Goal: Task Accomplishment & Management: Manage account settings

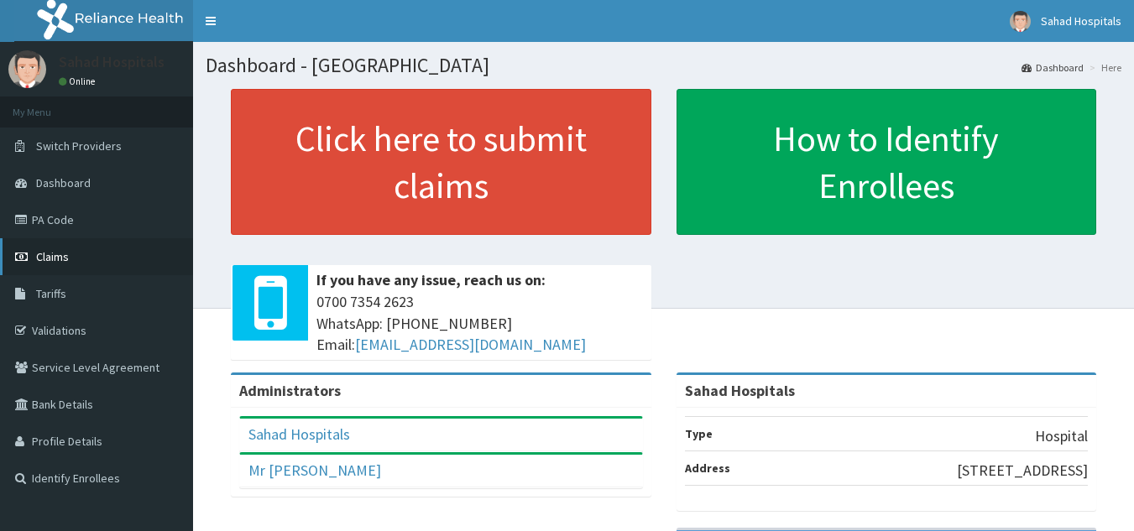
click at [100, 261] on link "Claims" at bounding box center [96, 256] width 193 height 37
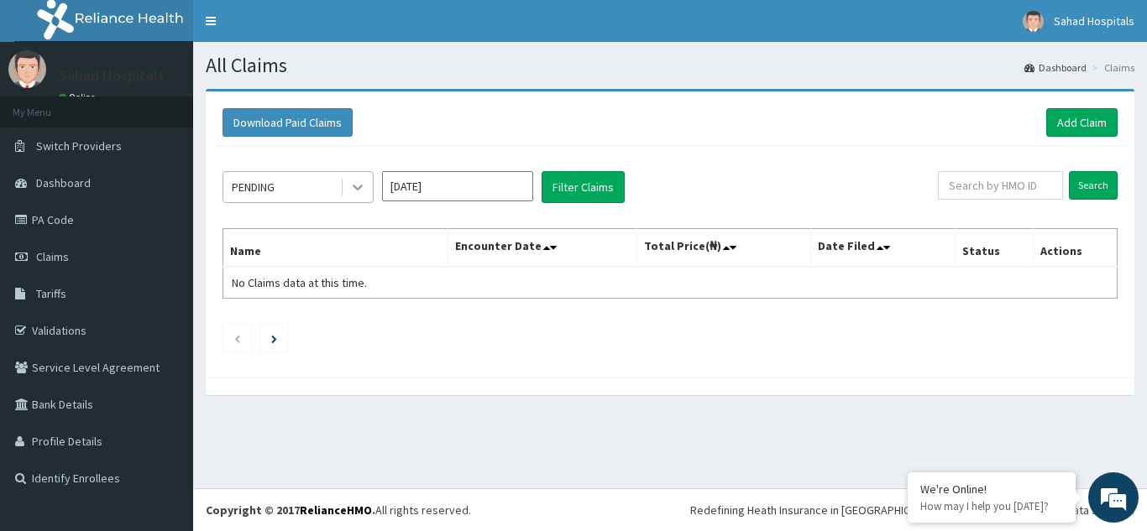
click at [358, 190] on icon at bounding box center [358, 189] width 10 height 6
click at [473, 195] on input "Sep 2025" at bounding box center [457, 186] width 151 height 30
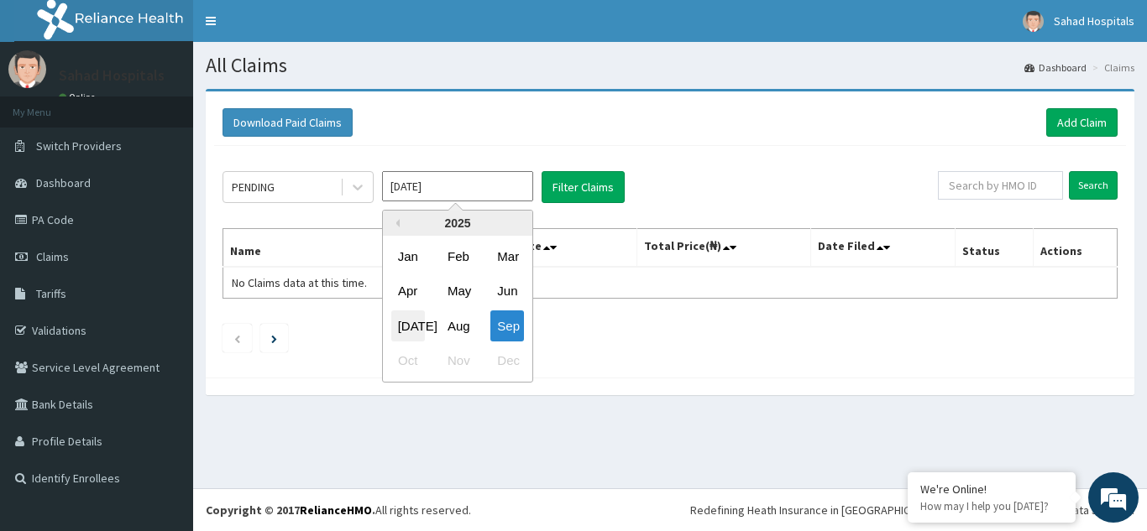
click at [409, 324] on div "Jul" at bounding box center [408, 326] width 34 height 31
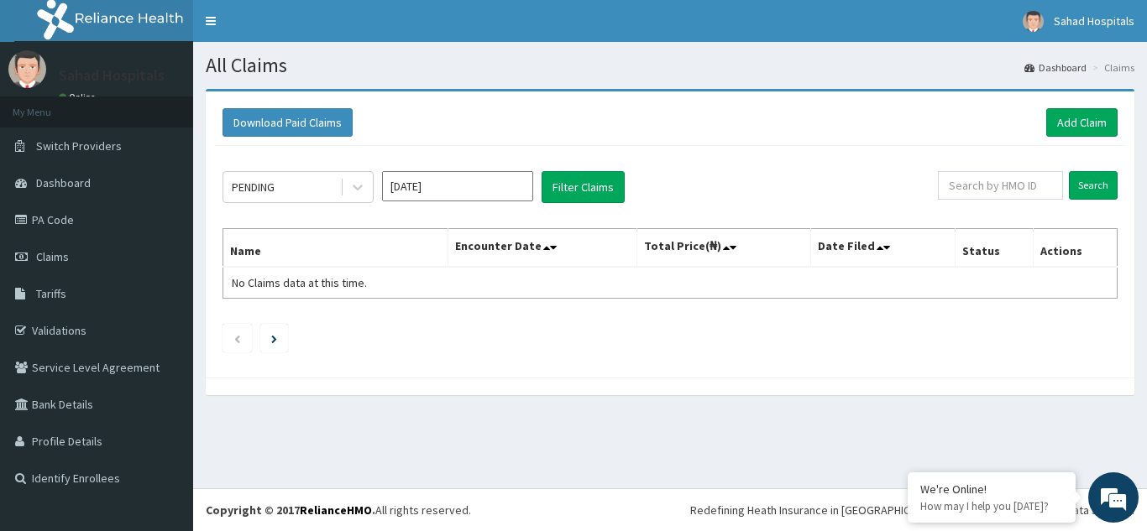
type input "Jul 2025"
click at [1017, 197] on input "text" at bounding box center [1000, 185] width 125 height 29
paste input "GFT/10010/C"
type input "GFT/10010/C"
click at [1087, 181] on input "Search" at bounding box center [1093, 185] width 49 height 29
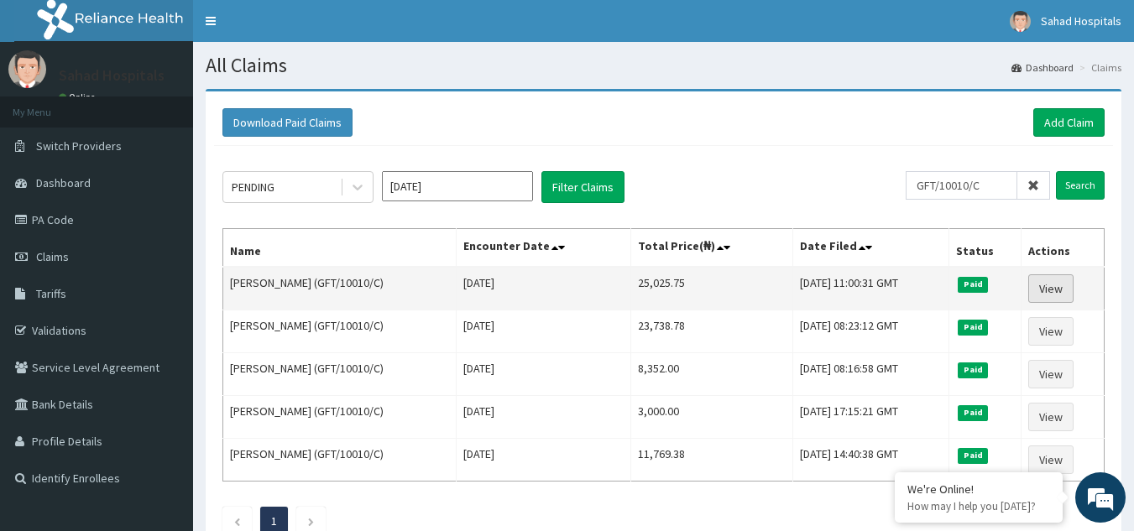
click at [1055, 282] on link "View" at bounding box center [1050, 289] width 45 height 29
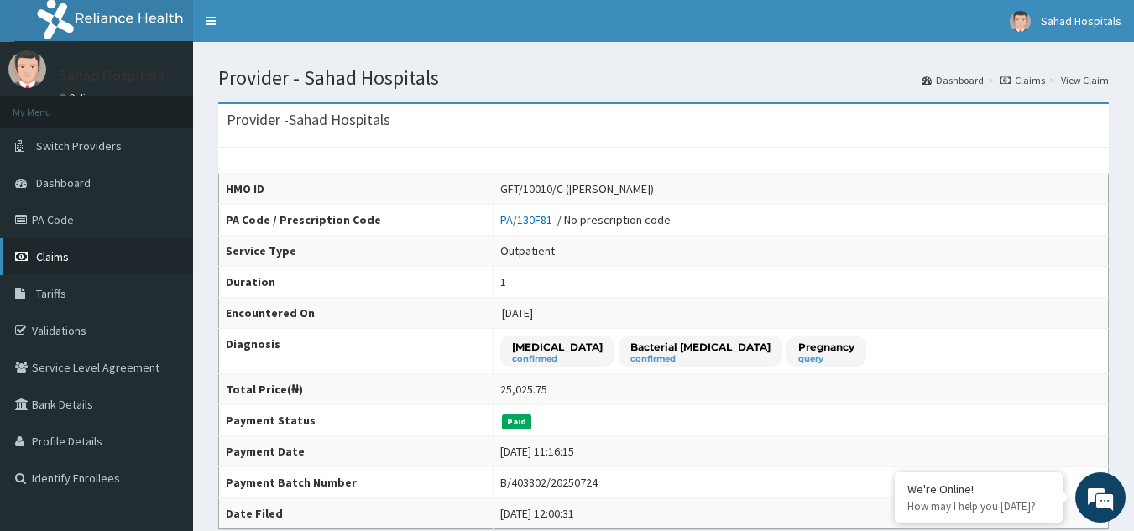
click at [55, 255] on span "Claims" at bounding box center [52, 256] width 33 height 15
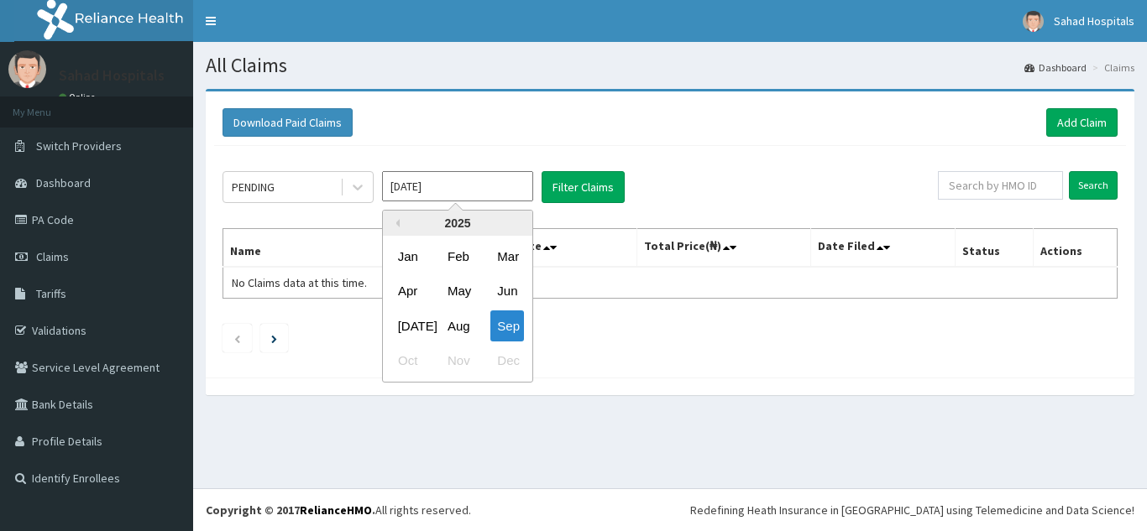
click at [494, 190] on input "Sep 2025" at bounding box center [457, 186] width 151 height 30
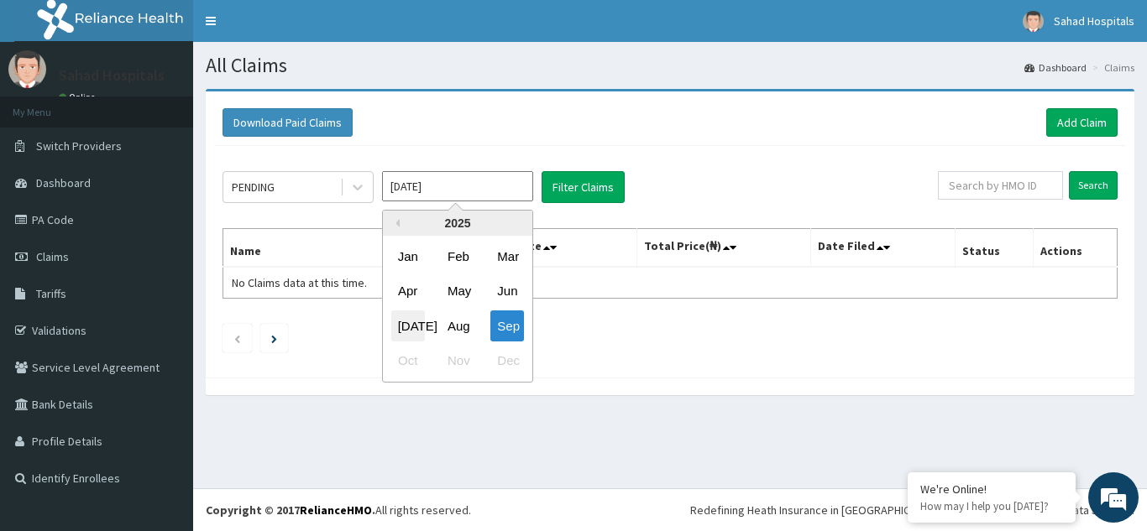
click at [410, 332] on div "[DATE]" at bounding box center [408, 326] width 34 height 31
type input "[DATE]"
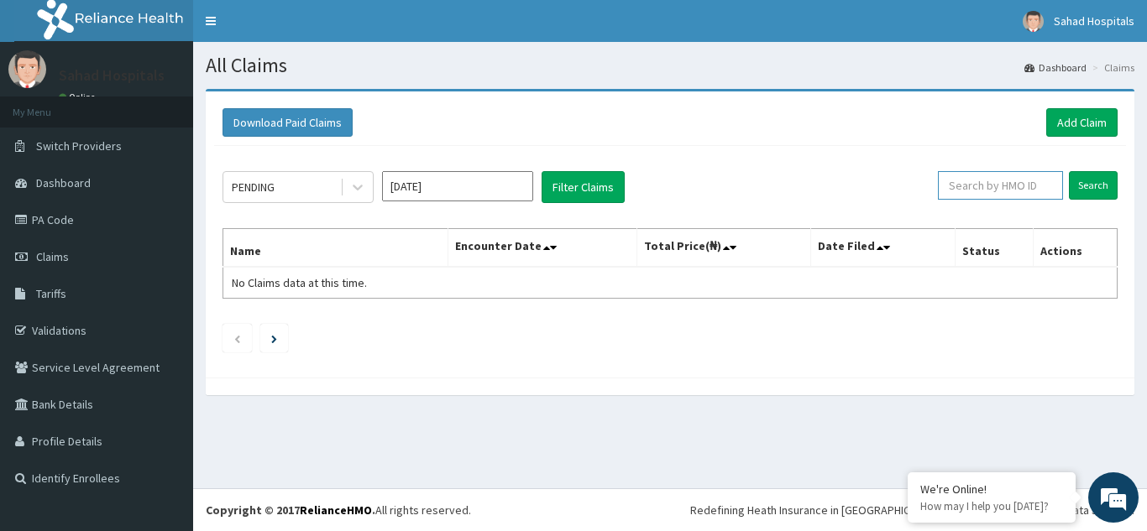
click at [982, 181] on input "text" at bounding box center [1000, 185] width 125 height 29
paste input "PCI/10081/A"
type input "PCI/10081/A"
click at [1090, 192] on input "Search" at bounding box center [1093, 185] width 49 height 29
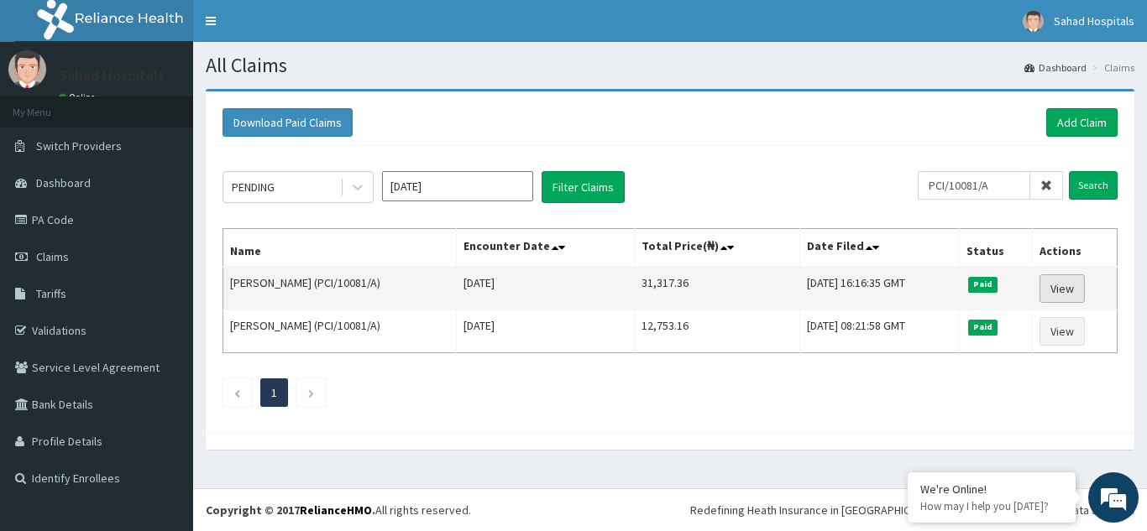
click at [1065, 295] on link "View" at bounding box center [1061, 289] width 45 height 29
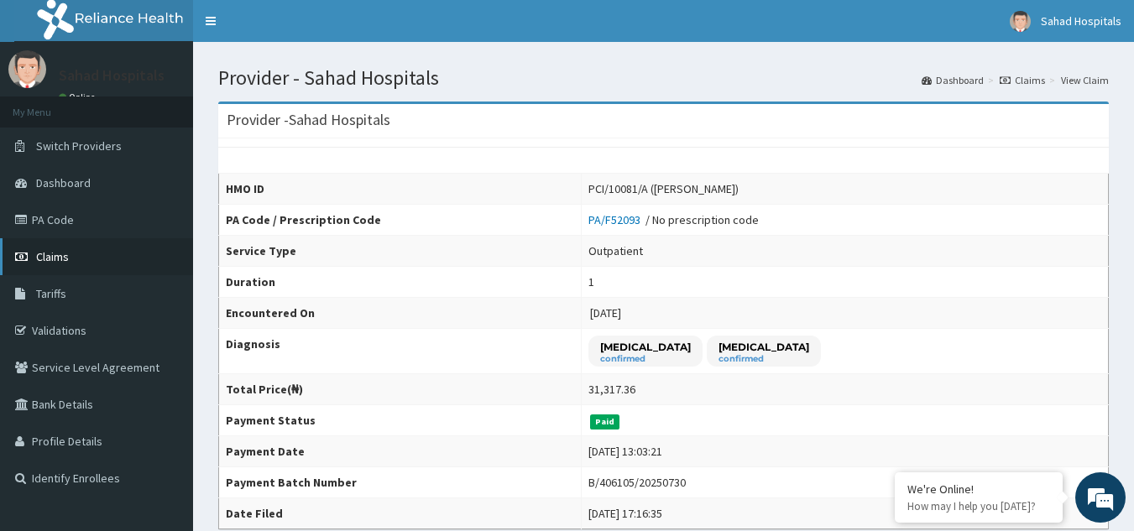
click at [60, 262] on span "Claims" at bounding box center [52, 256] width 33 height 15
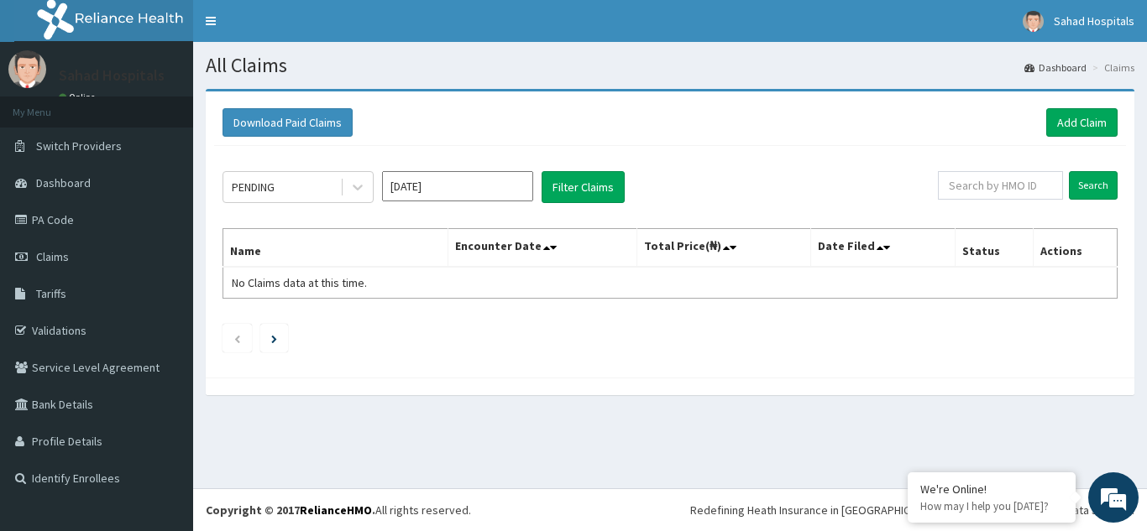
click at [458, 188] on input "Sep 2025" at bounding box center [457, 186] width 151 height 30
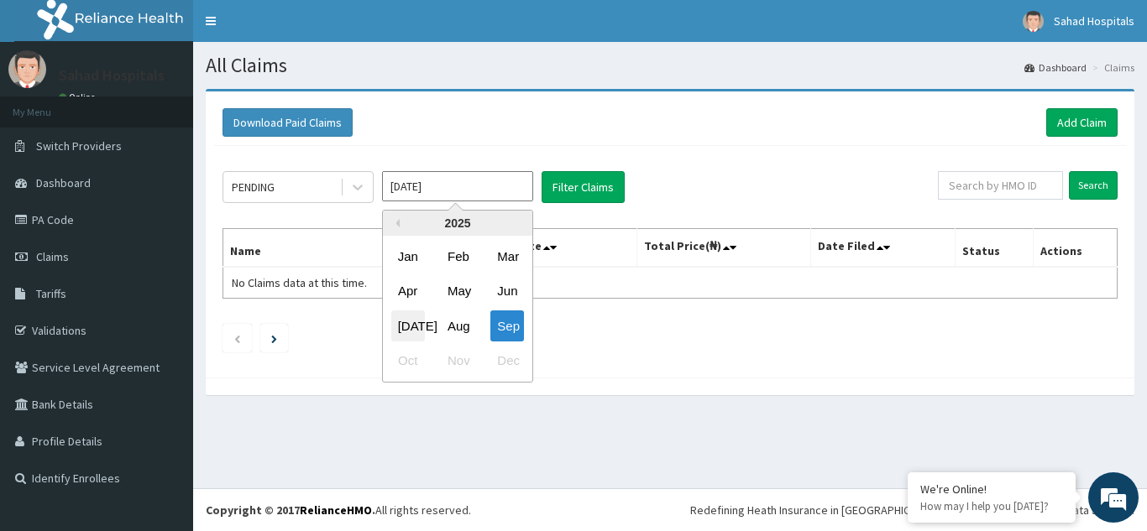
click at [410, 329] on div "Jul" at bounding box center [408, 326] width 34 height 31
type input "Jul 2025"
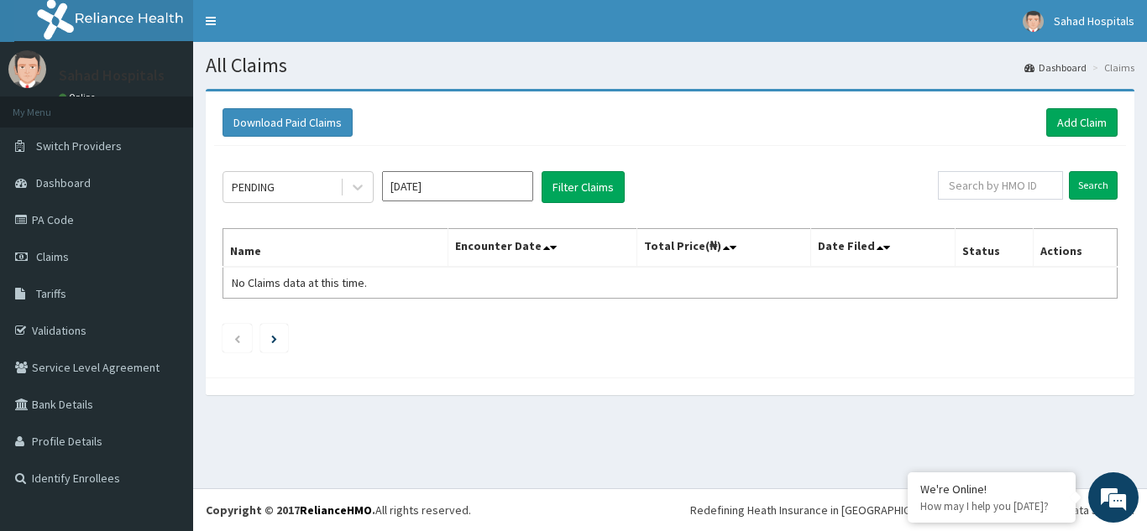
drag, startPoint x: 545, startPoint y: 303, endPoint x: 764, endPoint y: 291, distance: 219.4
click at [764, 291] on div "PENDING Jul 2025 Filter Claims Search Name Encounter Date Total Price(₦) Date F…" at bounding box center [670, 257] width 912 height 223
click at [962, 191] on input "text" at bounding box center [1000, 185] width 125 height 29
paste input "GFT/10010/B"
type input "GFT/10010/B"
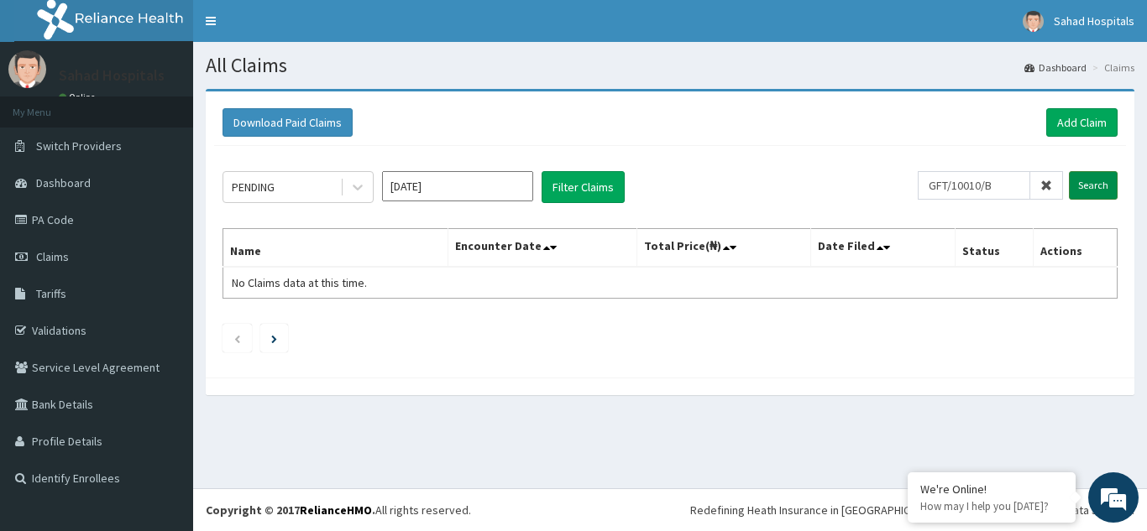
click at [1093, 178] on input "Search" at bounding box center [1093, 185] width 49 height 29
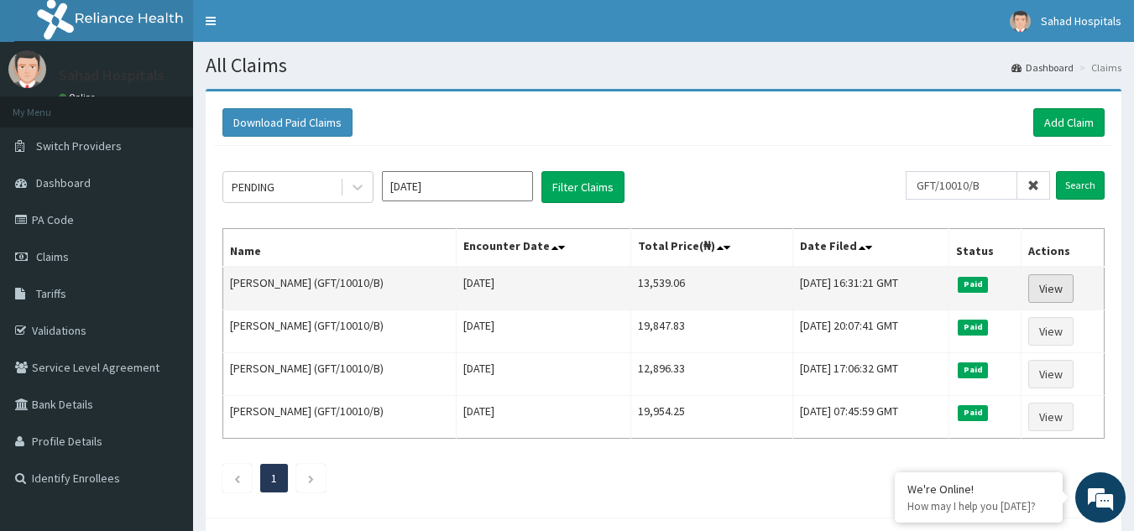
click at [1057, 296] on link "View" at bounding box center [1050, 289] width 45 height 29
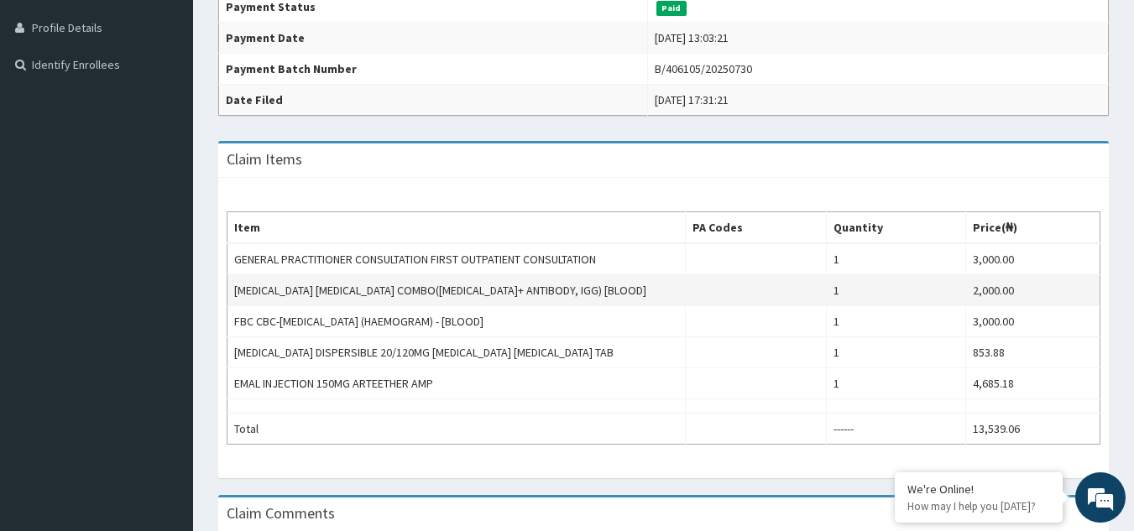
scroll to position [369, 0]
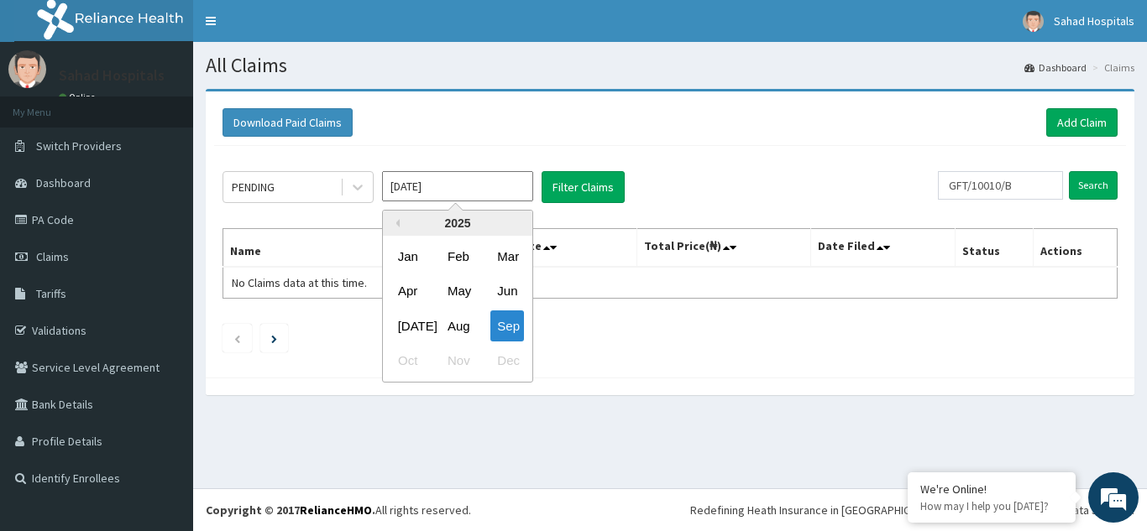
click at [482, 189] on input "[DATE]" at bounding box center [457, 186] width 151 height 30
click at [412, 322] on div "[DATE]" at bounding box center [408, 326] width 34 height 31
type input "[DATE]"
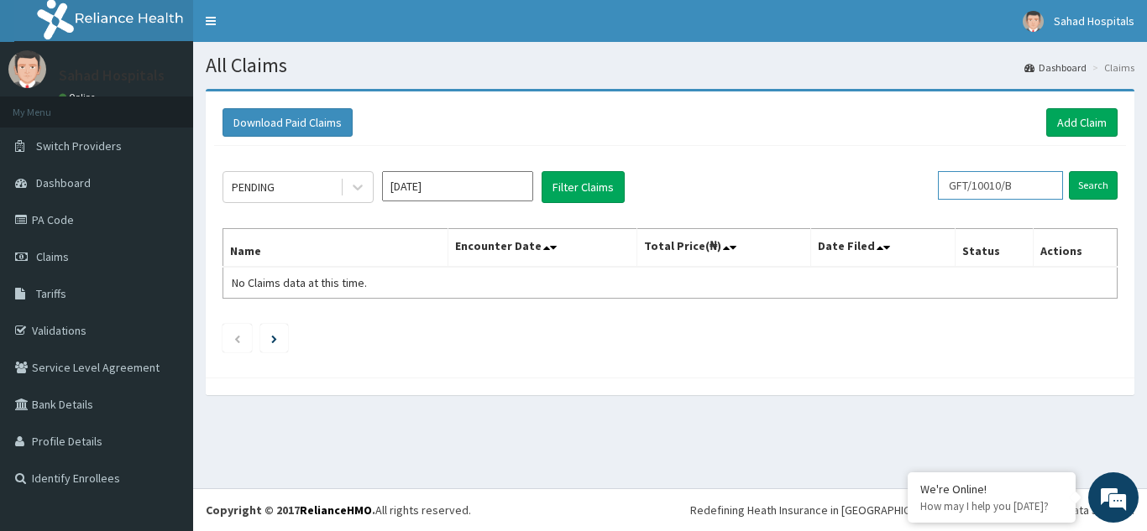
click at [1033, 182] on input "GFT/10010/B" at bounding box center [1000, 185] width 125 height 29
type input "G"
paste input "SRS/10098/A"
type input "SRS/10098/A"
click at [1093, 188] on input "Search" at bounding box center [1093, 185] width 49 height 29
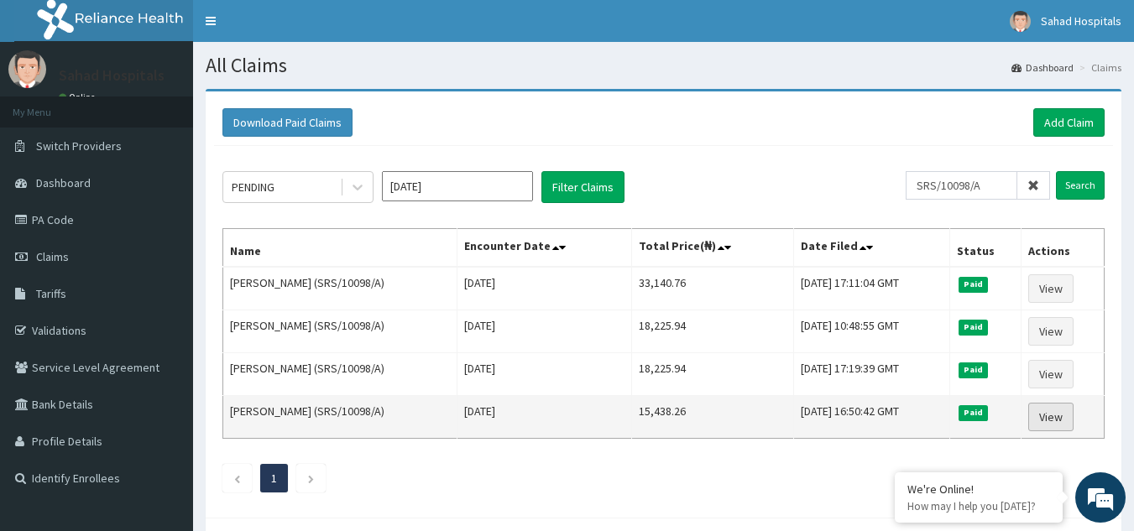
click at [1053, 424] on link "View" at bounding box center [1050, 417] width 45 height 29
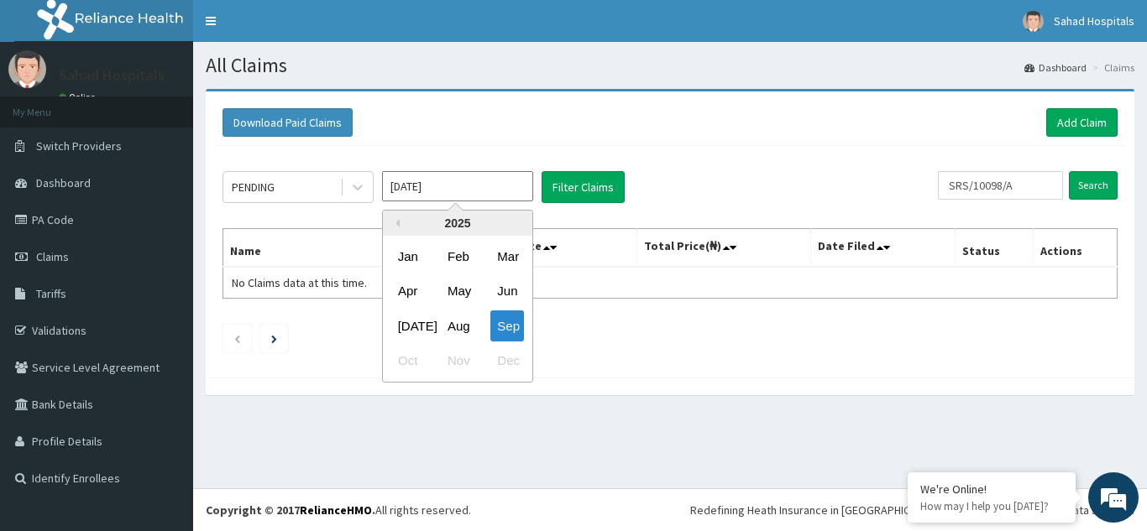
click at [503, 196] on input "Sep 2025" at bounding box center [457, 186] width 151 height 30
click at [458, 327] on div "Aug" at bounding box center [458, 326] width 34 height 31
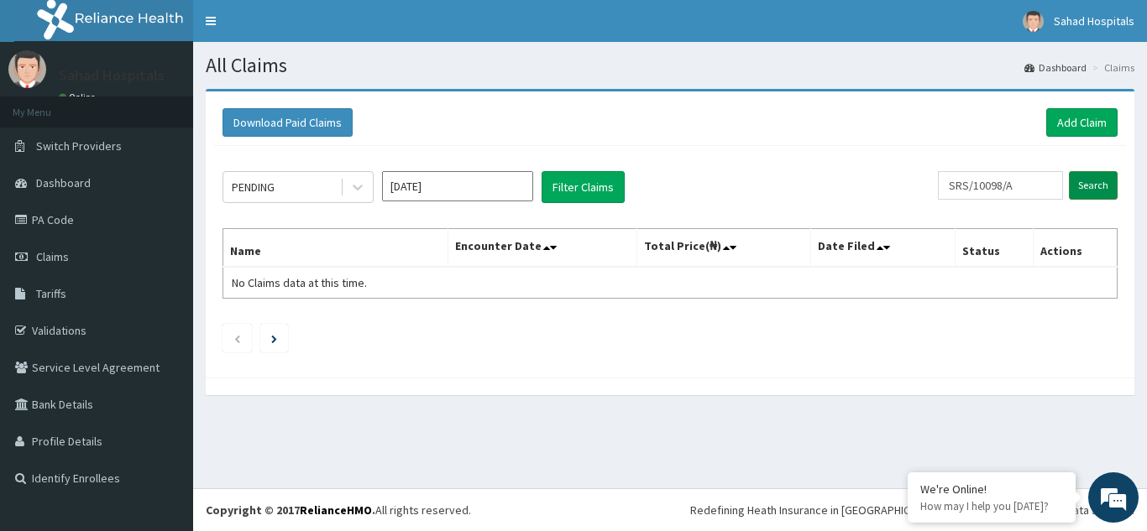
click at [1095, 185] on input "Search" at bounding box center [1093, 185] width 49 height 29
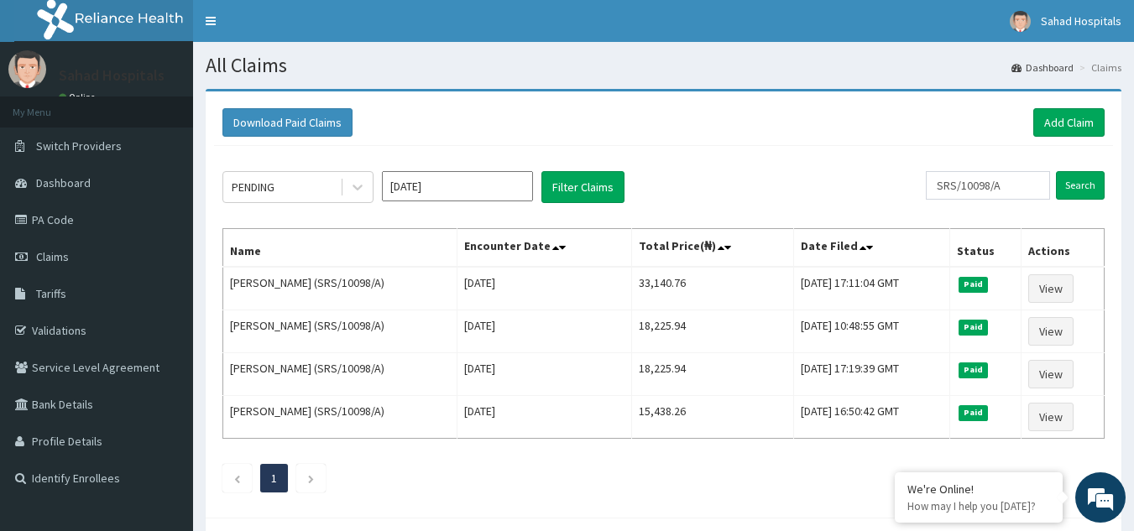
click at [491, 184] on input "Aug 2025" at bounding box center [457, 186] width 151 height 30
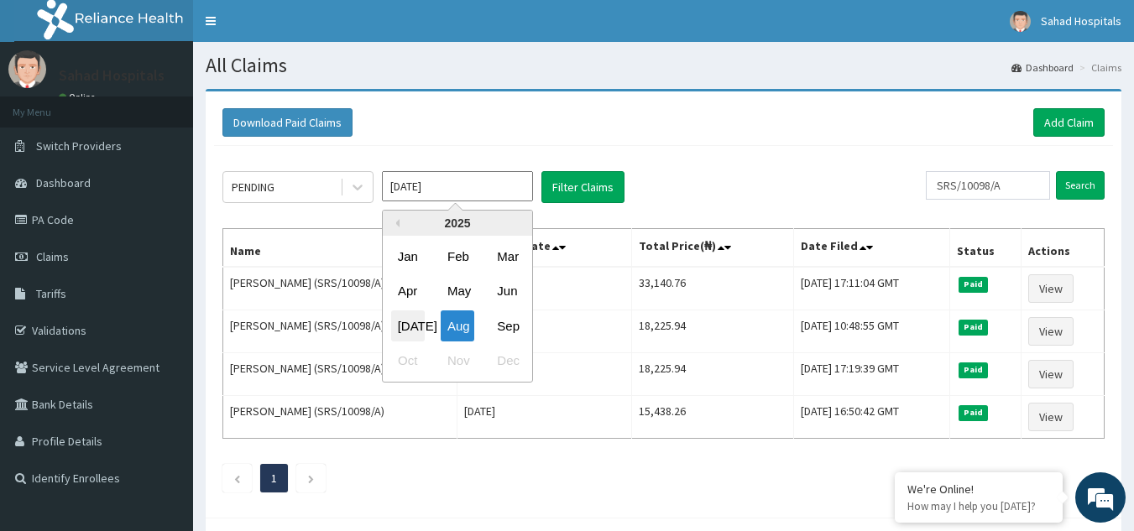
click at [418, 320] on div "[DATE]" at bounding box center [408, 326] width 34 height 31
type input "[DATE]"
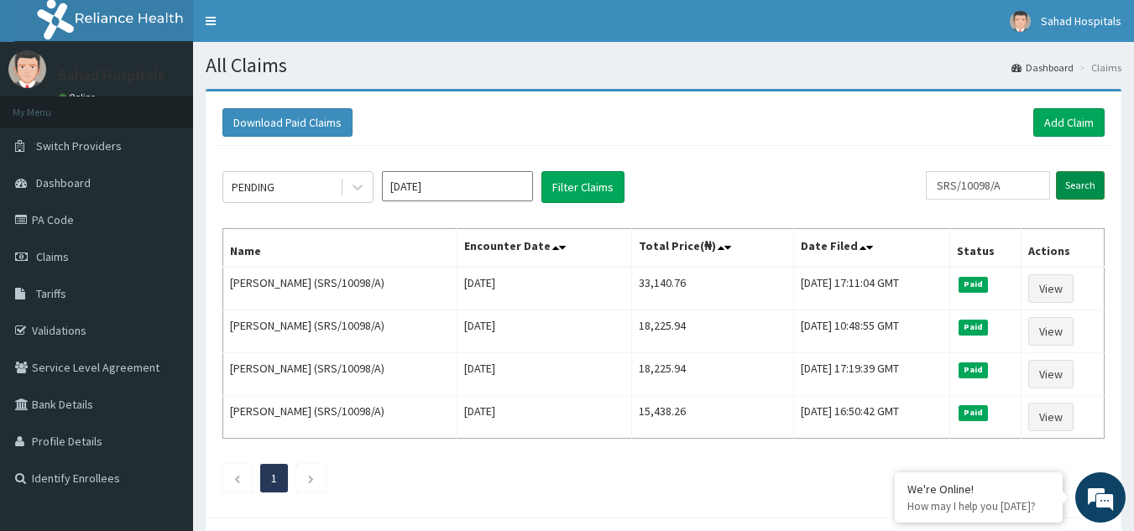
click at [1078, 186] on input "Search" at bounding box center [1080, 185] width 49 height 29
click at [304, 483] on li at bounding box center [310, 478] width 29 height 29
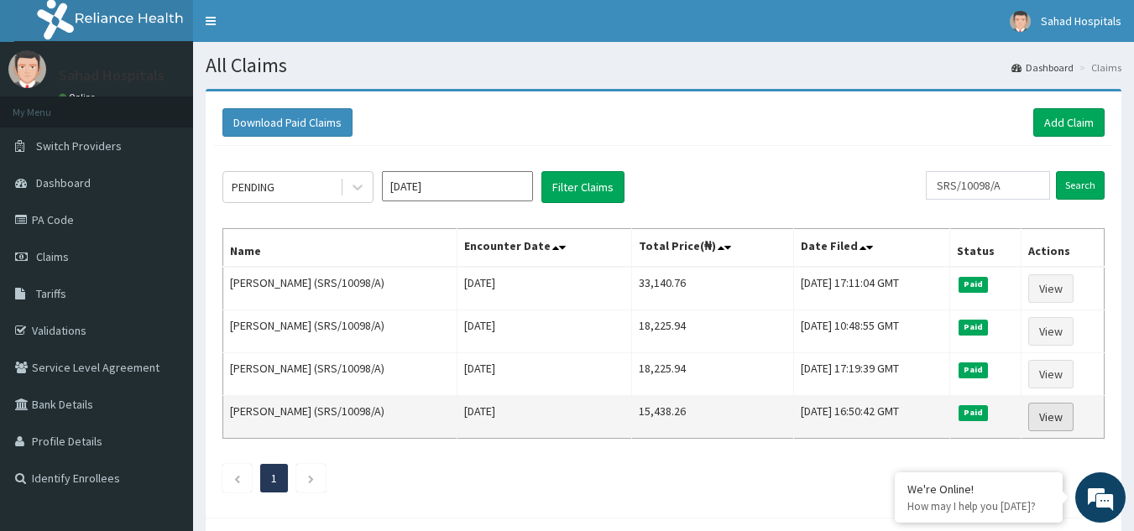
click at [1051, 418] on link "View" at bounding box center [1050, 417] width 45 height 29
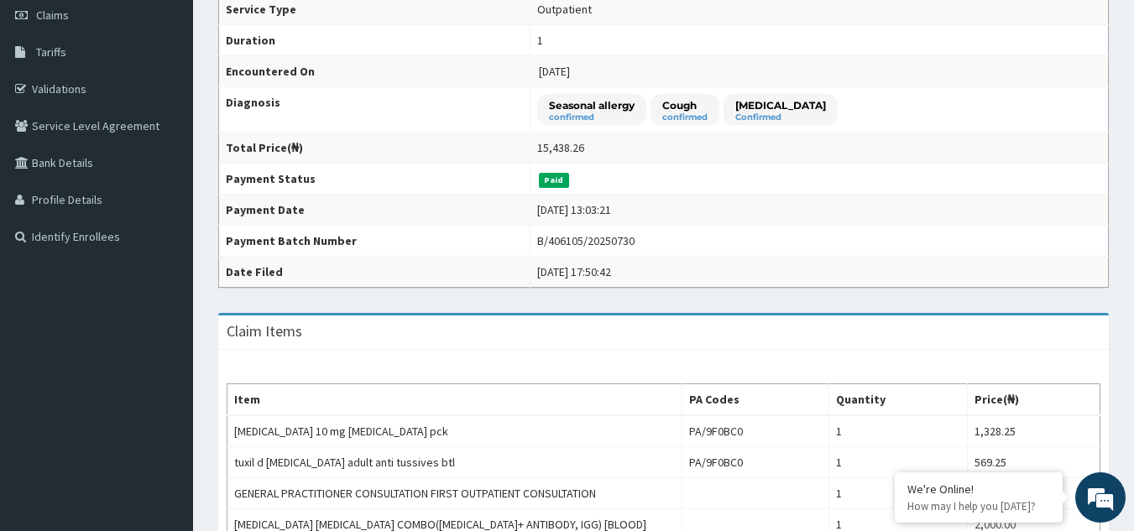
scroll to position [201, 0]
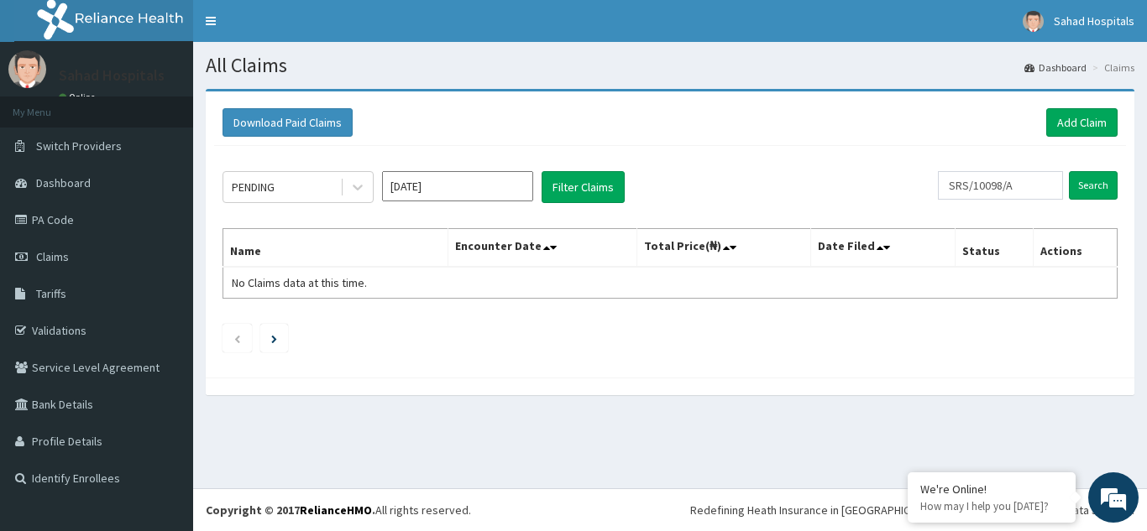
click at [476, 181] on input "[DATE]" at bounding box center [457, 186] width 151 height 30
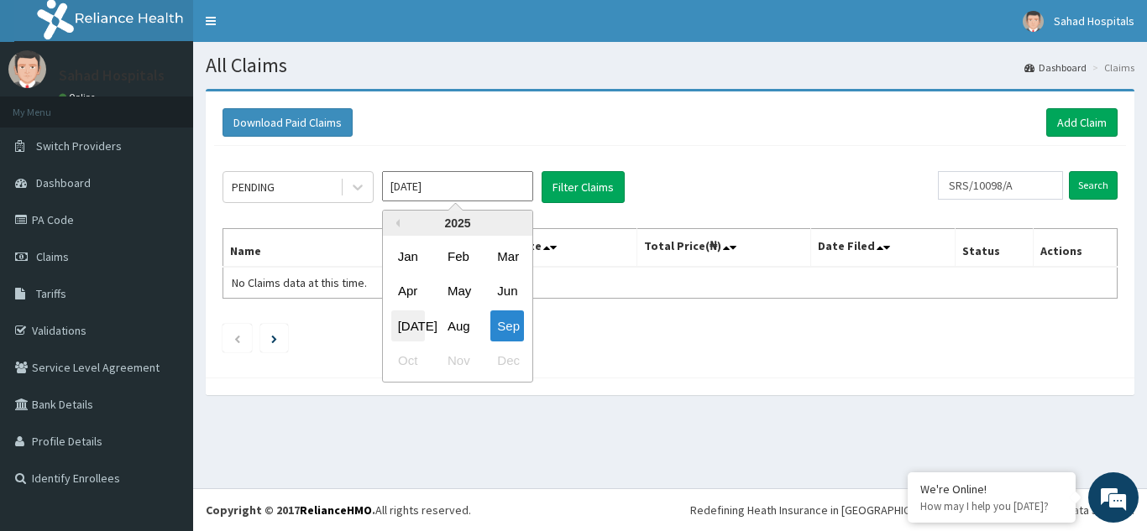
click at [409, 321] on div "Jul" at bounding box center [408, 326] width 34 height 31
type input "Jul 2025"
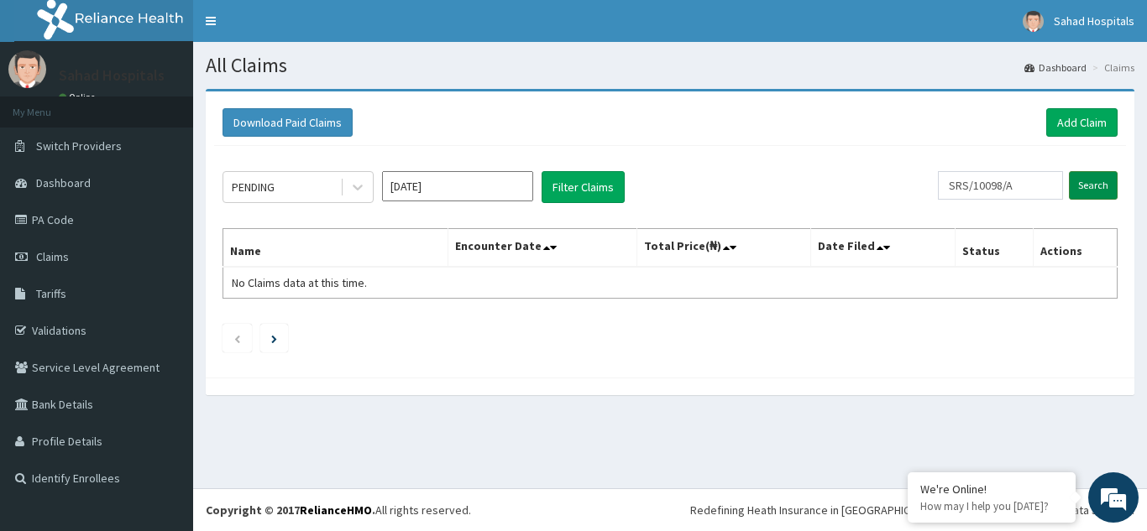
click at [1093, 186] on input "Search" at bounding box center [1093, 185] width 49 height 29
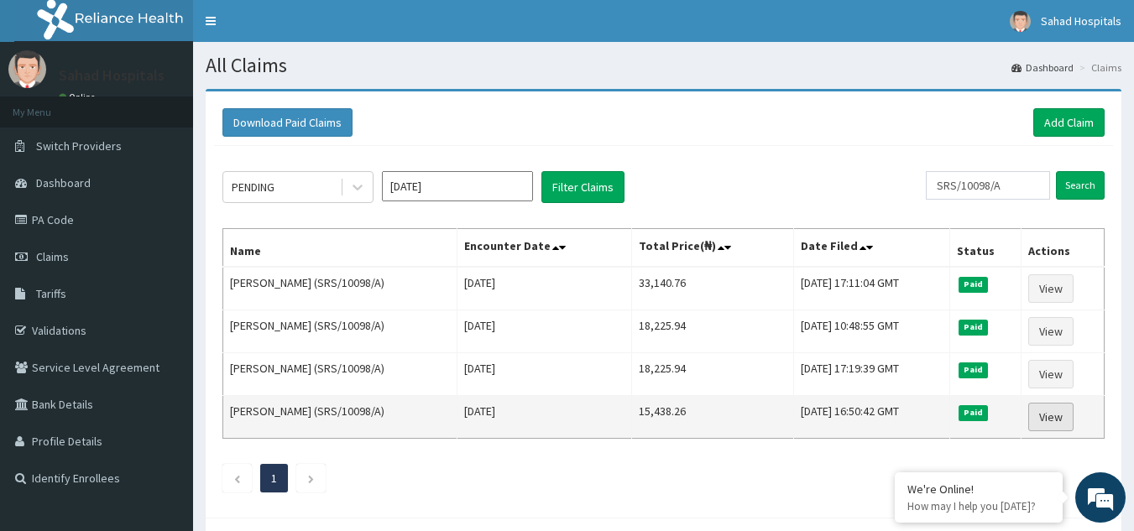
click at [1063, 422] on link "View" at bounding box center [1050, 417] width 45 height 29
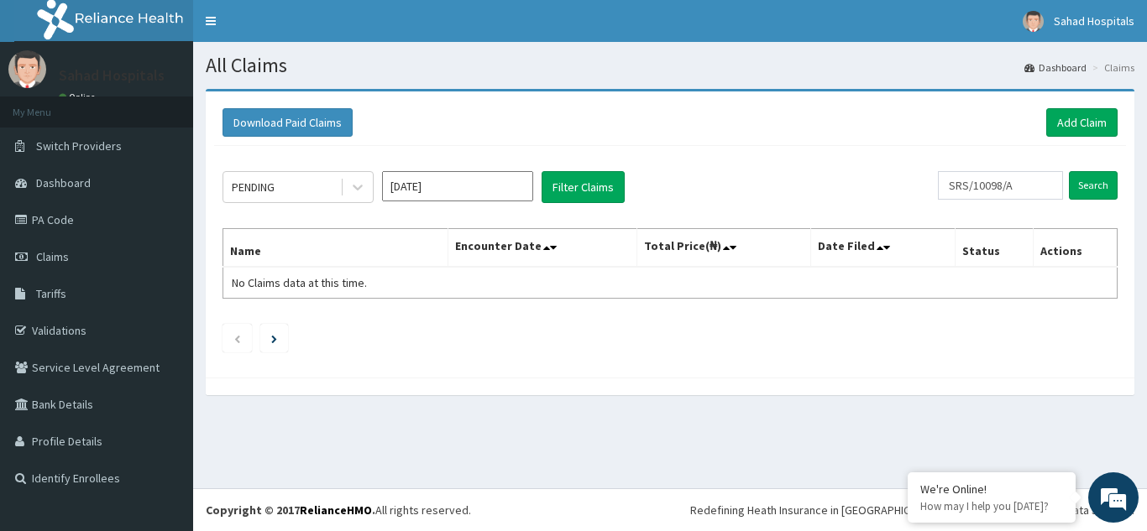
click at [499, 186] on input "Sep 2025" at bounding box center [457, 186] width 151 height 30
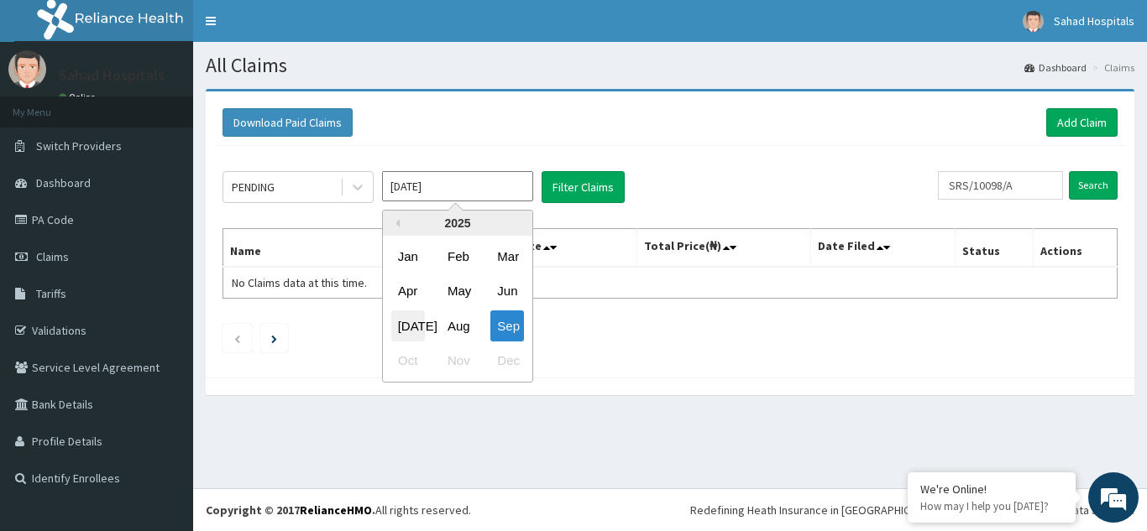
click at [418, 325] on div "Jul" at bounding box center [408, 326] width 34 height 31
type input "Jul 2025"
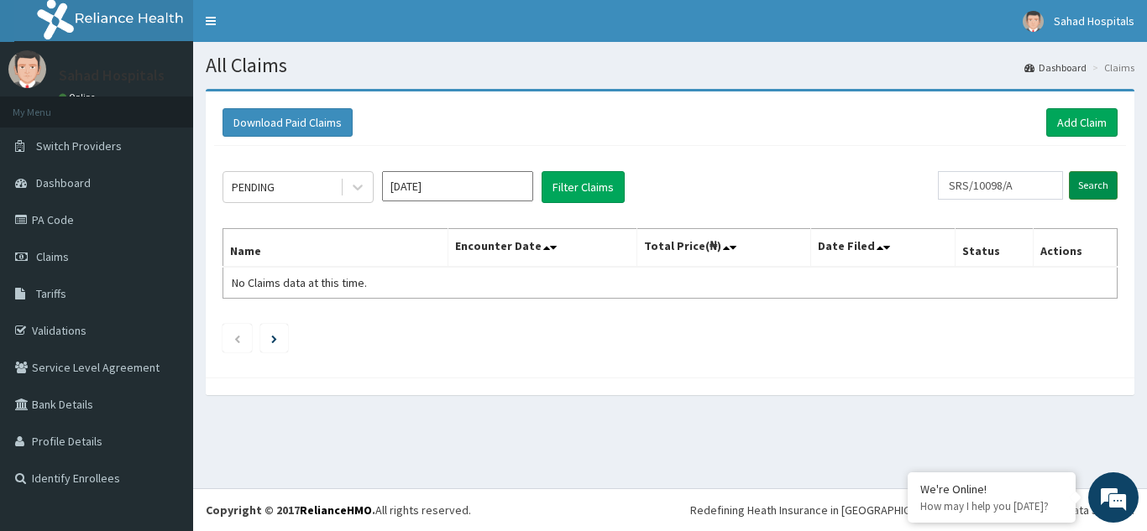
click at [1097, 192] on input "Search" at bounding box center [1093, 185] width 49 height 29
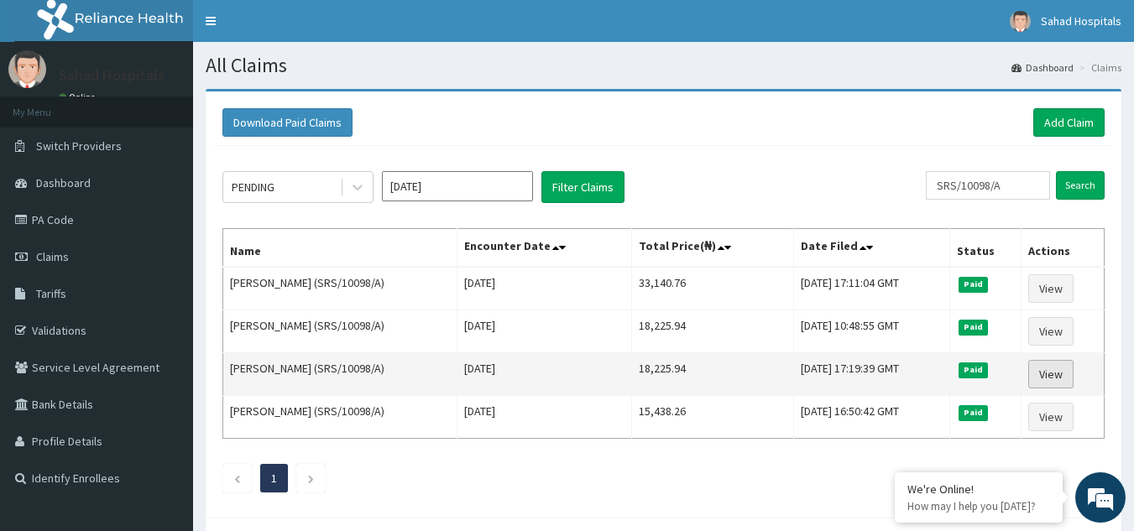
click at [1059, 378] on link "View" at bounding box center [1050, 374] width 45 height 29
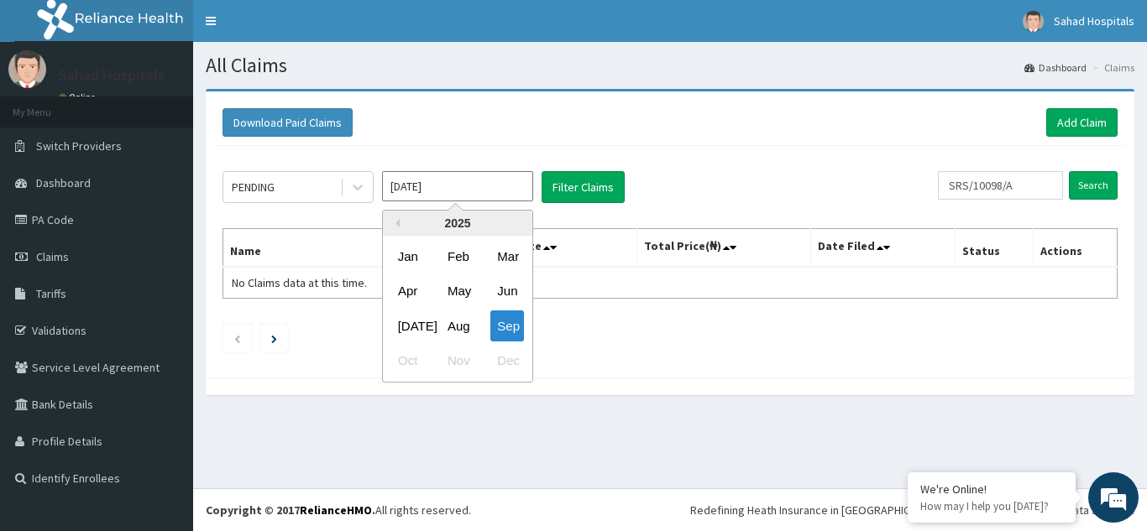
click at [486, 189] on input "[DATE]" at bounding box center [457, 186] width 151 height 30
click at [409, 321] on div "[DATE]" at bounding box center [408, 326] width 34 height 31
type input "[DATE]"
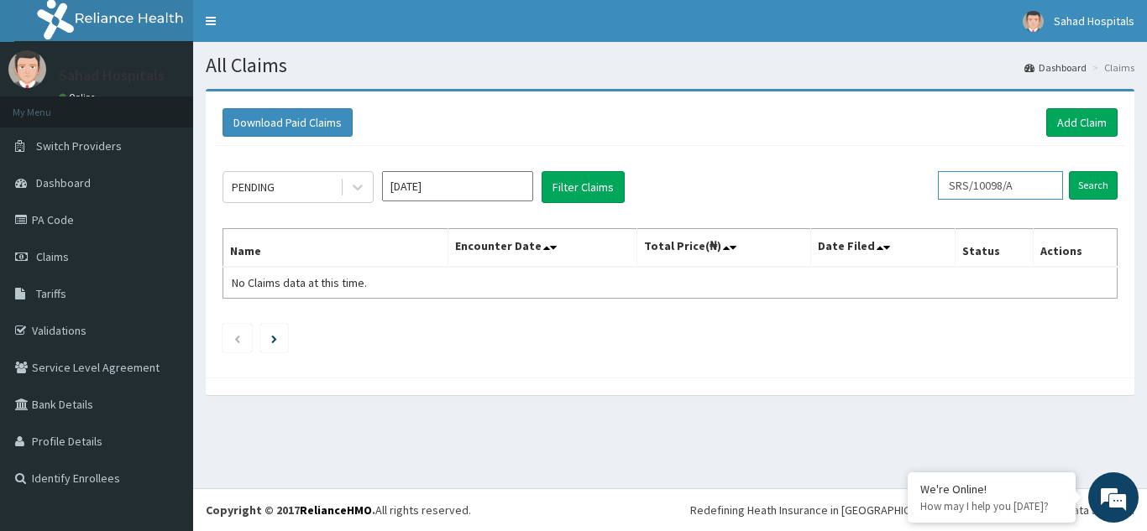
click at [1032, 182] on input "SRS/10098/A" at bounding box center [1000, 185] width 125 height 29
type input "S"
paste input "LTR/10181/A"
type input "LTR/10181/A"
click at [1082, 192] on input "Search" at bounding box center [1093, 185] width 49 height 29
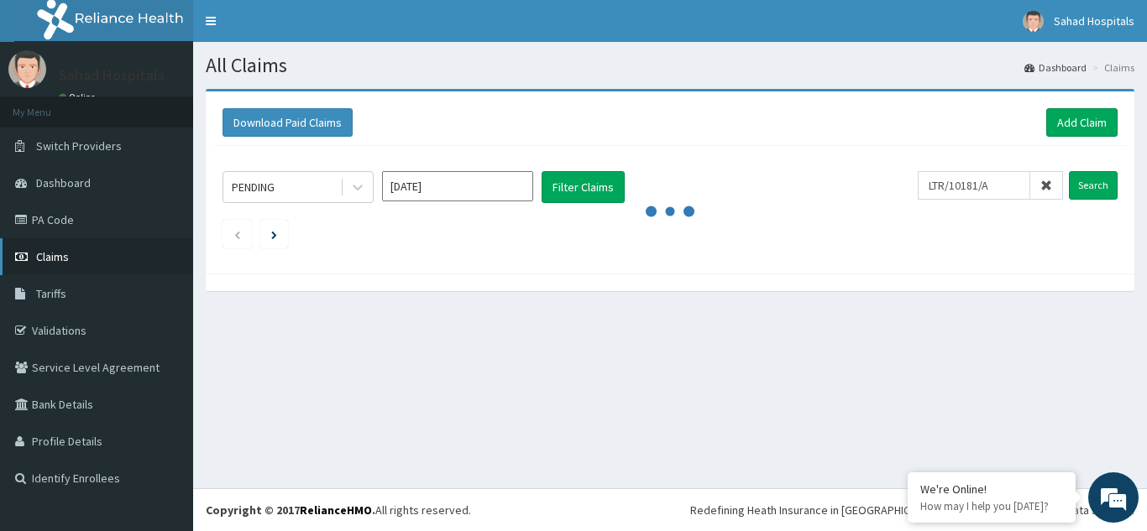
click at [63, 255] on span "Claims" at bounding box center [52, 256] width 33 height 15
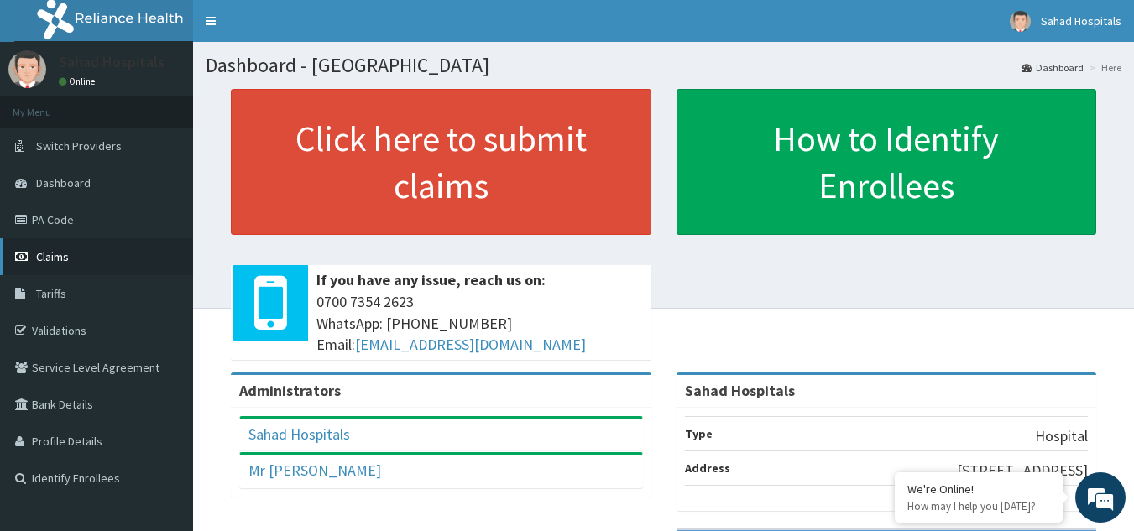
click at [91, 255] on link "Claims" at bounding box center [96, 256] width 193 height 37
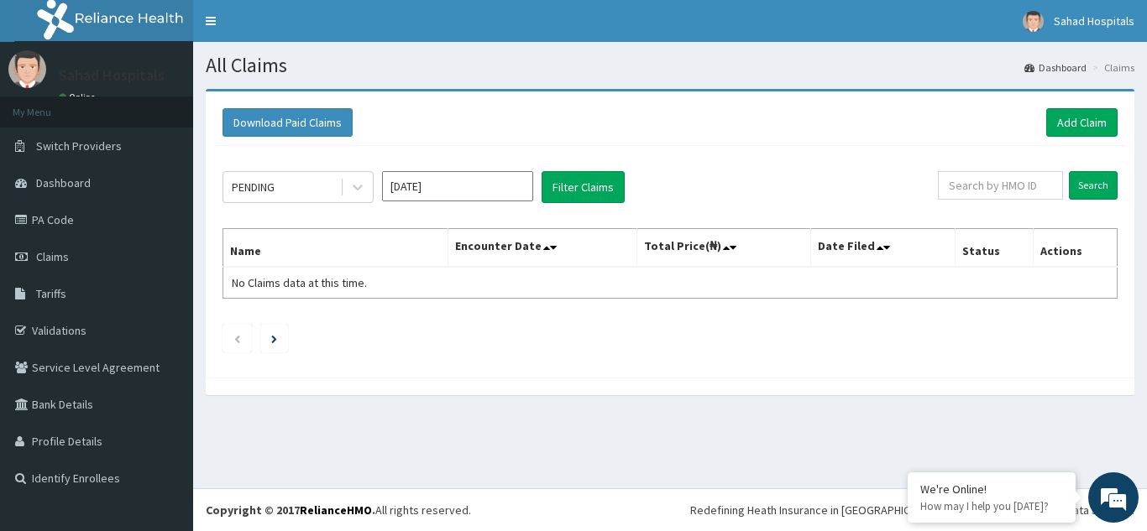
click at [483, 186] on input "[DATE]" at bounding box center [457, 186] width 151 height 30
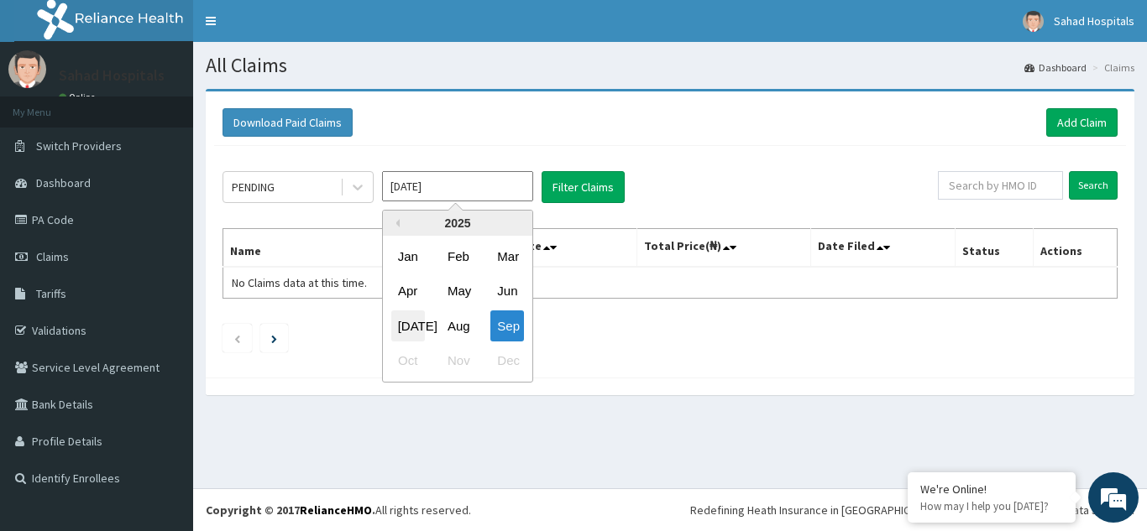
click at [406, 322] on div "[DATE]" at bounding box center [408, 326] width 34 height 31
type input "[DATE]"
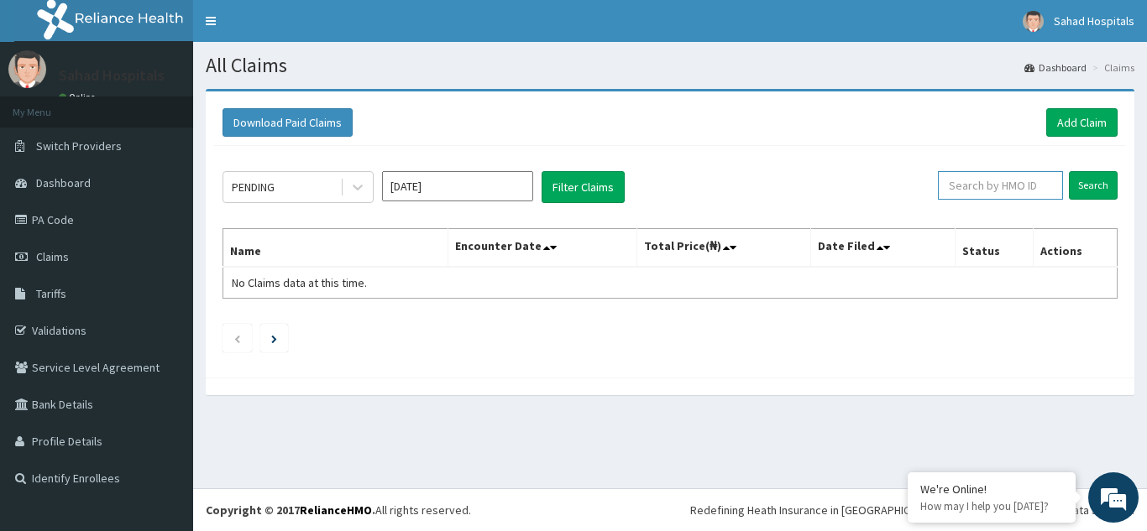
click at [984, 190] on input "text" at bounding box center [1000, 185] width 125 height 29
paste input "SRS/10098/A"
type input "SRS/10098/A"
click at [1096, 183] on input "Search" at bounding box center [1093, 185] width 49 height 29
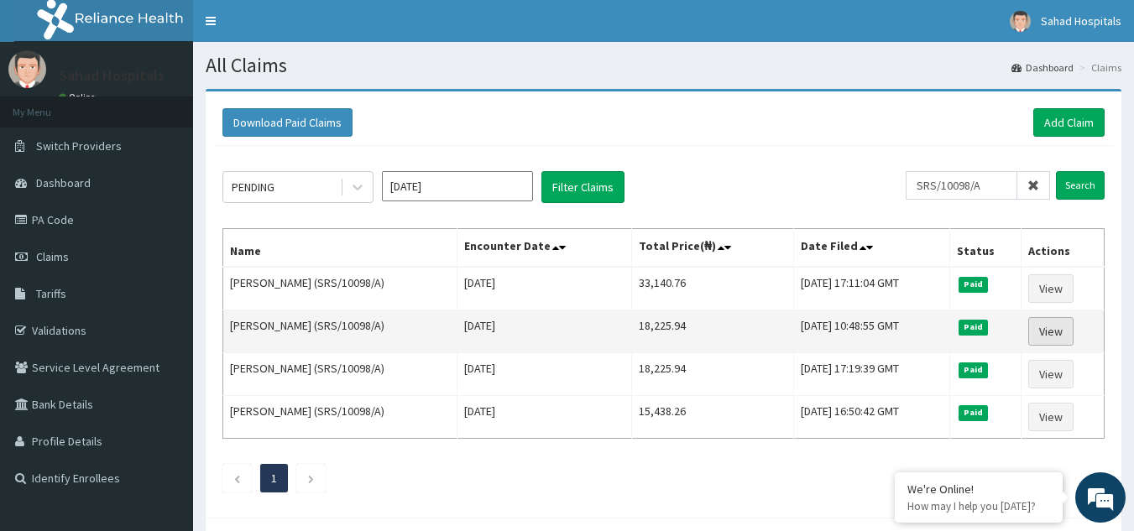
click at [1052, 332] on link "View" at bounding box center [1050, 331] width 45 height 29
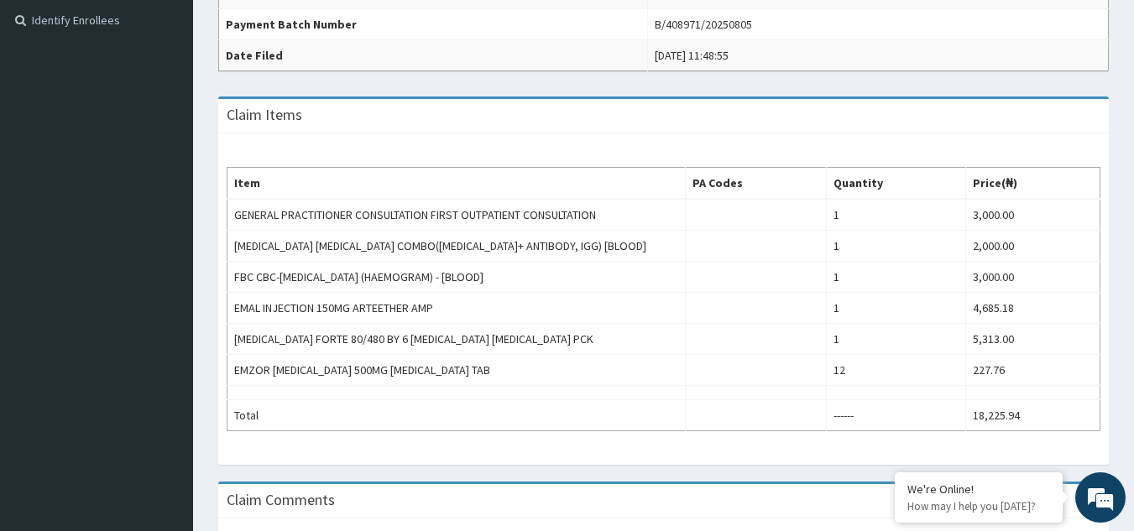
scroll to position [514, 0]
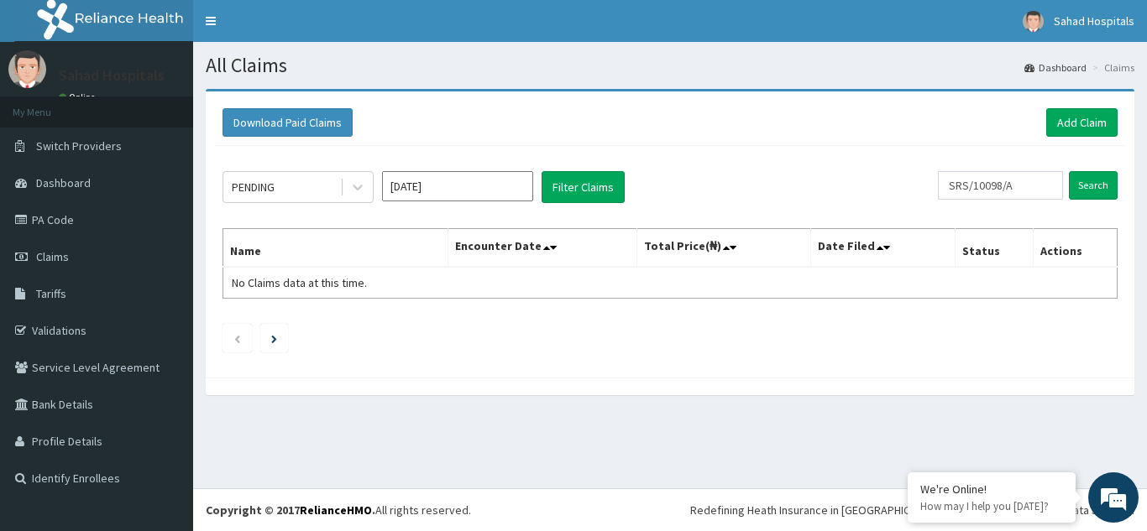
click at [463, 182] on input "Sep 2025" at bounding box center [457, 186] width 151 height 30
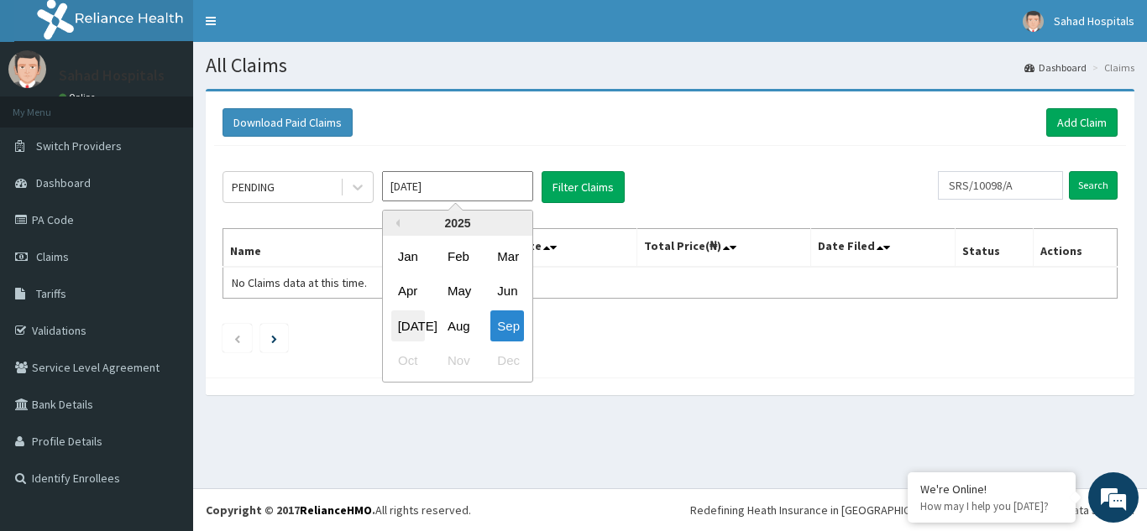
click at [415, 327] on div "[DATE]" at bounding box center [408, 326] width 34 height 31
type input "[DATE]"
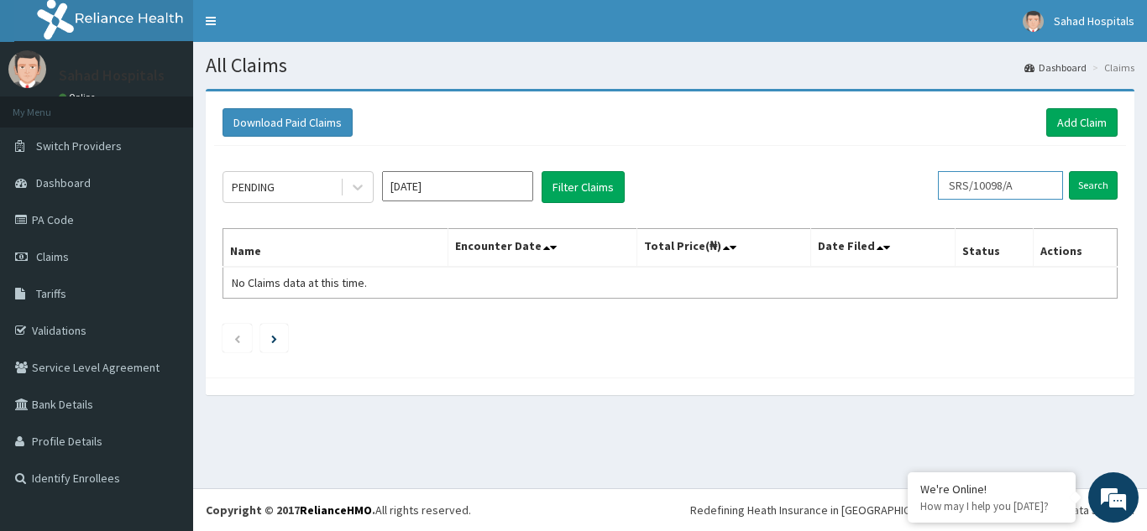
click at [1030, 180] on input "SRS/10098/A" at bounding box center [1000, 185] width 125 height 29
type input "S"
paste input "LTR/10181/A"
type input "LTR/10181/A"
click at [1080, 181] on input "Search" at bounding box center [1093, 185] width 49 height 29
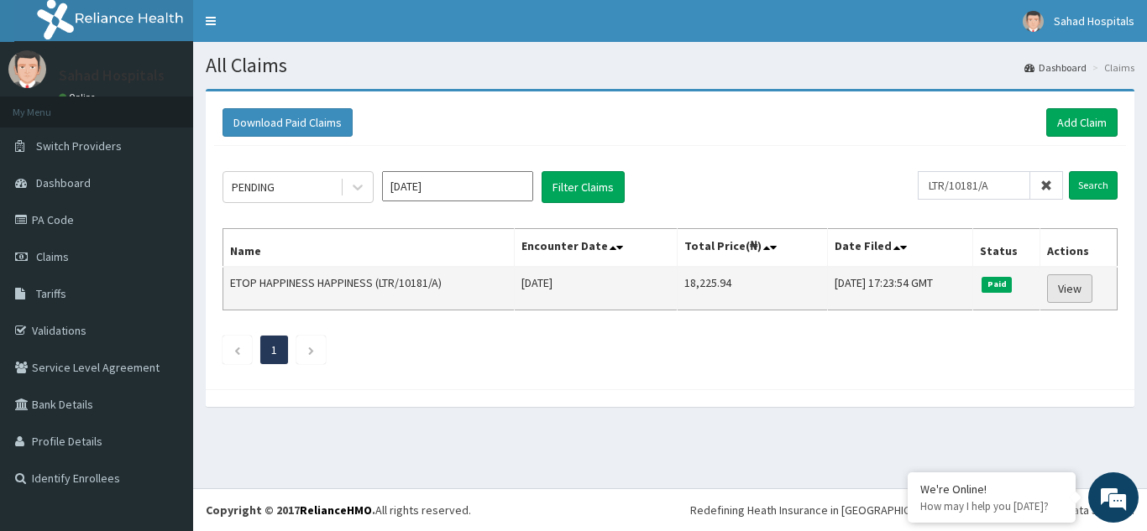
click at [1064, 287] on link "View" at bounding box center [1069, 289] width 45 height 29
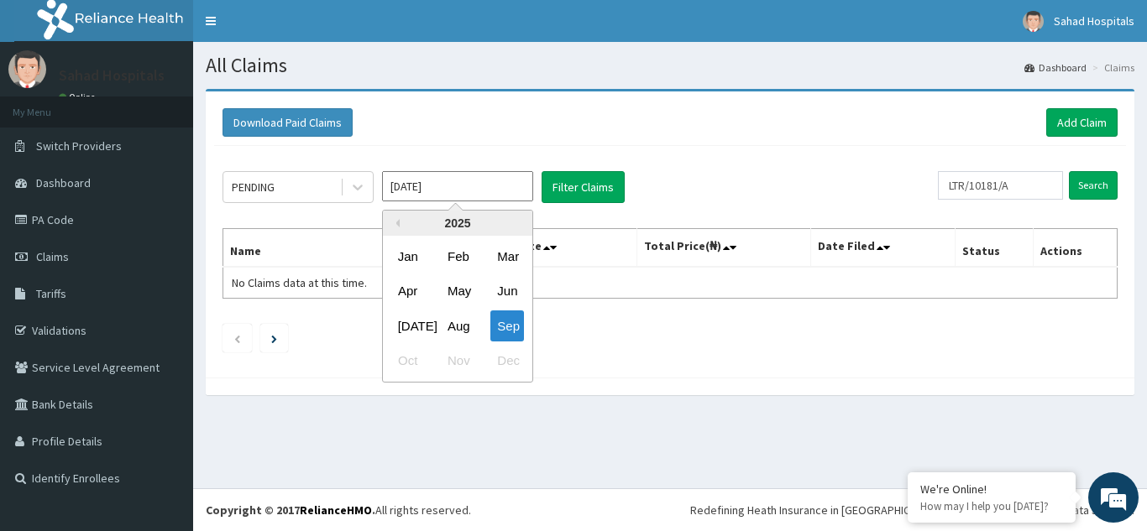
click at [472, 196] on input "[DATE]" at bounding box center [457, 186] width 151 height 30
click at [405, 329] on div "Jul" at bounding box center [408, 326] width 34 height 31
type input "Jul 2025"
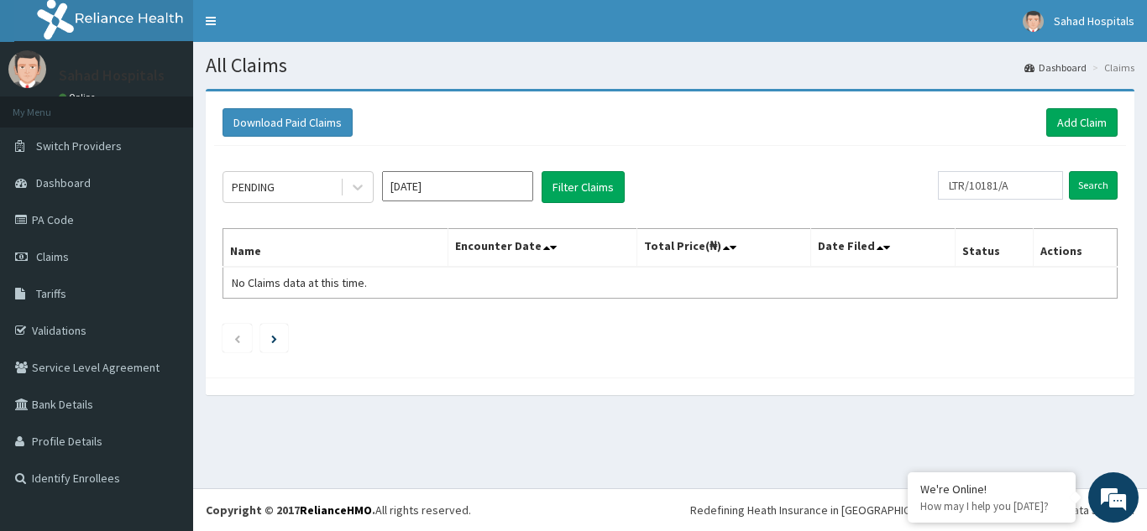
click at [880, 134] on div "Download Paid Claims Add Claim" at bounding box center [669, 122] width 895 height 29
click at [1101, 177] on input "Search" at bounding box center [1093, 185] width 49 height 29
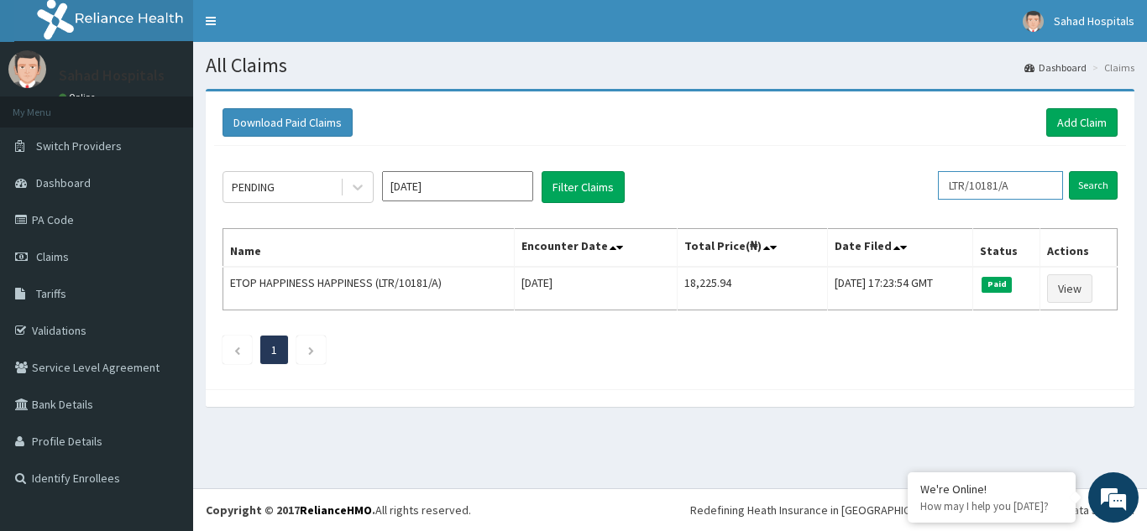
click at [1031, 186] on input "LTR/10181/A" at bounding box center [1000, 185] width 125 height 29
type input "L"
paste input "KLA/10041/A"
type input "KLA/10041/A"
click at [1069, 171] on input "Search" at bounding box center [1093, 185] width 49 height 29
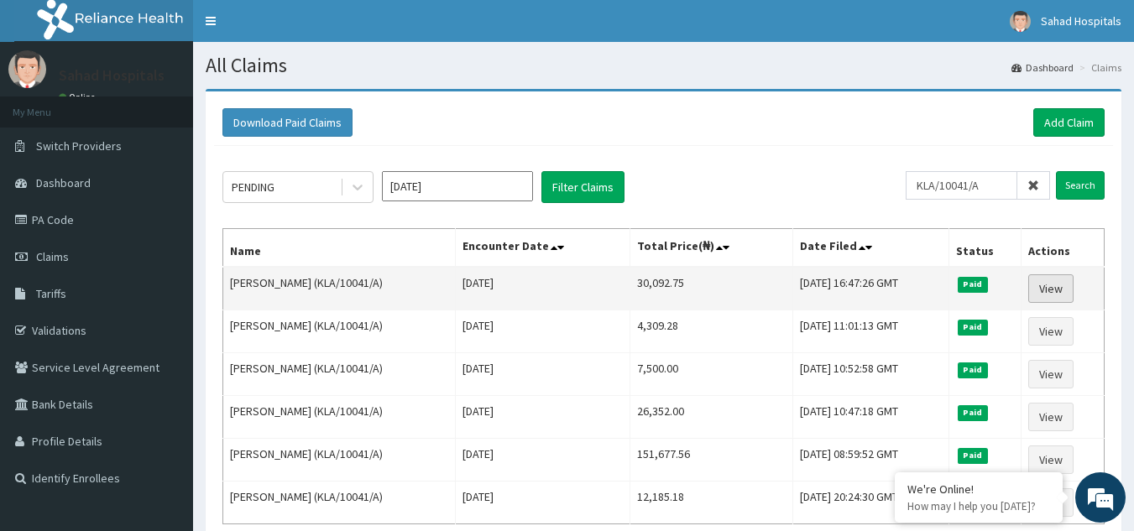
click at [1050, 287] on link "View" at bounding box center [1050, 289] width 45 height 29
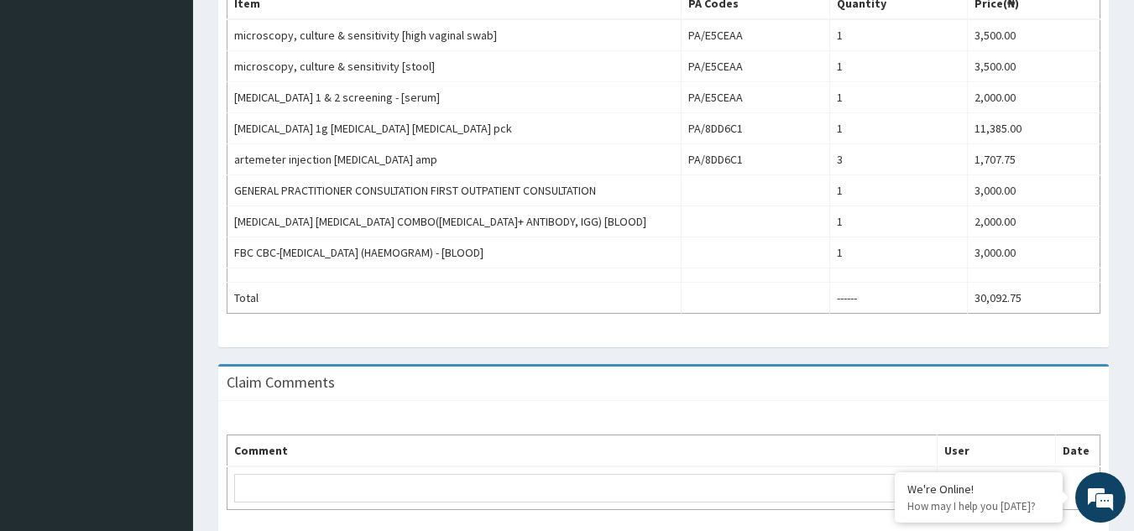
scroll to position [571, 0]
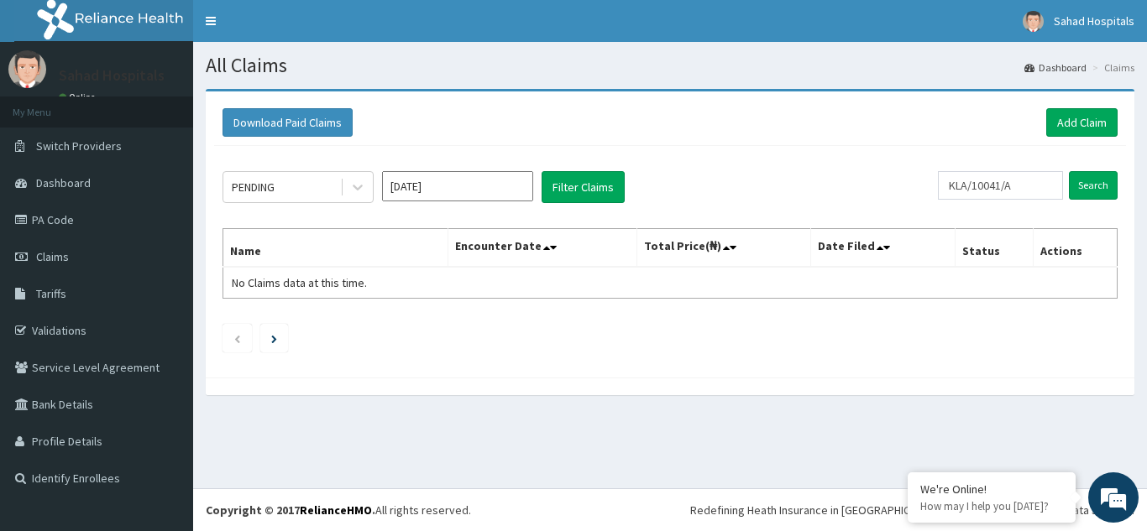
click at [479, 192] on input "[DATE]" at bounding box center [457, 186] width 151 height 30
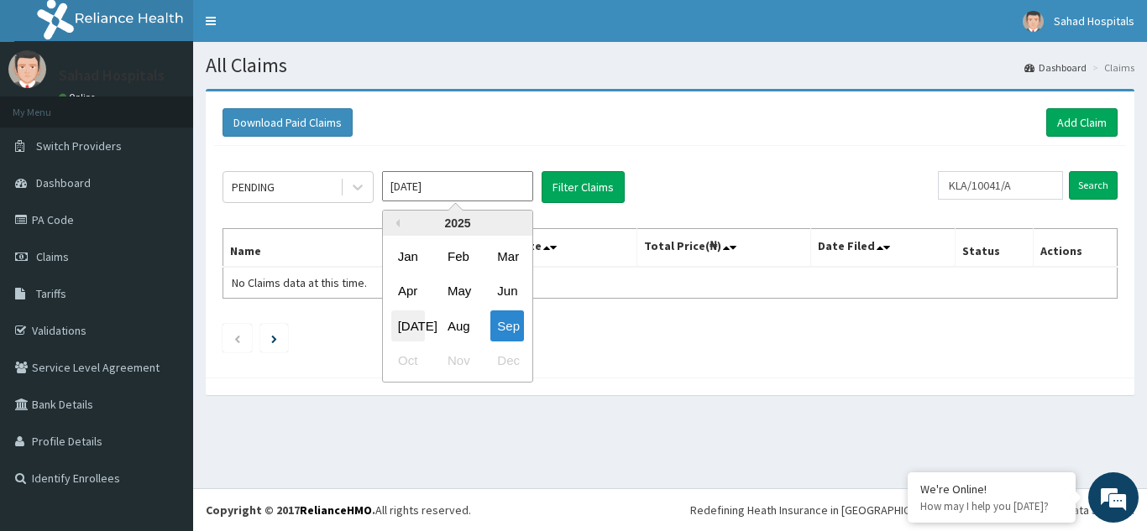
click at [403, 327] on div "[DATE]" at bounding box center [408, 326] width 34 height 31
type input "[DATE]"
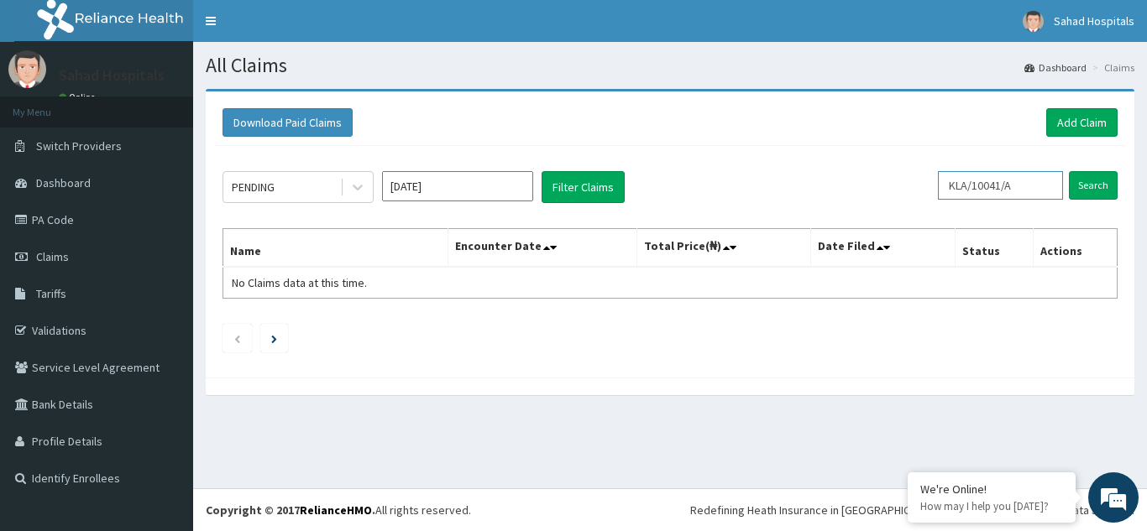
click at [1028, 179] on input "KLA/10041/A" at bounding box center [1000, 185] width 125 height 29
type input "K"
paste input "VLA/10093/C"
type input "VLA/10093/C"
click at [1078, 177] on input "Search" at bounding box center [1093, 185] width 49 height 29
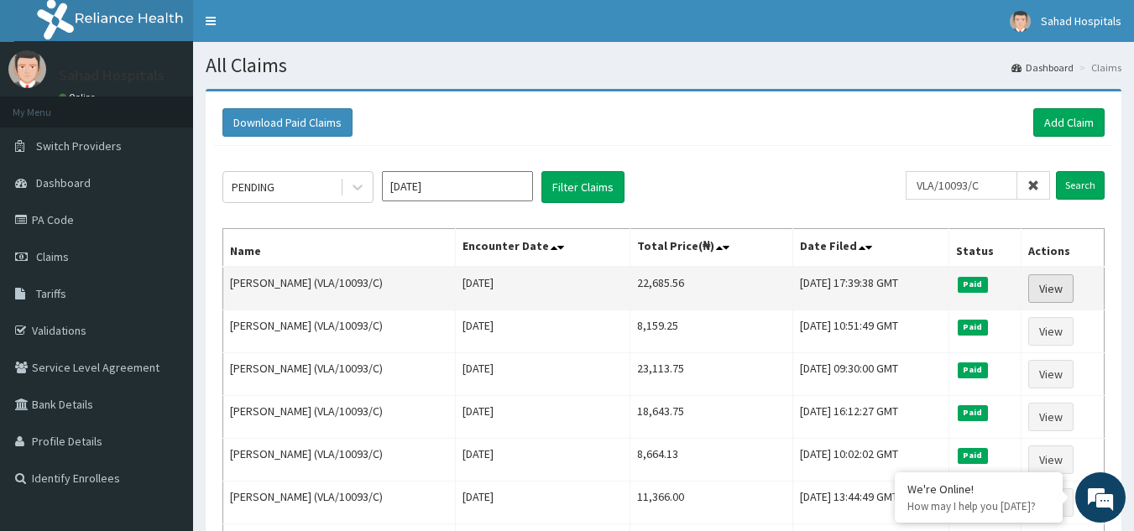
click at [1052, 279] on link "View" at bounding box center [1050, 289] width 45 height 29
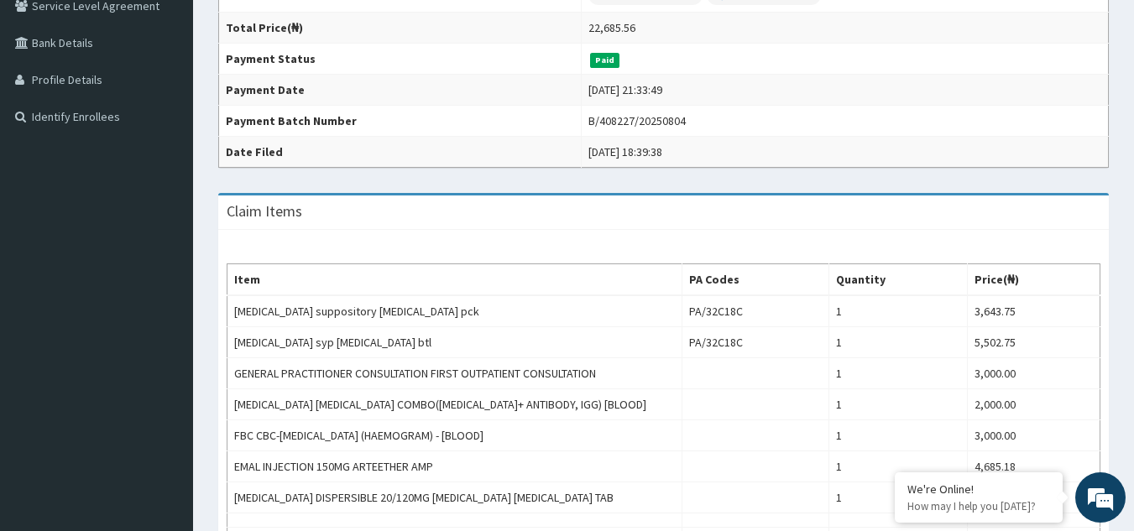
scroll to position [545, 0]
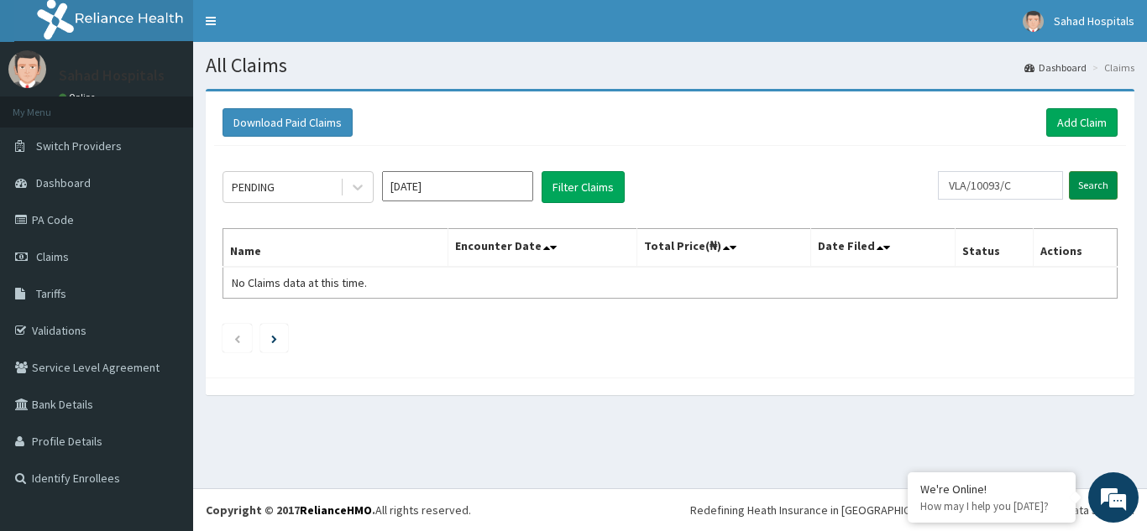
click at [1097, 178] on input "Search" at bounding box center [1093, 185] width 49 height 29
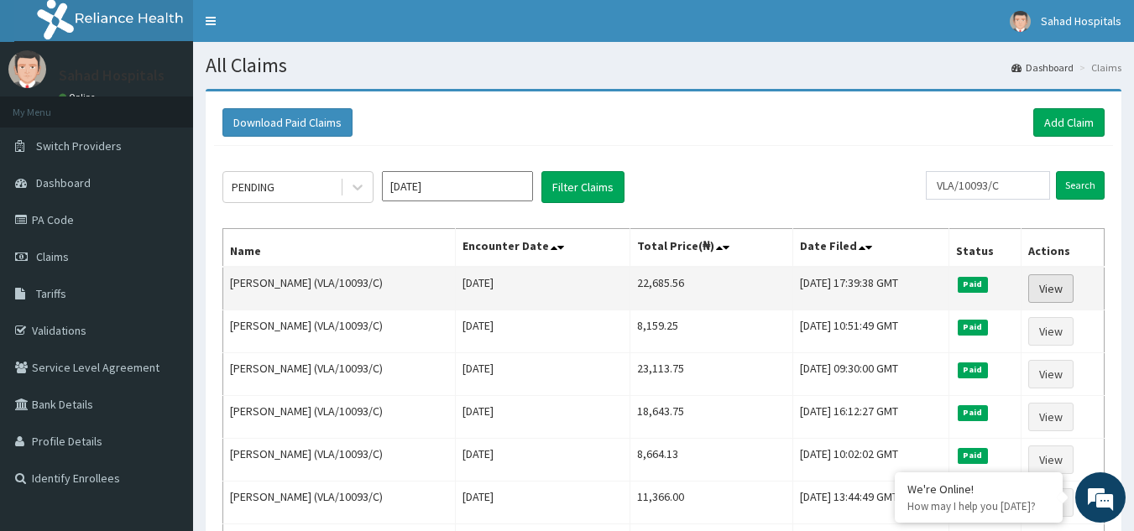
click at [1049, 296] on link "View" at bounding box center [1050, 289] width 45 height 29
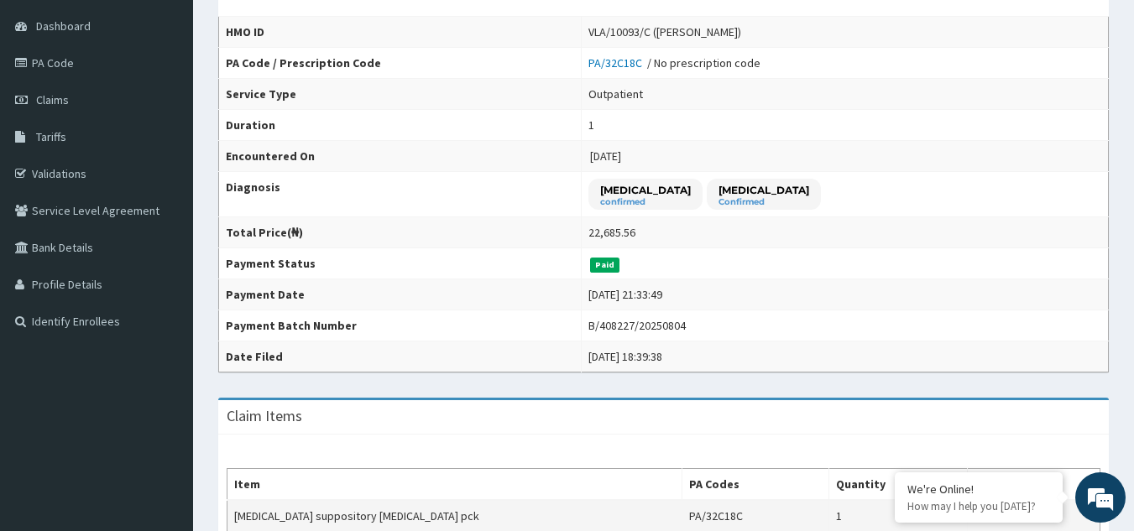
scroll to position [134, 0]
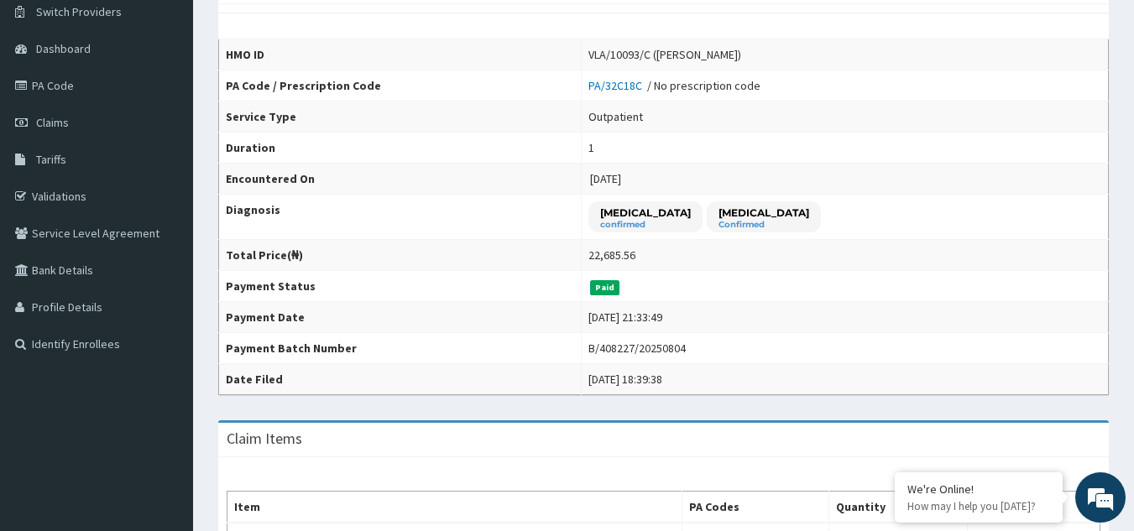
drag, startPoint x: 999, startPoint y: 128, endPoint x: 817, endPoint y: 100, distance: 184.4
click at [817, 100] on tbody "HMO ID VLA/10093/C ([PERSON_NAME]) PA Code / Prescription Code PA/32C18C / No p…" at bounding box center [664, 217] width 890 height 356
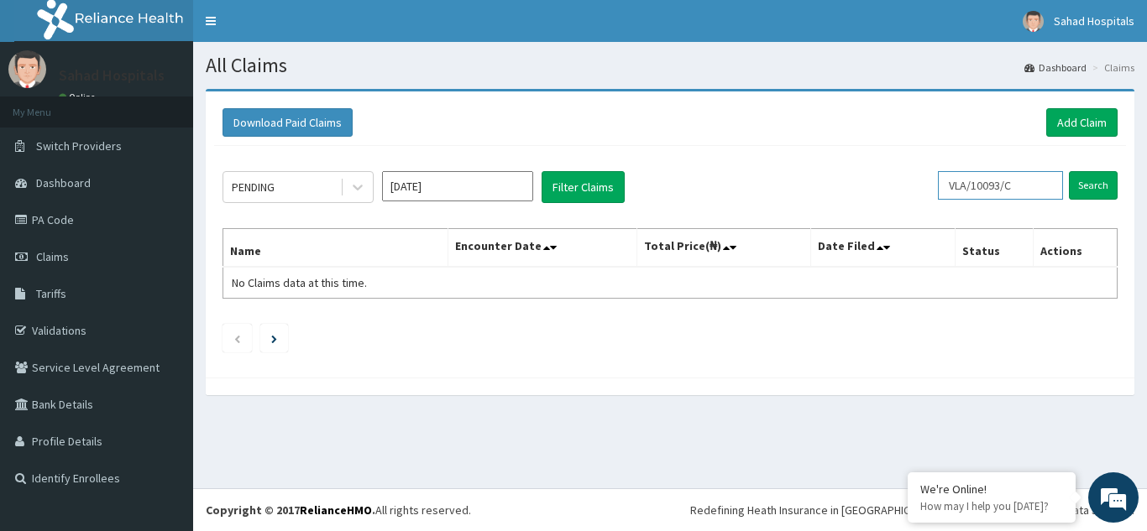
click at [1026, 188] on input "VLA/10093/C" at bounding box center [1000, 185] width 125 height 29
type input "V"
paste input "VLA/10093/D"
type input "VLA/10093/D"
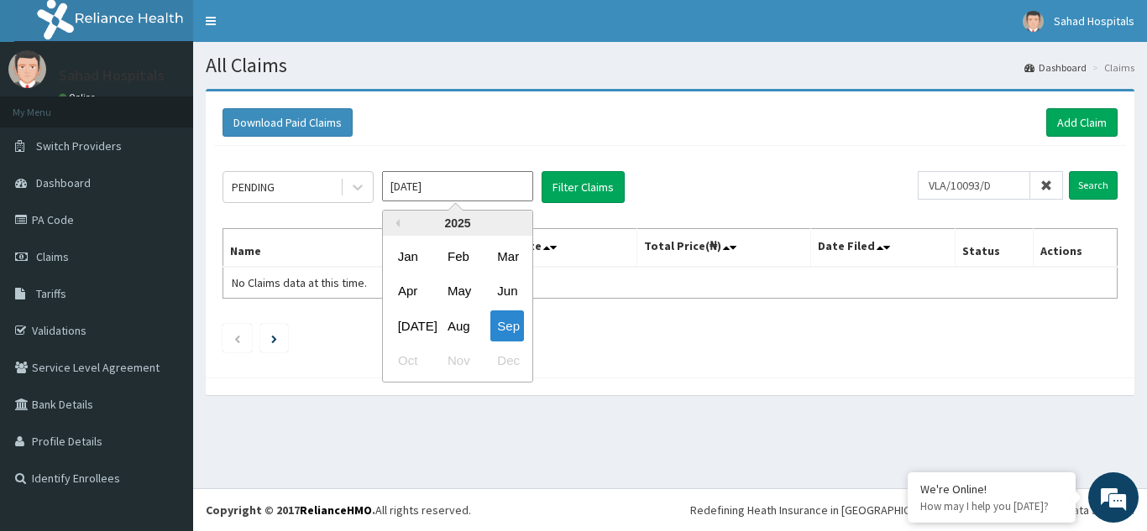
click at [517, 173] on input "[DATE]" at bounding box center [457, 186] width 151 height 30
click at [410, 328] on div "[DATE]" at bounding box center [408, 326] width 34 height 31
type input "[DATE]"
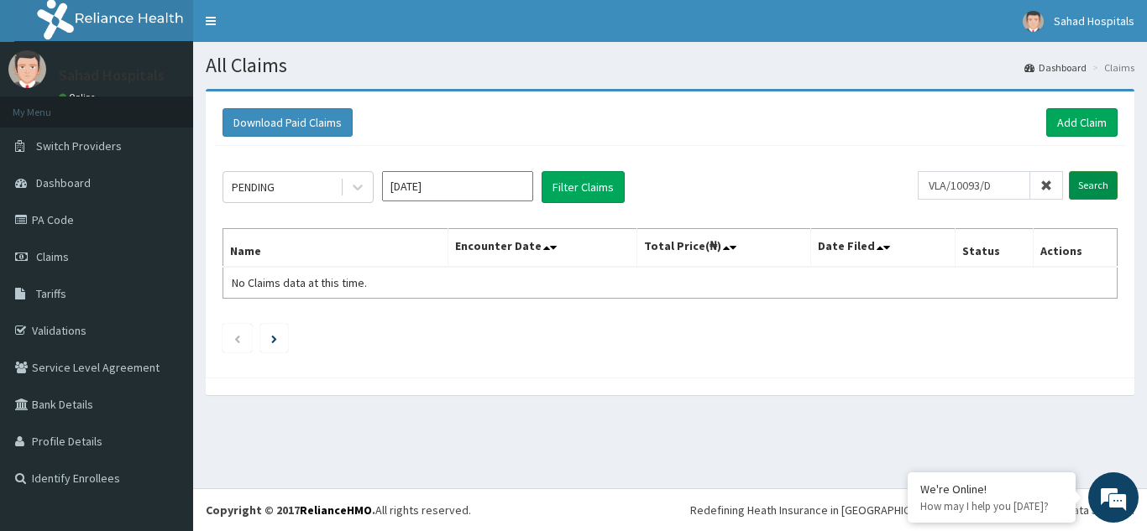
click at [1088, 183] on input "Search" at bounding box center [1093, 185] width 49 height 29
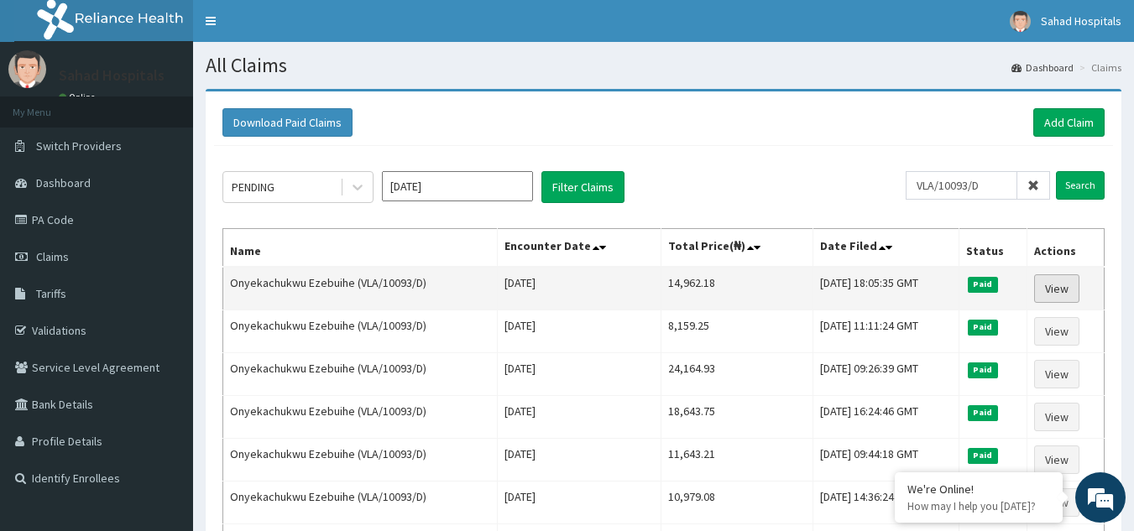
click at [1063, 286] on link "View" at bounding box center [1056, 289] width 45 height 29
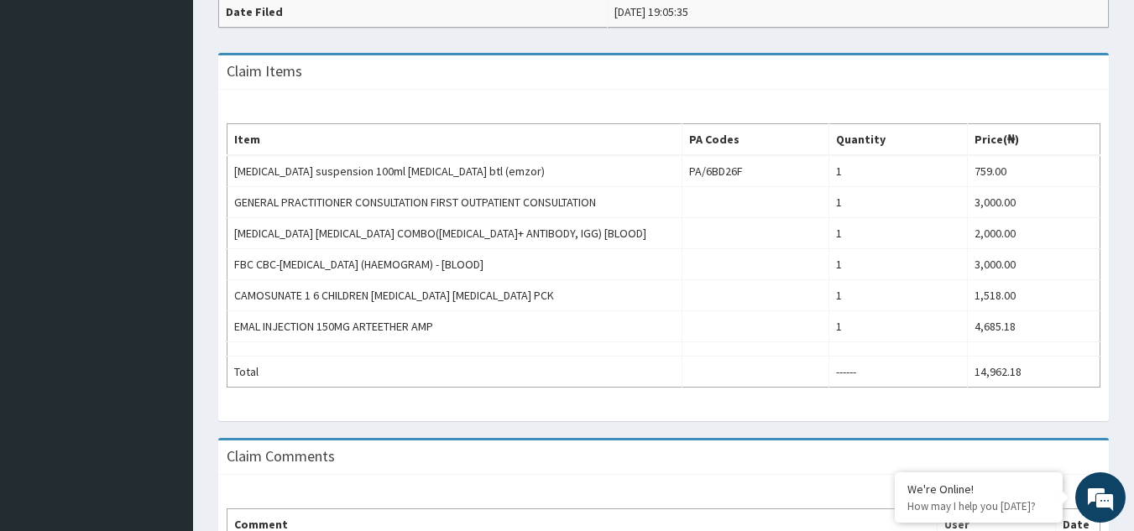
scroll to position [504, 0]
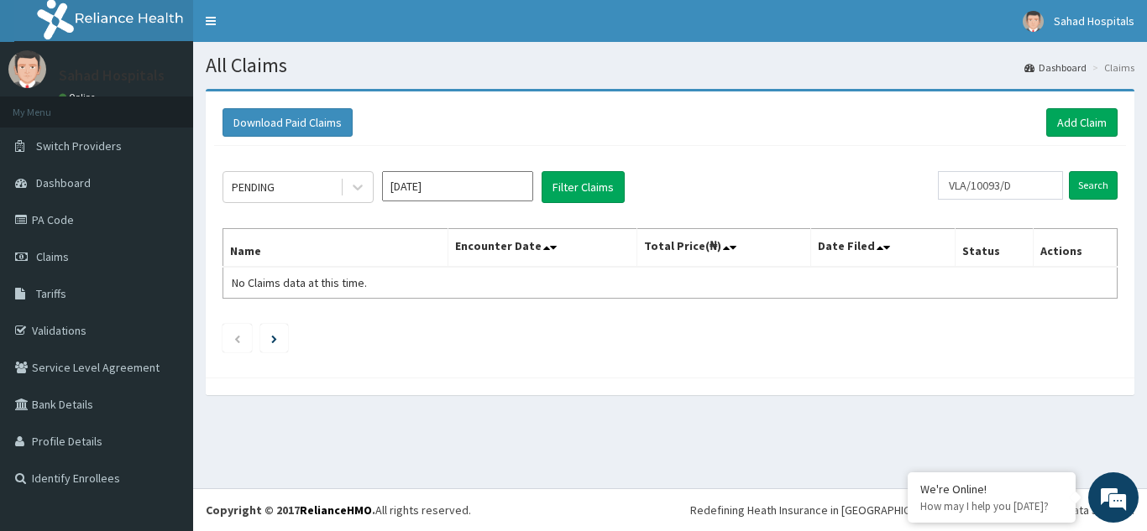
click at [485, 165] on div "PENDING Sep 2025 Filter Claims VLA/10093/D Search Name Encounter Date Total Pri…" at bounding box center [670, 257] width 912 height 223
click at [482, 181] on input "Sep 2025" at bounding box center [457, 186] width 151 height 30
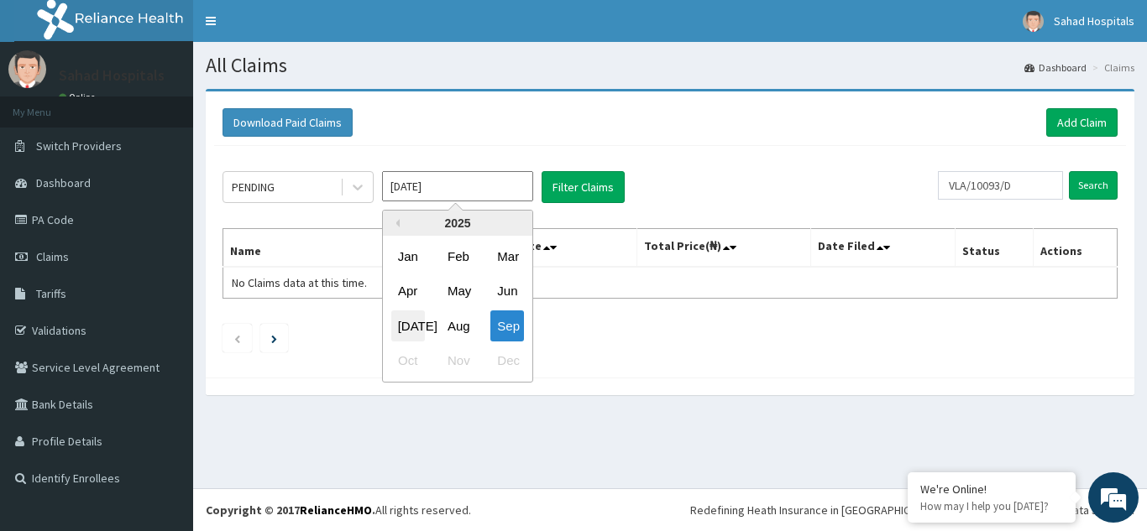
click at [412, 329] on div "Jul" at bounding box center [408, 326] width 34 height 31
type input "Jul 2025"
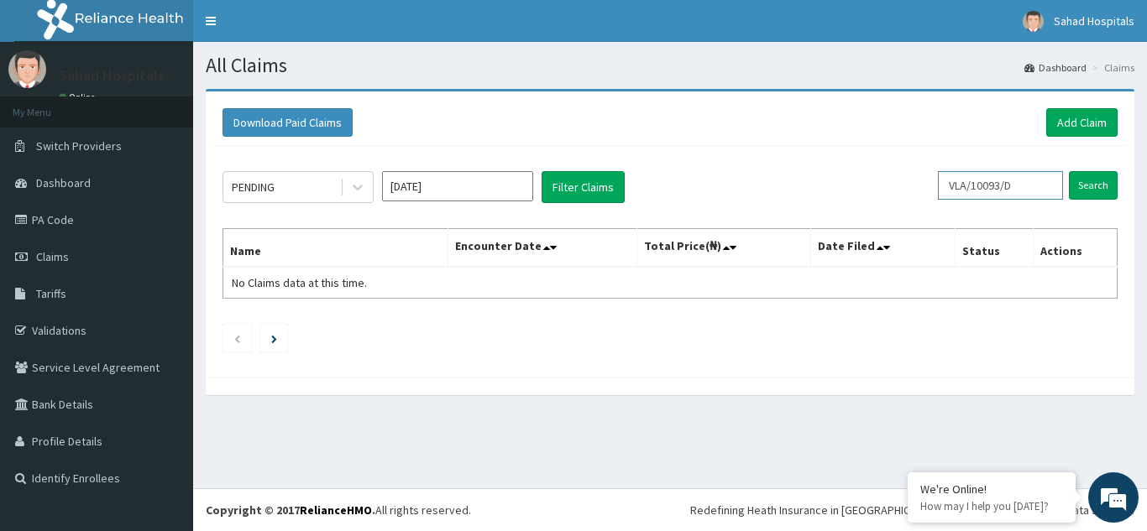
click at [1025, 175] on input "VLA/10093/D" at bounding box center [1000, 185] width 125 height 29
type input "V"
paste input "VLA/10093/B"
type input "VLA/10093/B"
click at [1069, 171] on input "Search" at bounding box center [1093, 185] width 49 height 29
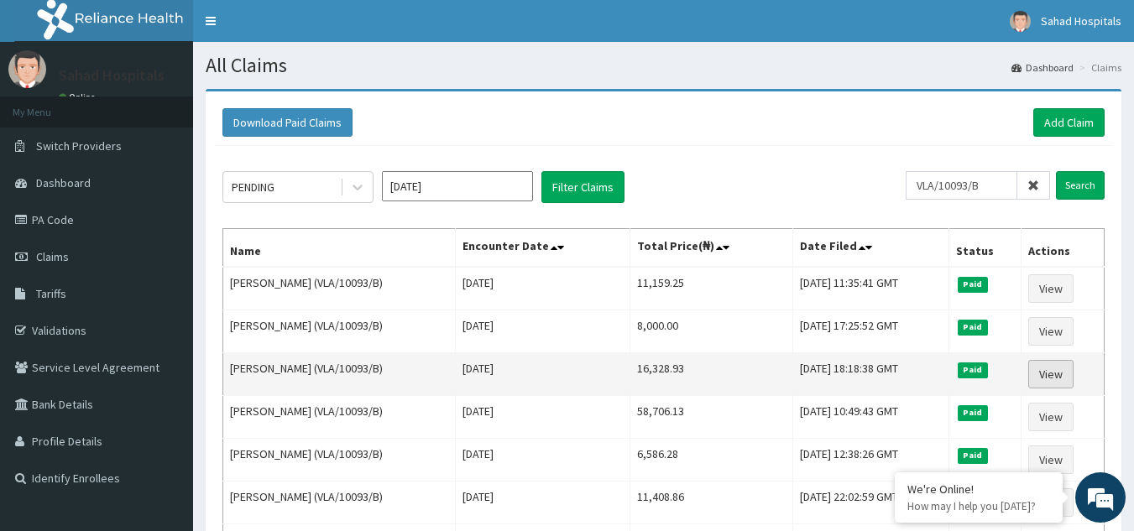
click at [1058, 369] on link "View" at bounding box center [1050, 374] width 45 height 29
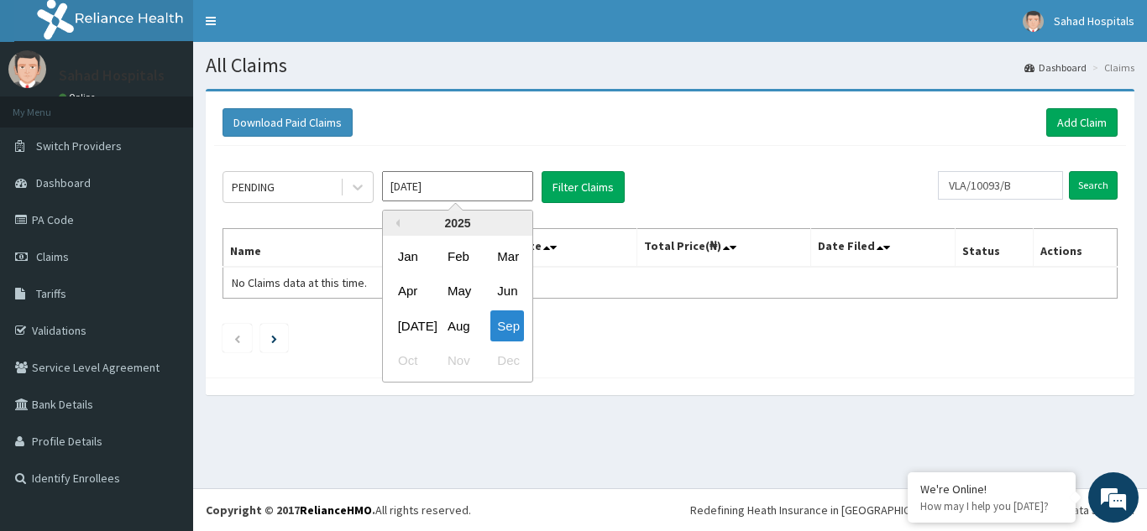
click at [484, 188] on input "[DATE]" at bounding box center [457, 186] width 151 height 30
click at [409, 327] on div "[DATE]" at bounding box center [408, 326] width 34 height 31
type input "[DATE]"
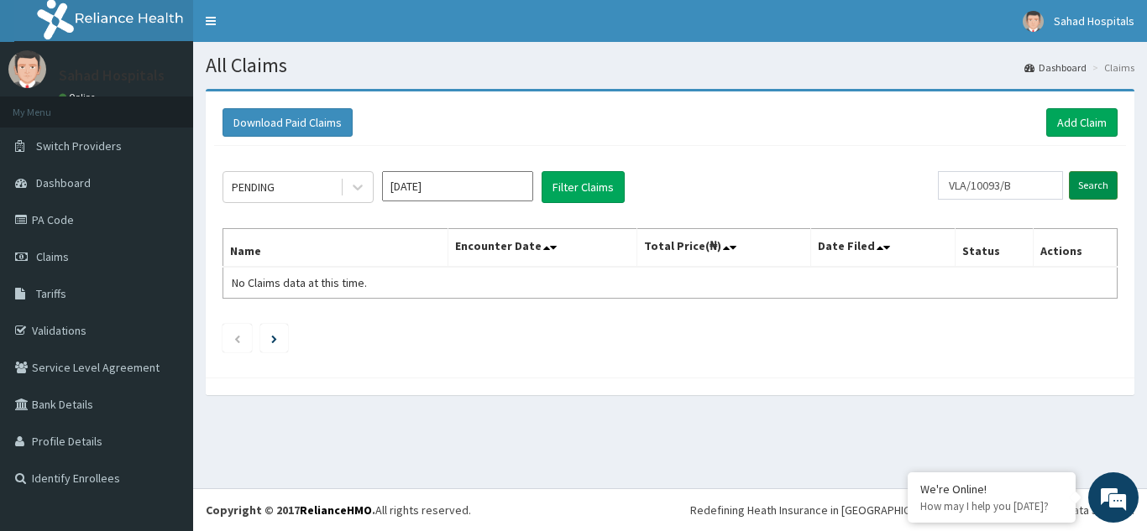
click at [1084, 181] on input "Search" at bounding box center [1093, 185] width 49 height 29
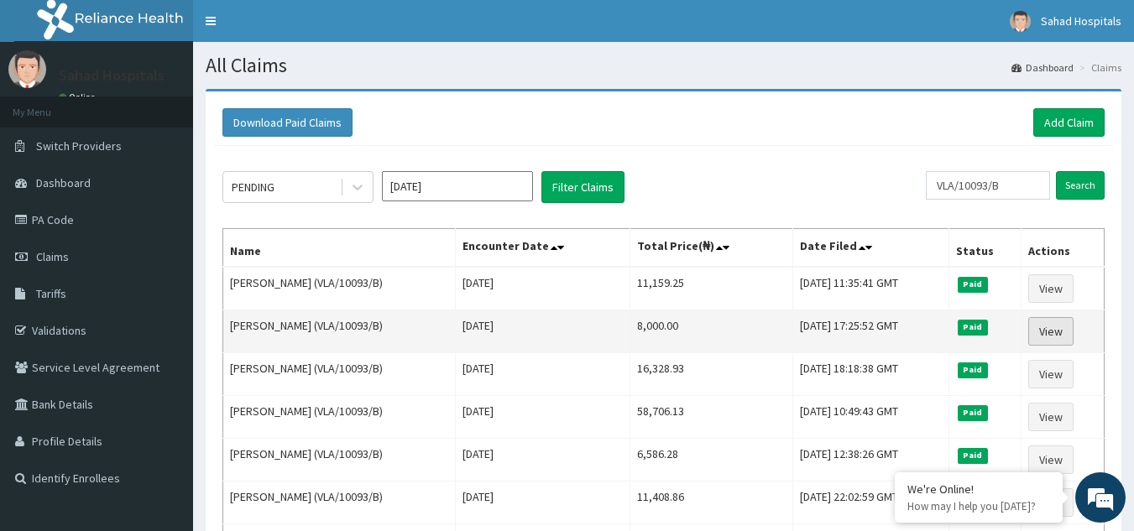
click at [1060, 327] on link "View" at bounding box center [1050, 331] width 45 height 29
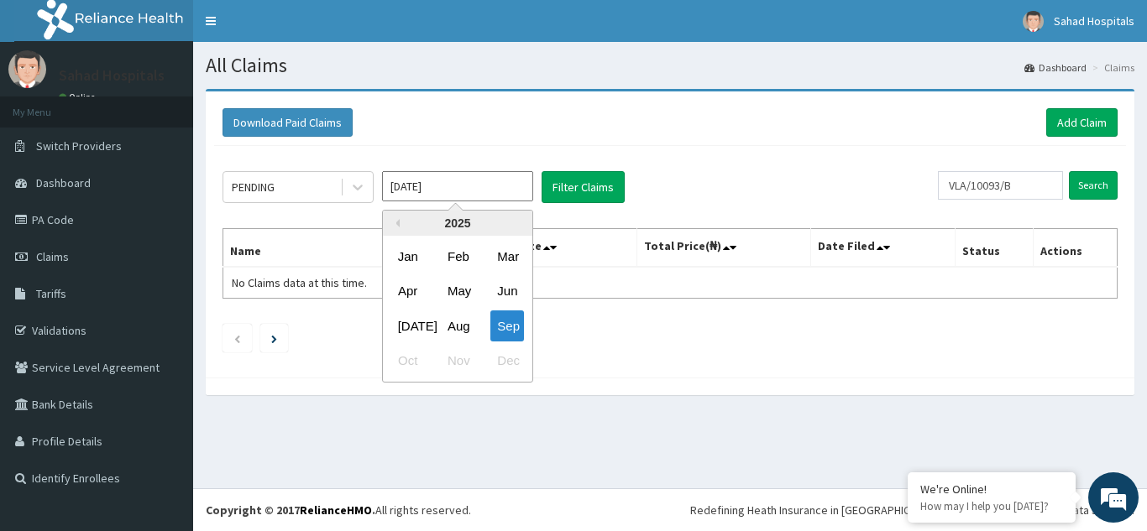
click at [494, 182] on input "[DATE]" at bounding box center [457, 186] width 151 height 30
click at [408, 330] on div "Jul" at bounding box center [408, 326] width 34 height 31
type input "Jul 2025"
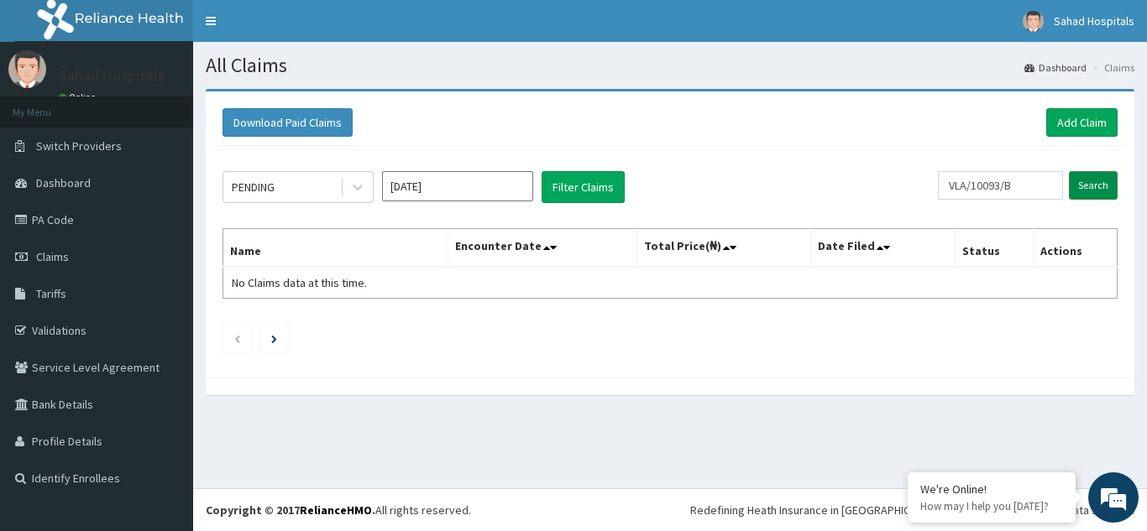
click at [1091, 190] on input "Search" at bounding box center [1093, 185] width 49 height 29
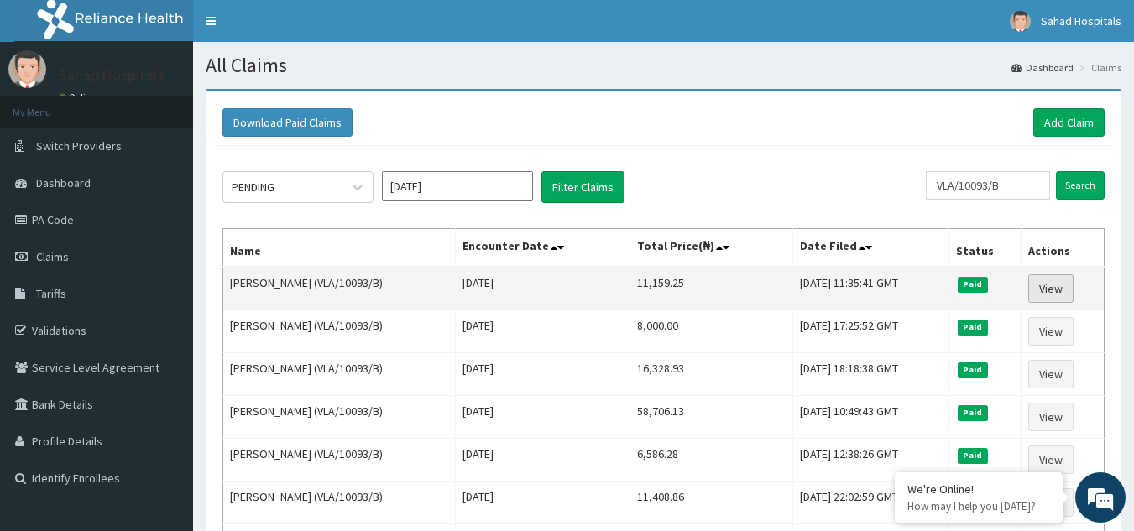
click at [1051, 284] on link "View" at bounding box center [1050, 289] width 45 height 29
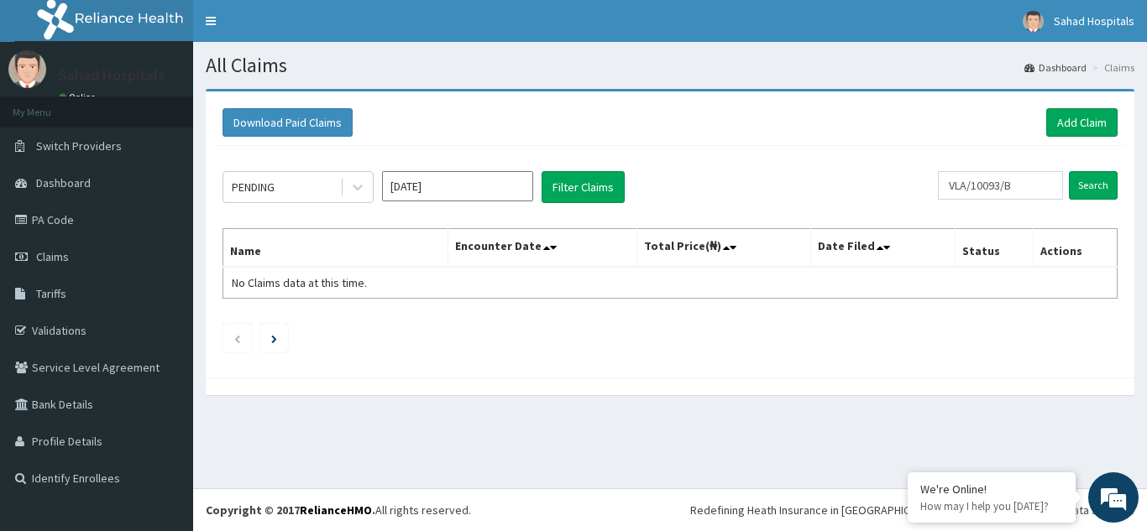
click at [460, 175] on input "[DATE]" at bounding box center [457, 186] width 151 height 30
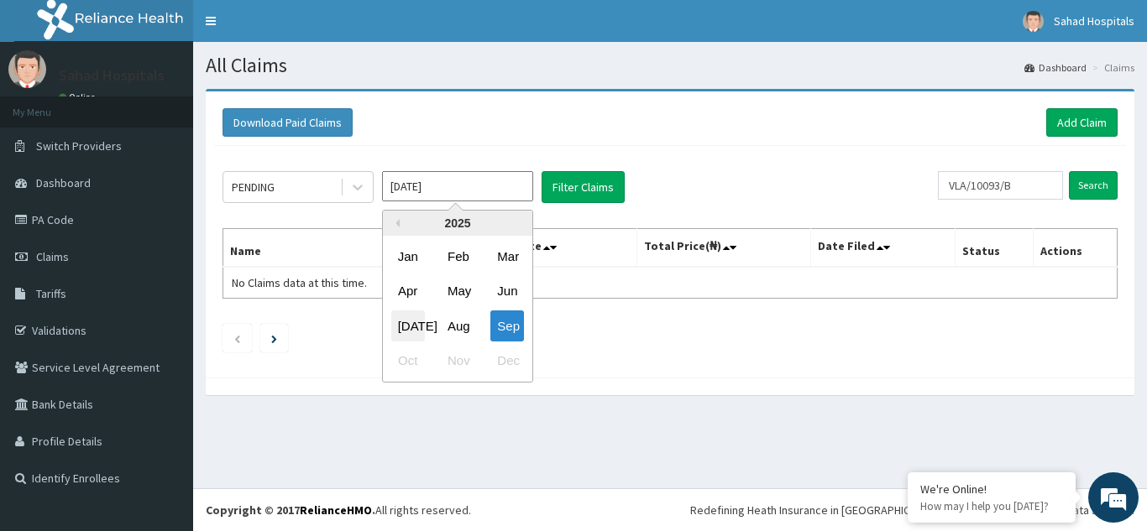
click at [405, 326] on div "[DATE]" at bounding box center [408, 326] width 34 height 31
type input "[DATE]"
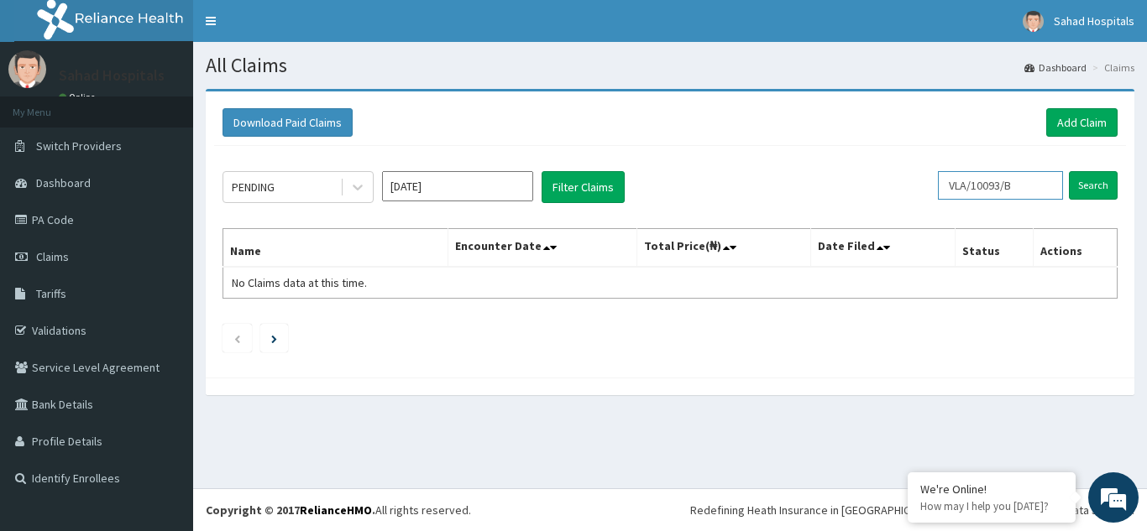
click at [1029, 189] on input "VLA/10093/B" at bounding box center [1000, 185] width 125 height 29
type input "V"
paste input "NHA/10008/A"
type input "NHA/10008/A"
click at [1096, 183] on input "Search" at bounding box center [1093, 185] width 49 height 29
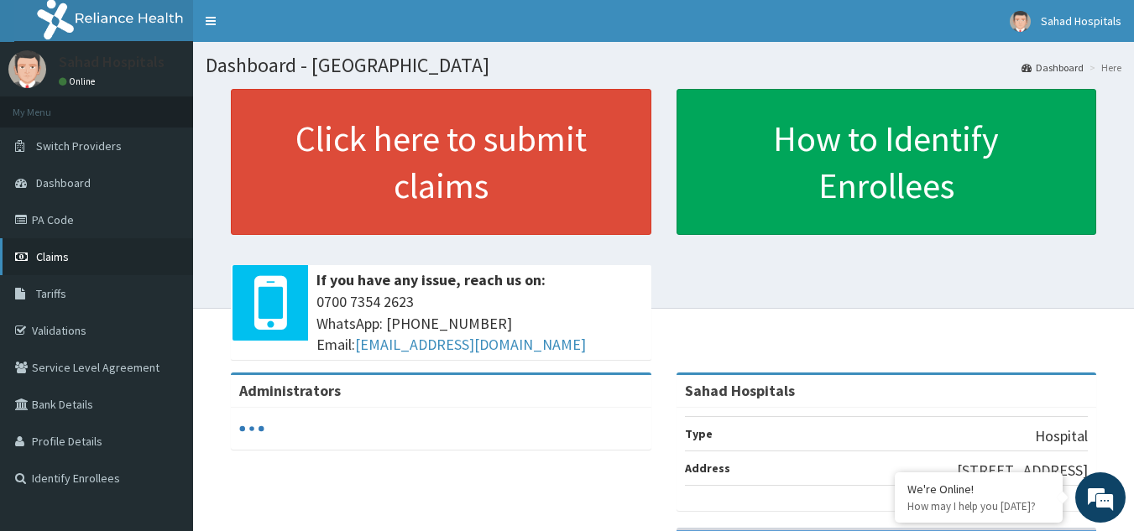
click at [54, 254] on span "Claims" at bounding box center [52, 256] width 33 height 15
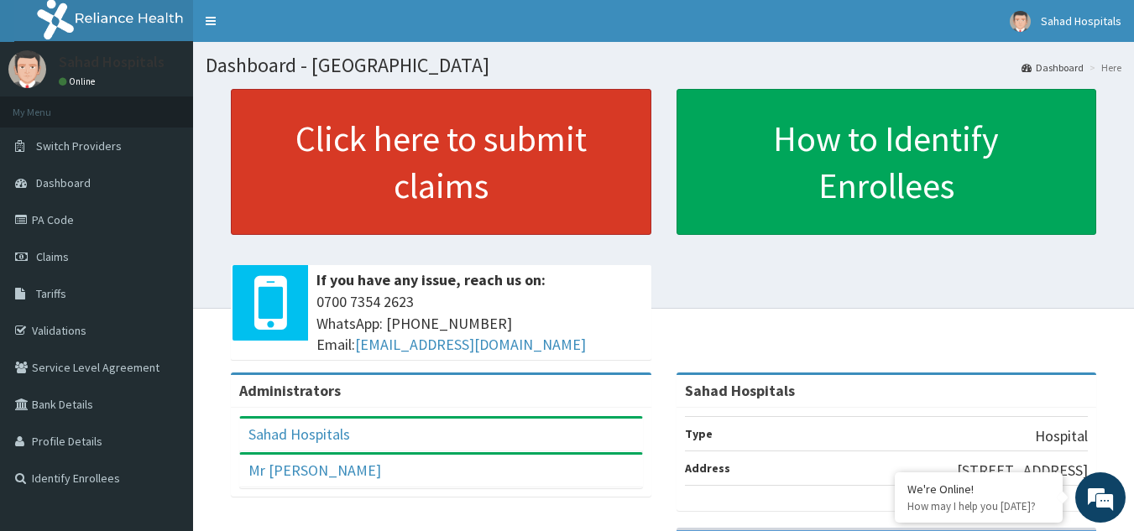
click at [462, 144] on link "Click here to submit claims" at bounding box center [441, 162] width 421 height 146
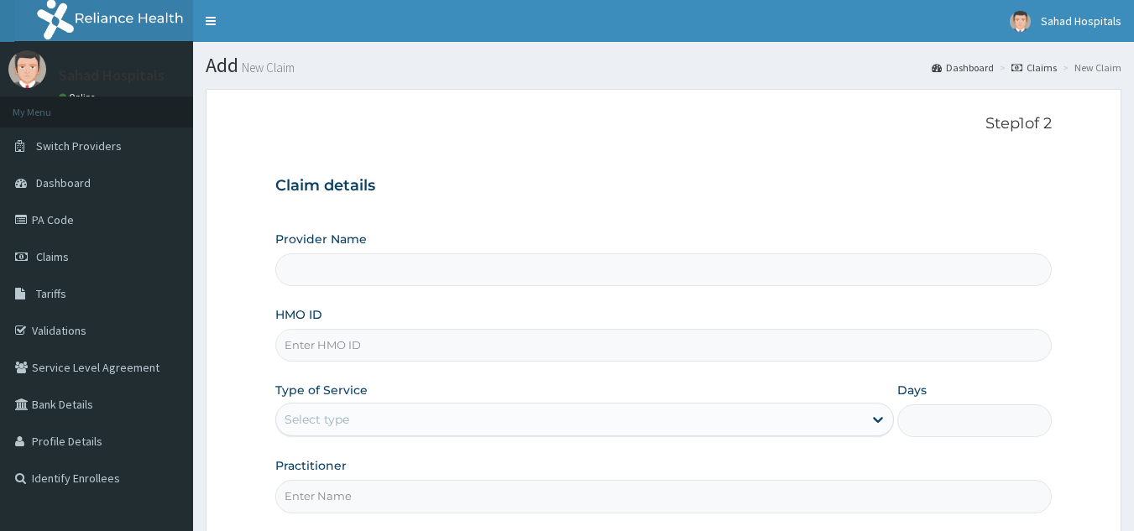
type input "Sahad Hospitals"
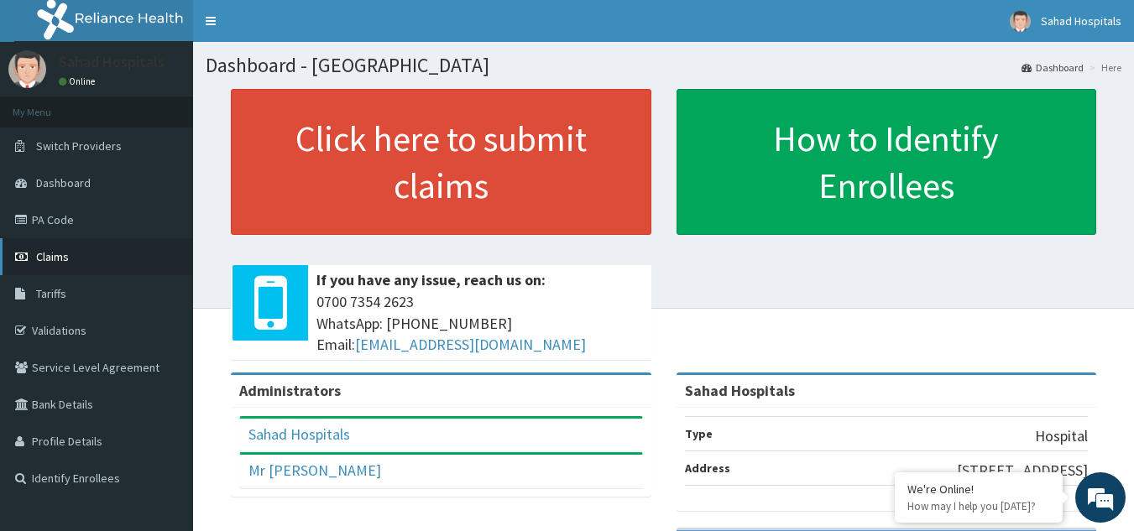
click at [54, 257] on span "Claims" at bounding box center [52, 256] width 33 height 15
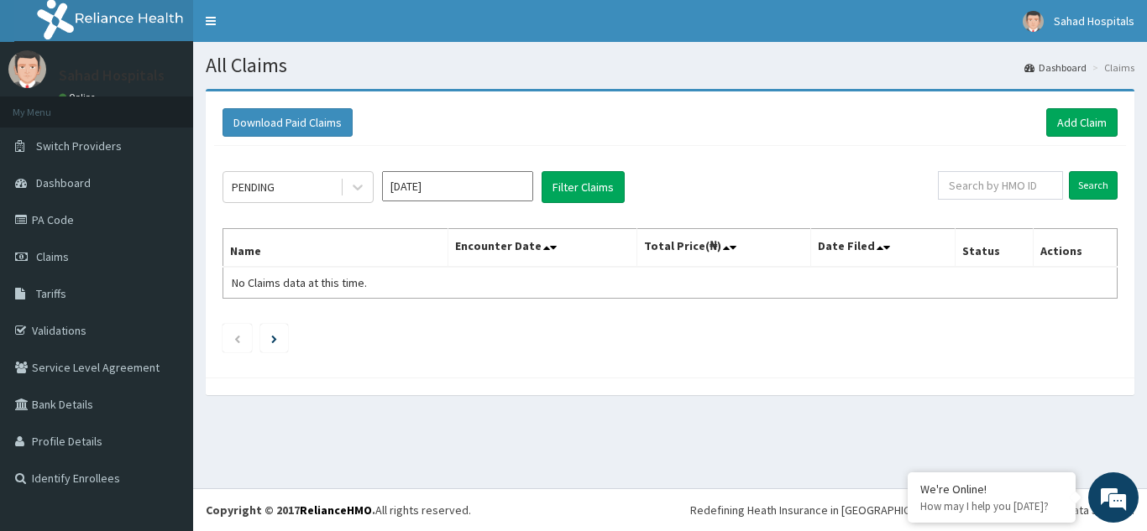
click at [448, 193] on input "[DATE]" at bounding box center [457, 186] width 151 height 30
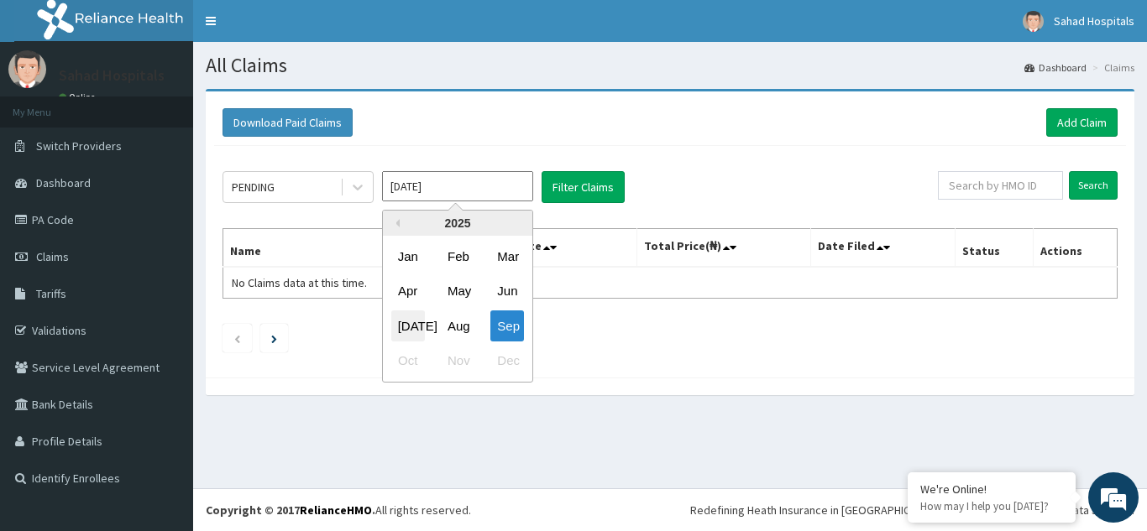
click at [405, 322] on div "[DATE]" at bounding box center [408, 326] width 34 height 31
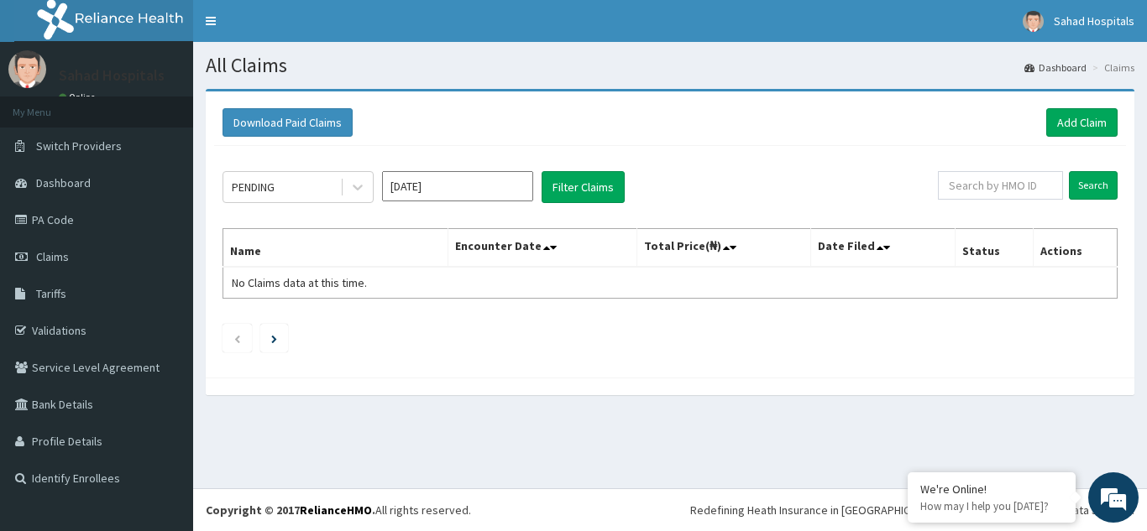
type input "[DATE]"
click at [989, 188] on input "text" at bounding box center [1000, 185] width 125 height 29
paste input "NHA/10008/A"
type input "NHA/10008/A"
click at [1096, 182] on input "Search" at bounding box center [1093, 185] width 49 height 29
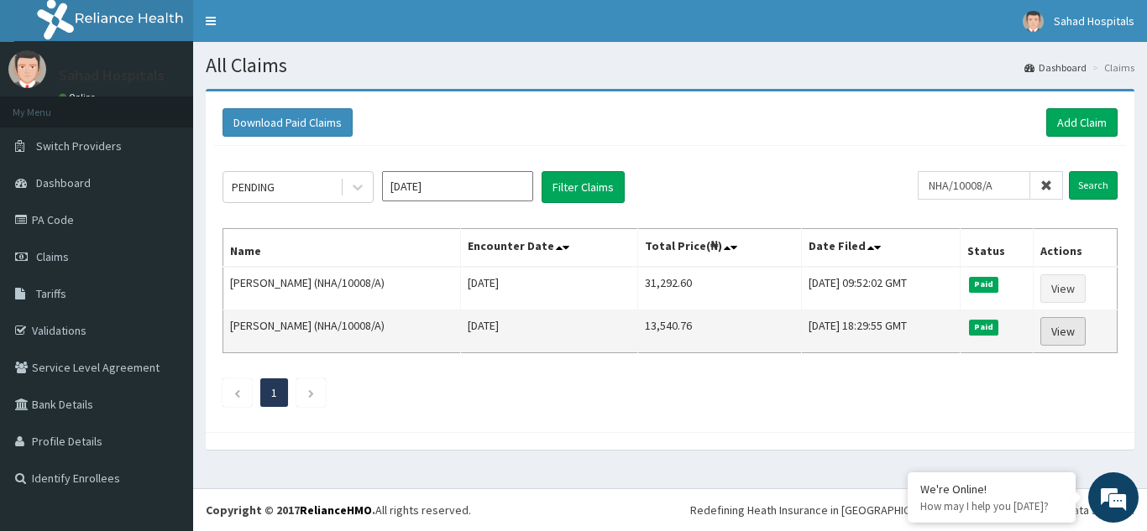
click at [1058, 337] on link "View" at bounding box center [1062, 331] width 45 height 29
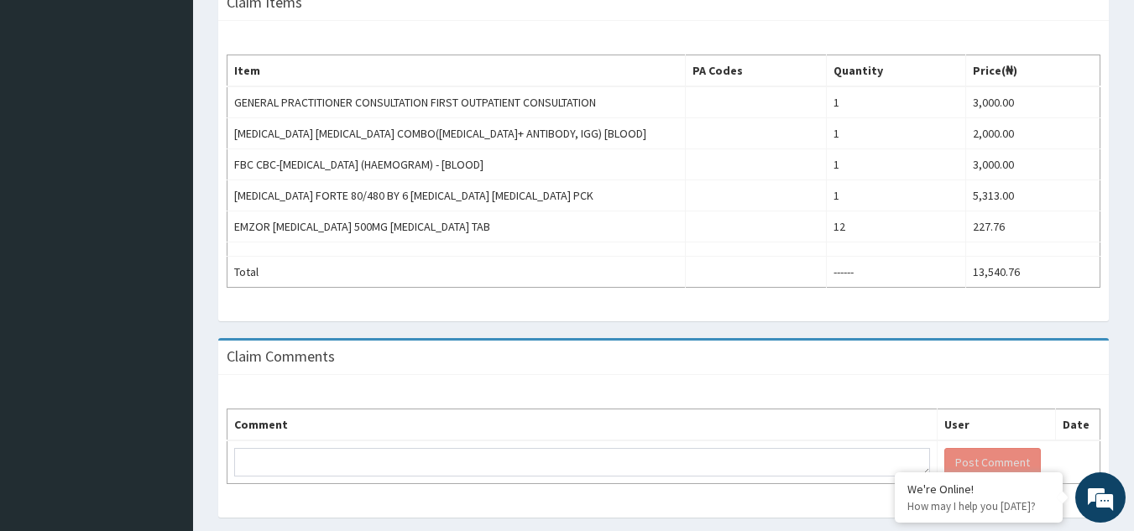
scroll to position [537, 0]
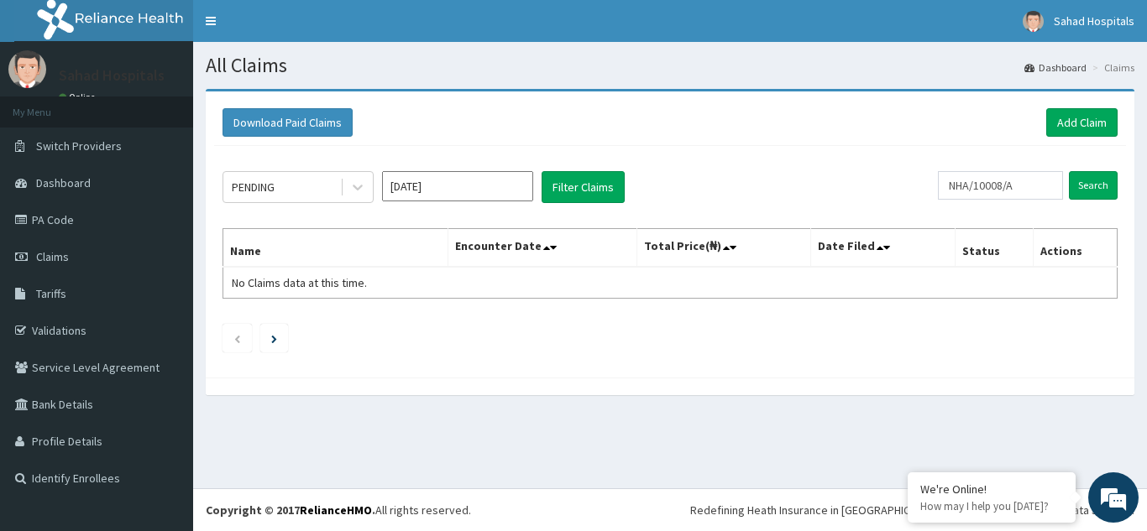
click at [515, 177] on input "[DATE]" at bounding box center [457, 186] width 151 height 30
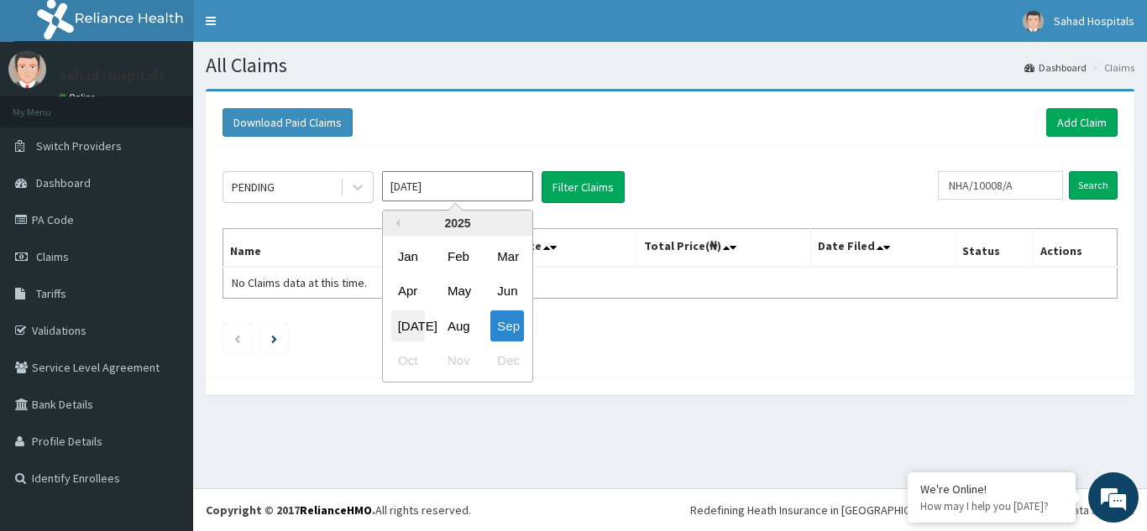
click at [405, 322] on div "[DATE]" at bounding box center [408, 326] width 34 height 31
type input "[DATE]"
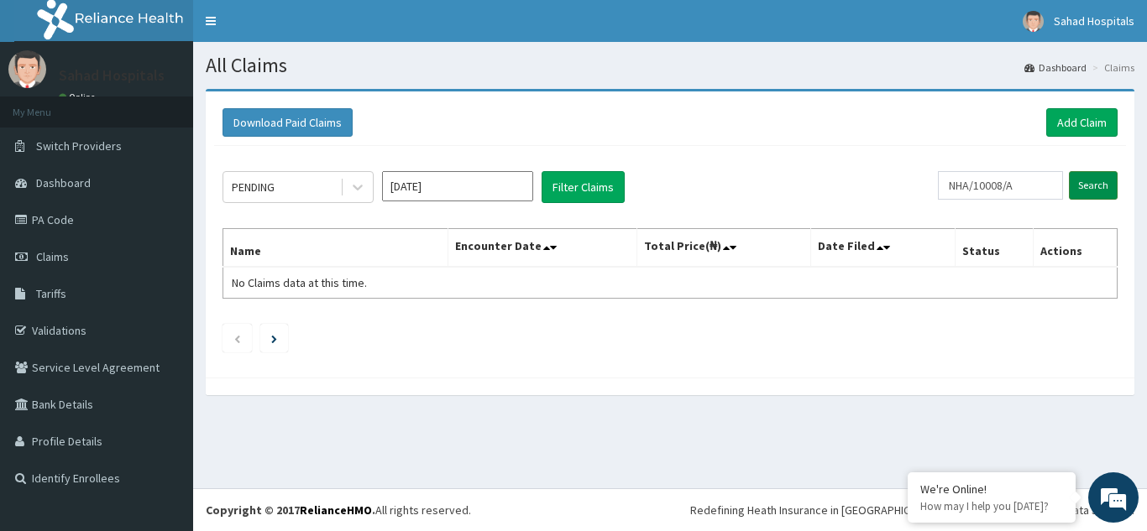
click at [1083, 186] on input "Search" at bounding box center [1093, 185] width 49 height 29
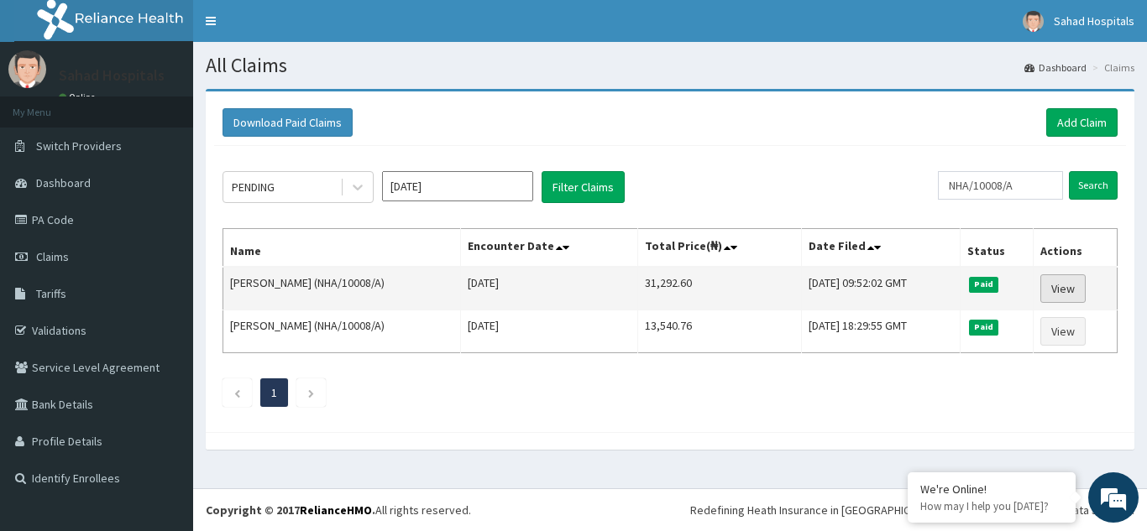
click at [1064, 292] on link "View" at bounding box center [1062, 289] width 45 height 29
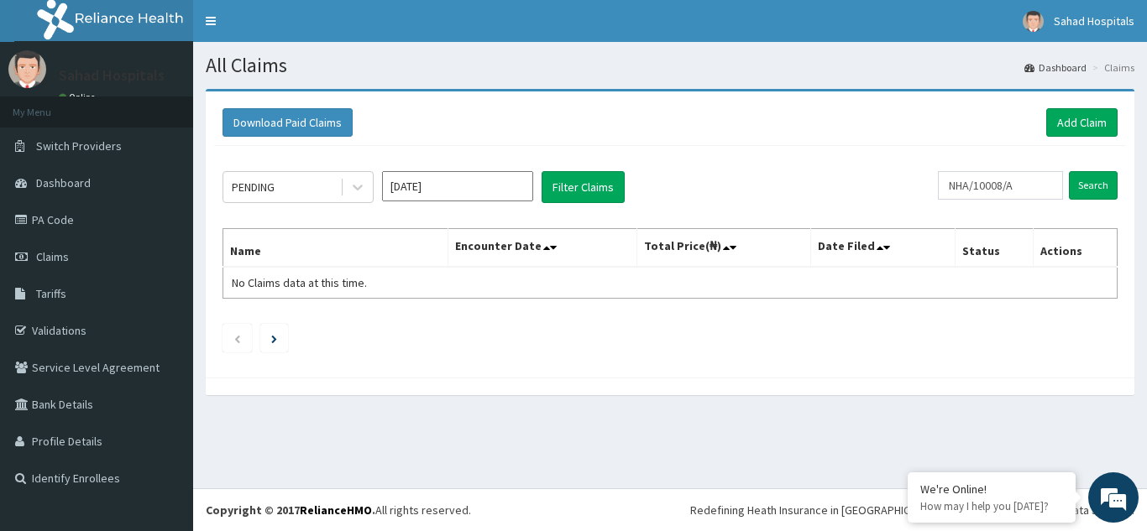
click at [478, 182] on input "[DATE]" at bounding box center [457, 186] width 151 height 30
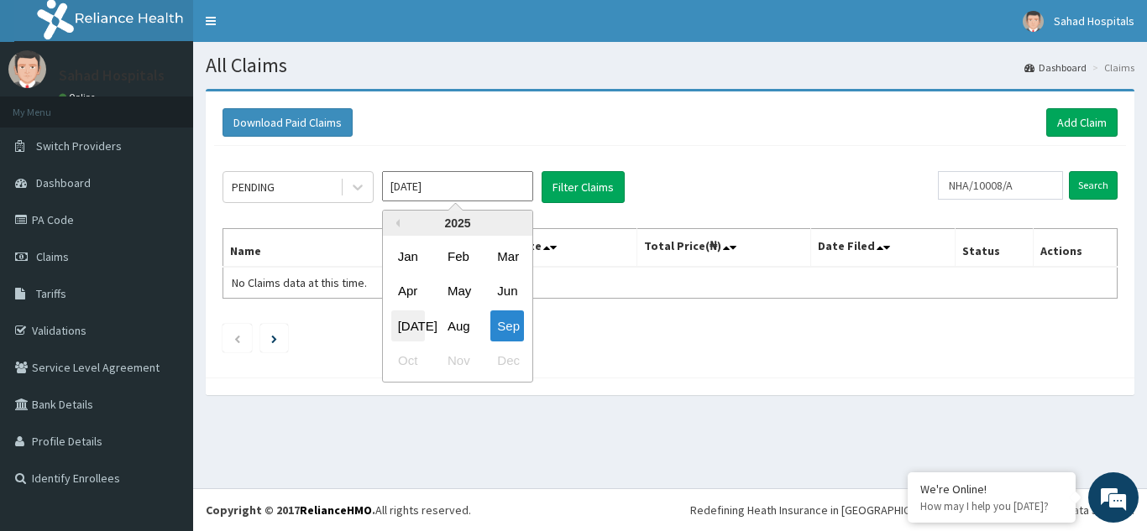
click at [405, 317] on div "[DATE]" at bounding box center [408, 326] width 34 height 31
type input "[DATE]"
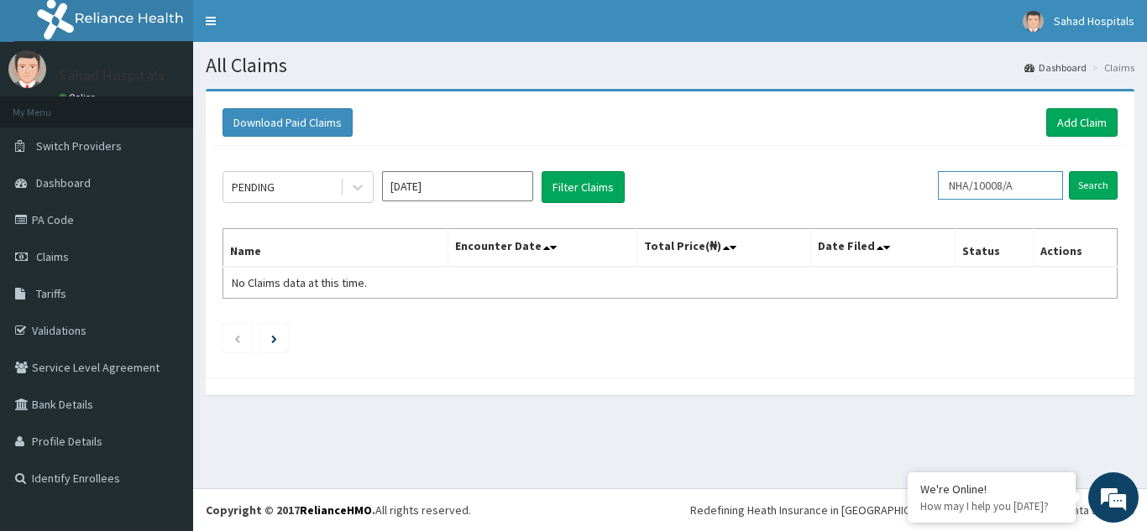
click at [1028, 185] on input "NHA/10008/A" at bounding box center [1000, 185] width 125 height 29
type input "N"
paste input "EGB/10019/A"
type input "EGB/10019/A"
click at [1069, 171] on input "Search" at bounding box center [1093, 185] width 49 height 29
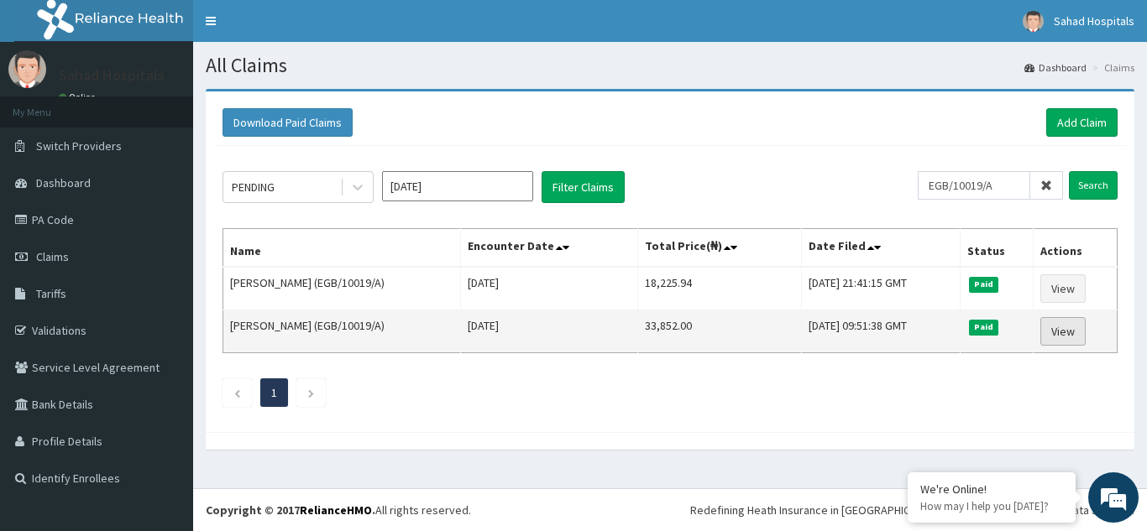
click at [1075, 329] on link "View" at bounding box center [1062, 331] width 45 height 29
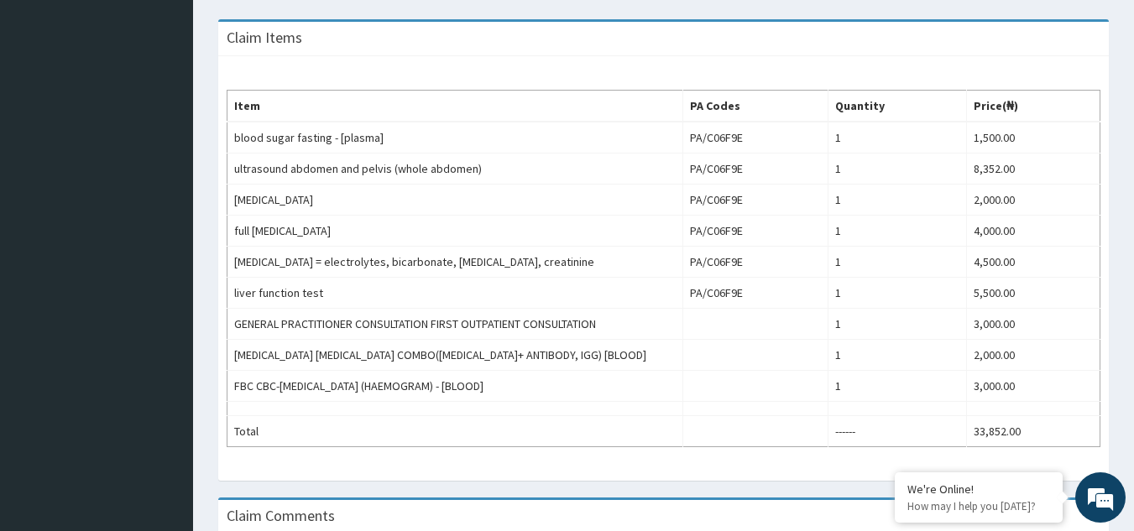
scroll to position [638, 0]
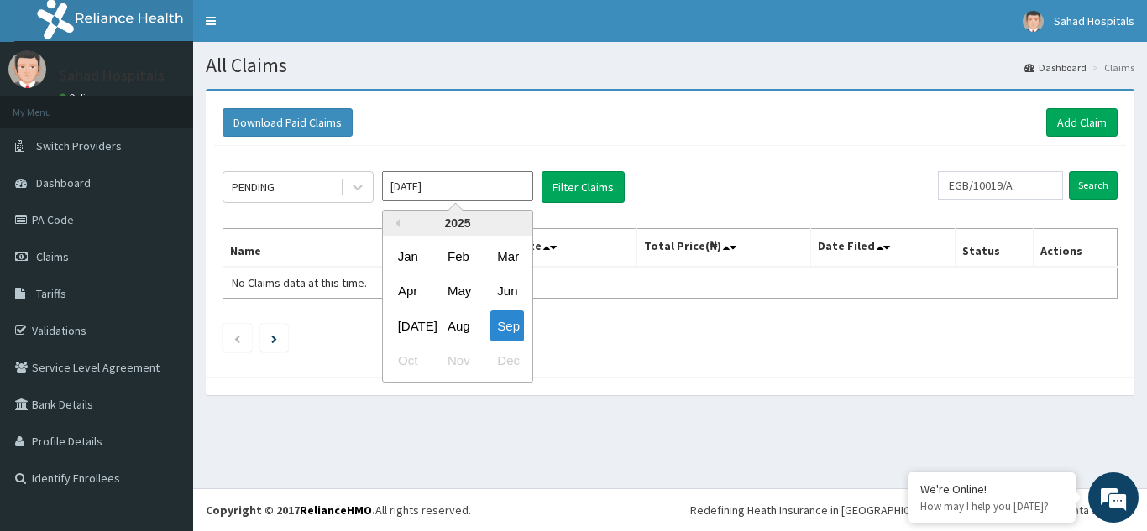
click at [486, 183] on input "[DATE]" at bounding box center [457, 186] width 151 height 30
click at [405, 330] on div "[DATE]" at bounding box center [408, 326] width 34 height 31
type input "[DATE]"
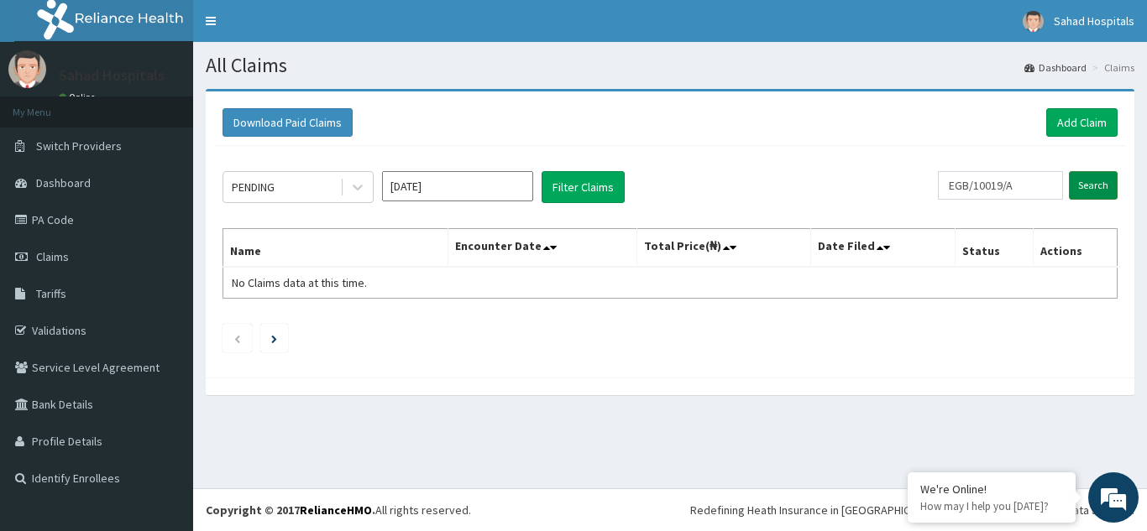
click at [1098, 179] on input "Search" at bounding box center [1093, 185] width 49 height 29
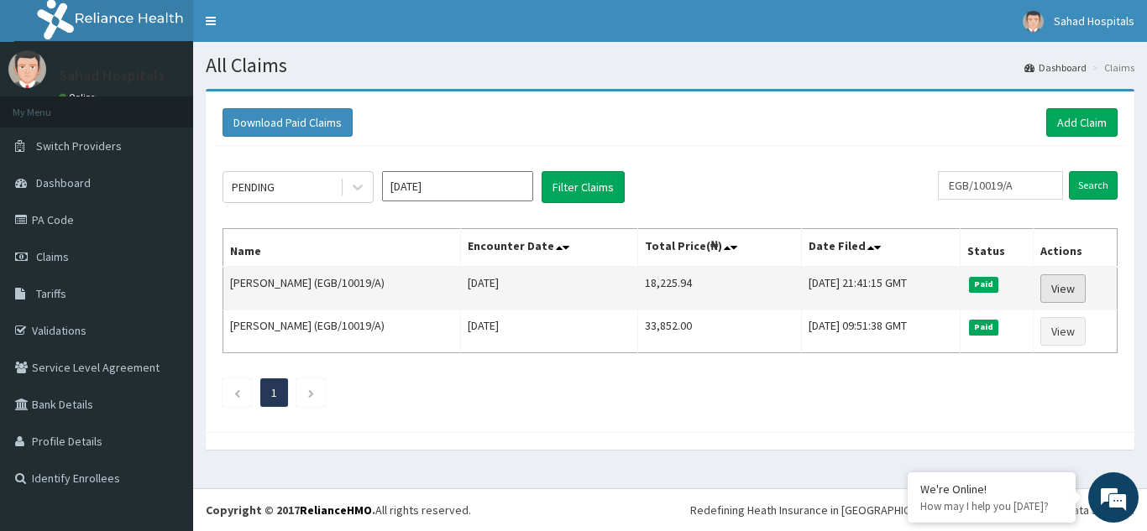
click at [1060, 290] on link "View" at bounding box center [1062, 289] width 45 height 29
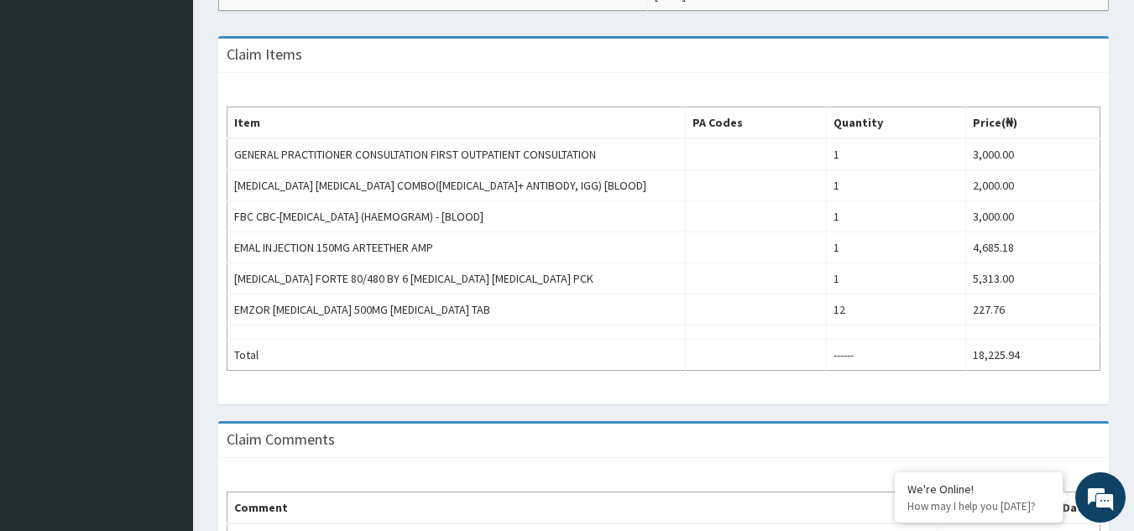
scroll to position [516, 0]
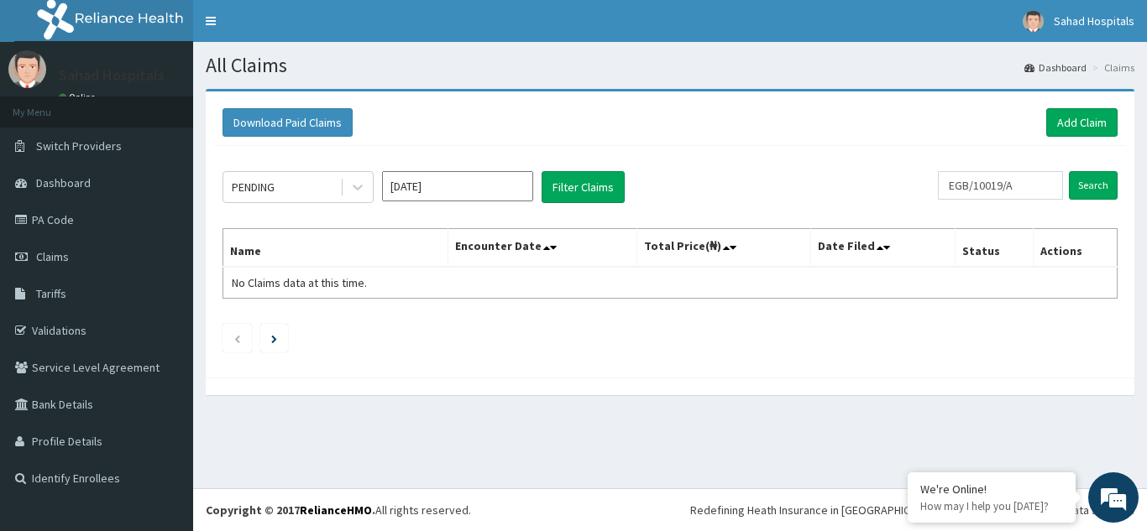
click at [485, 195] on input "[DATE]" at bounding box center [457, 186] width 151 height 30
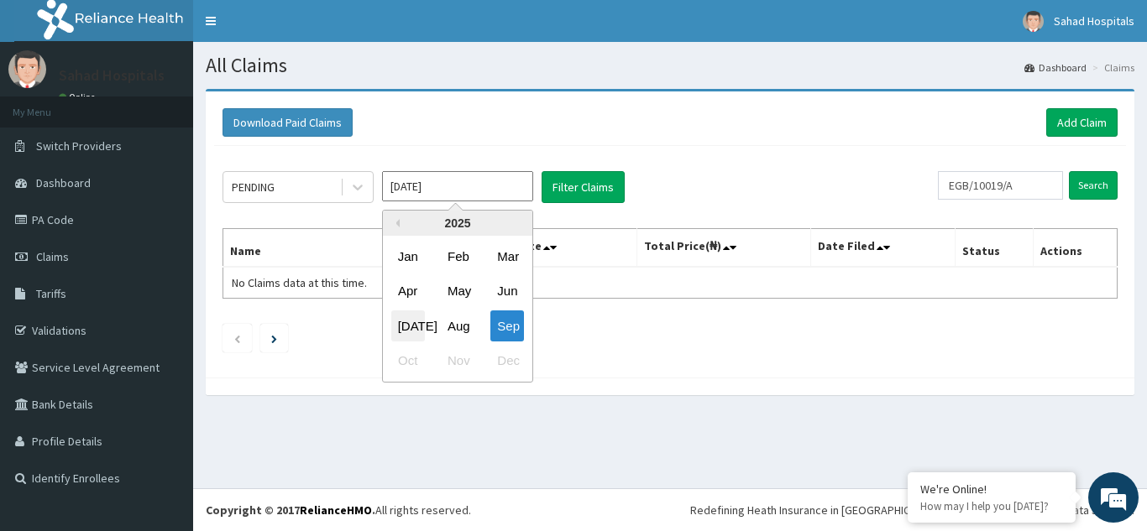
click at [414, 322] on div "[DATE]" at bounding box center [408, 326] width 34 height 31
type input "[DATE]"
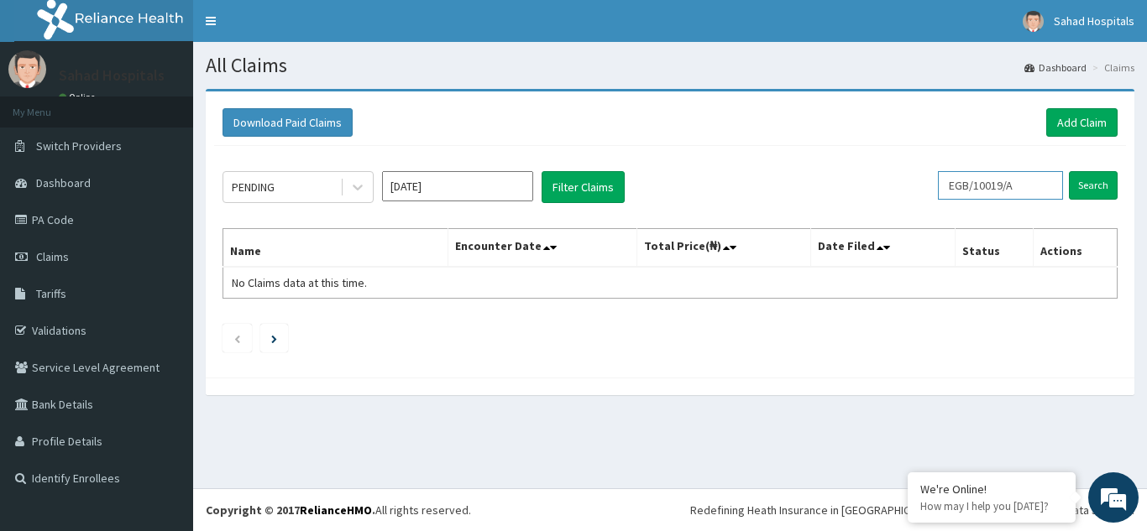
click at [1029, 180] on input "EGB/10019/A" at bounding box center [1000, 185] width 125 height 29
type input "E"
paste input "KSB/11446/D"
type input "KSB/11446/D"
click at [1092, 189] on input "Search" at bounding box center [1093, 185] width 49 height 29
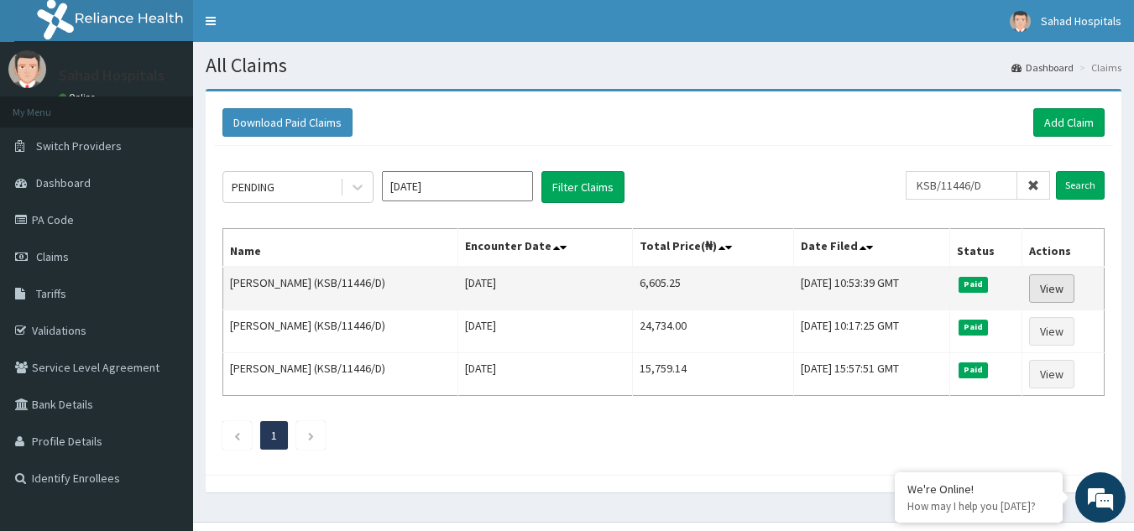
click at [1041, 292] on link "View" at bounding box center [1051, 289] width 45 height 29
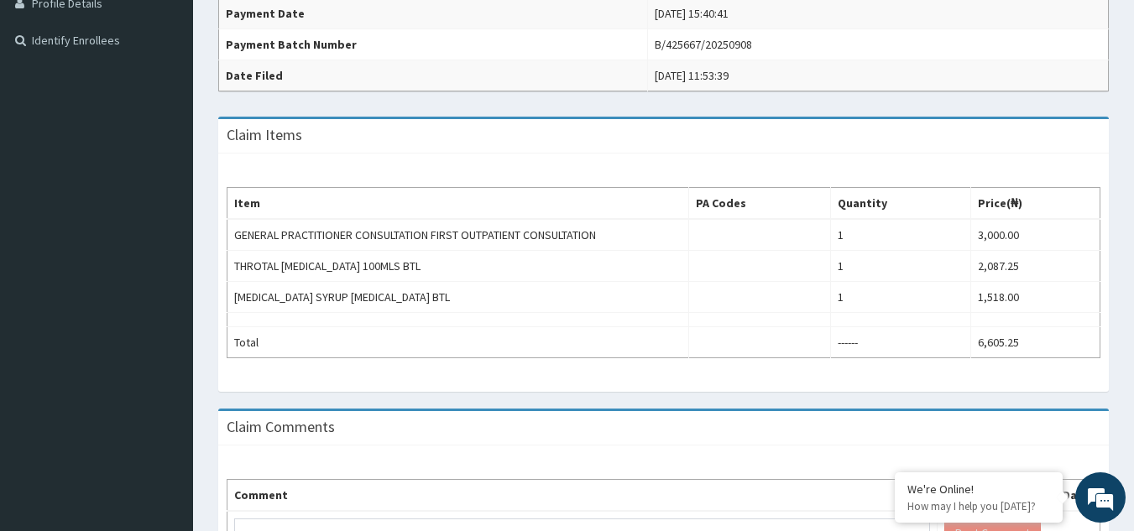
scroll to position [437, 0]
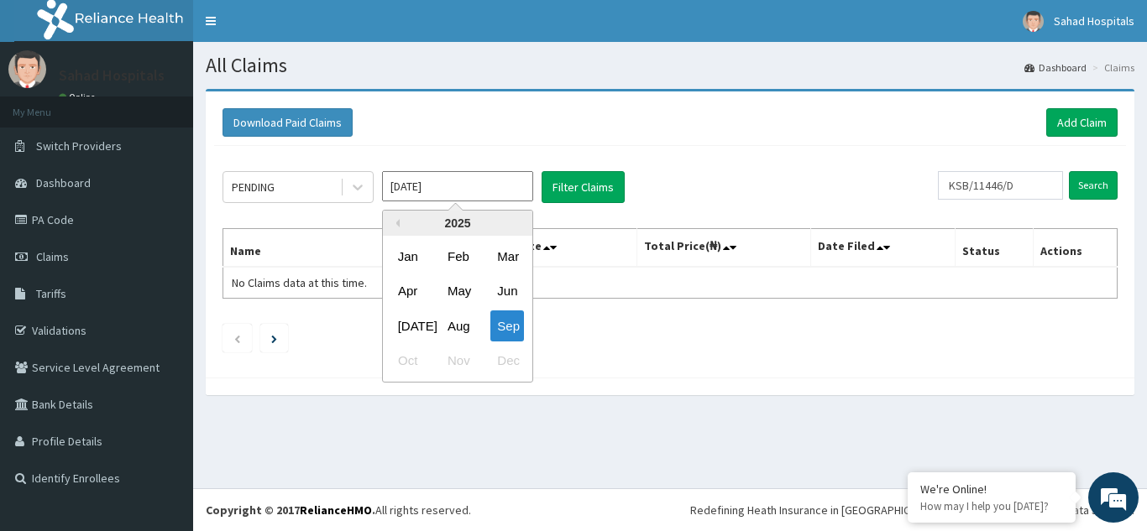
click at [479, 192] on input "[DATE]" at bounding box center [457, 186] width 151 height 30
click at [413, 327] on div "[DATE]" at bounding box center [408, 326] width 34 height 31
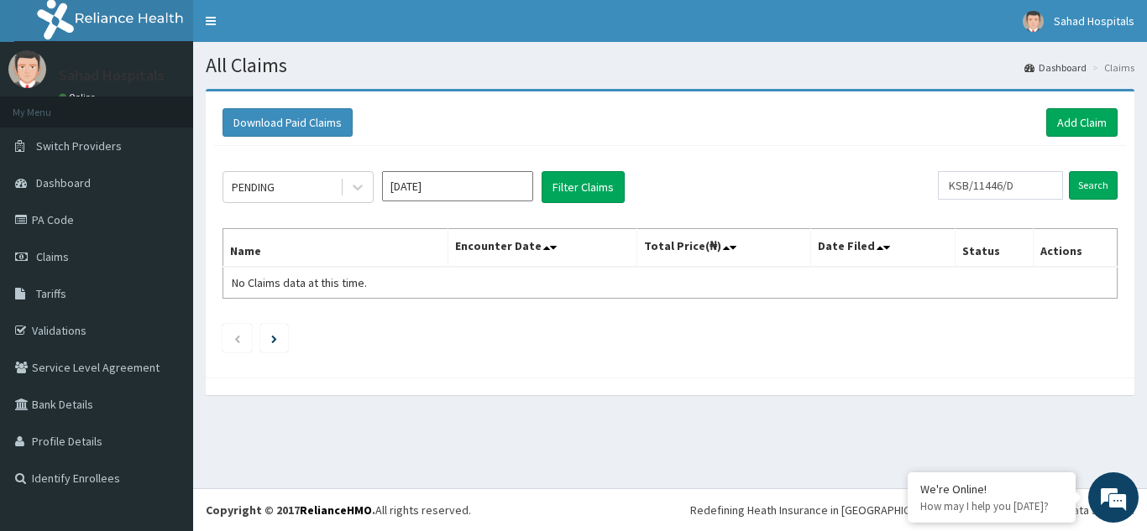
type input "[DATE]"
click at [1097, 179] on input "Search" at bounding box center [1093, 185] width 49 height 29
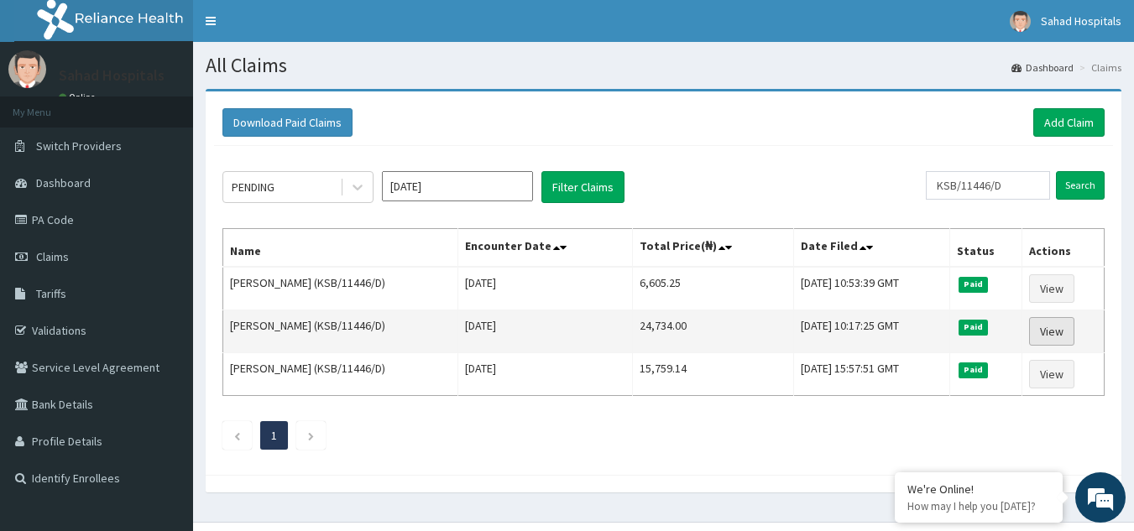
click at [1059, 338] on link "View" at bounding box center [1051, 331] width 45 height 29
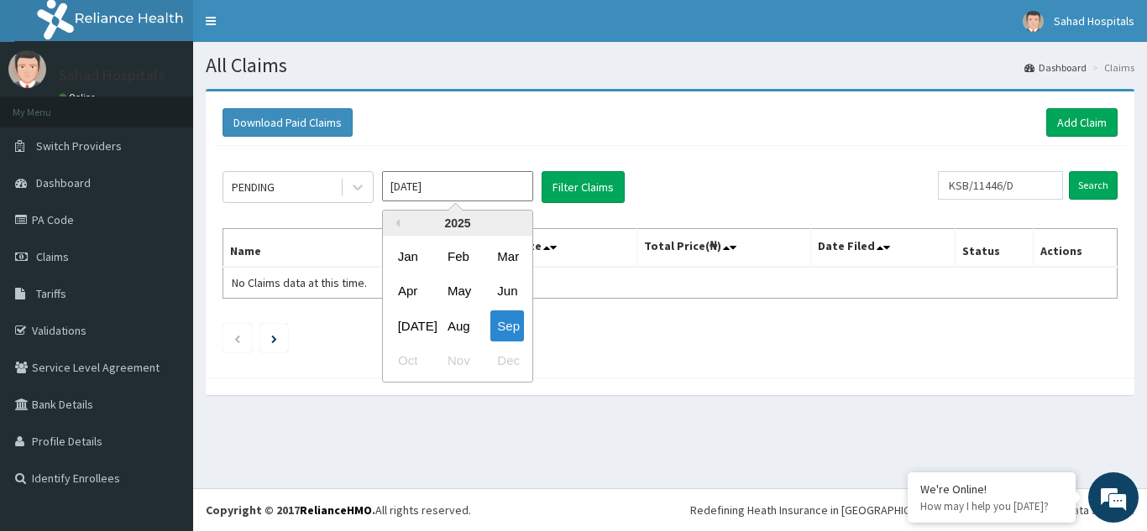
click at [442, 178] on input "[DATE]" at bounding box center [457, 186] width 151 height 30
click at [414, 321] on div "[DATE]" at bounding box center [408, 326] width 34 height 31
type input "[DATE]"
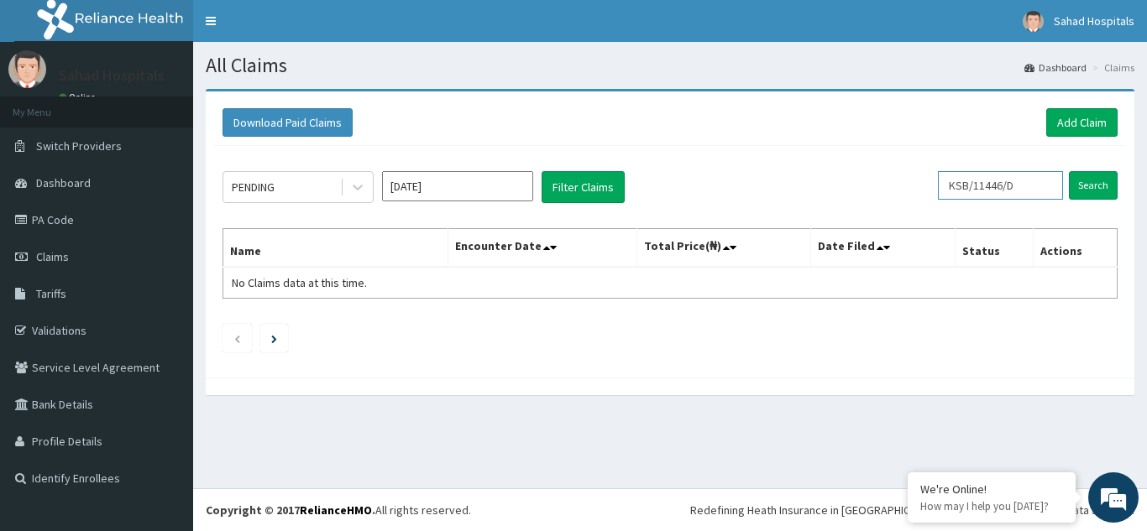
click at [1039, 185] on input "KSB/11446/D" at bounding box center [1000, 185] width 125 height 29
type input "K"
paste input "KSB/11446/C"
type input "KSB/11446/C"
click at [1084, 178] on input "Search" at bounding box center [1093, 185] width 49 height 29
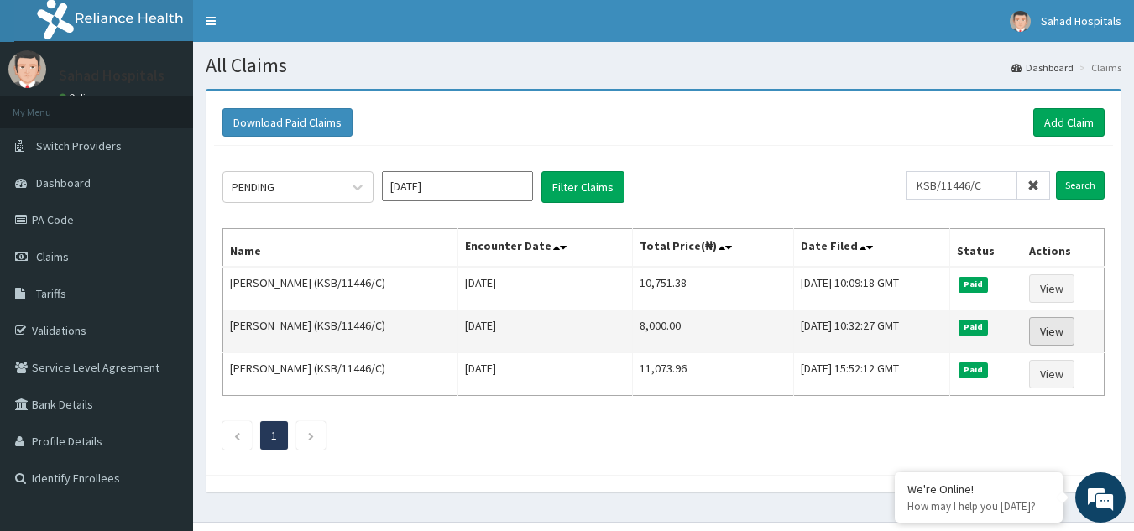
click at [1054, 335] on link "View" at bounding box center [1051, 331] width 45 height 29
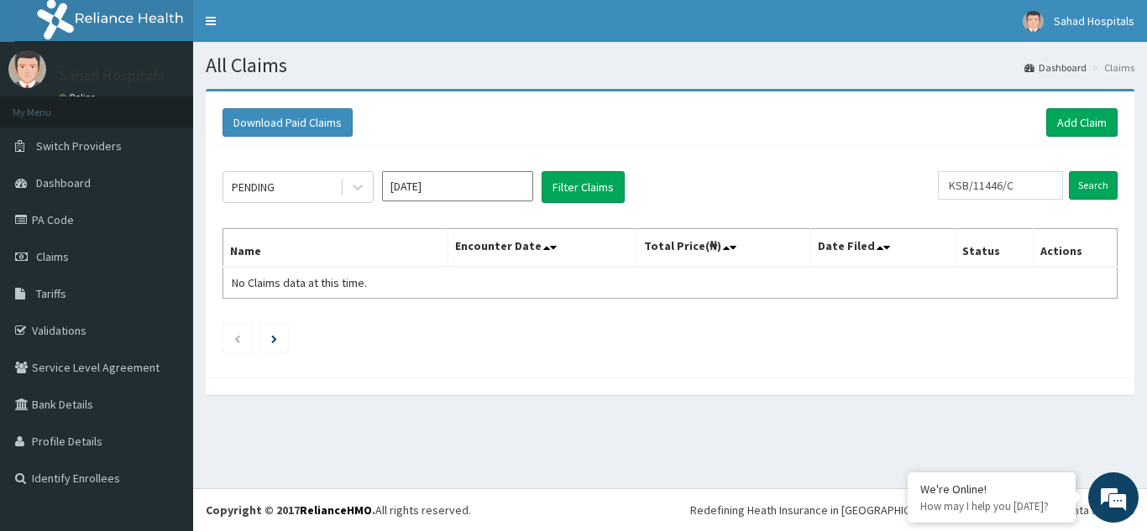
click at [458, 184] on input "Sep 2025" at bounding box center [457, 186] width 151 height 30
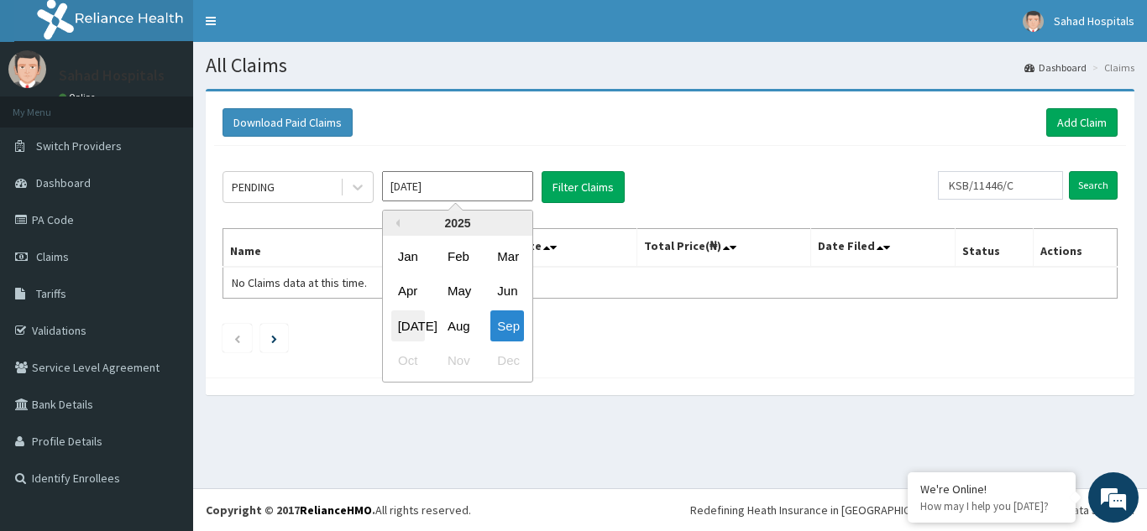
click at [410, 323] on div "Jul" at bounding box center [408, 326] width 34 height 31
type input "Jul 2025"
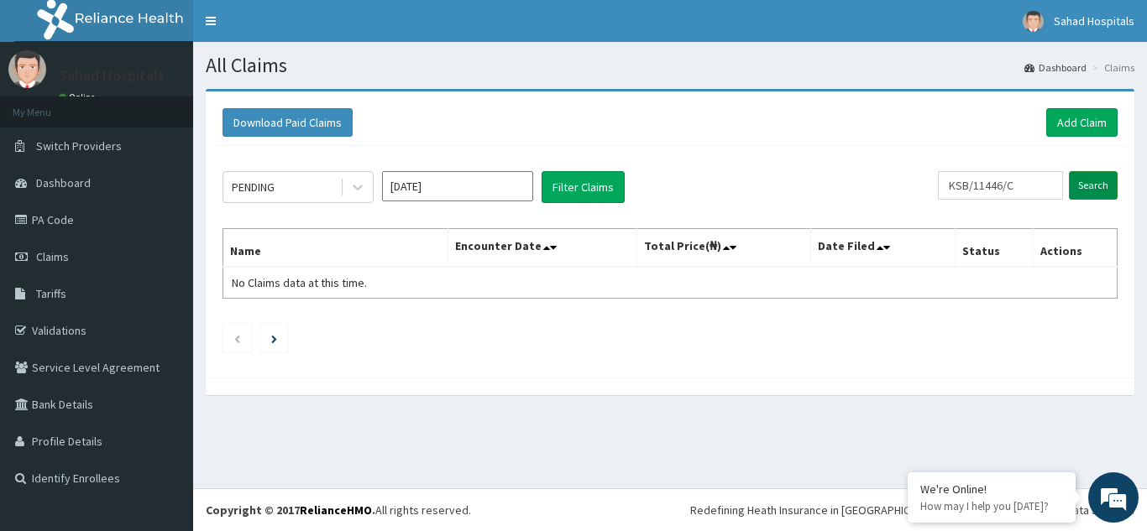
click at [1089, 186] on input "Search" at bounding box center [1093, 185] width 49 height 29
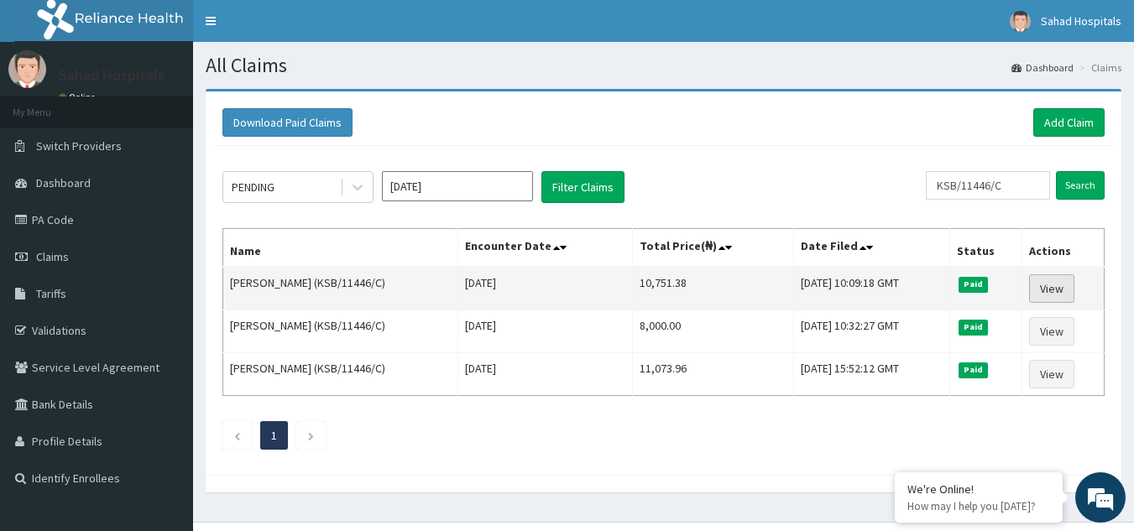
click at [1057, 293] on link "View" at bounding box center [1051, 289] width 45 height 29
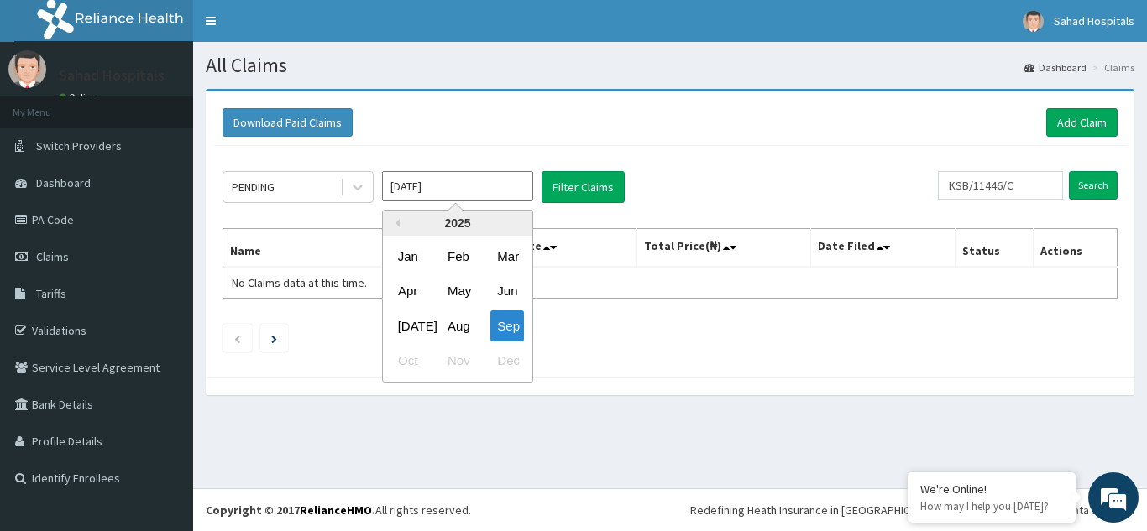
click at [467, 189] on input "[DATE]" at bounding box center [457, 186] width 151 height 30
click at [410, 328] on div "[DATE]" at bounding box center [408, 326] width 34 height 31
type input "[DATE]"
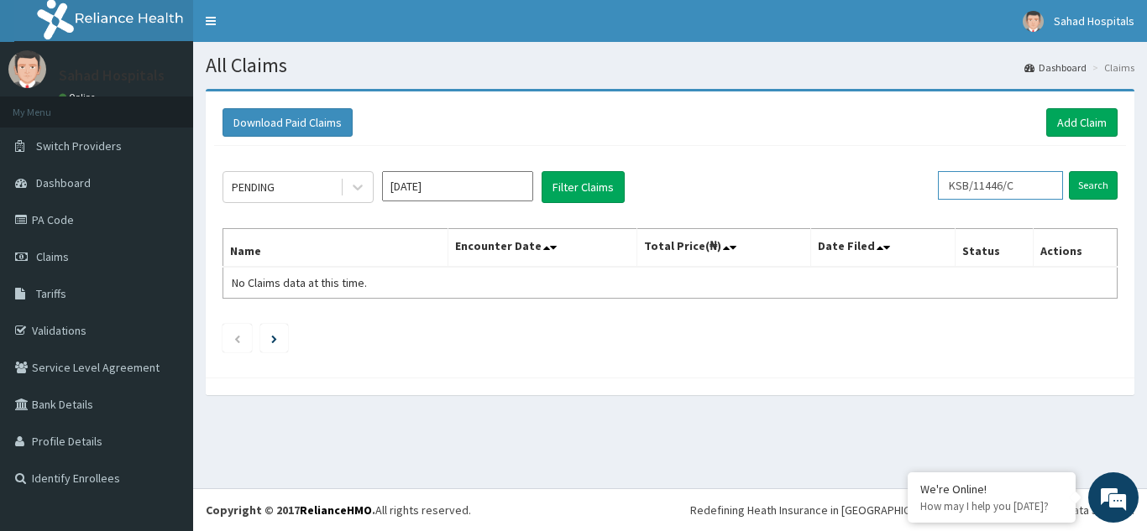
click at [1027, 190] on input "KSB/11446/C" at bounding box center [1000, 185] width 125 height 29
type input "K"
paste input "DOO/10001/A"
type input "DOO/10001/A"
click at [1095, 187] on input "Search" at bounding box center [1093, 185] width 49 height 29
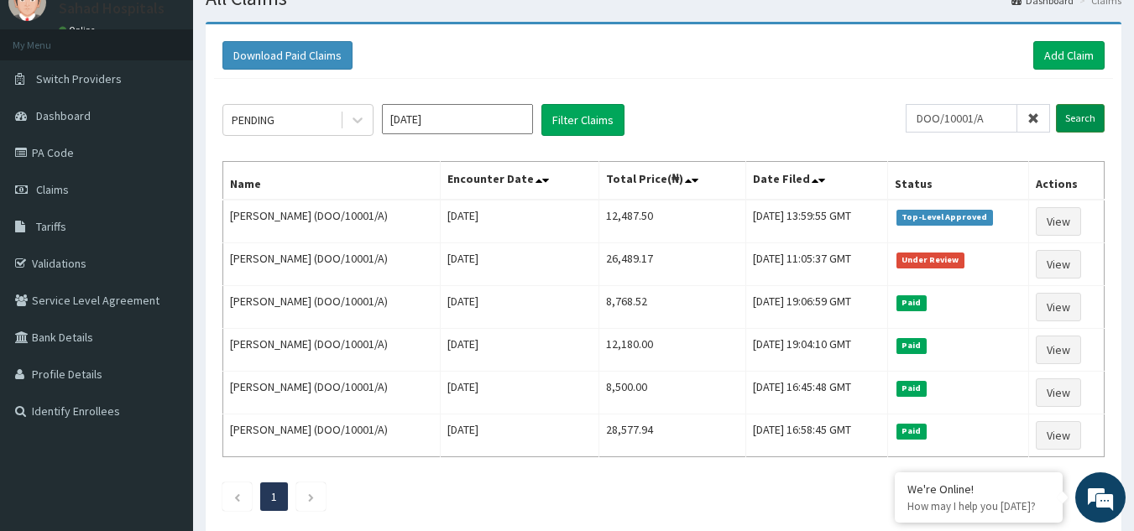
scroll to position [101, 0]
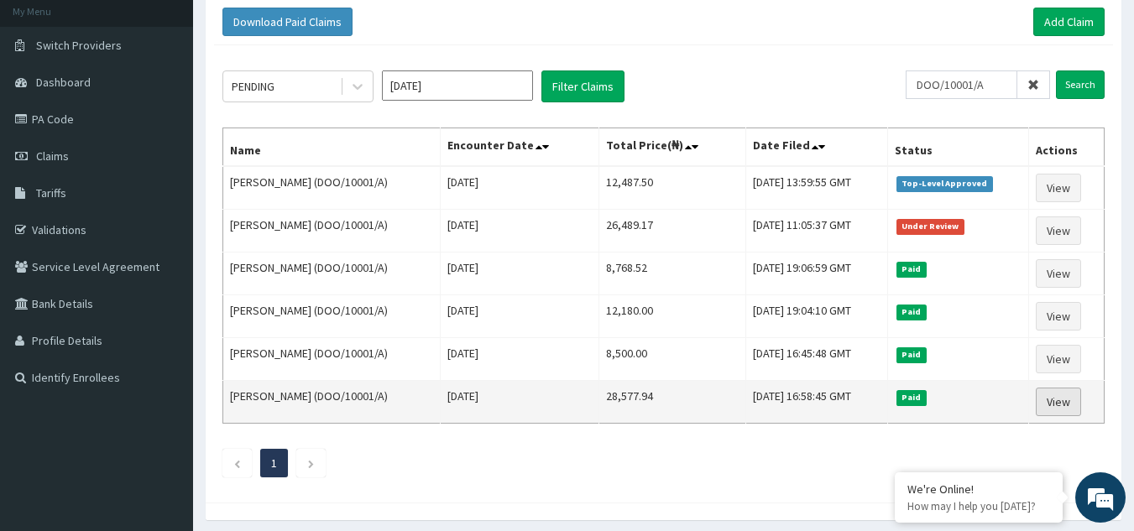
click at [1056, 401] on link "View" at bounding box center [1058, 402] width 45 height 29
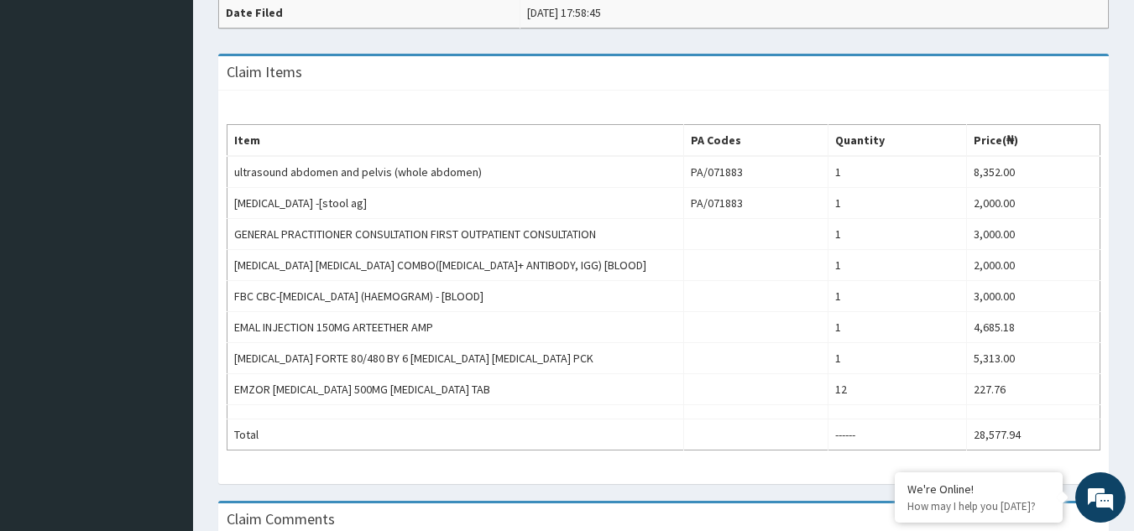
scroll to position [504, 0]
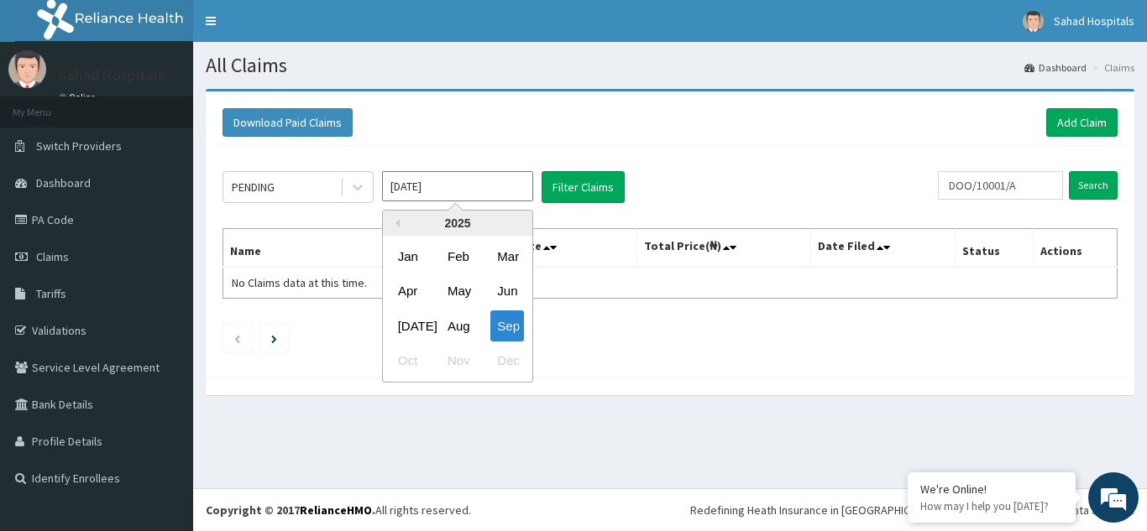
click at [460, 176] on input "[DATE]" at bounding box center [457, 186] width 151 height 30
click at [406, 322] on div "[DATE]" at bounding box center [408, 326] width 34 height 31
type input "[DATE]"
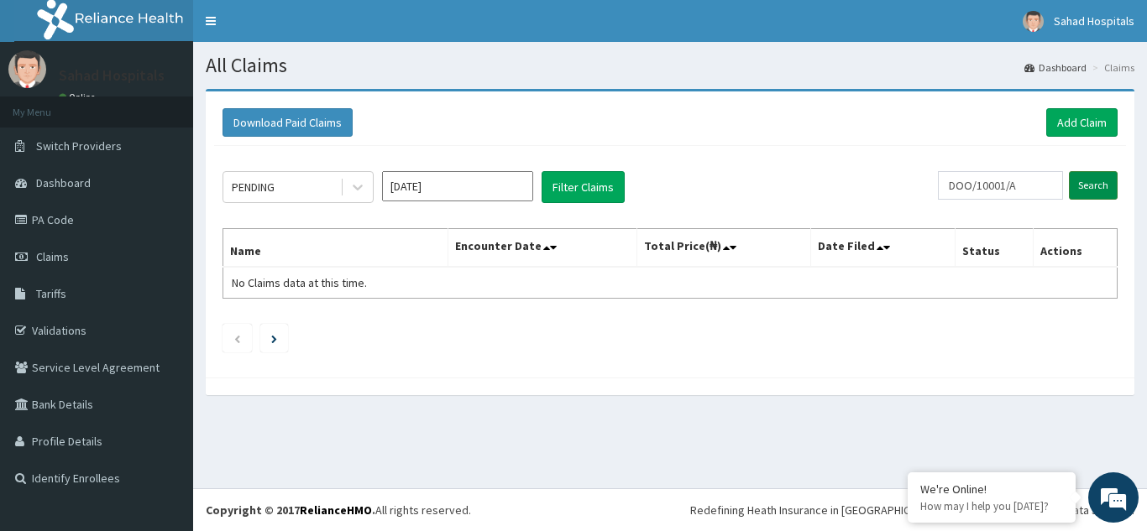
click at [1091, 185] on input "Search" at bounding box center [1093, 185] width 49 height 29
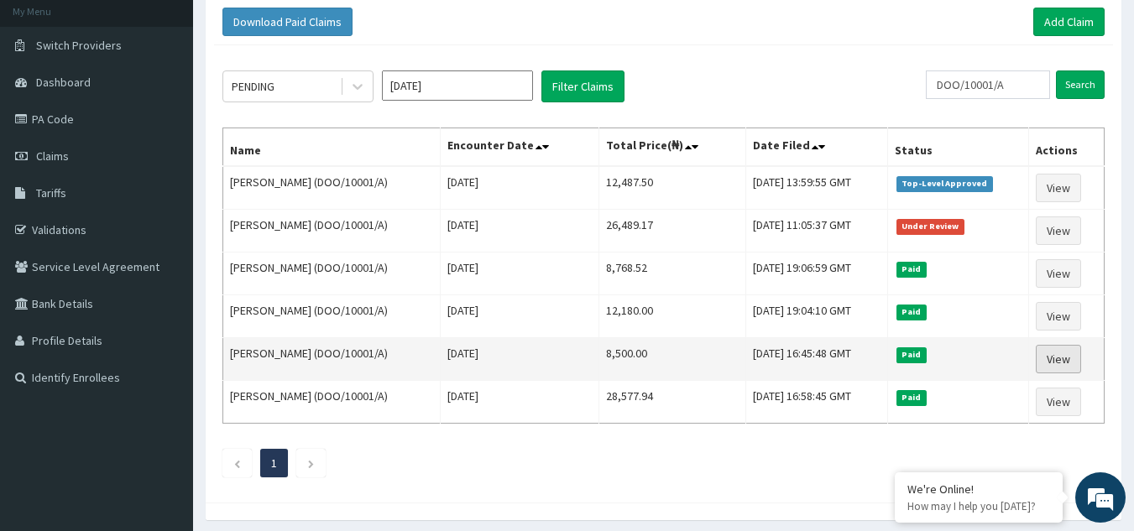
click at [1056, 349] on link "View" at bounding box center [1058, 359] width 45 height 29
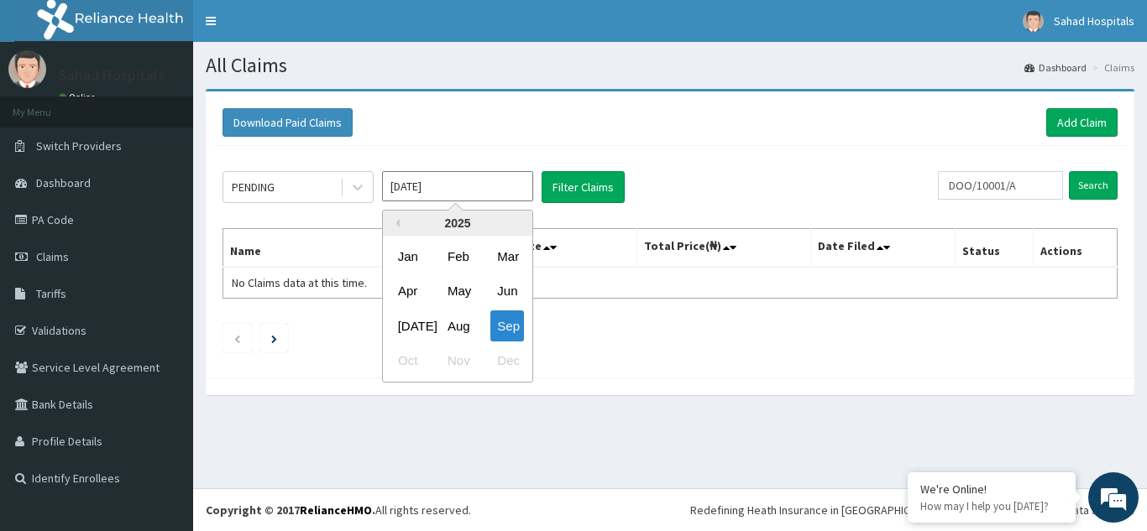
click at [475, 191] on input "[DATE]" at bounding box center [457, 186] width 151 height 30
click at [405, 326] on div "[DATE]" at bounding box center [408, 326] width 34 height 31
type input "[DATE]"
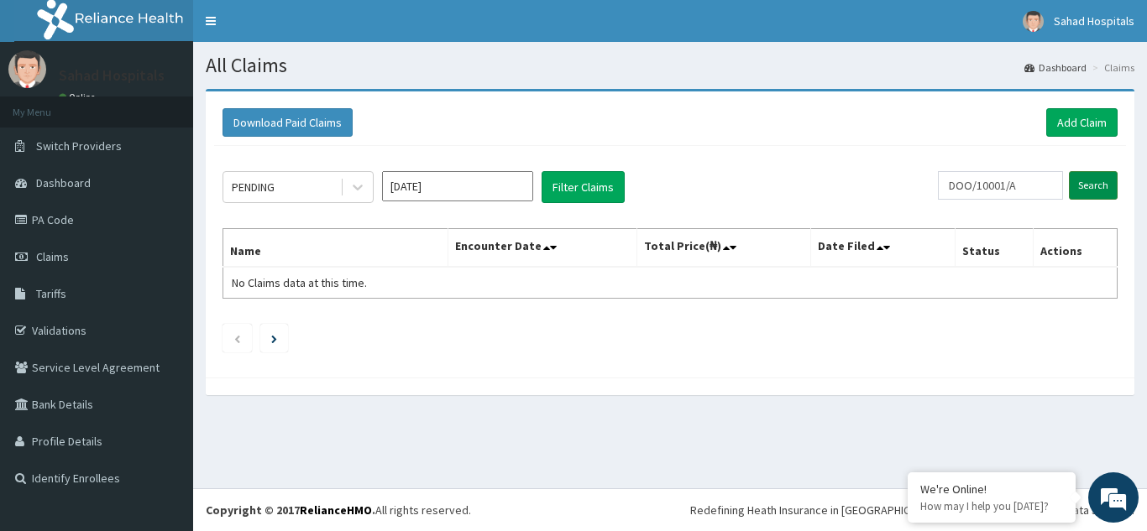
click at [1086, 182] on input "Search" at bounding box center [1093, 185] width 49 height 29
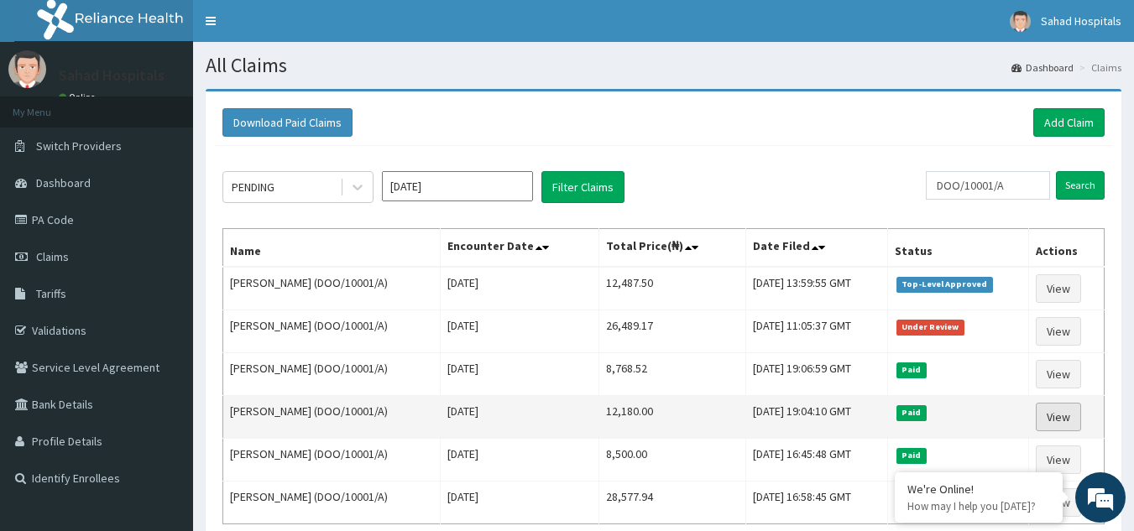
click at [1060, 416] on link "View" at bounding box center [1058, 417] width 45 height 29
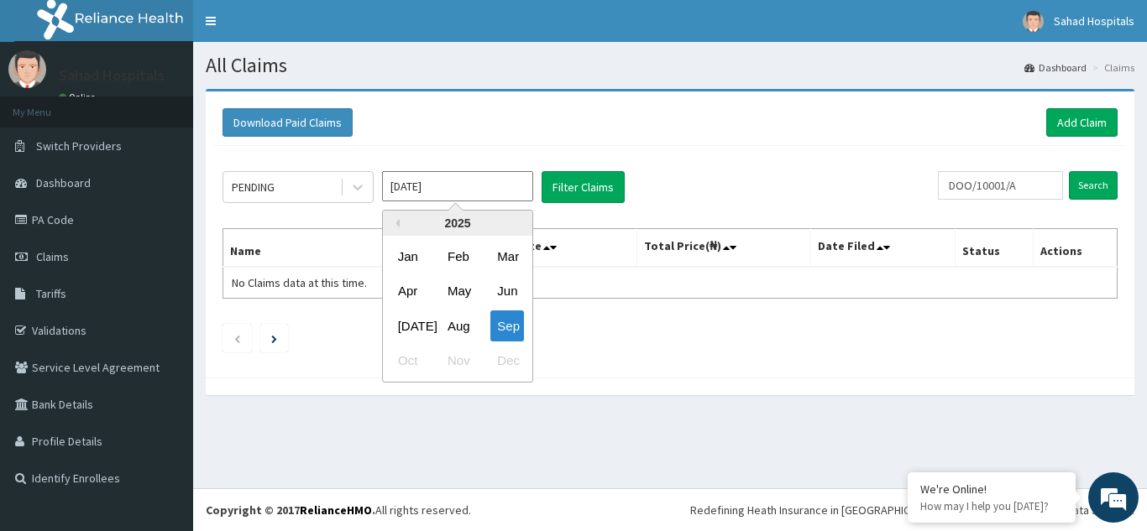
click at [501, 188] on input "[DATE]" at bounding box center [457, 186] width 151 height 30
click at [406, 323] on div "[DATE]" at bounding box center [408, 326] width 34 height 31
type input "[DATE]"
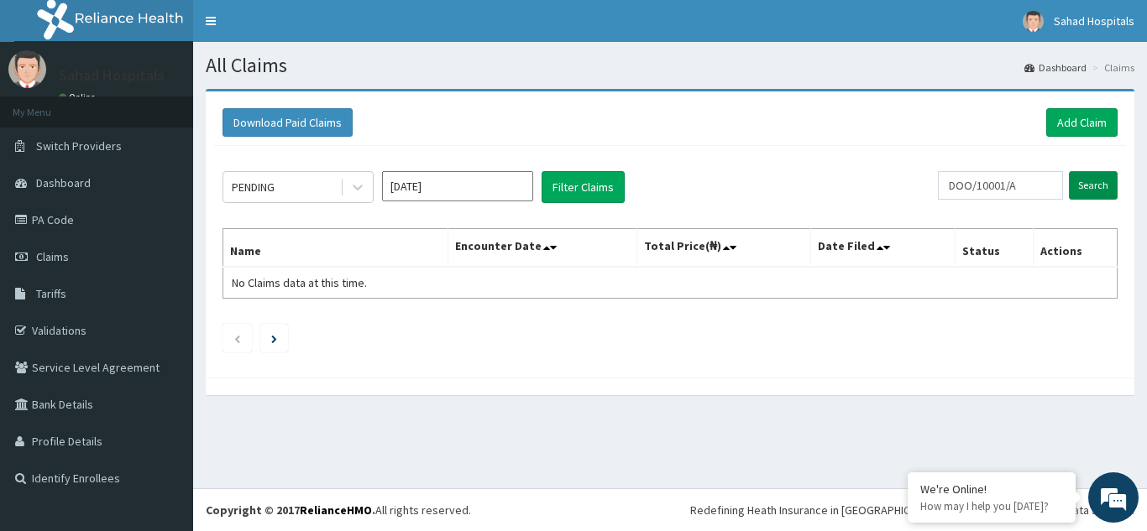
click at [1085, 183] on input "Search" at bounding box center [1093, 185] width 49 height 29
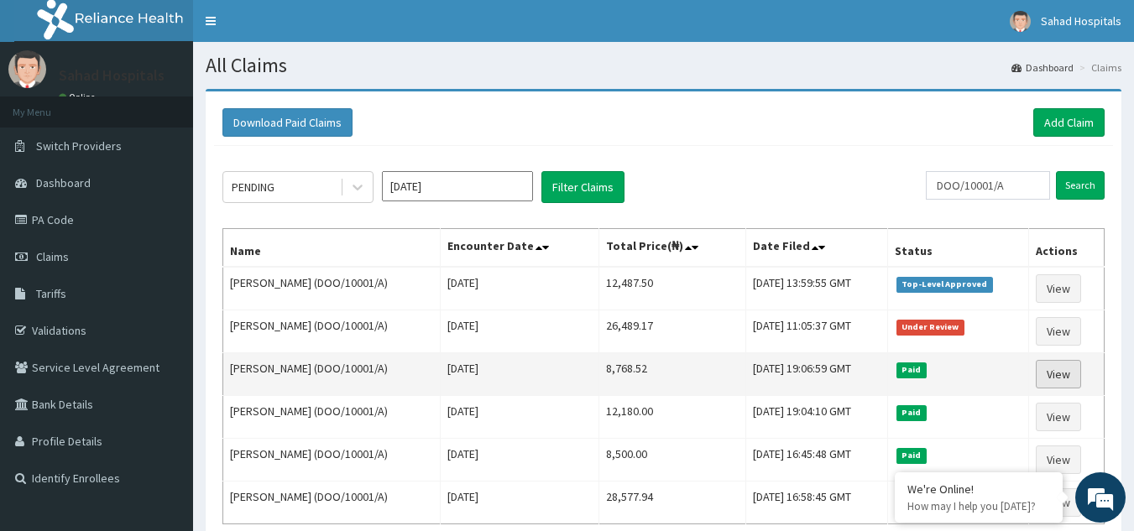
click at [1059, 374] on link "View" at bounding box center [1058, 374] width 45 height 29
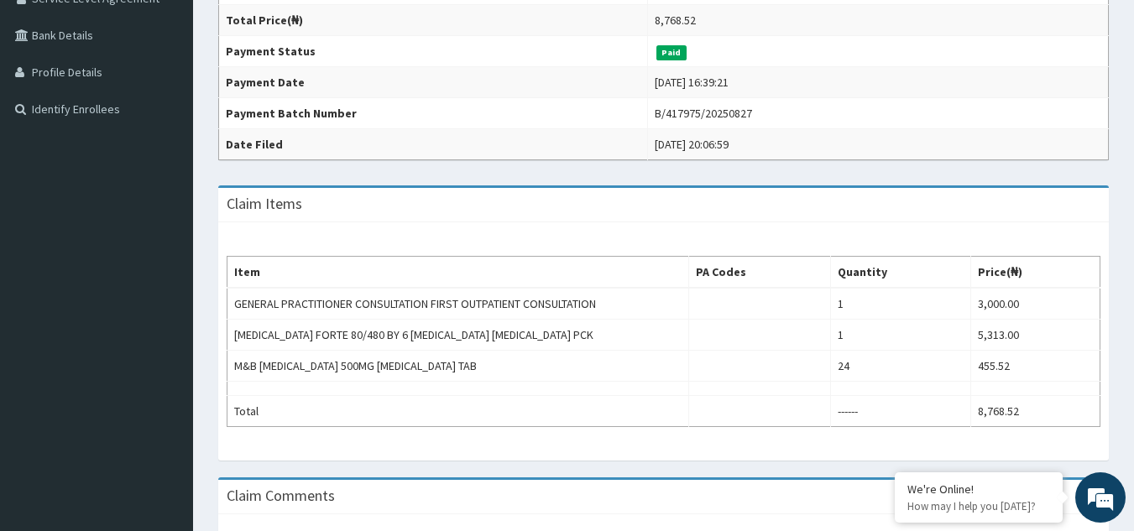
scroll to position [403, 0]
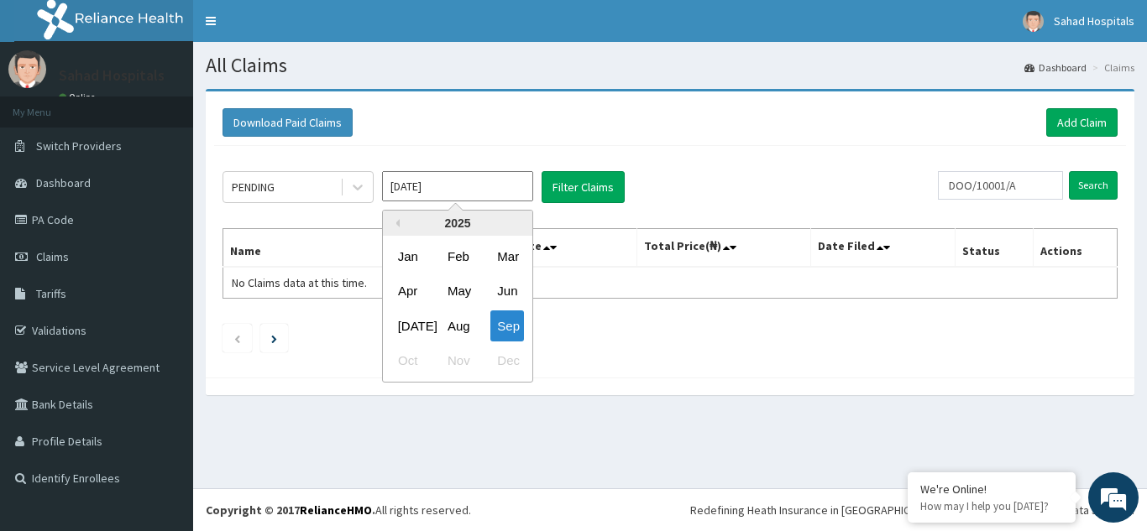
click at [463, 180] on input "Sep 2025" at bounding box center [457, 186] width 151 height 30
click at [415, 321] on div "Jul" at bounding box center [408, 326] width 34 height 31
type input "Jul 2025"
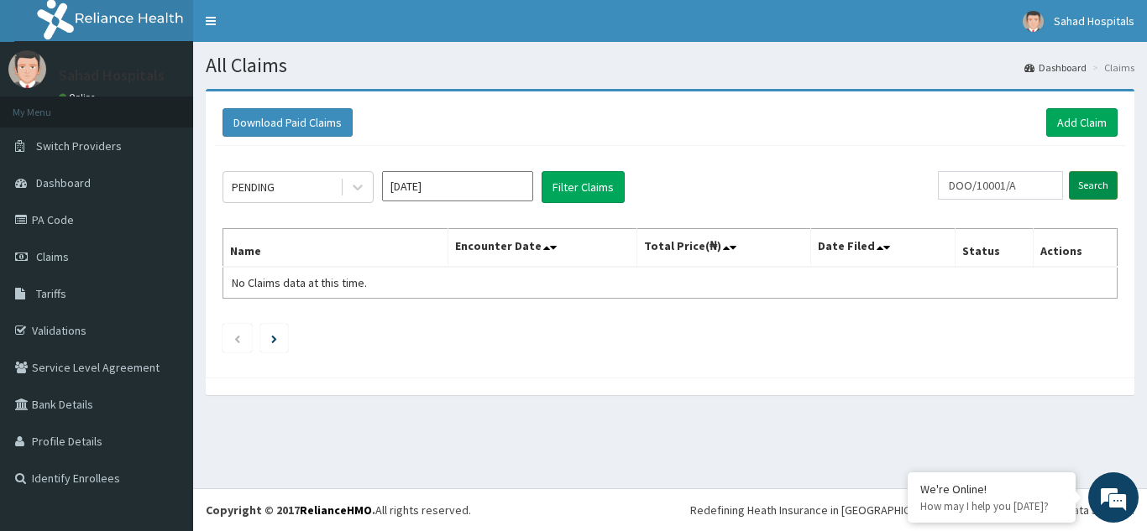
click at [1087, 187] on input "Search" at bounding box center [1093, 185] width 49 height 29
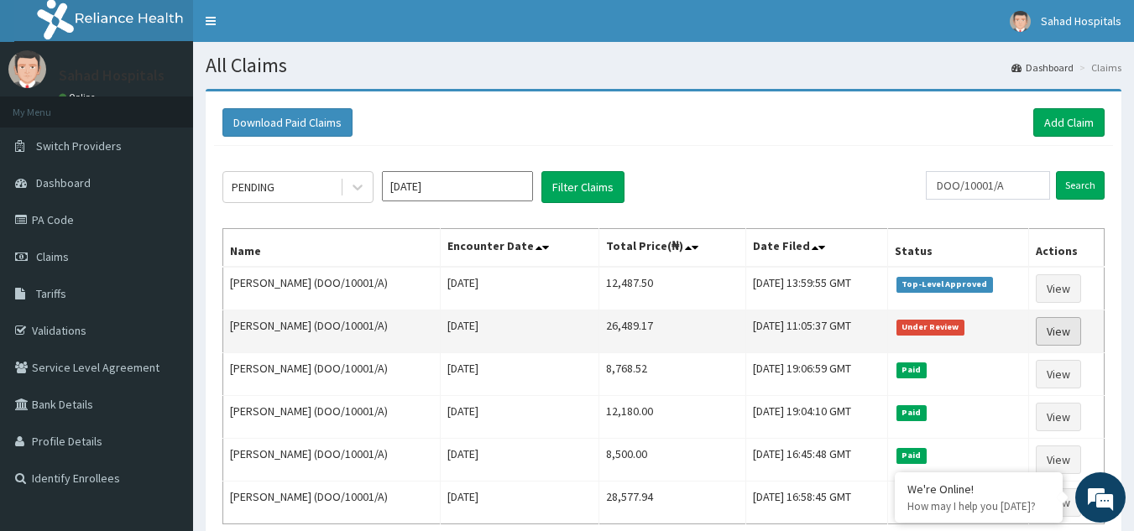
click at [1059, 323] on link "View" at bounding box center [1058, 331] width 45 height 29
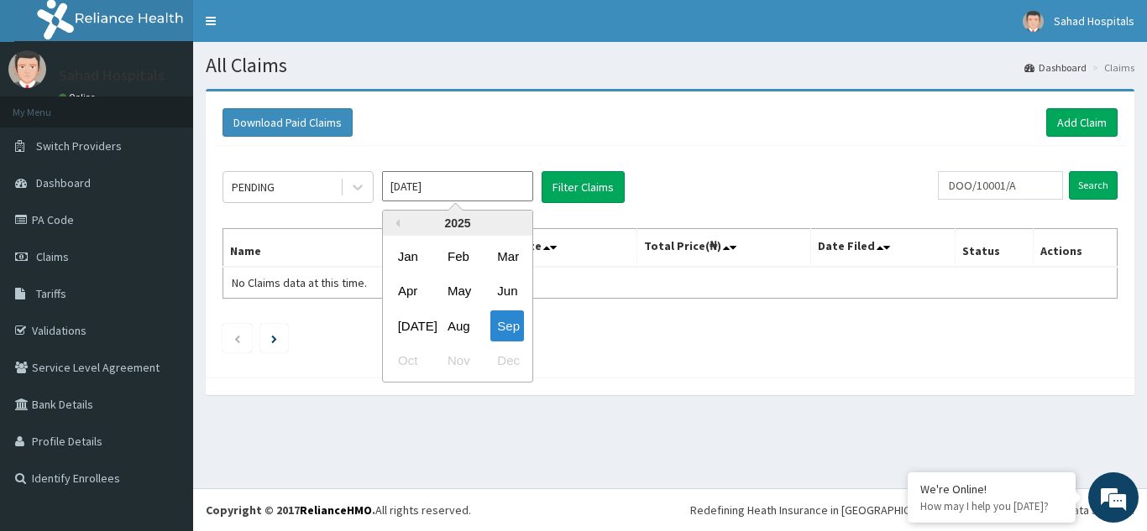
click at [494, 183] on input "Sep 2025" at bounding box center [457, 186] width 151 height 30
click at [401, 321] on div "Jul" at bounding box center [408, 326] width 34 height 31
type input "[DATE]"
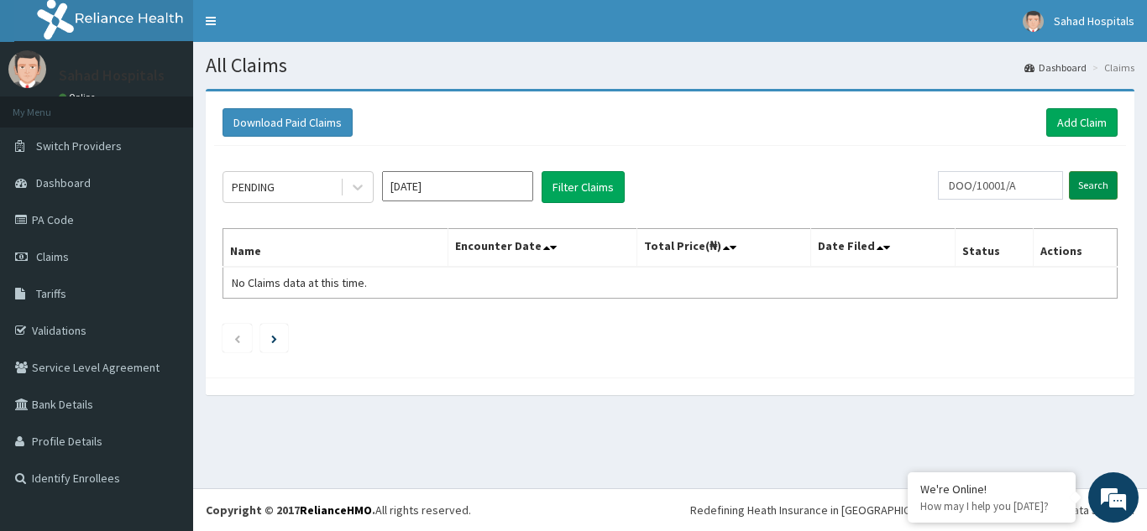
click at [1092, 186] on input "Search" at bounding box center [1093, 185] width 49 height 29
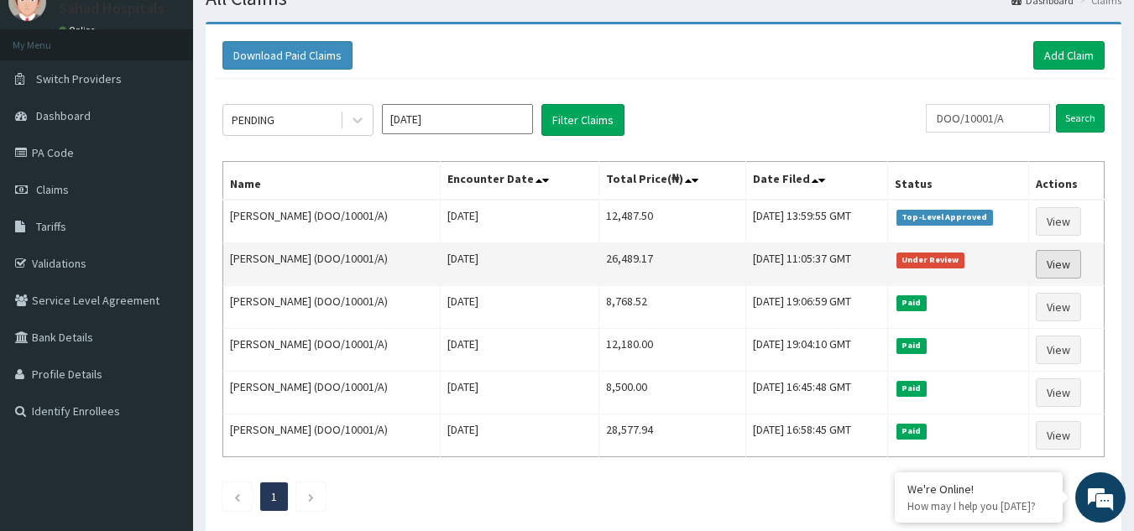
click at [1063, 266] on link "View" at bounding box center [1058, 264] width 45 height 29
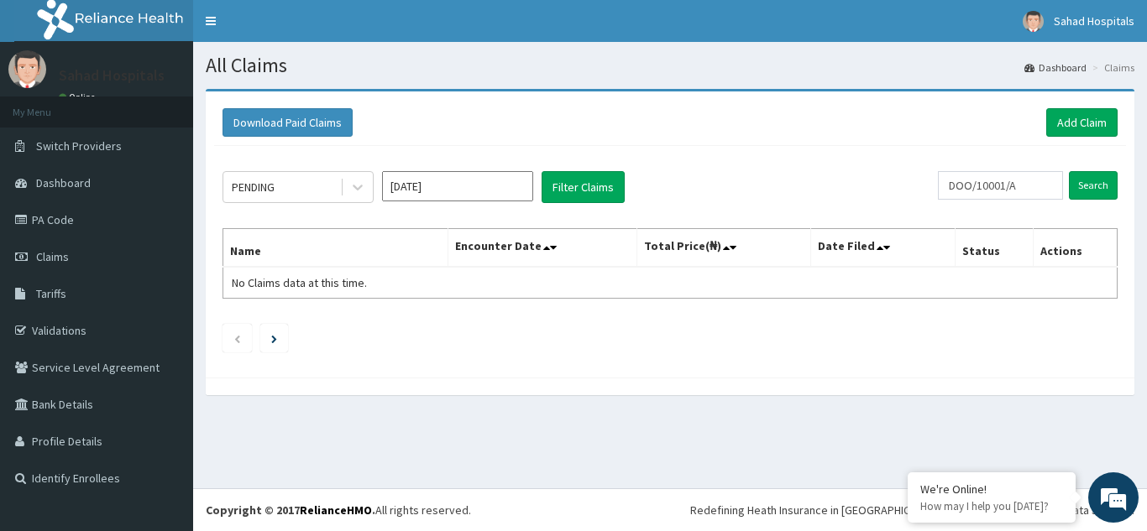
click at [476, 180] on input "Sep 2025" at bounding box center [457, 186] width 151 height 30
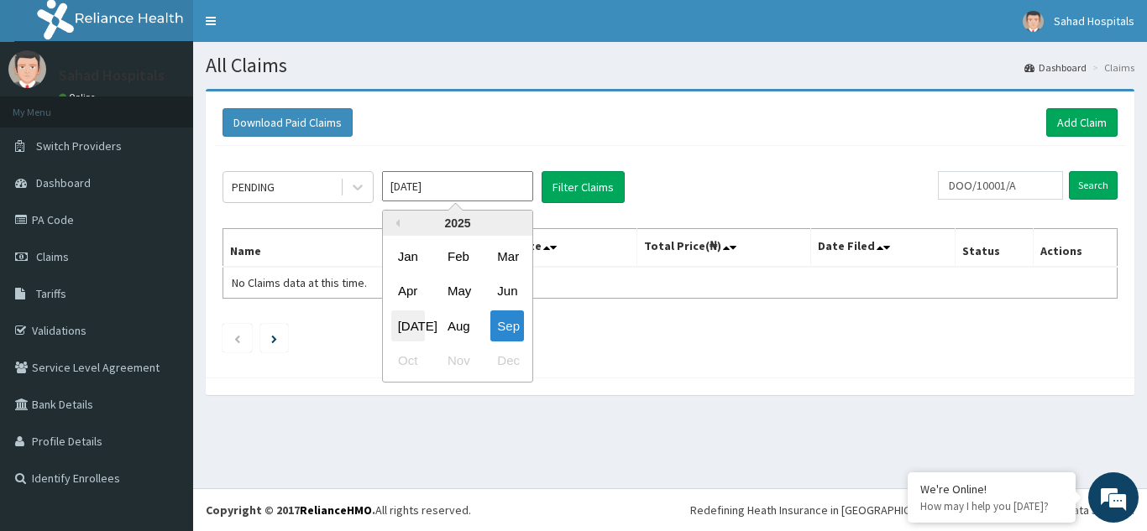
click at [404, 322] on div "Jul" at bounding box center [408, 326] width 34 height 31
type input "Jul 2025"
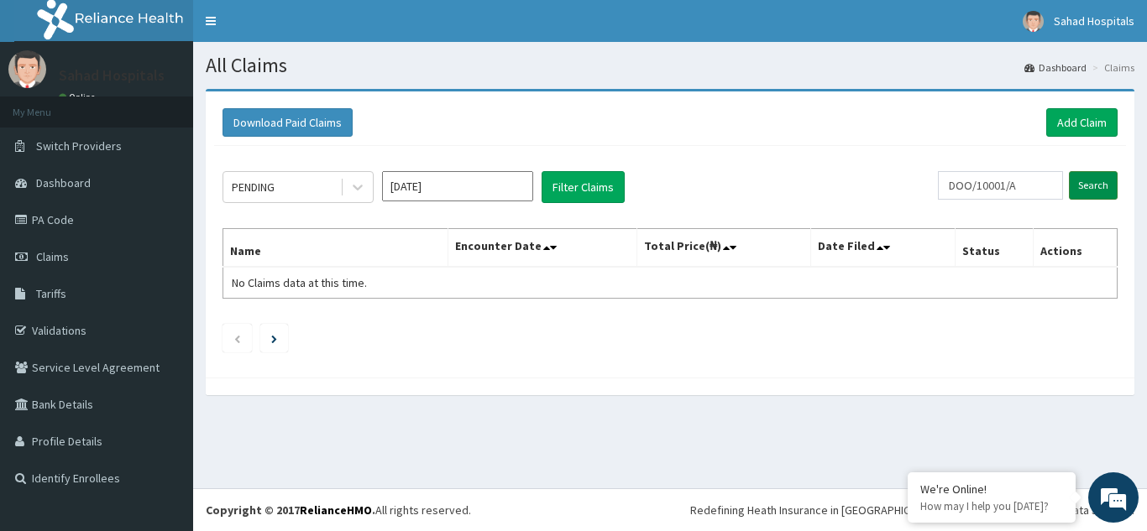
click at [1088, 189] on input "Search" at bounding box center [1093, 185] width 49 height 29
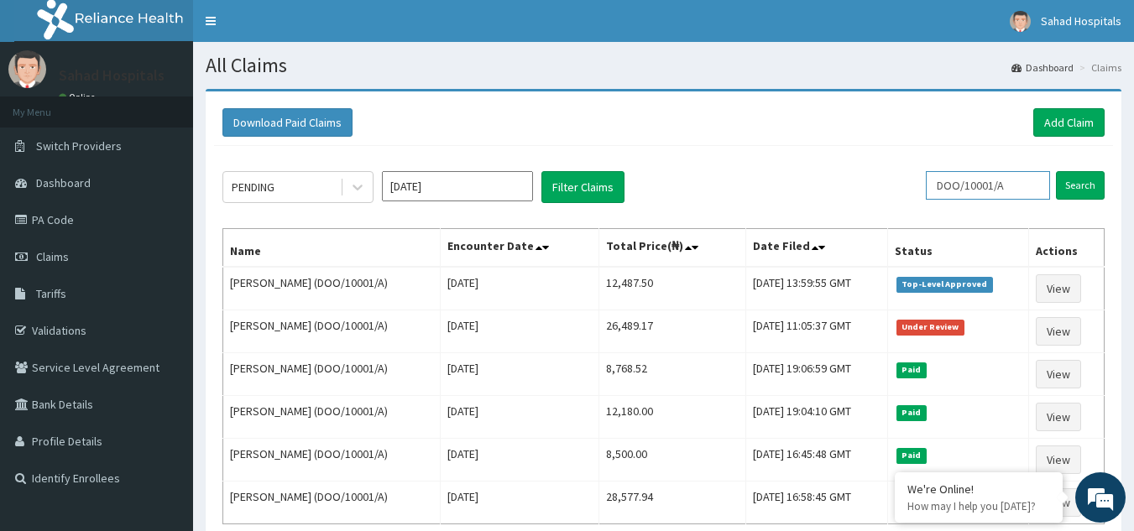
click at [1018, 185] on input "DOO/10001/A" at bounding box center [988, 185] width 124 height 29
type input "D"
paste input "GNL/10072/A"
type input "GNL/10072/A"
click at [1091, 184] on input "Search" at bounding box center [1080, 185] width 49 height 29
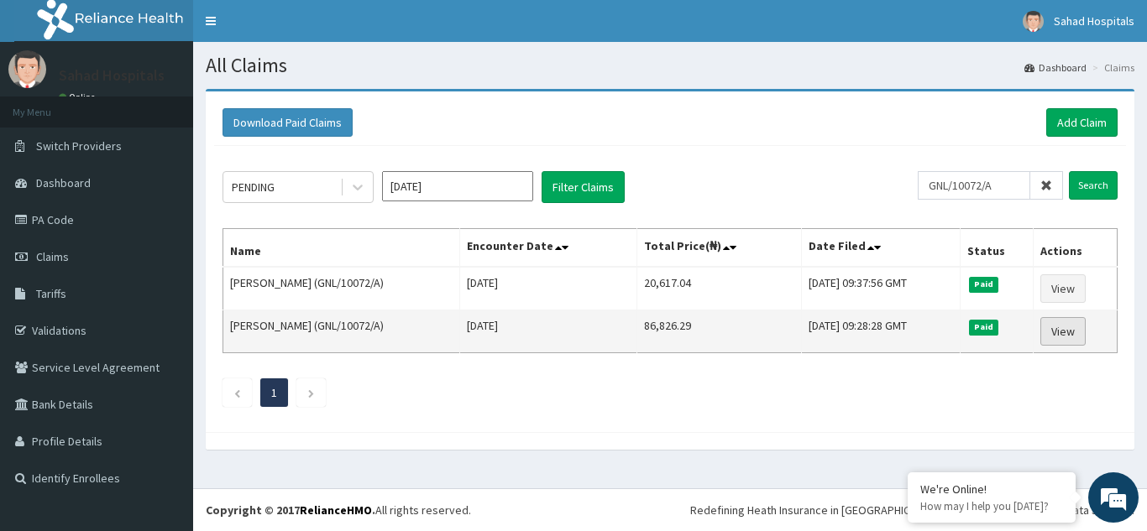
click at [1071, 333] on link "View" at bounding box center [1062, 331] width 45 height 29
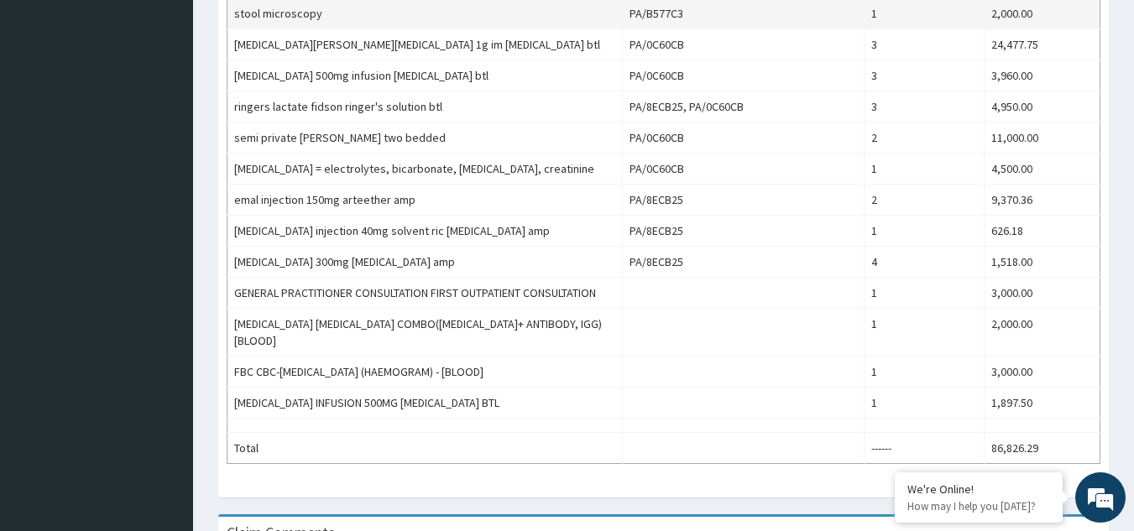
scroll to position [839, 0]
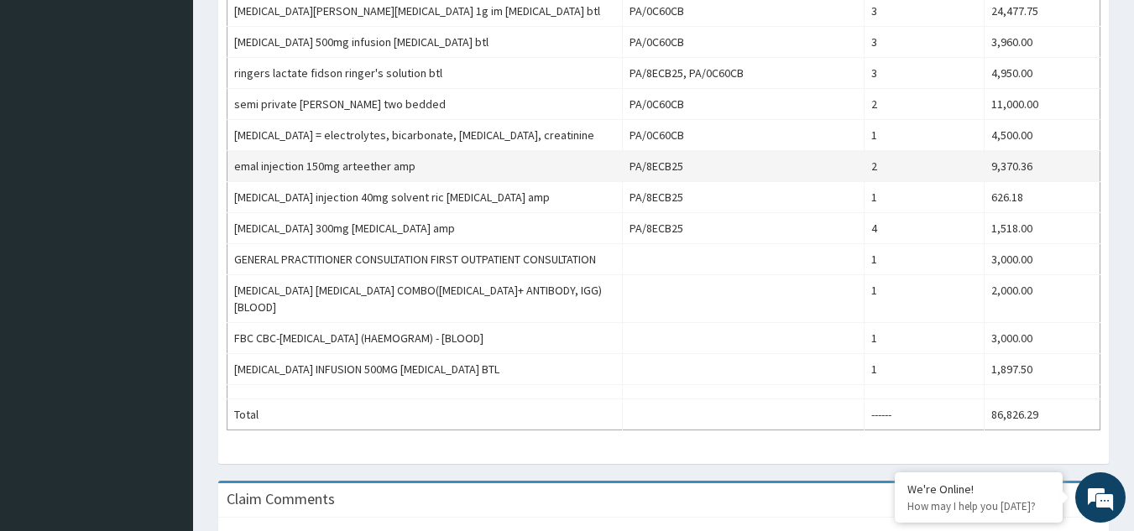
drag, startPoint x: 807, startPoint y: 166, endPoint x: 736, endPoint y: 170, distance: 70.6
click at [736, 170] on td "PA/8ECB25" at bounding box center [744, 166] width 242 height 31
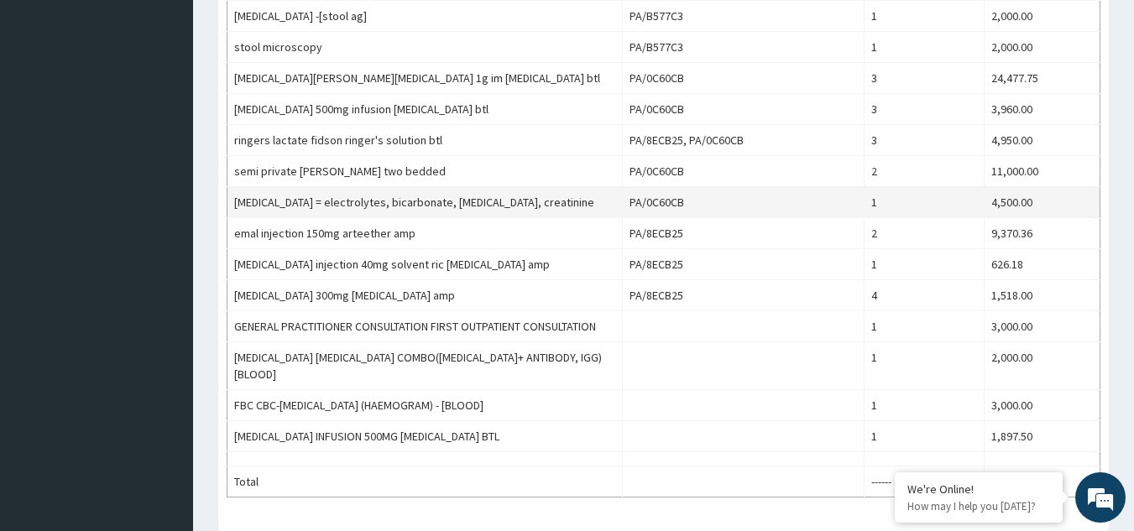
scroll to position [805, 0]
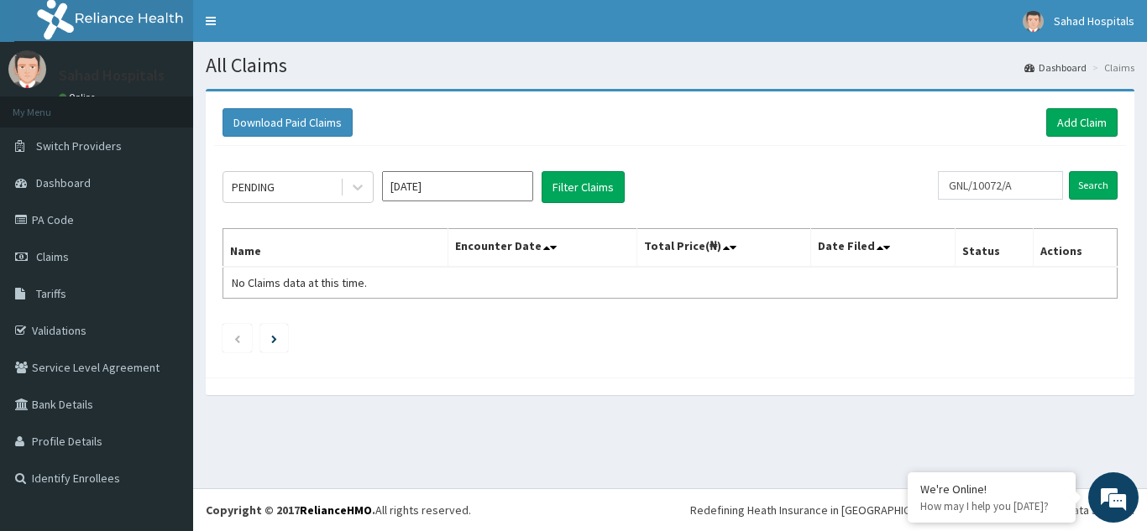
click at [473, 178] on input "[DATE]" at bounding box center [457, 186] width 151 height 30
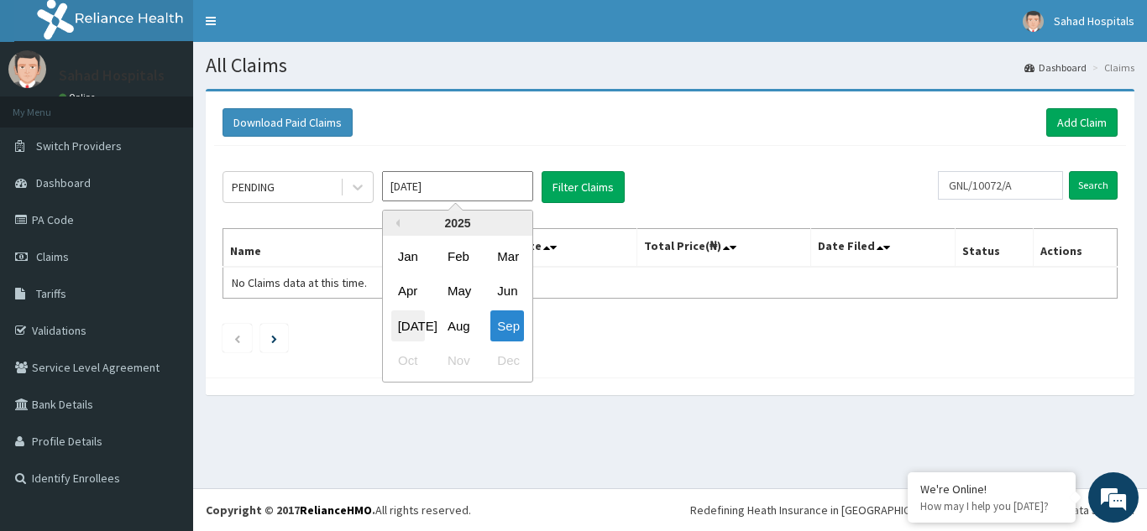
click at [405, 328] on div "[DATE]" at bounding box center [408, 326] width 34 height 31
type input "[DATE]"
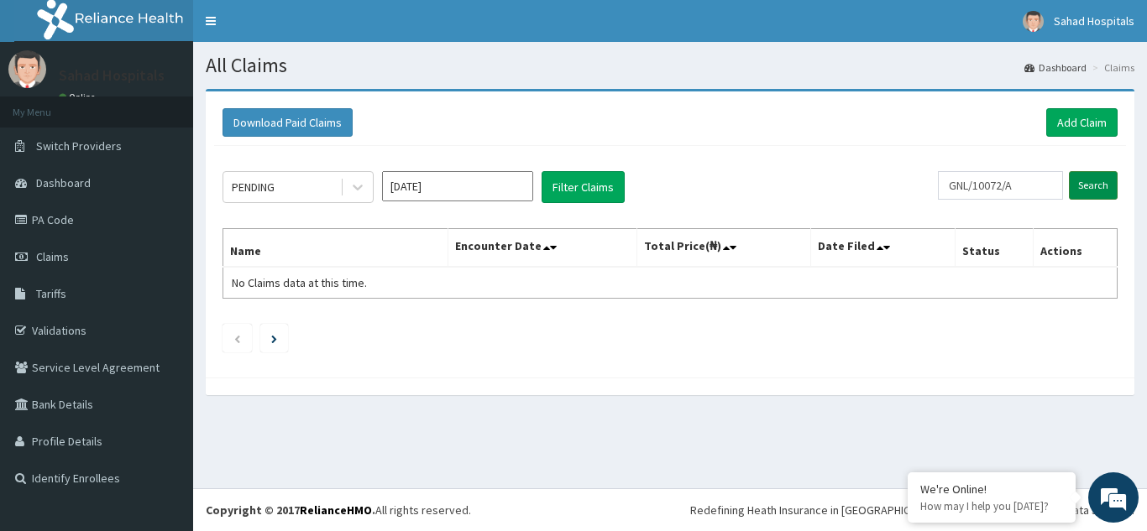
click at [1085, 193] on input "Search" at bounding box center [1093, 185] width 49 height 29
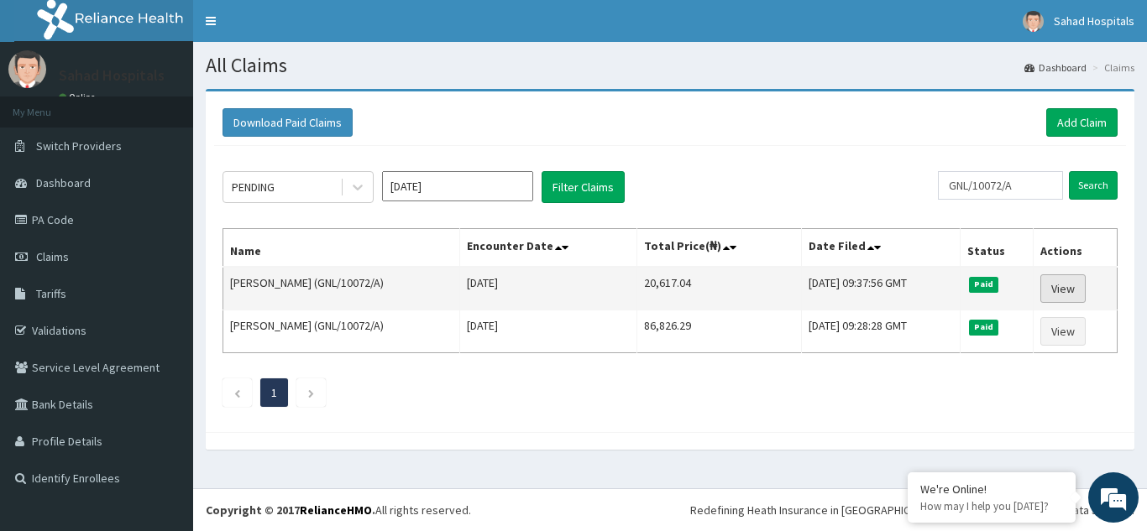
click at [1072, 286] on link "View" at bounding box center [1062, 289] width 45 height 29
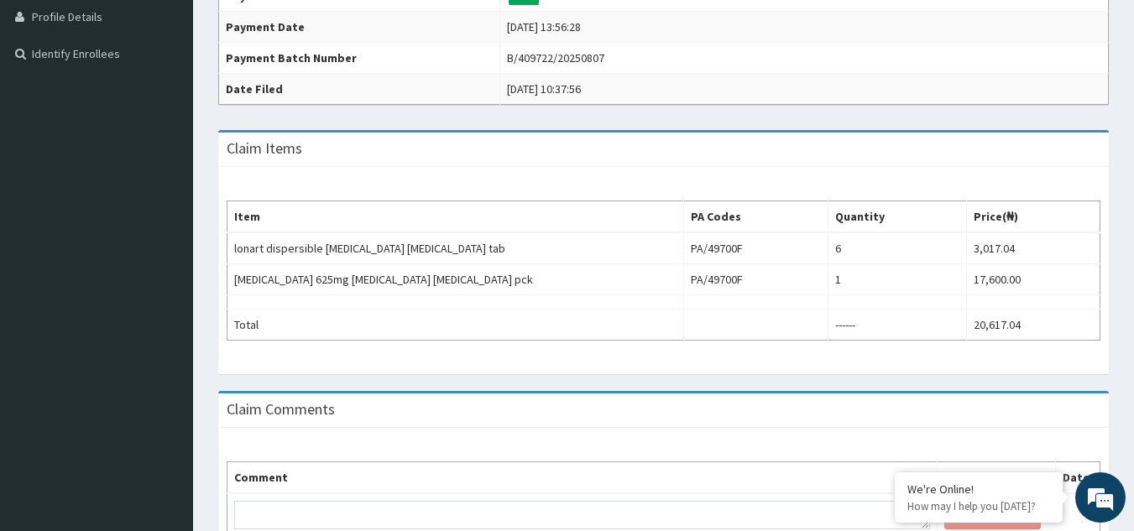
scroll to position [423, 0]
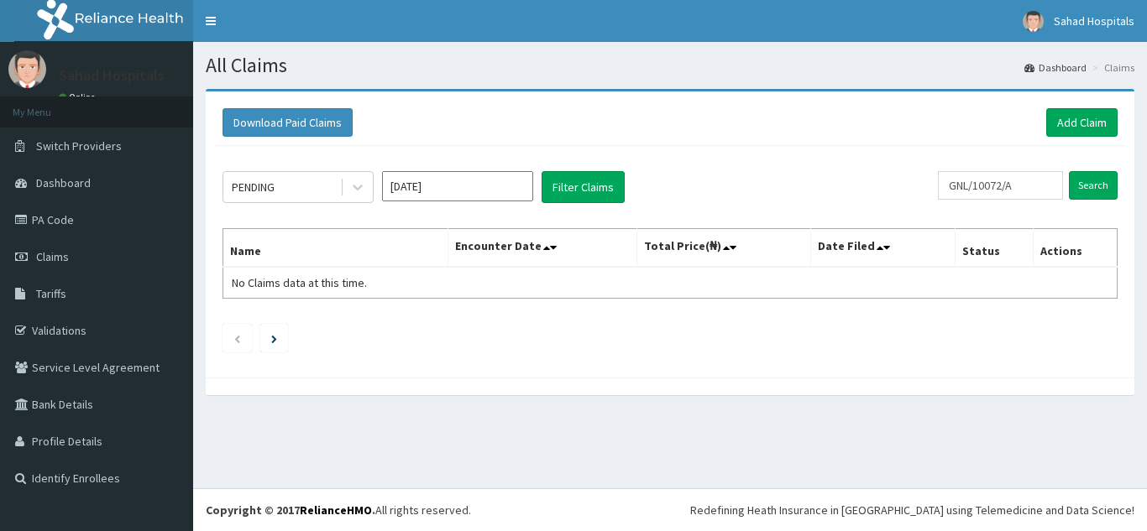
click at [481, 199] on input "[DATE]" at bounding box center [457, 186] width 151 height 30
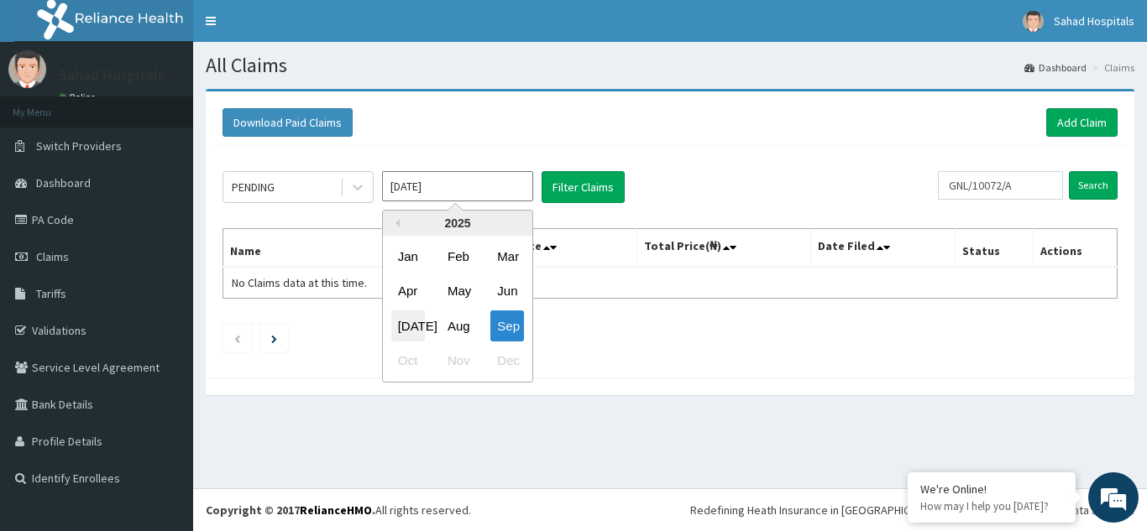
click at [404, 335] on div "[DATE]" at bounding box center [408, 326] width 34 height 31
type input "[DATE]"
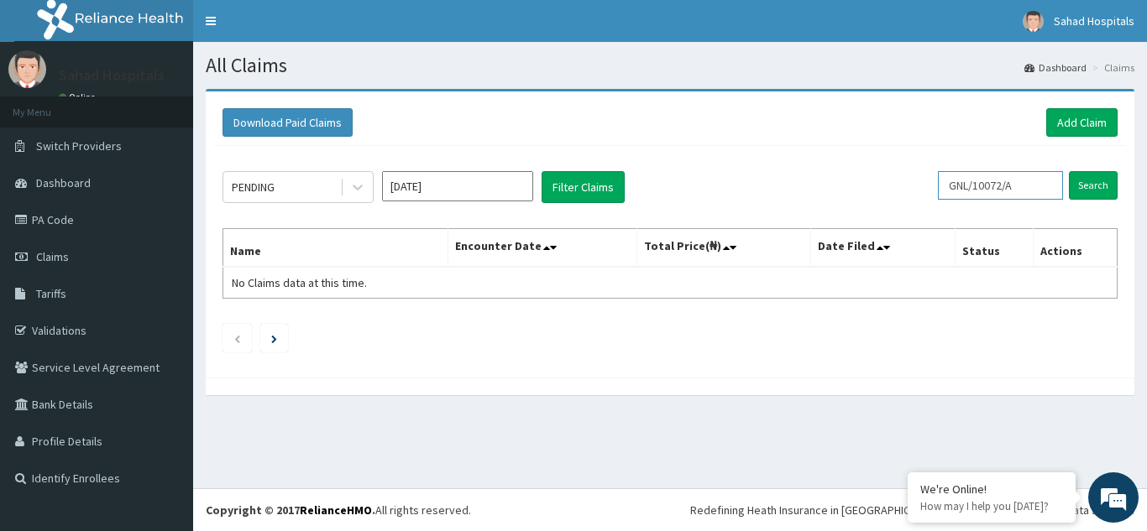
click at [1031, 183] on input "GNL/10072/A" at bounding box center [1000, 185] width 125 height 29
type input "G"
paste input "EGB/10019/A"
click at [1085, 182] on input "Search" at bounding box center [1093, 185] width 49 height 29
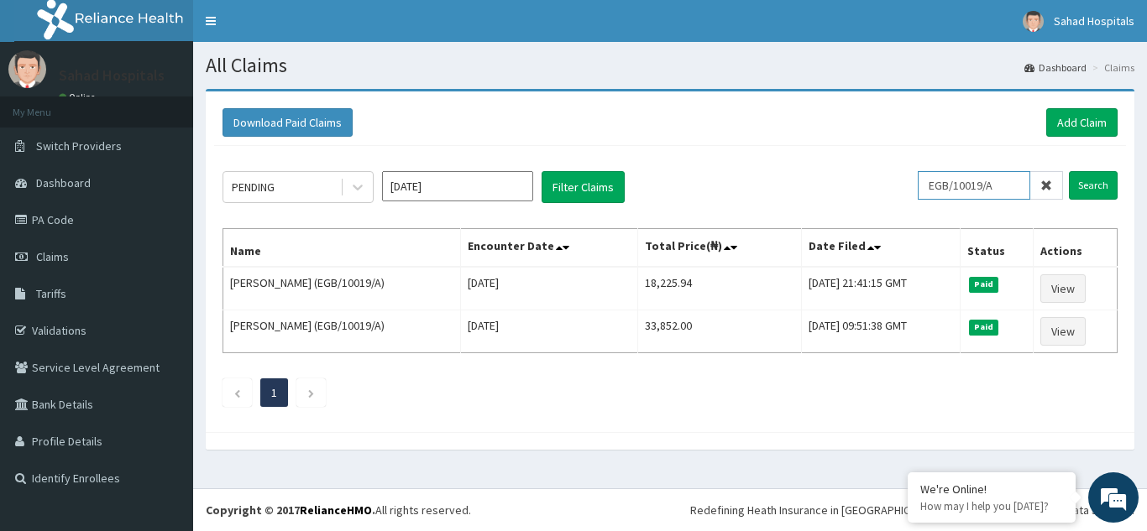
click at [1013, 185] on input "EGB/10019/A" at bounding box center [974, 185] width 112 height 29
type input "E"
paste input "NPN/10148/A"
click at [1090, 190] on input "Search" at bounding box center [1093, 185] width 49 height 29
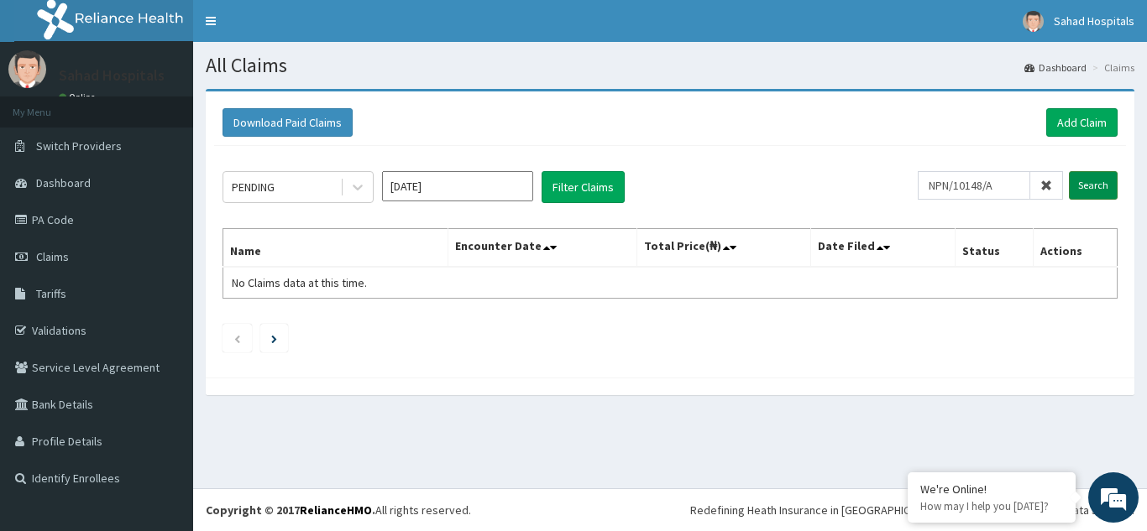
click at [1090, 190] on input "Search" at bounding box center [1093, 185] width 49 height 29
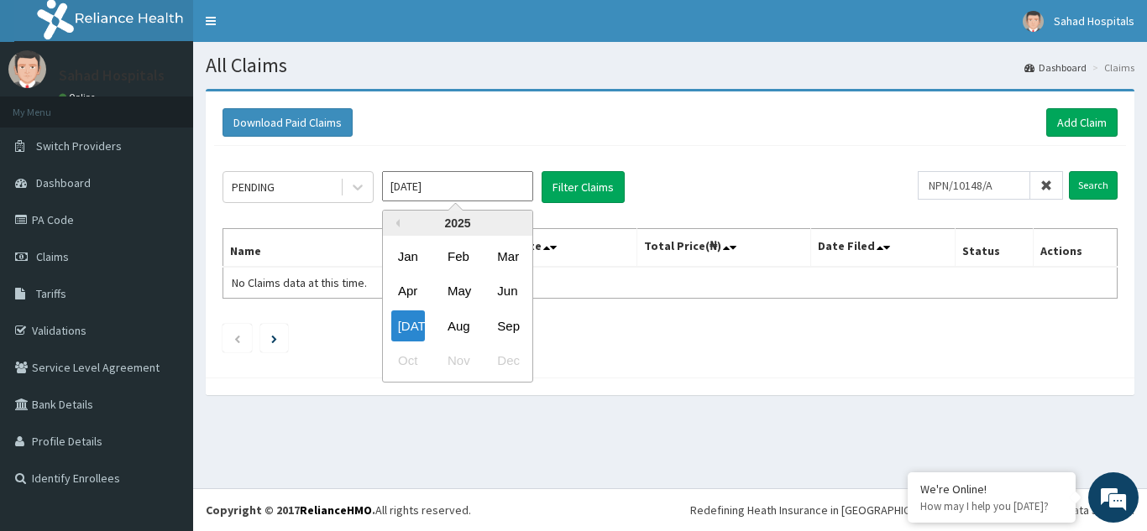
click at [465, 197] on input "[DATE]" at bounding box center [457, 186] width 151 height 30
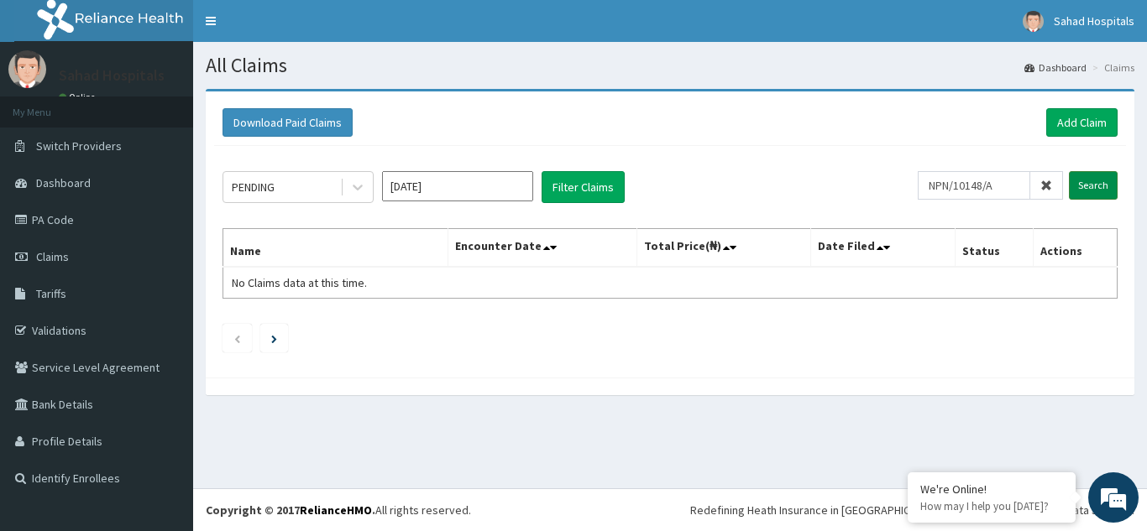
click at [1086, 181] on input "Search" at bounding box center [1093, 185] width 49 height 29
click at [1012, 180] on input "NPN/10148/A" at bounding box center [974, 185] width 112 height 29
type input "N"
paste input "NPN/10148/A"
click at [1085, 183] on input "Search" at bounding box center [1093, 185] width 49 height 29
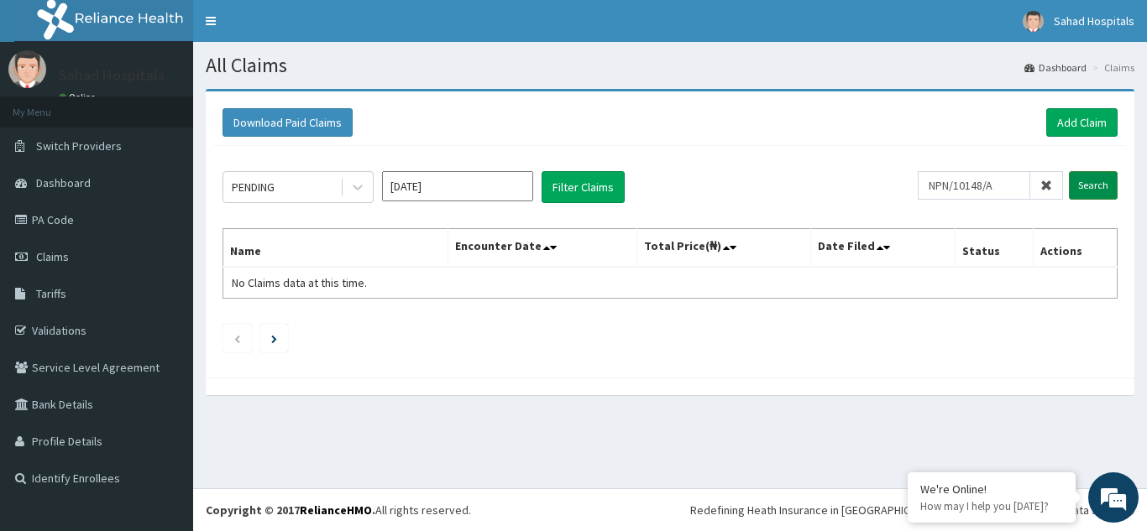
click at [1085, 183] on input "Search" at bounding box center [1093, 185] width 49 height 29
click at [1013, 189] on input "NPN/10148/A" at bounding box center [974, 185] width 112 height 29
type input "N"
paste input "CHL/10007/B"
type input "CHL/10007/B"
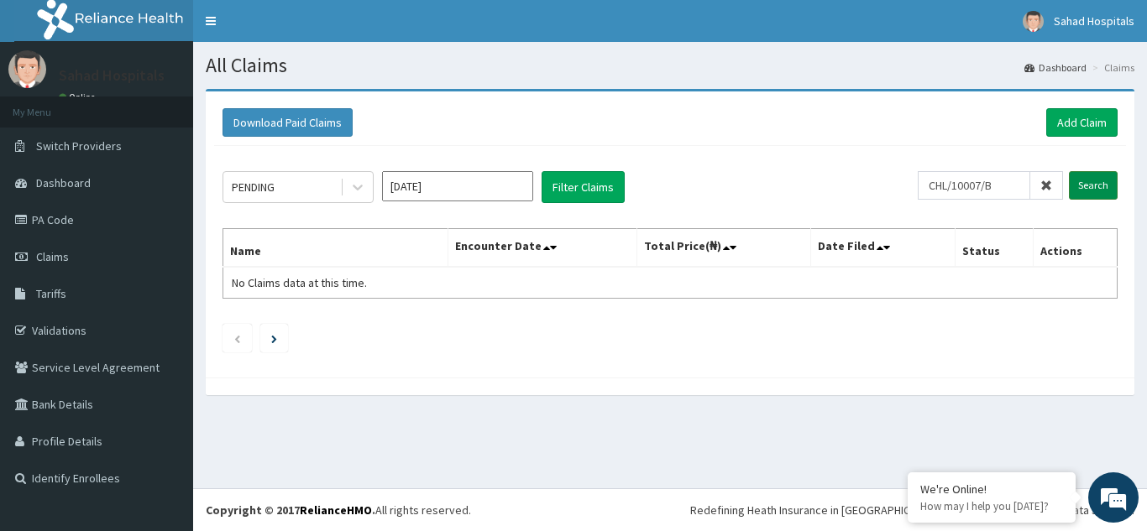
click at [1083, 180] on input "Search" at bounding box center [1093, 185] width 49 height 29
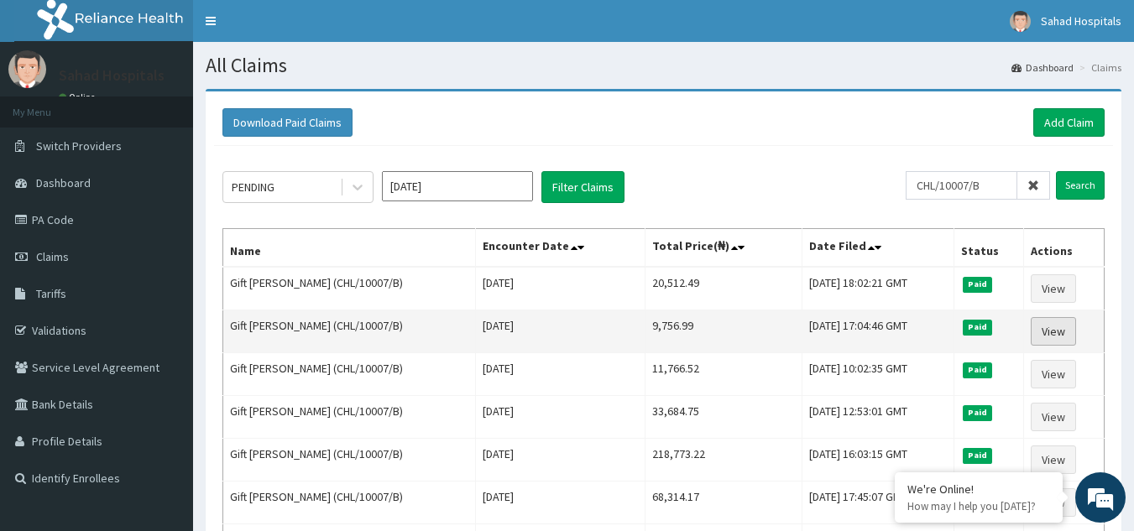
click at [1053, 328] on link "View" at bounding box center [1053, 331] width 45 height 29
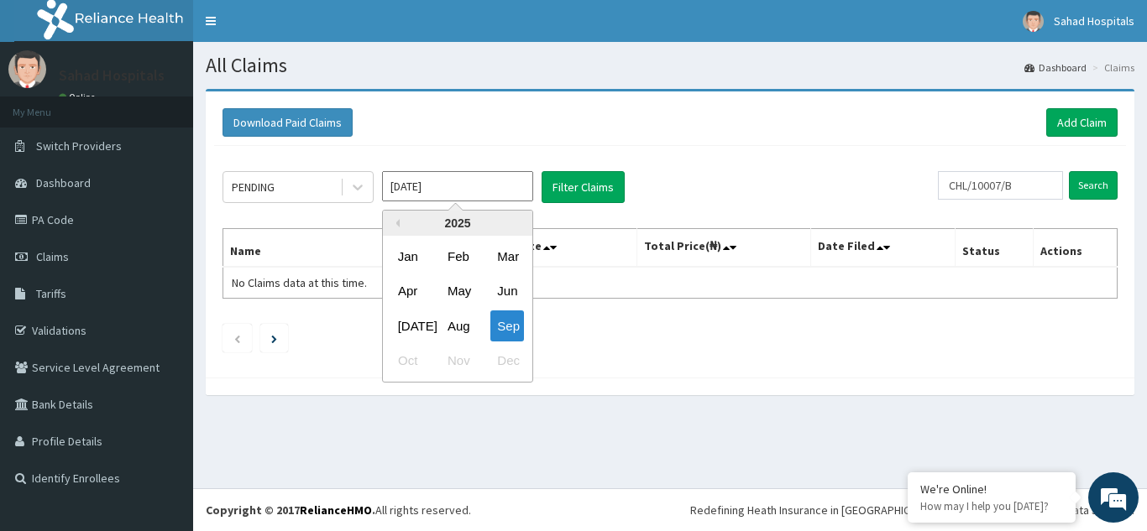
click at [488, 190] on input "[DATE]" at bounding box center [457, 186] width 151 height 30
click at [410, 324] on div "[DATE]" at bounding box center [408, 326] width 34 height 31
type input "[DATE]"
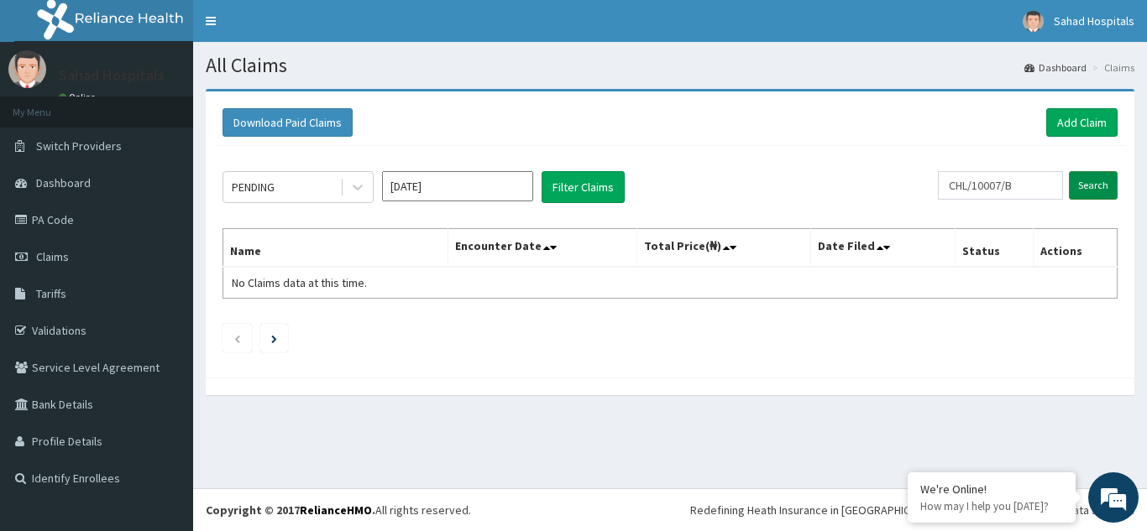
click at [1084, 186] on input "Search" at bounding box center [1093, 185] width 49 height 29
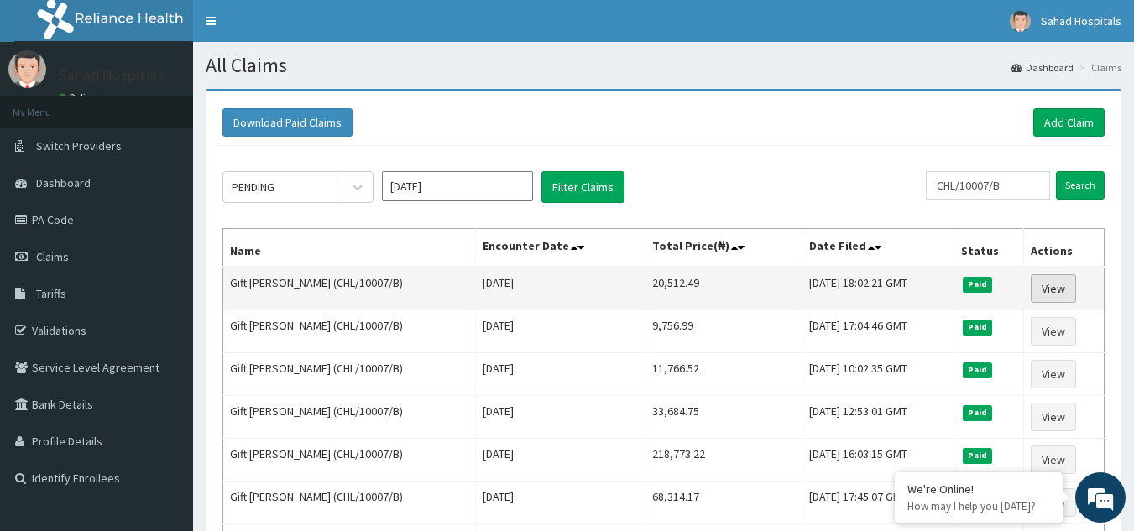
click at [1061, 290] on link "View" at bounding box center [1053, 289] width 45 height 29
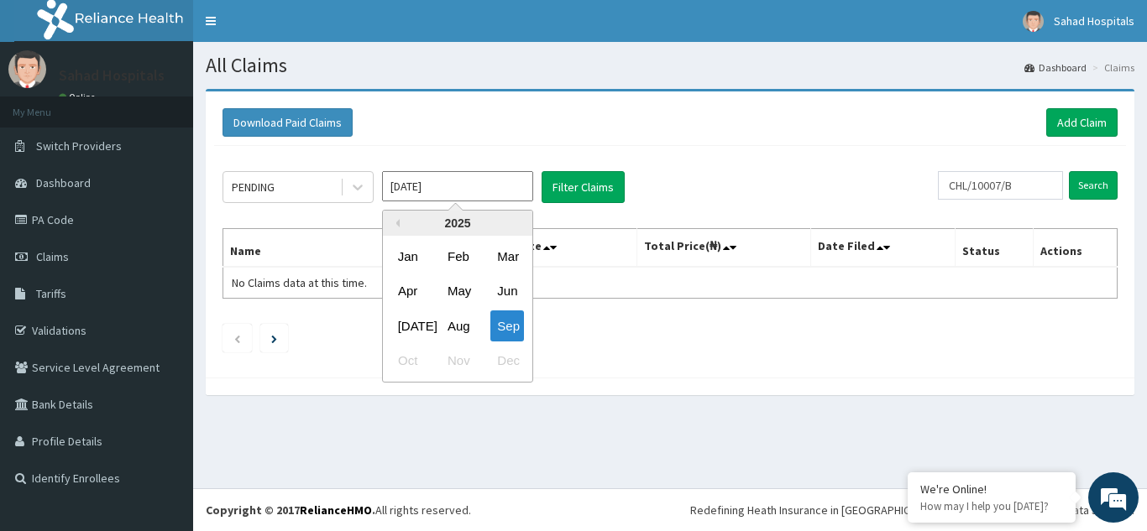
click at [442, 183] on input "Sep 2025" at bounding box center [457, 186] width 151 height 30
click at [411, 332] on div "Jul" at bounding box center [408, 326] width 34 height 31
type input "[DATE]"
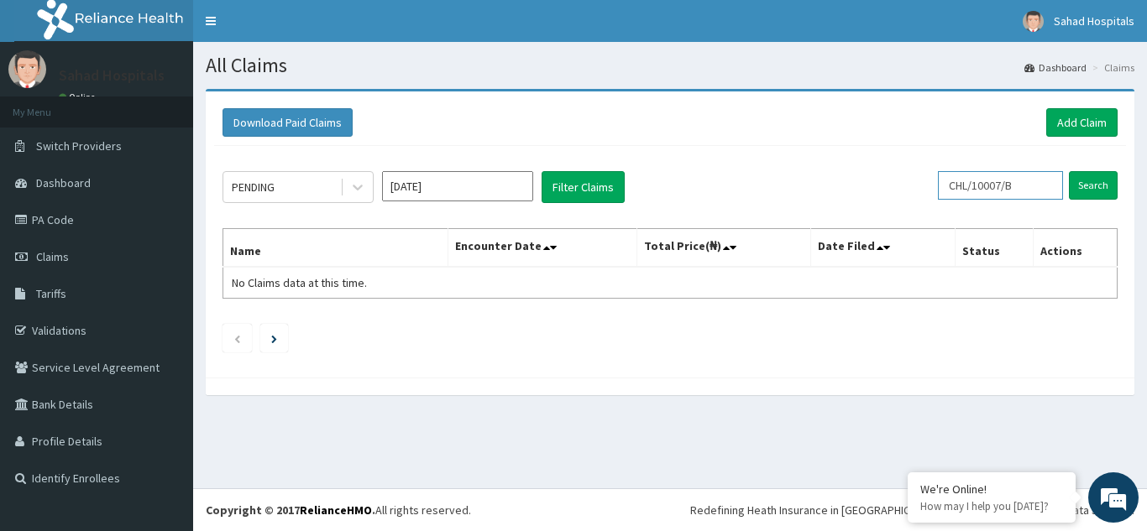
click at [1028, 185] on input "CHL/10007/B" at bounding box center [1000, 185] width 125 height 29
type input "C"
paste input "EGB/10007/A"
type input "EGB/10007/A"
click at [1094, 181] on input "Search" at bounding box center [1093, 185] width 49 height 29
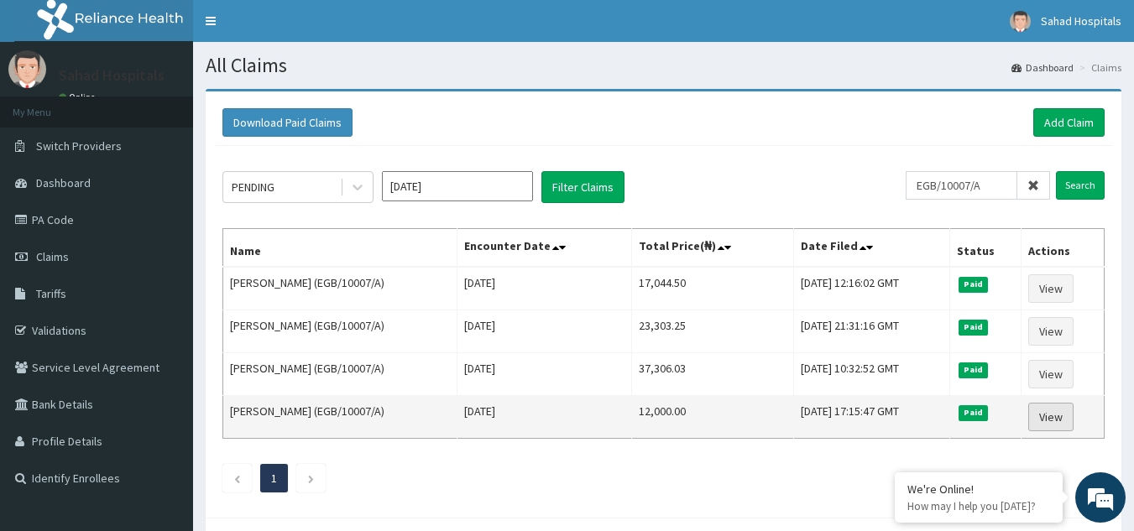
click at [1059, 415] on link "View" at bounding box center [1050, 417] width 45 height 29
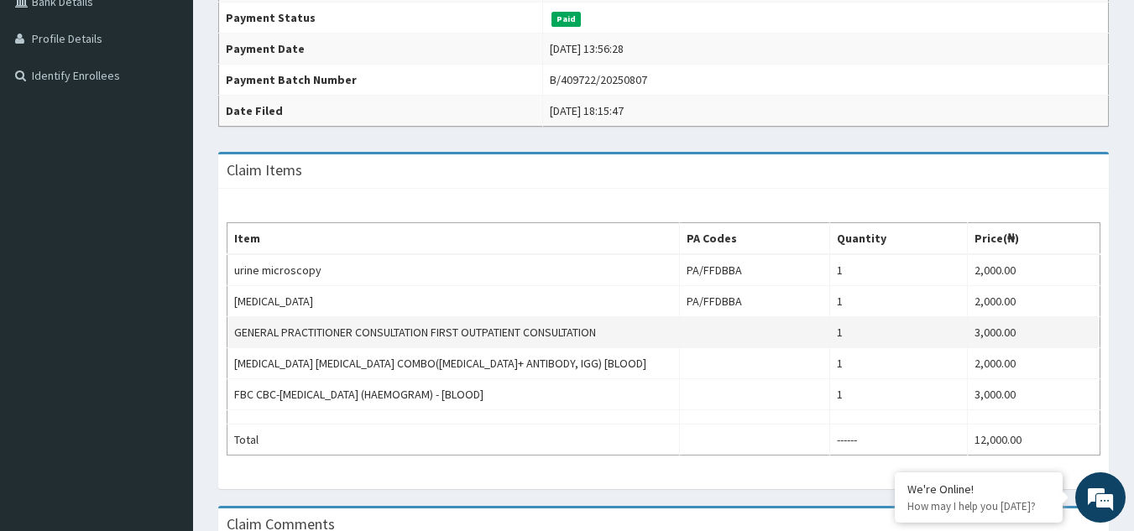
scroll to position [437, 0]
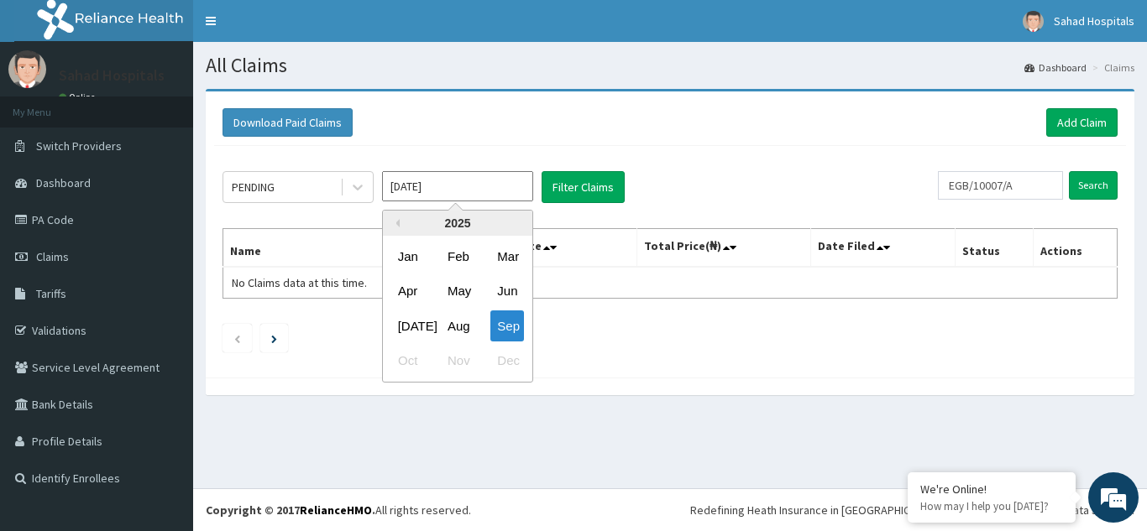
click at [460, 183] on input "[DATE]" at bounding box center [457, 186] width 151 height 30
click at [404, 333] on div "[DATE]" at bounding box center [408, 326] width 34 height 31
type input "[DATE]"
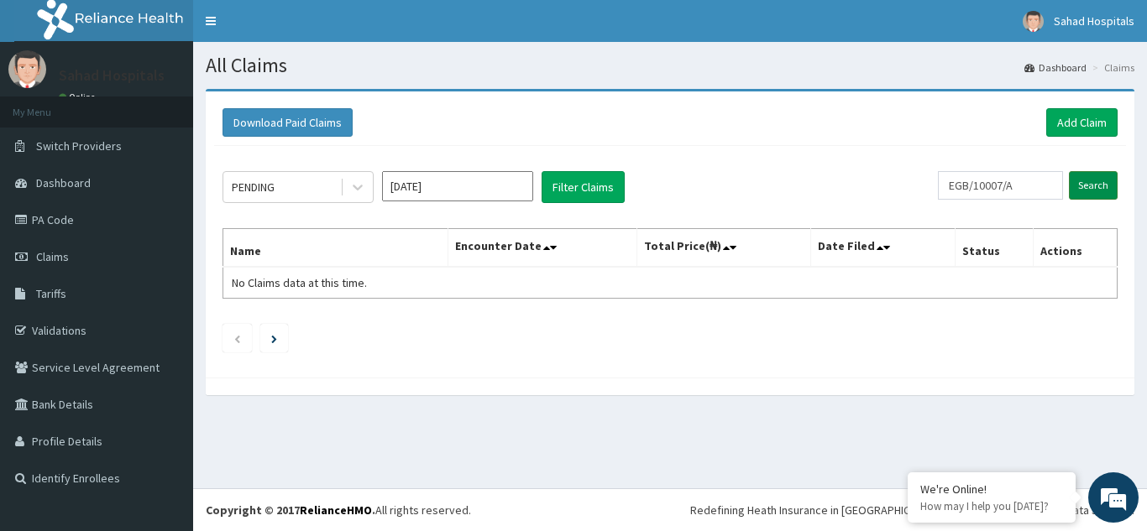
click at [1092, 185] on input "Search" at bounding box center [1093, 185] width 49 height 29
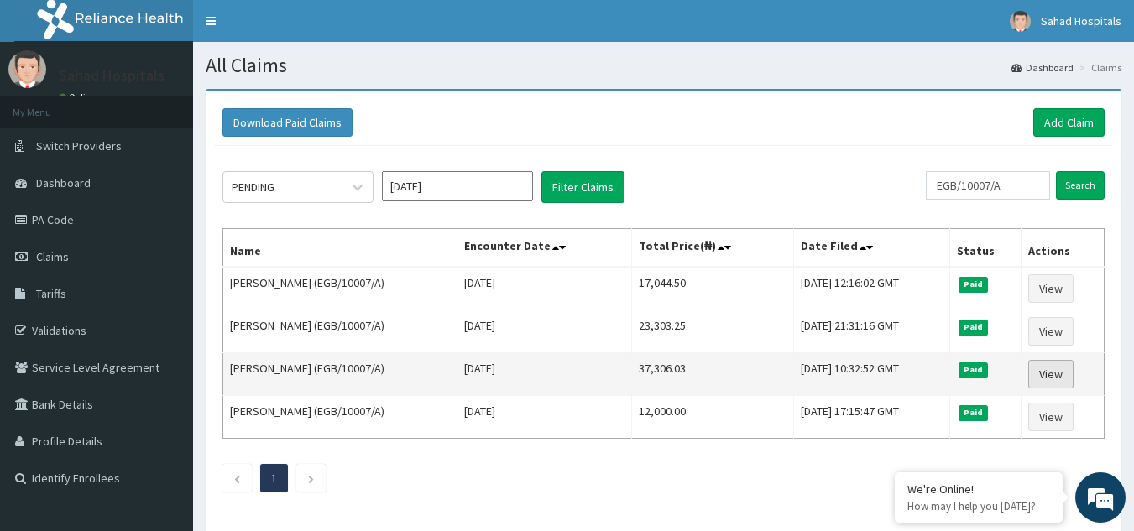
click at [1066, 373] on link "View" at bounding box center [1050, 374] width 45 height 29
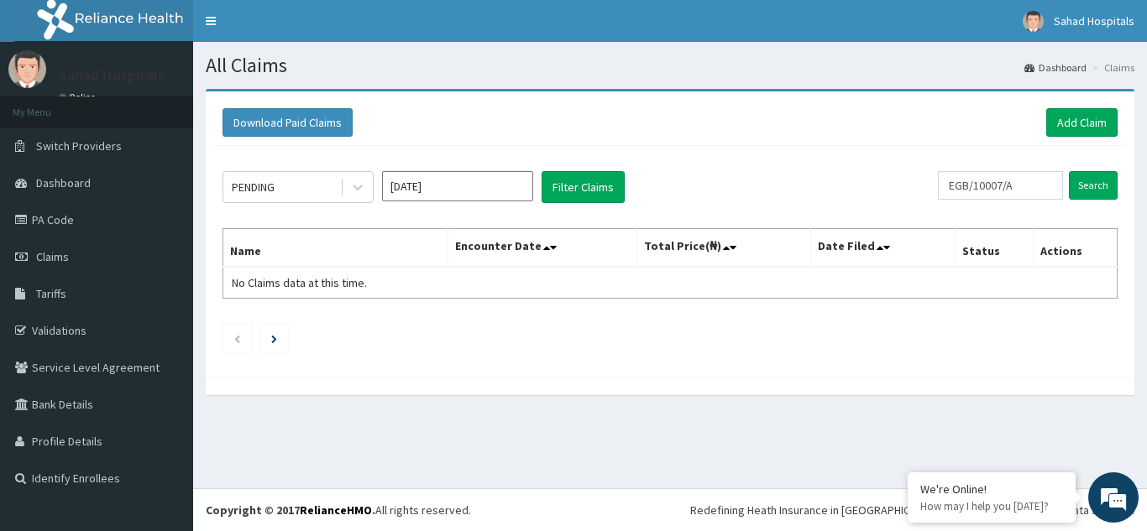
click at [477, 184] on input "[DATE]" at bounding box center [457, 186] width 151 height 30
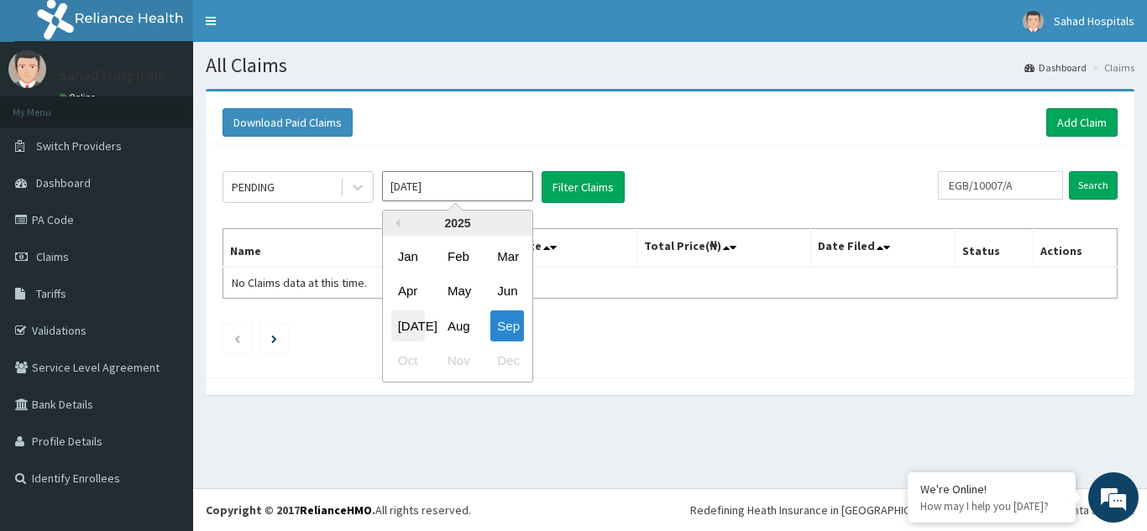
click at [413, 325] on div "[DATE]" at bounding box center [408, 326] width 34 height 31
type input "[DATE]"
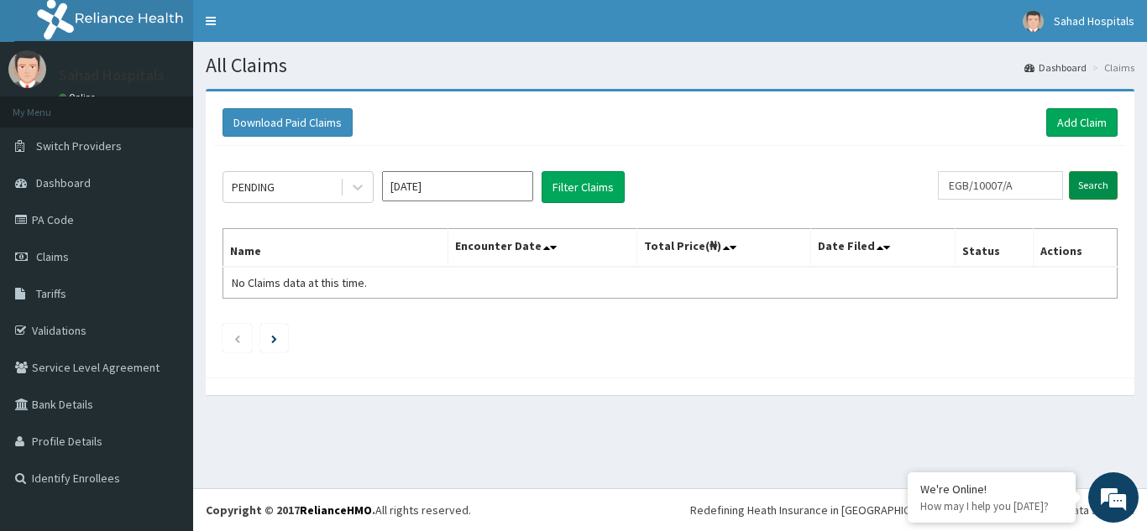
click at [1087, 186] on input "Search" at bounding box center [1093, 185] width 49 height 29
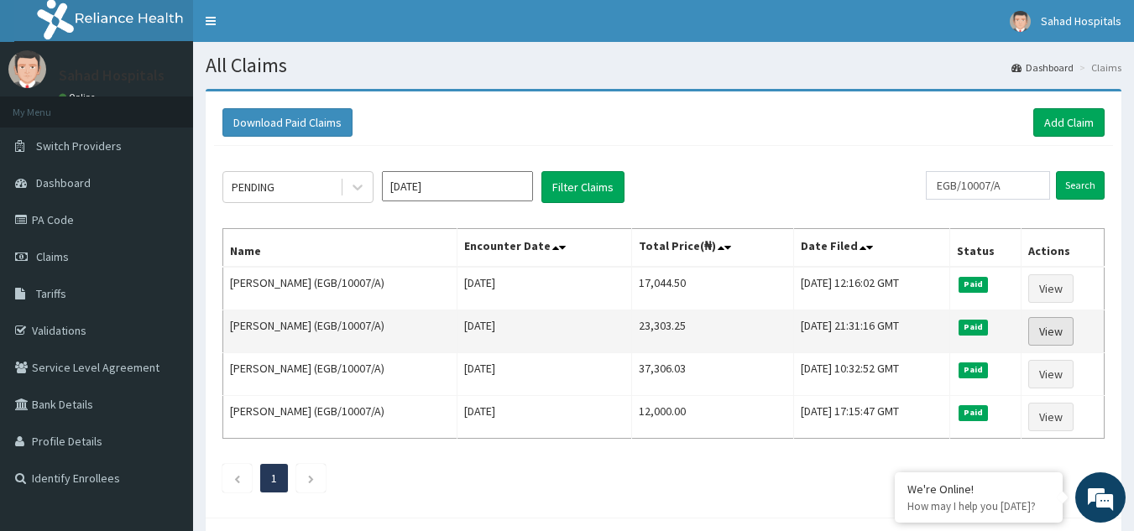
click at [1052, 330] on link "View" at bounding box center [1050, 331] width 45 height 29
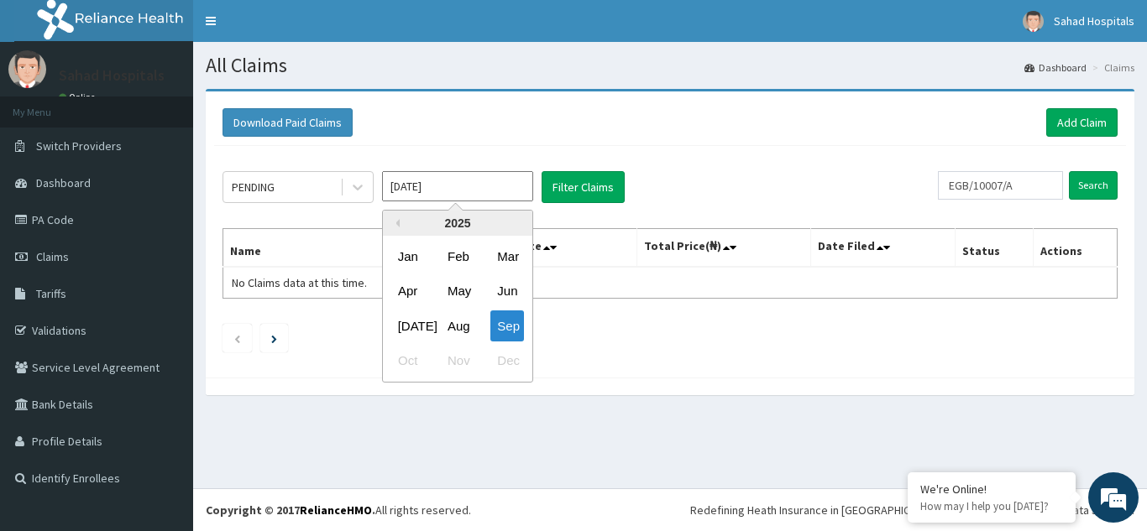
click at [461, 182] on input "[DATE]" at bounding box center [457, 186] width 151 height 30
click at [409, 321] on div "[DATE]" at bounding box center [408, 326] width 34 height 31
type input "[DATE]"
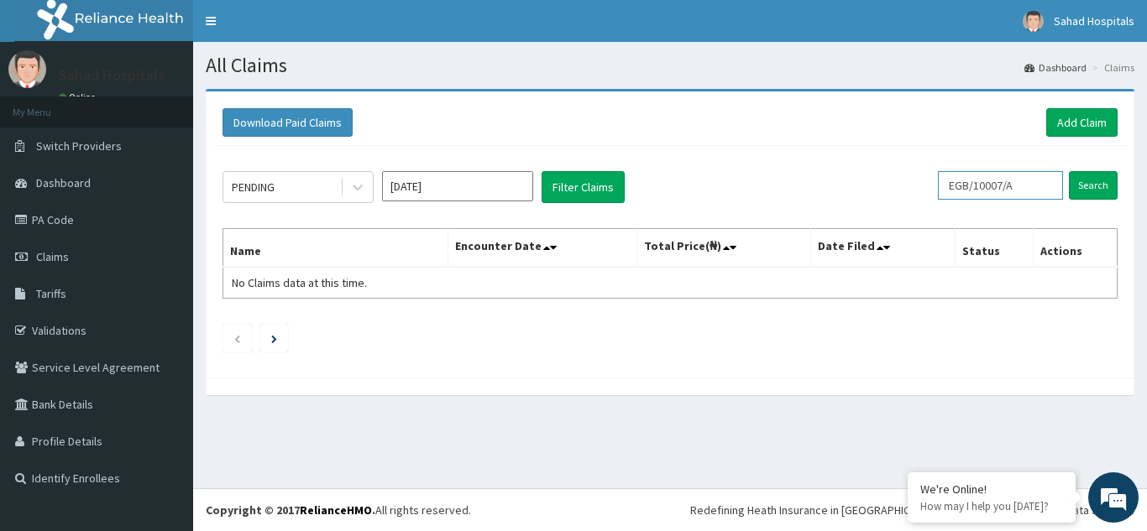
click at [1028, 185] on input "EGB/10007/A" at bounding box center [1000, 185] width 125 height 29
type input "E"
paste input "EGB/10010/A"
type input "EGB/10010/A"
click at [1069, 171] on input "Search" at bounding box center [1093, 185] width 49 height 29
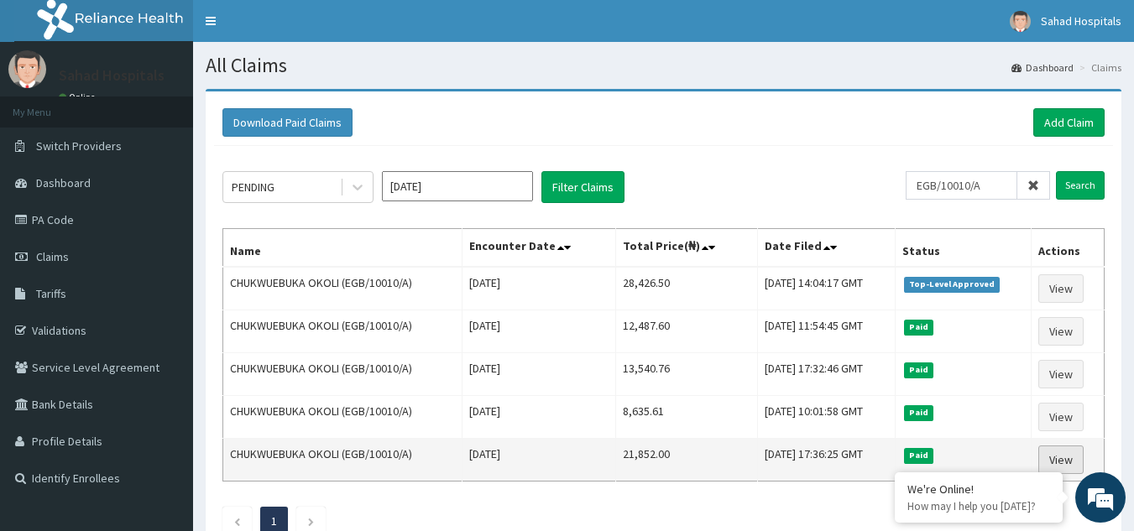
click at [1057, 460] on link "View" at bounding box center [1061, 460] width 45 height 29
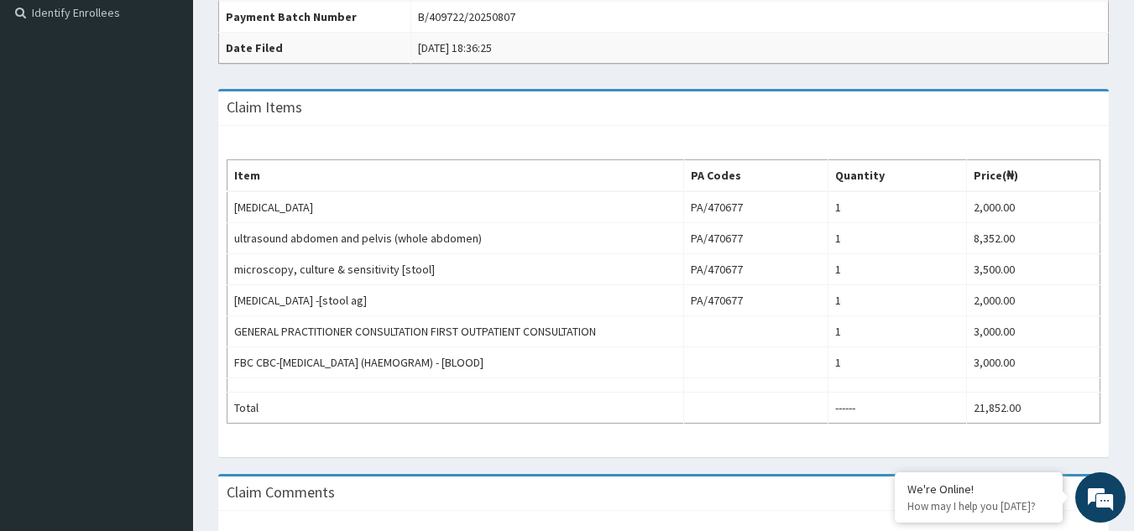
scroll to position [470, 0]
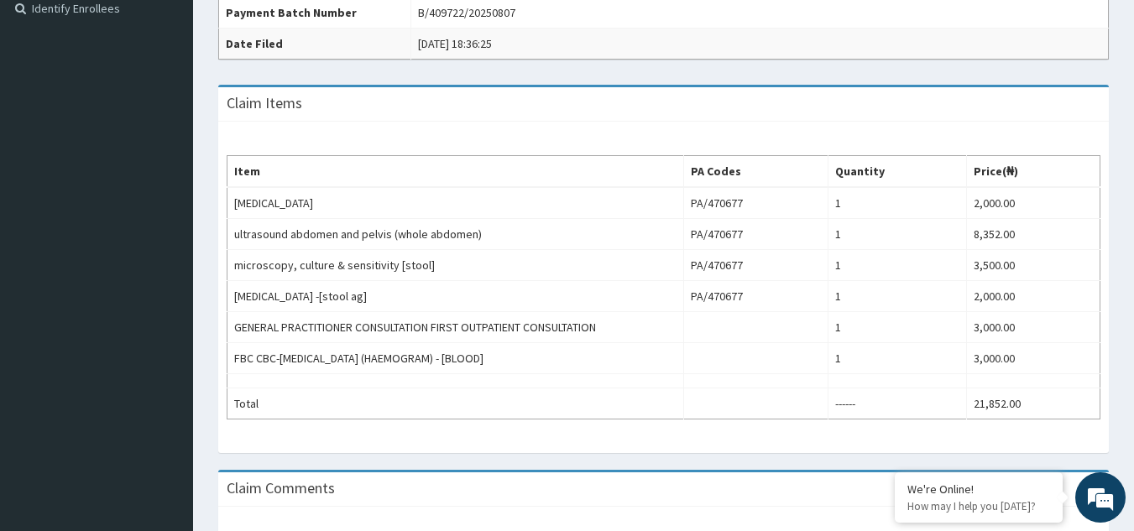
click at [662, 190] on td "urinalysis" at bounding box center [456, 203] width 457 height 32
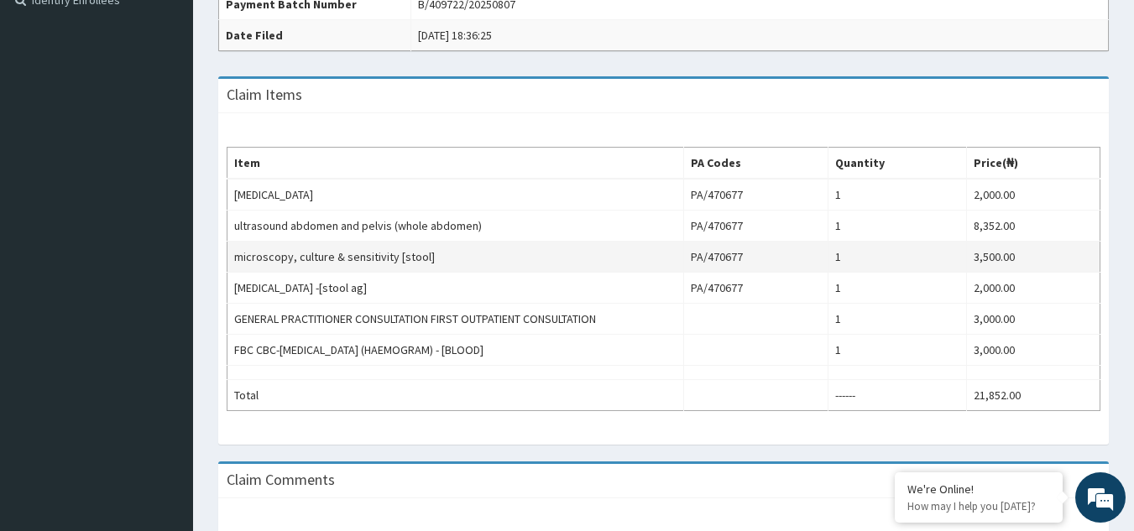
scroll to position [447, 0]
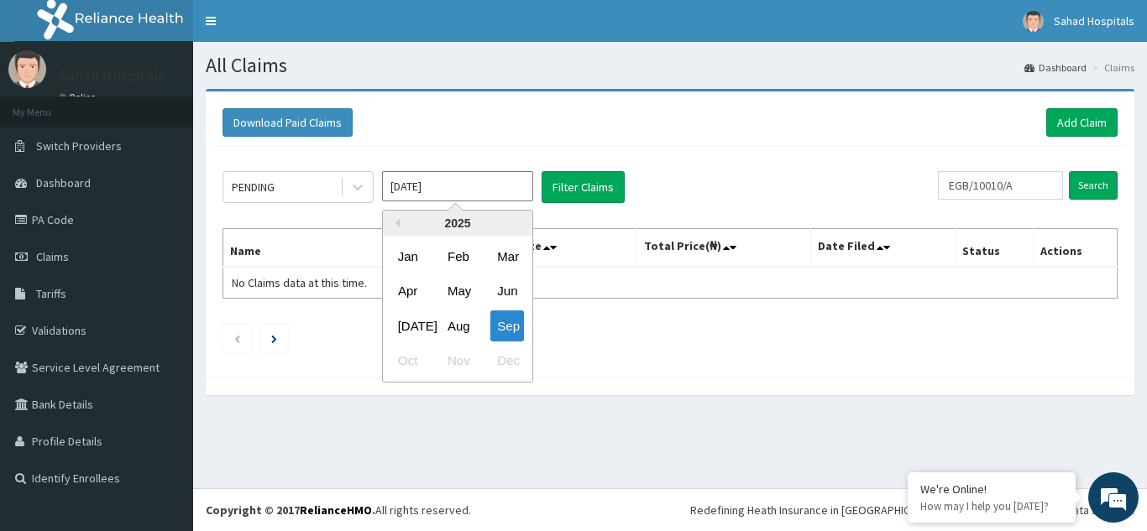
click at [445, 183] on input "[DATE]" at bounding box center [457, 186] width 151 height 30
click at [407, 330] on div "[DATE]" at bounding box center [408, 326] width 34 height 31
type input "[DATE]"
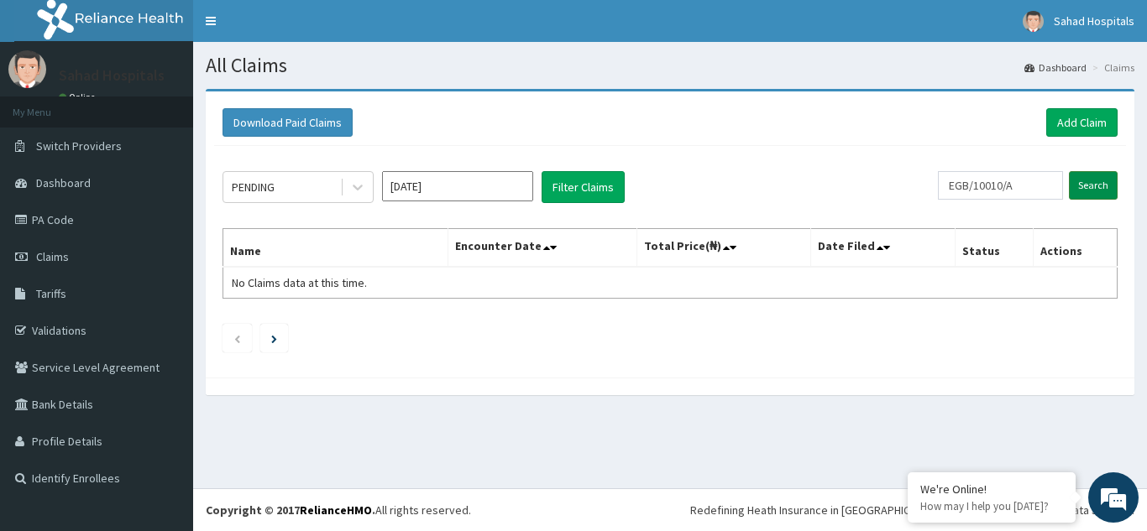
click at [1089, 189] on input "Search" at bounding box center [1093, 185] width 49 height 29
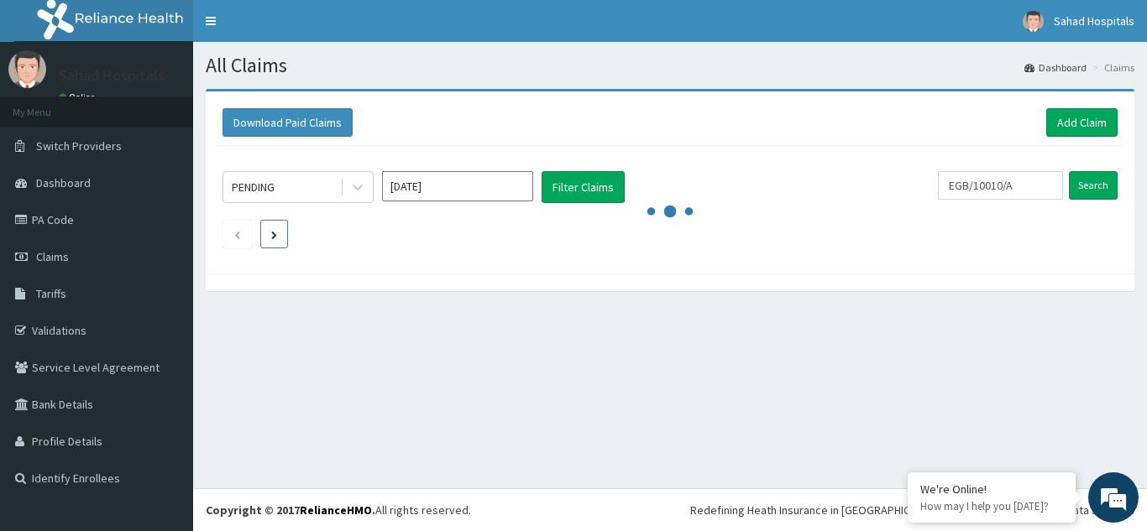
click at [275, 233] on icon "Next page" at bounding box center [274, 235] width 6 height 8
click at [46, 256] on span "Claims" at bounding box center [52, 256] width 33 height 15
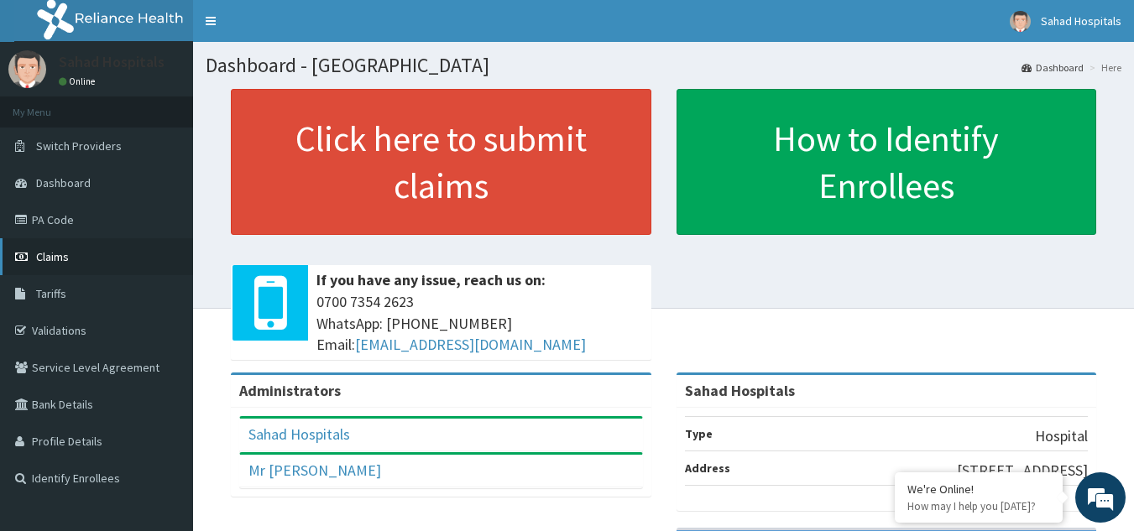
click at [52, 255] on span "Claims" at bounding box center [52, 256] width 33 height 15
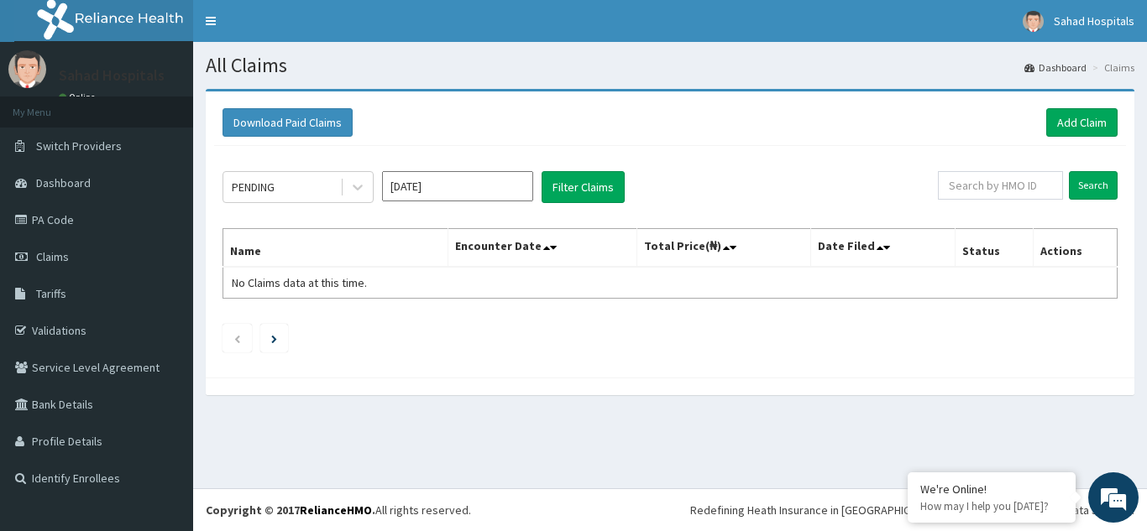
click at [459, 187] on input "[DATE]" at bounding box center [457, 186] width 151 height 30
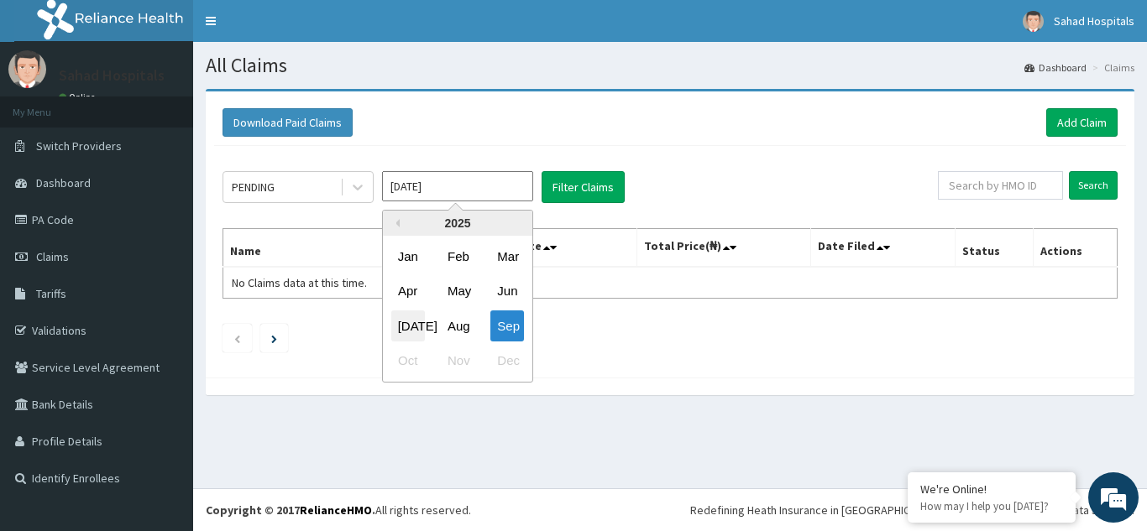
click at [405, 321] on div "[DATE]" at bounding box center [408, 326] width 34 height 31
type input "[DATE]"
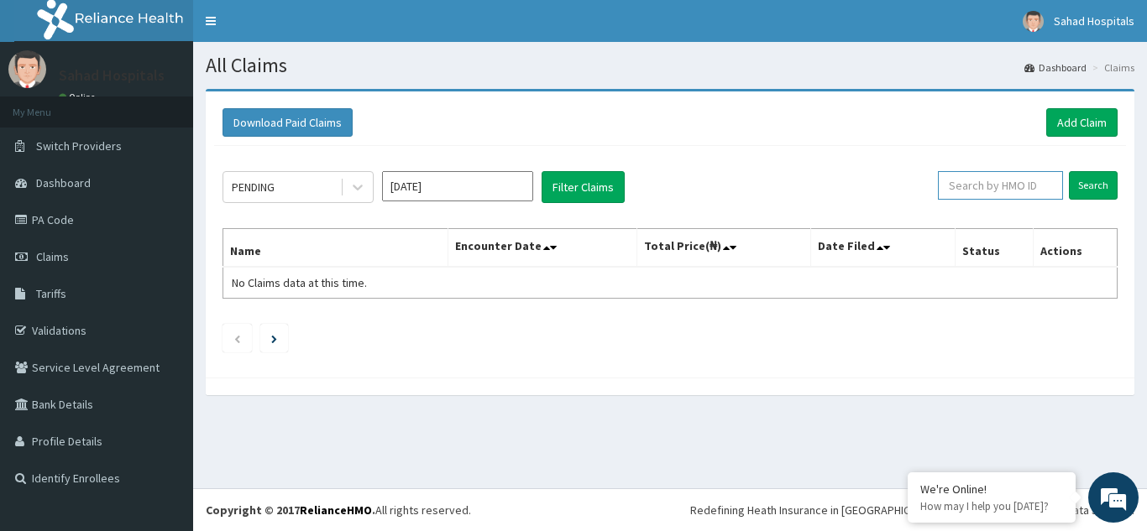
click at [1004, 185] on input "text" at bounding box center [1000, 185] width 125 height 29
paste input "EGB/10010/A"
type input "EGB/10010/A"
click at [1095, 183] on input "Search" at bounding box center [1093, 185] width 49 height 29
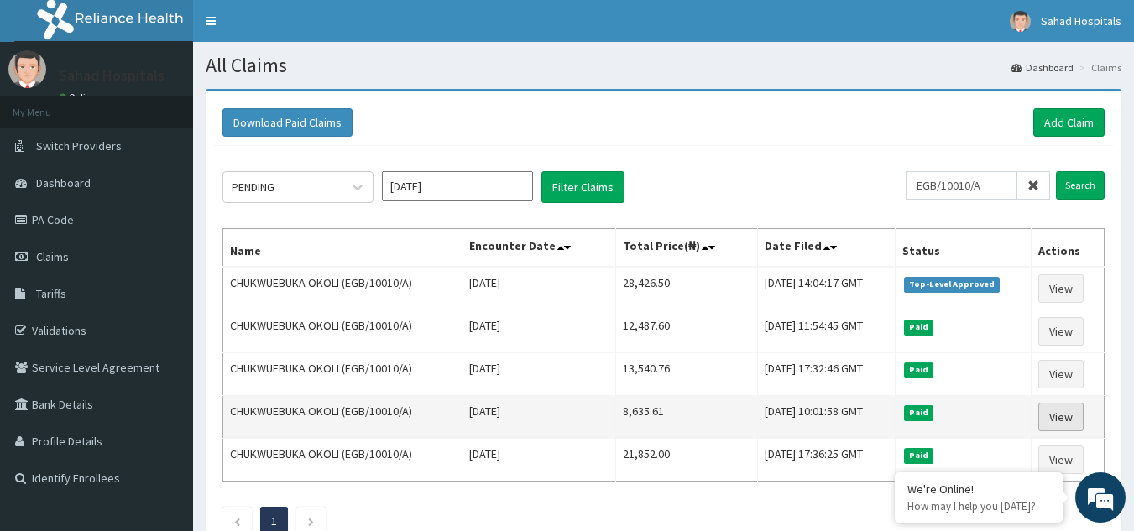
click at [1070, 422] on link "View" at bounding box center [1061, 417] width 45 height 29
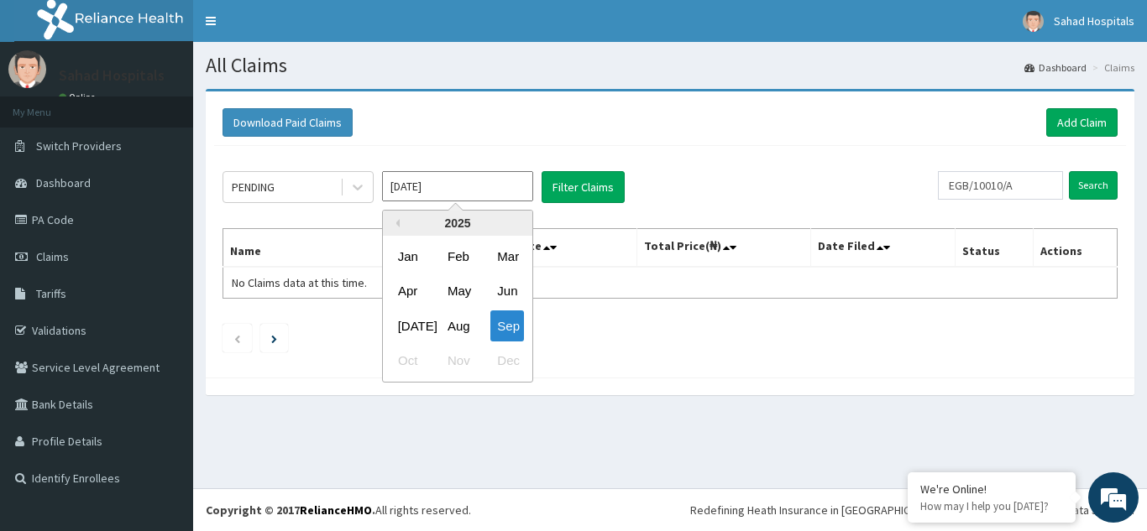
click at [440, 181] on input "[DATE]" at bounding box center [457, 186] width 151 height 30
click at [406, 330] on div "[DATE]" at bounding box center [408, 326] width 34 height 31
type input "[DATE]"
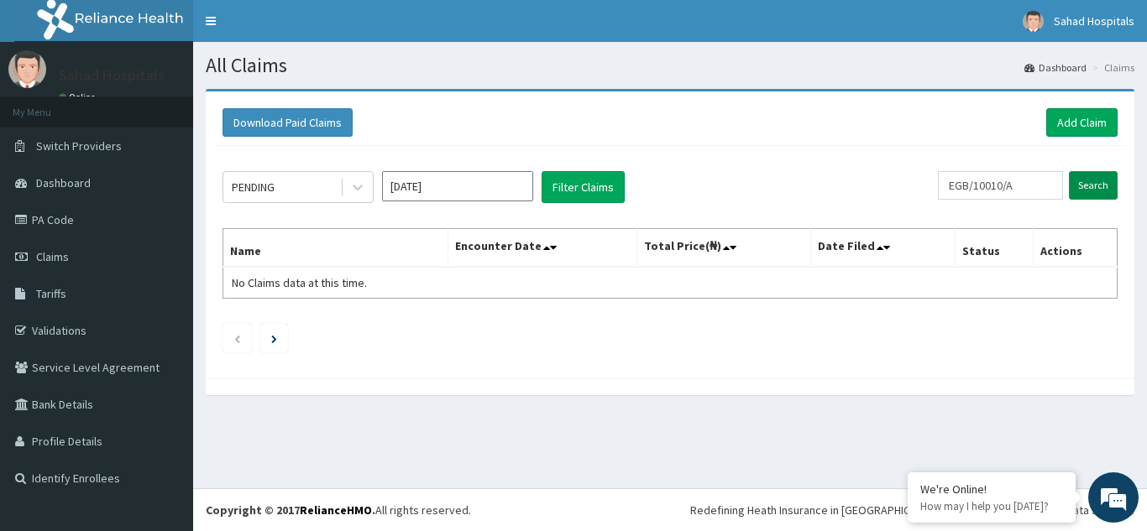
click at [1088, 186] on input "Search" at bounding box center [1093, 185] width 49 height 29
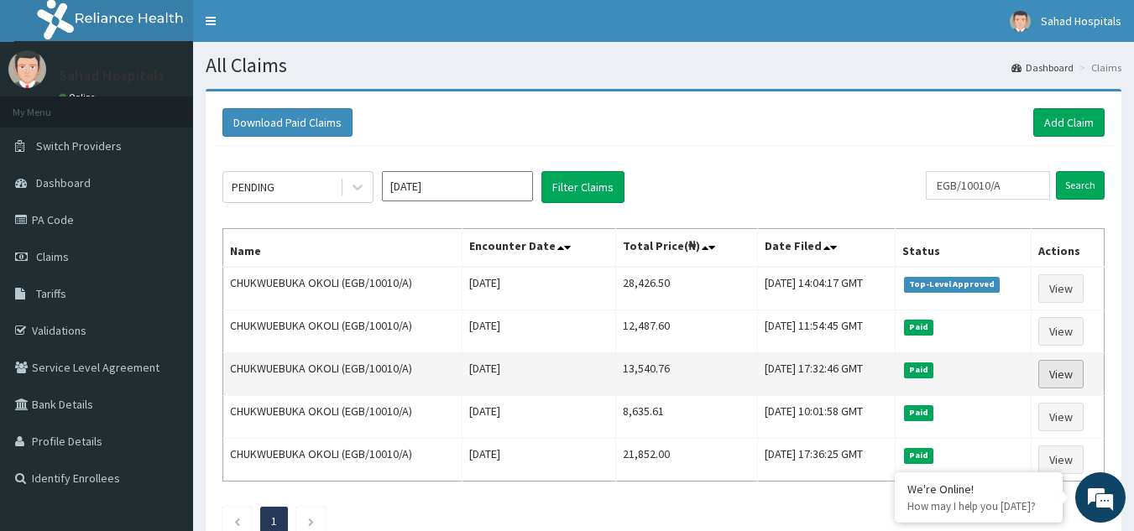
click at [1063, 374] on link "View" at bounding box center [1061, 374] width 45 height 29
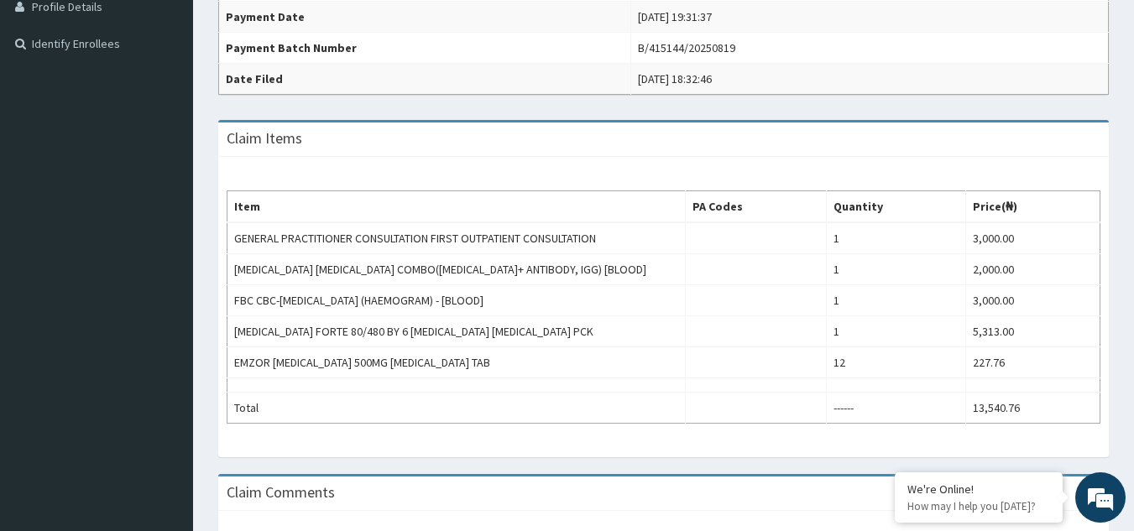
scroll to position [437, 0]
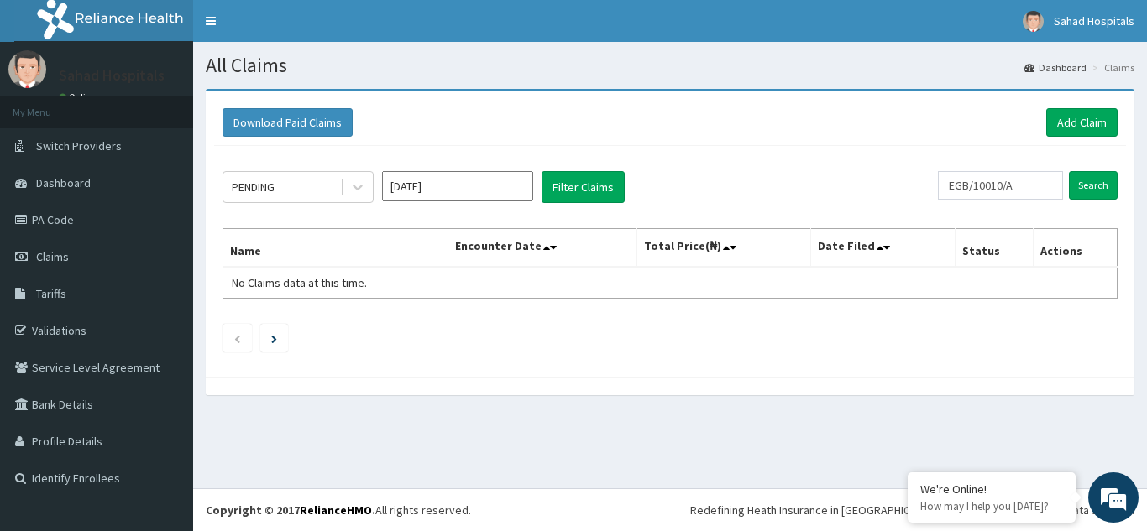
click at [463, 189] on input "[DATE]" at bounding box center [457, 186] width 151 height 30
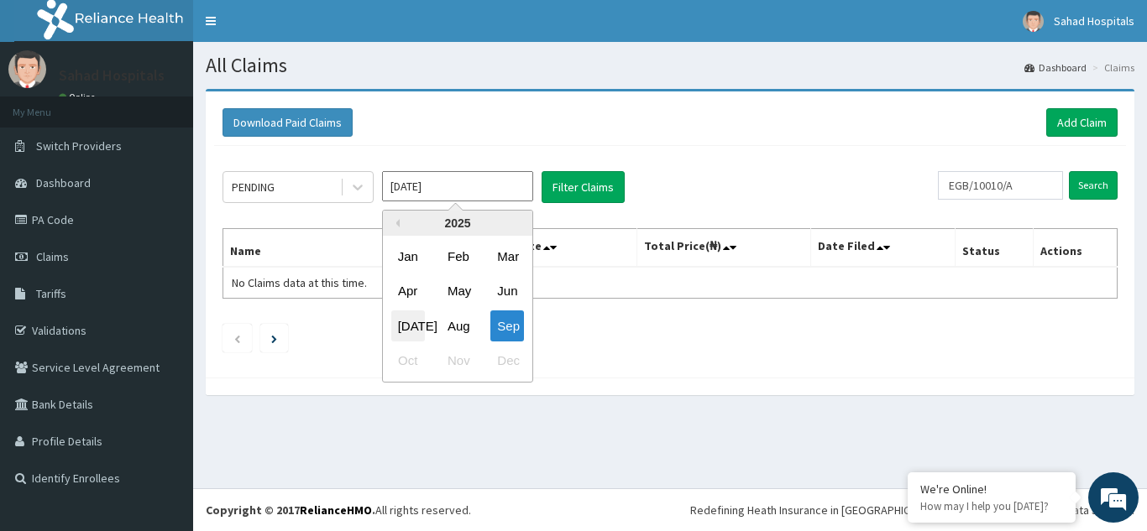
click at [402, 329] on div "[DATE]" at bounding box center [408, 326] width 34 height 31
type input "[DATE]"
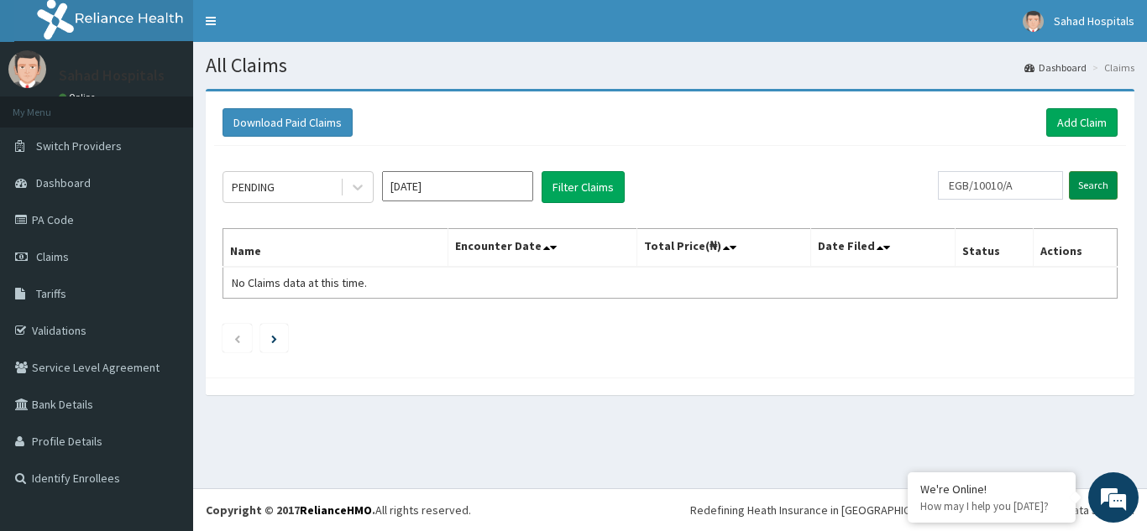
click at [1086, 183] on input "Search" at bounding box center [1093, 185] width 49 height 29
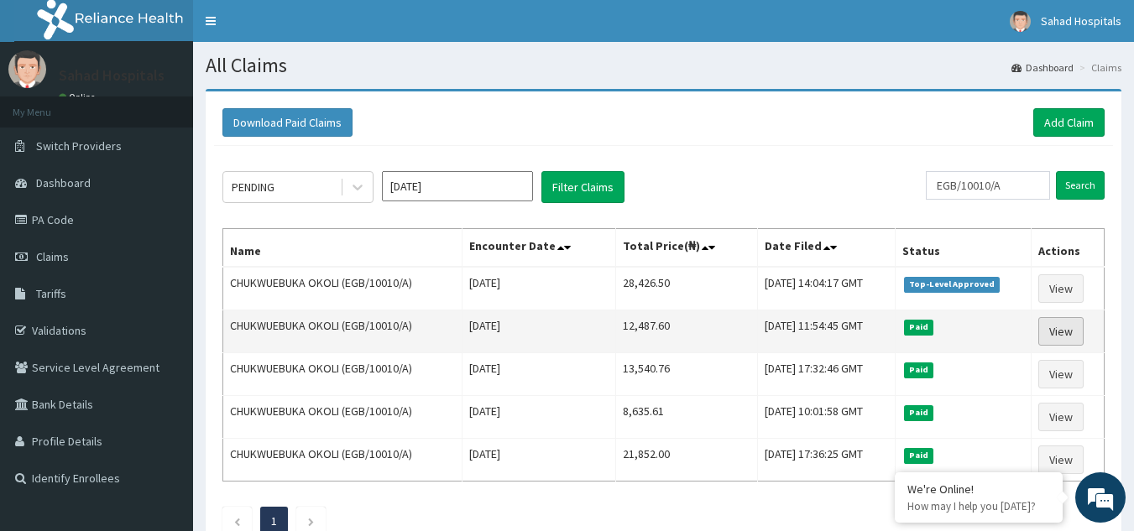
click at [1066, 330] on link "View" at bounding box center [1061, 331] width 45 height 29
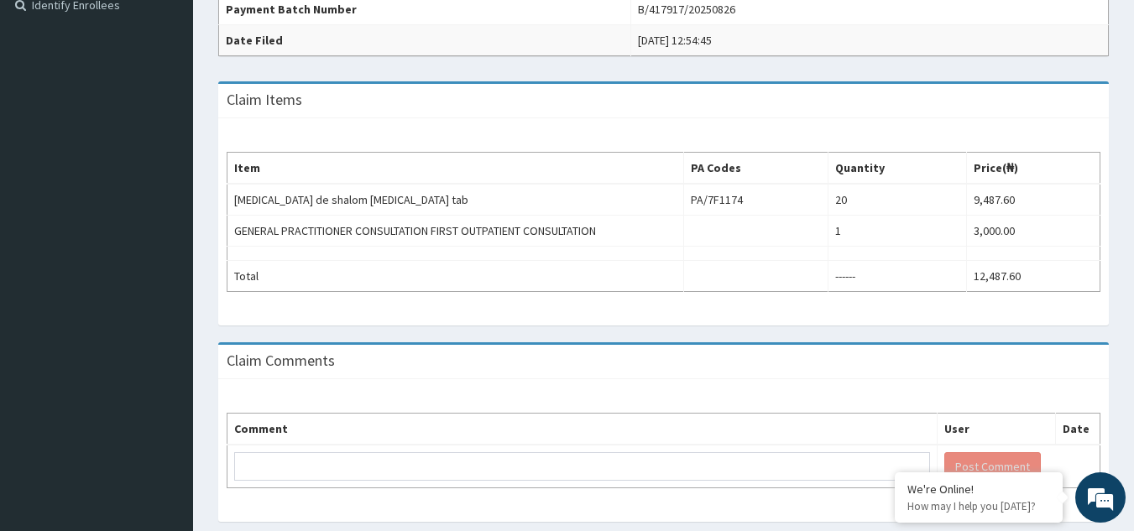
scroll to position [524, 0]
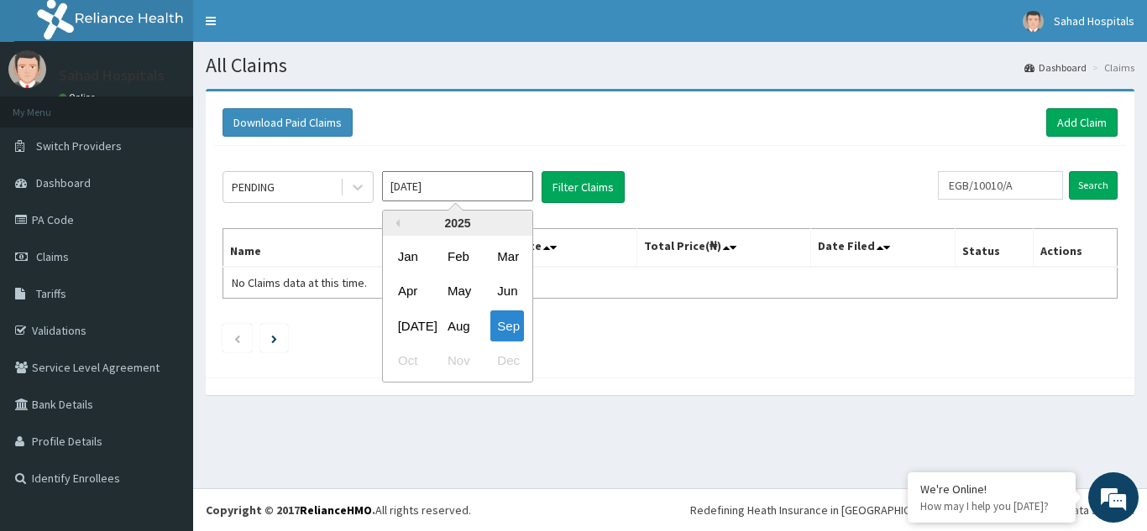
click at [453, 184] on input "Sep 2025" at bounding box center [457, 186] width 151 height 30
click at [414, 322] on div "Jul" at bounding box center [408, 326] width 34 height 31
type input "Jul 2025"
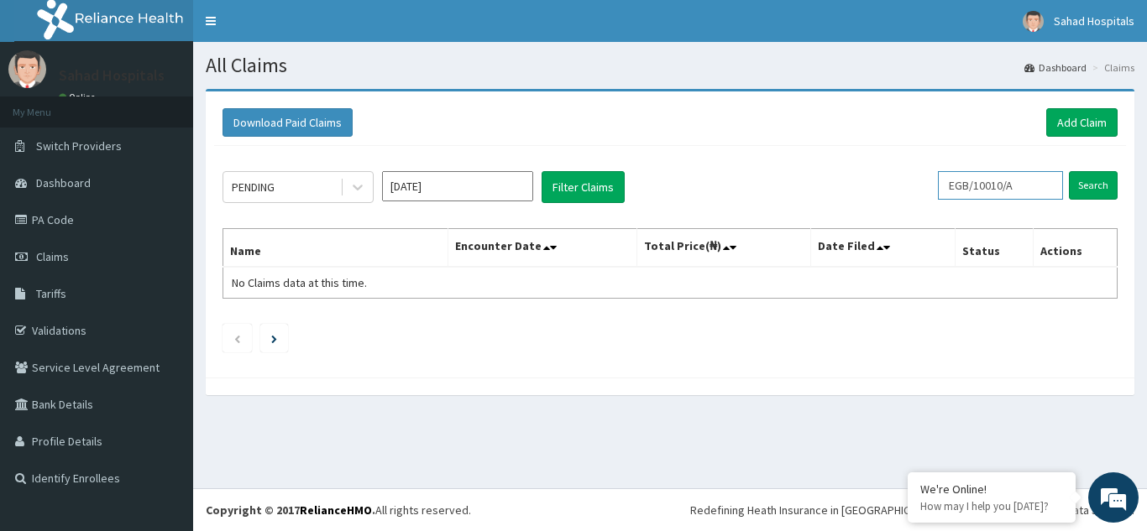
click at [1028, 189] on input "EGB/10010/A" at bounding box center [1000, 185] width 125 height 29
type input "E"
paste input "TYL/10040/B"
type input "TYL/10040/B"
click at [1099, 190] on input "Search" at bounding box center [1093, 185] width 49 height 29
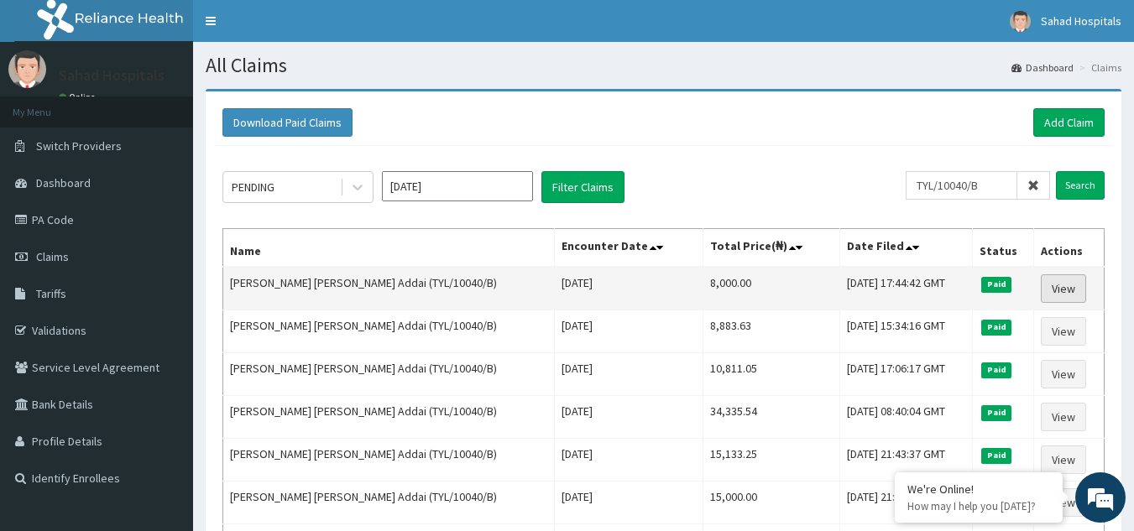
click at [1056, 288] on link "View" at bounding box center [1063, 289] width 45 height 29
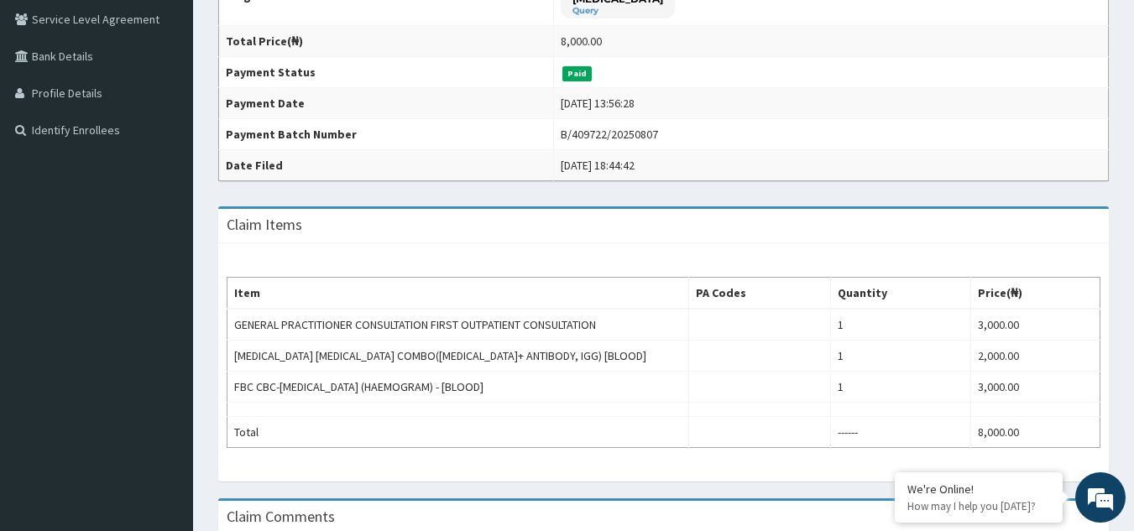
scroll to position [369, 0]
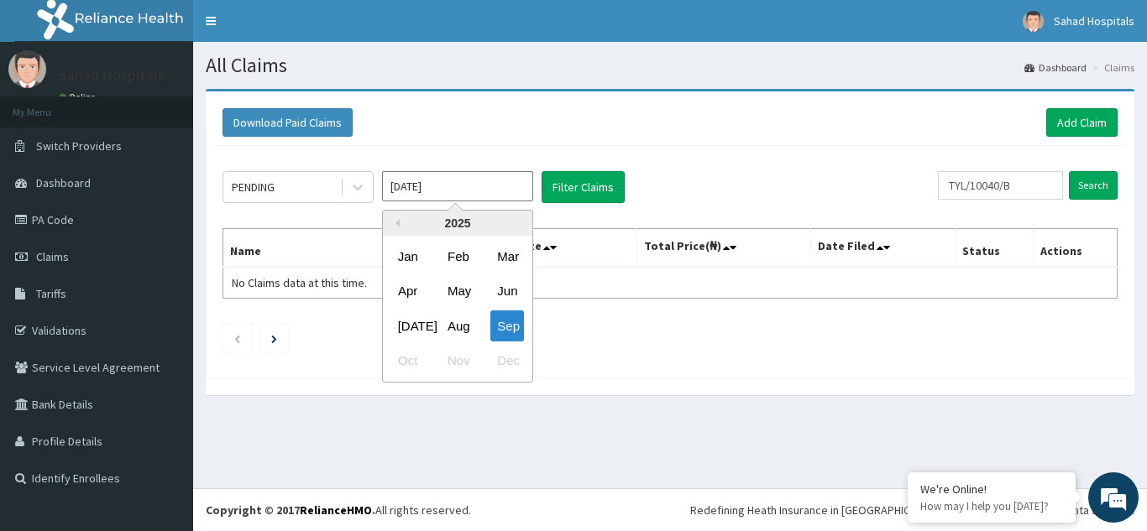
click at [456, 188] on input "Sep 2025" at bounding box center [457, 186] width 151 height 30
click at [414, 327] on div "Jul" at bounding box center [408, 326] width 34 height 31
type input "Jul 2025"
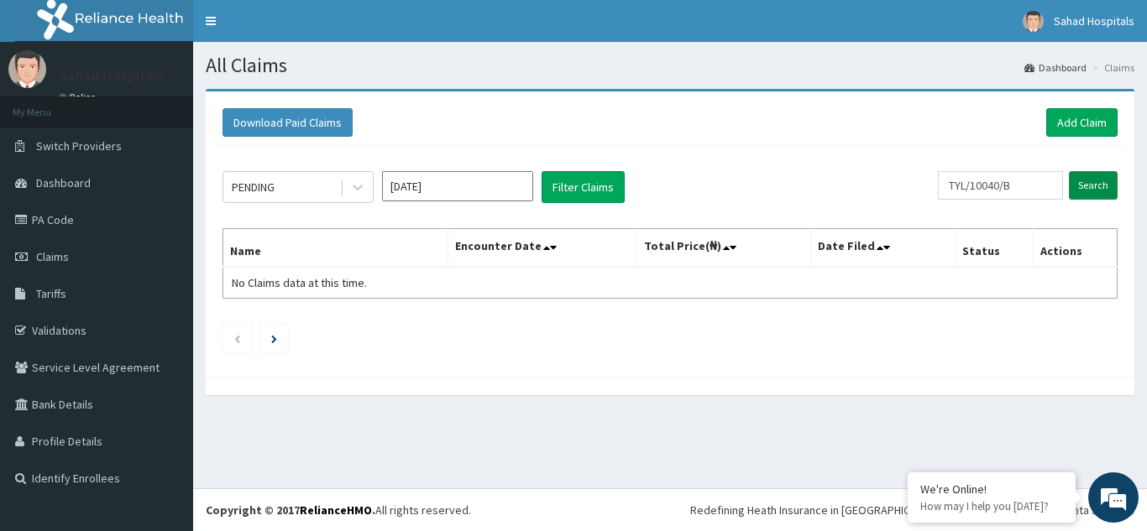
click at [1080, 190] on input "Search" at bounding box center [1093, 185] width 49 height 29
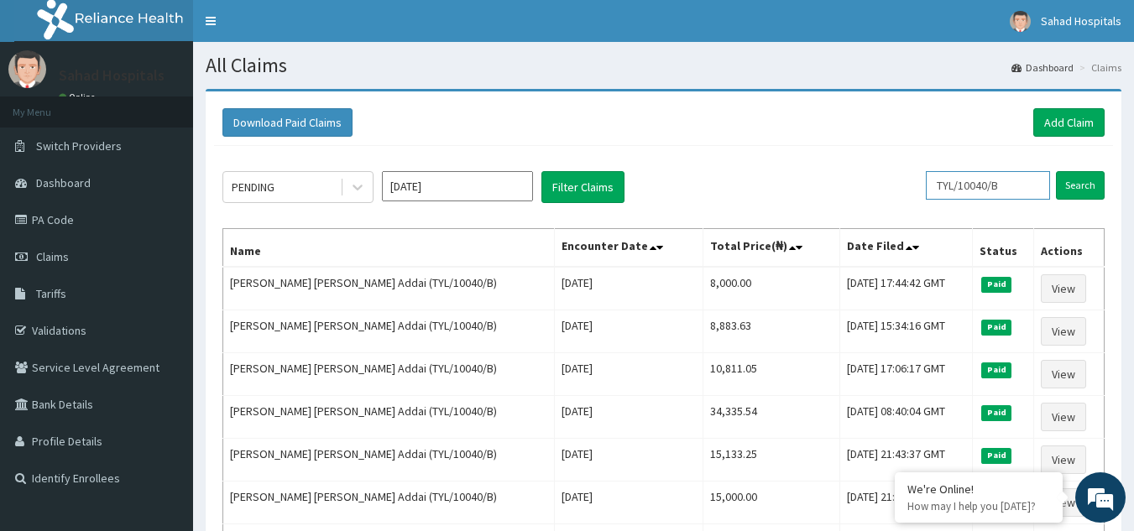
click at [1023, 189] on input "TYL/10040/B" at bounding box center [988, 185] width 124 height 29
type input "T"
paste input "TDN/10042/B"
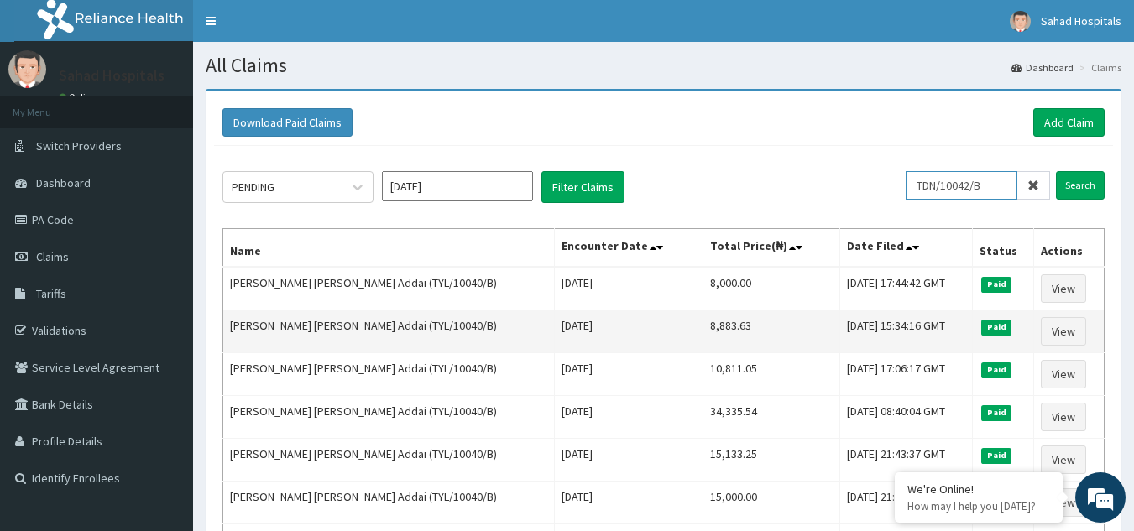
click at [1056, 171] on input "Search" at bounding box center [1080, 185] width 49 height 29
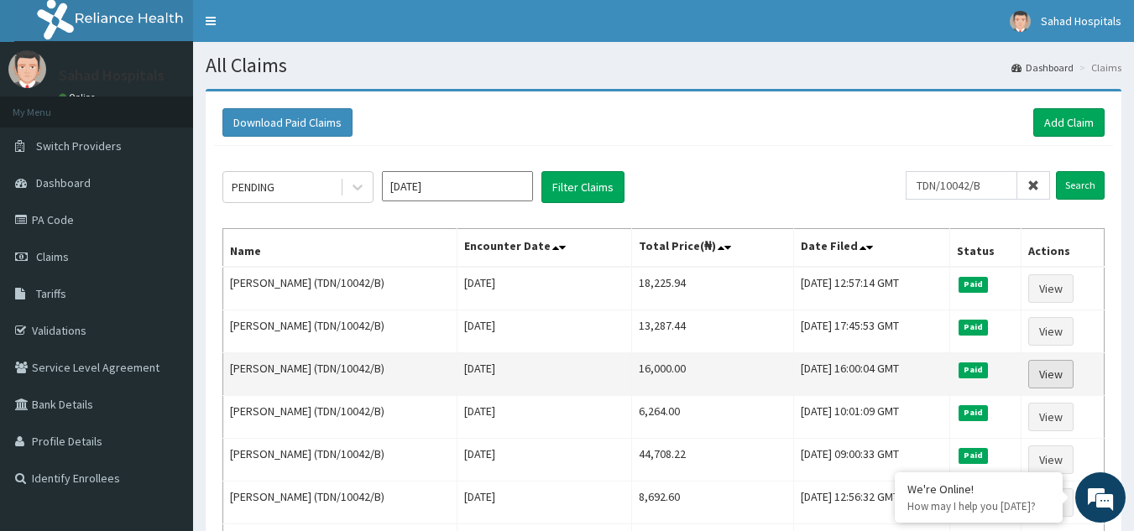
click at [1059, 383] on link "View" at bounding box center [1050, 374] width 45 height 29
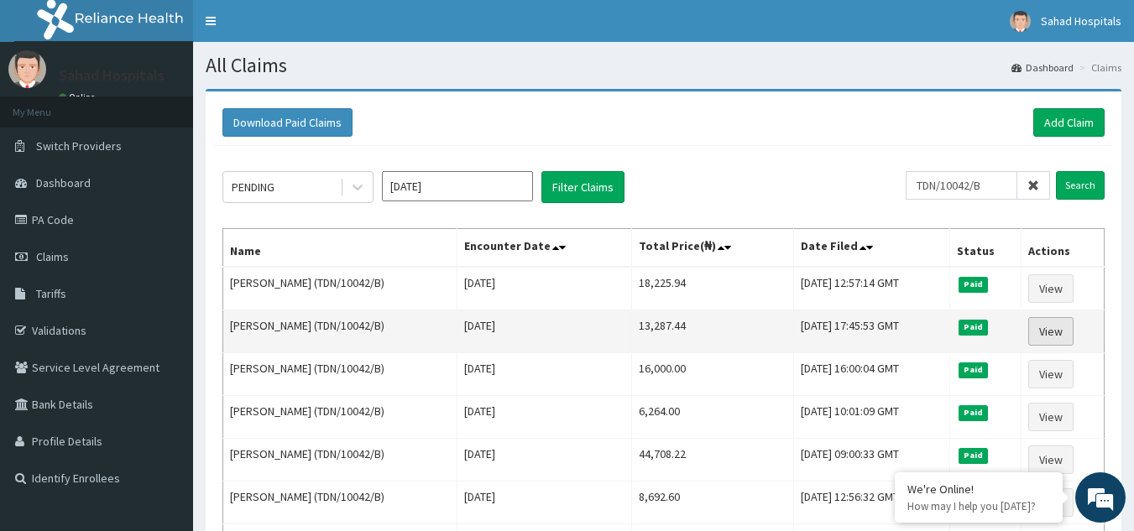
click at [1055, 332] on link "View" at bounding box center [1050, 331] width 45 height 29
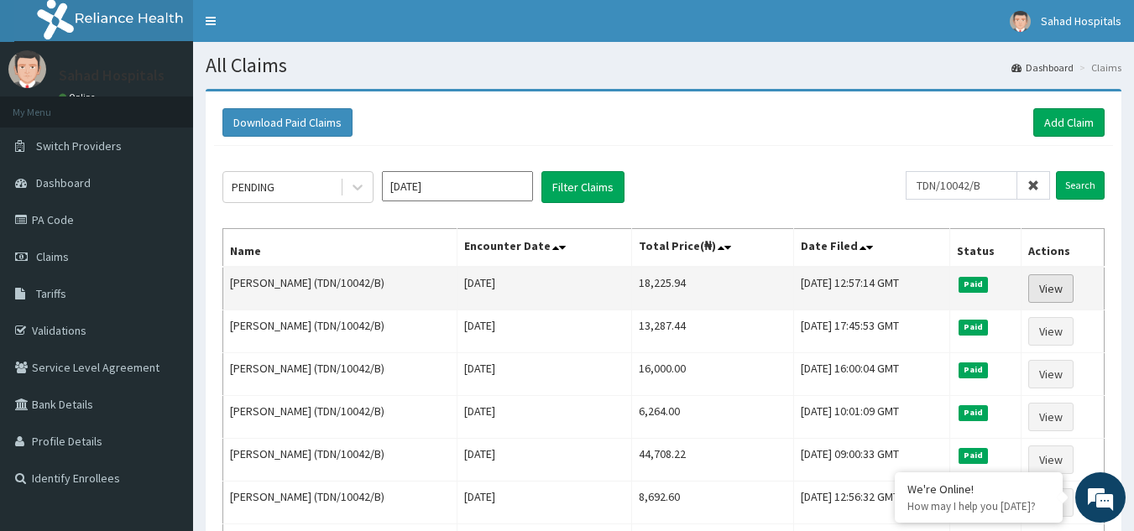
click at [1052, 287] on link "View" at bounding box center [1050, 289] width 45 height 29
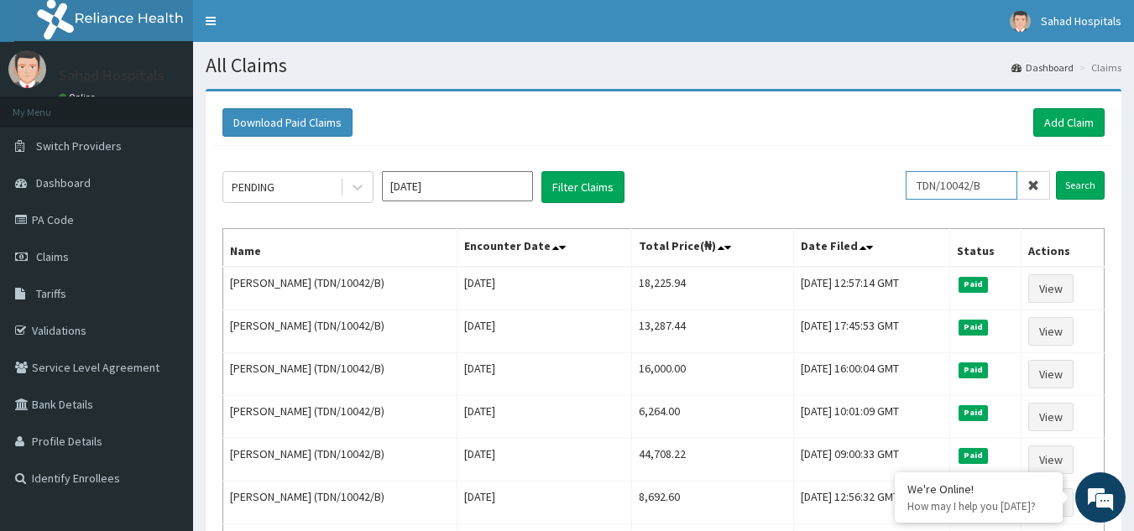
click at [1002, 184] on input "TDN/10042/B" at bounding box center [962, 185] width 112 height 29
type input "T"
paste input "ACG/10182/A"
click at [1087, 176] on input "Search" at bounding box center [1080, 185] width 49 height 29
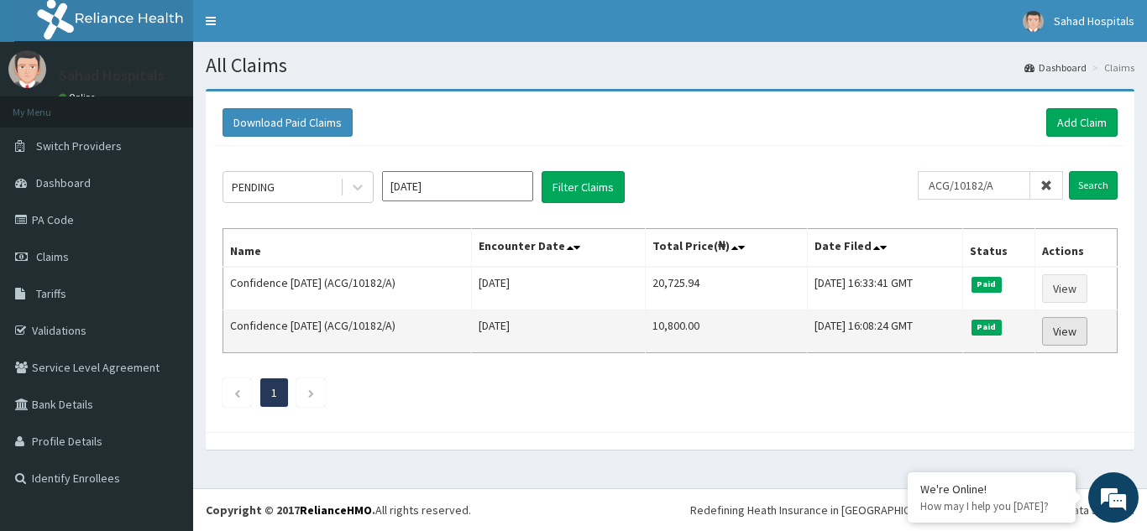
click at [1079, 331] on link "View" at bounding box center [1064, 331] width 45 height 29
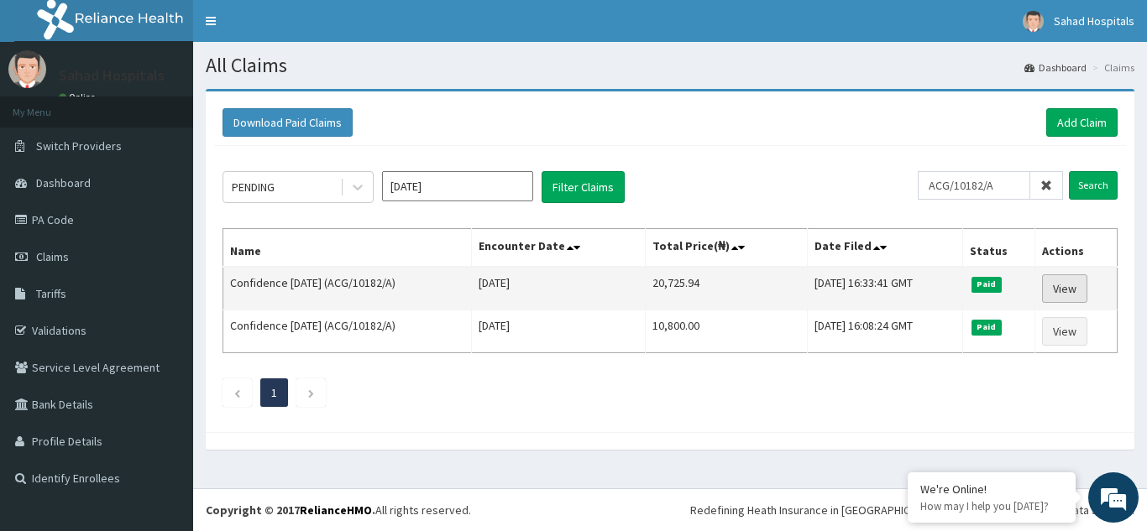
click at [1054, 284] on link "View" at bounding box center [1064, 289] width 45 height 29
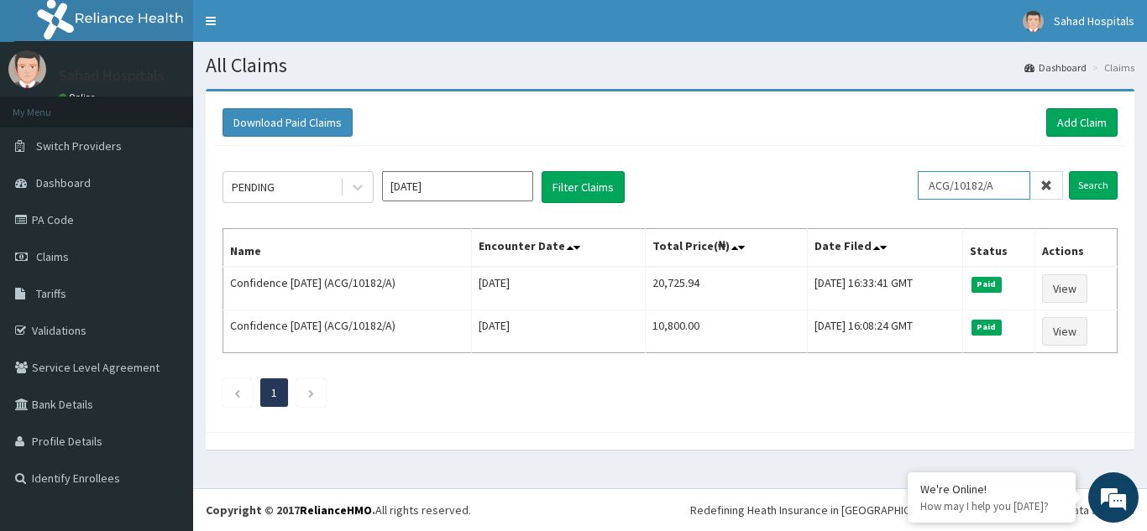
click at [1005, 180] on input "ACG/10182/A" at bounding box center [974, 185] width 112 height 29
type input "A"
paste input "ABY/10007/A"
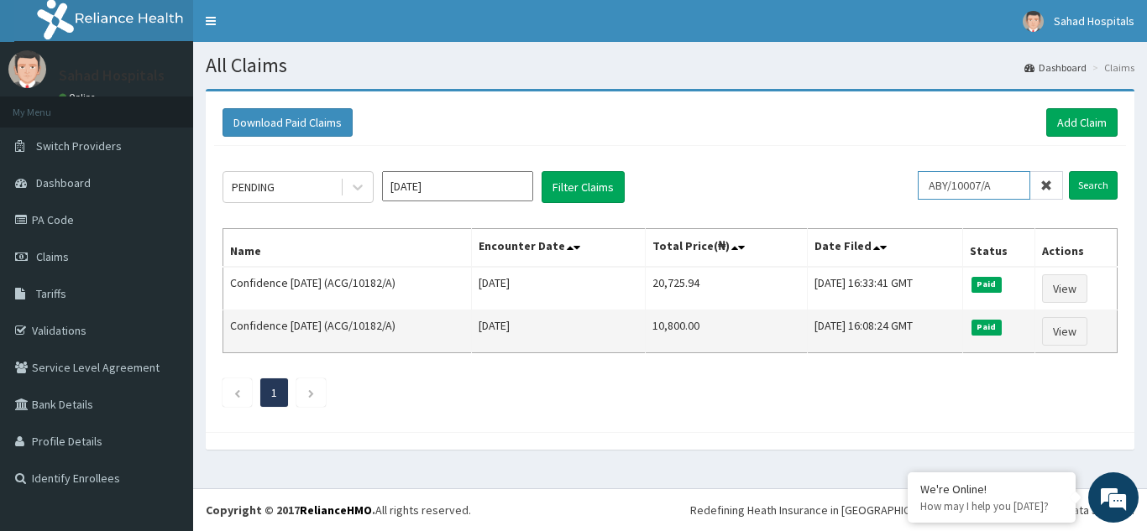
type input "ABY/10007/A"
click at [1069, 171] on input "Search" at bounding box center [1093, 185] width 49 height 29
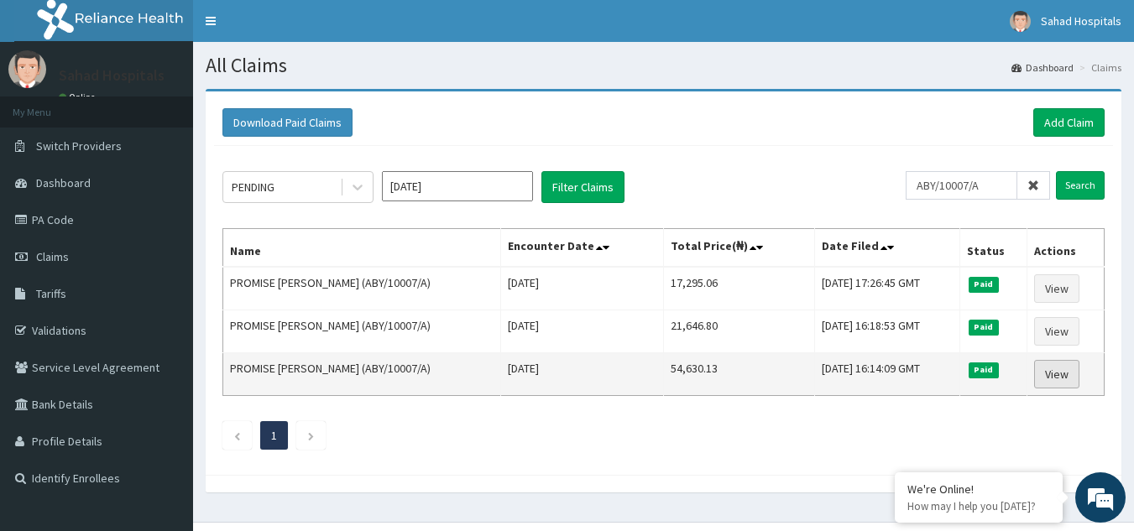
click at [1060, 375] on link "View" at bounding box center [1056, 374] width 45 height 29
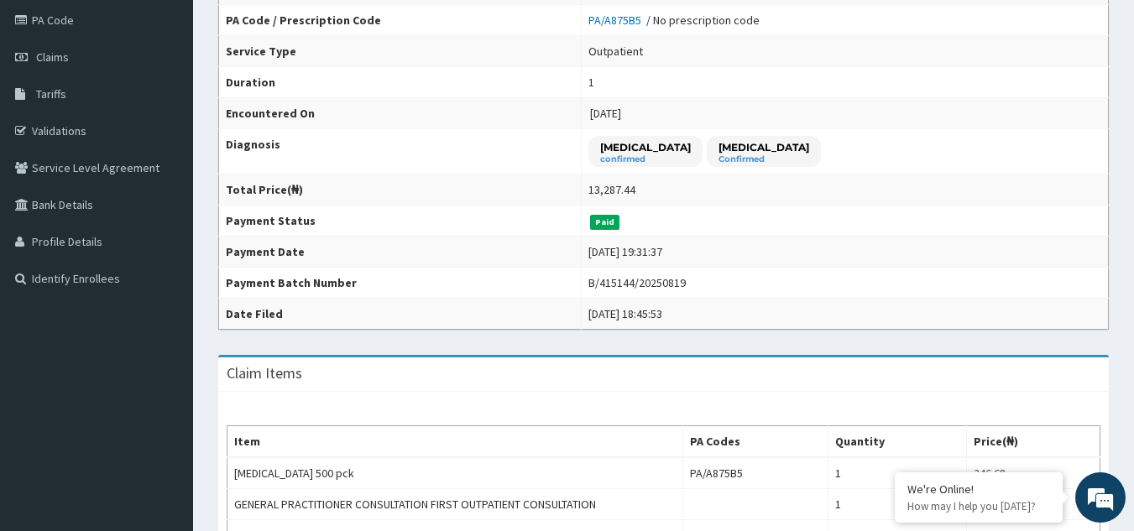
scroll to position [201, 0]
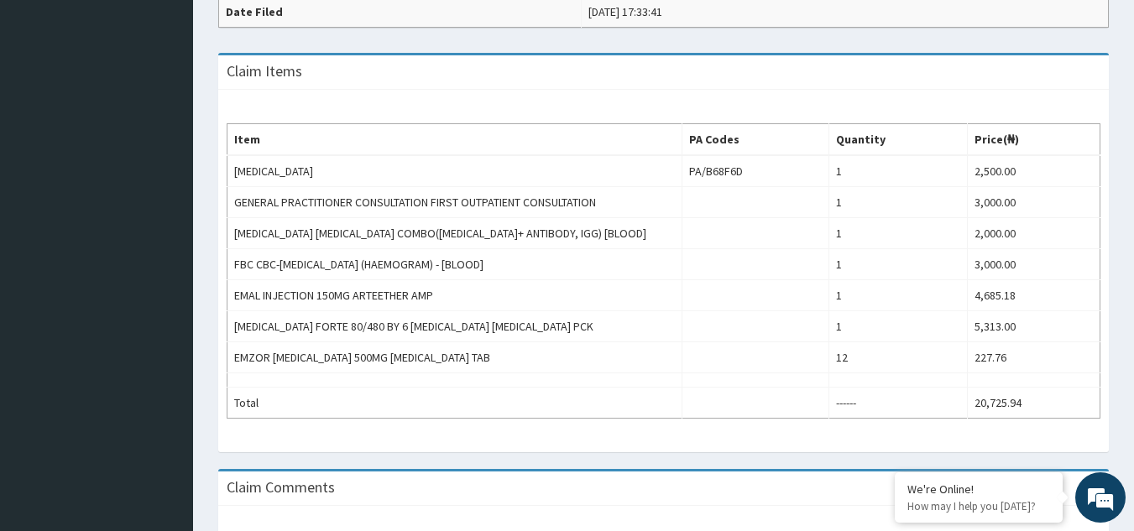
scroll to position [504, 0]
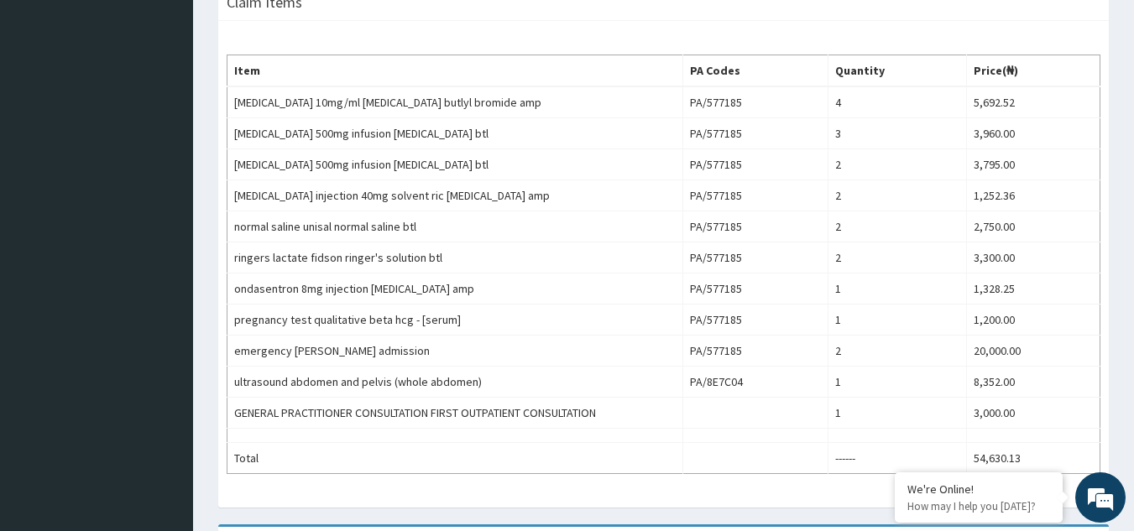
scroll to position [604, 0]
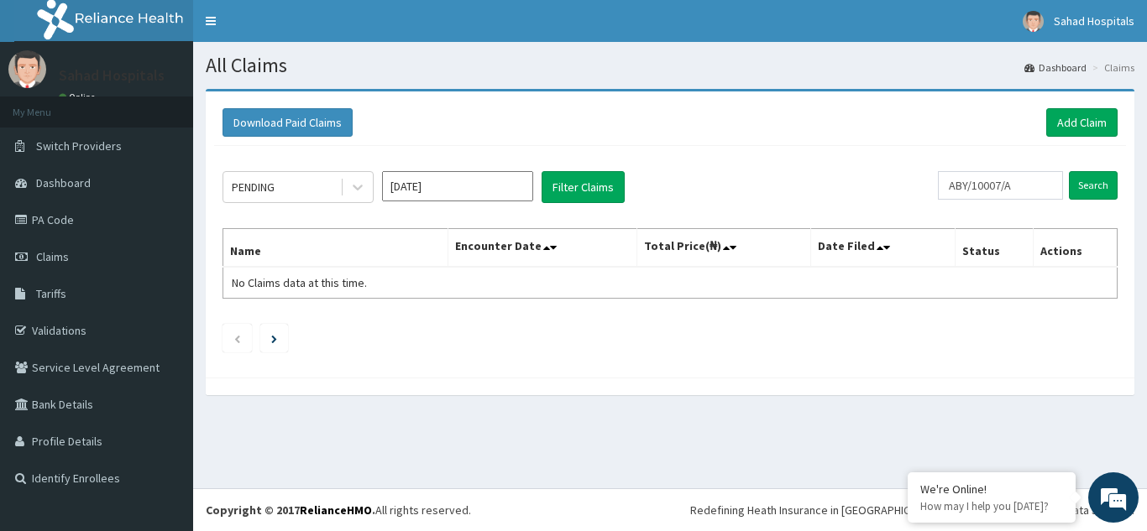
click at [453, 189] on input "Sep 2025" at bounding box center [457, 186] width 151 height 30
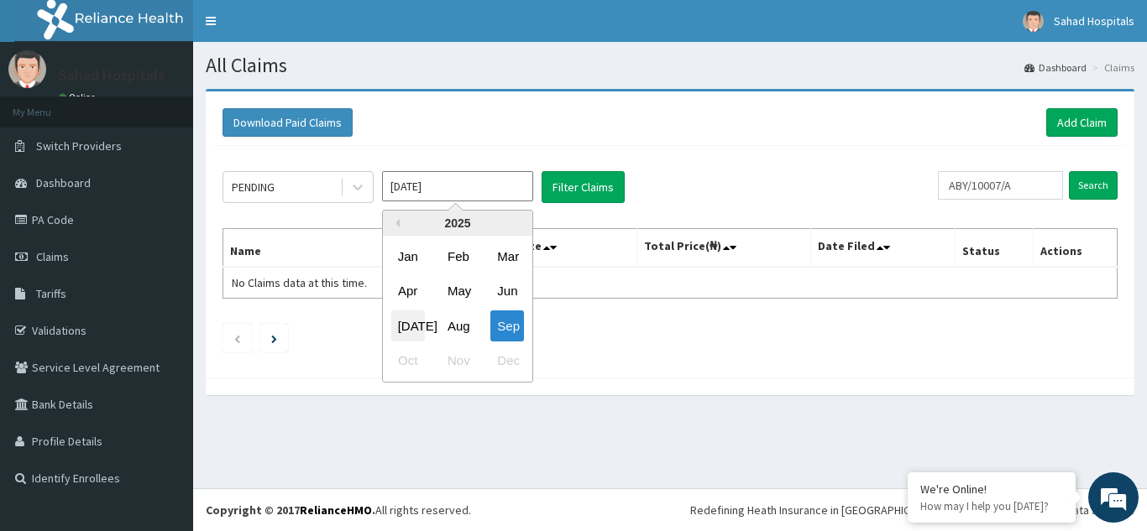
click at [399, 323] on div "Jul" at bounding box center [408, 326] width 34 height 31
type input "Jul 2025"
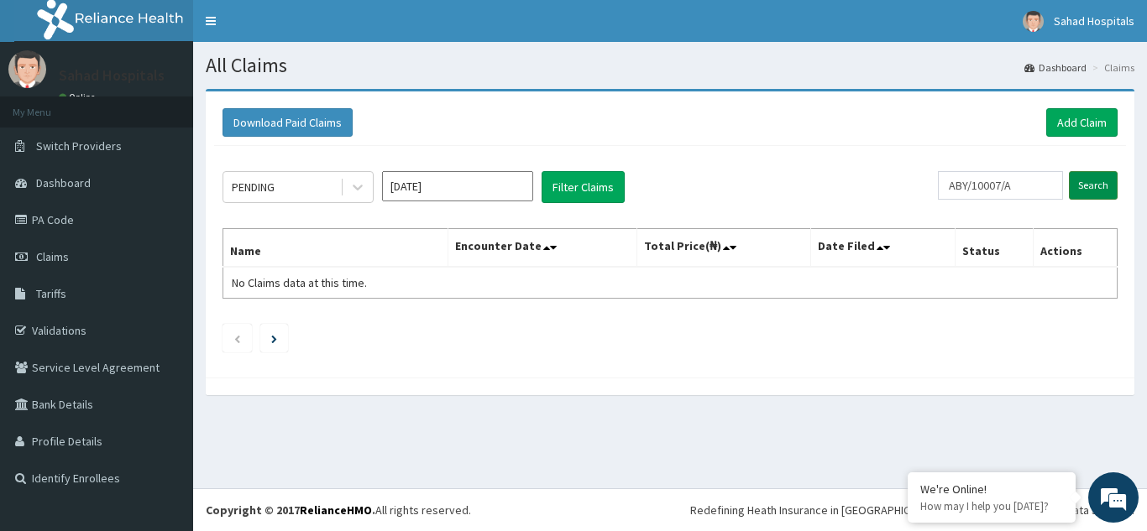
click at [1088, 186] on input "Search" at bounding box center [1093, 185] width 49 height 29
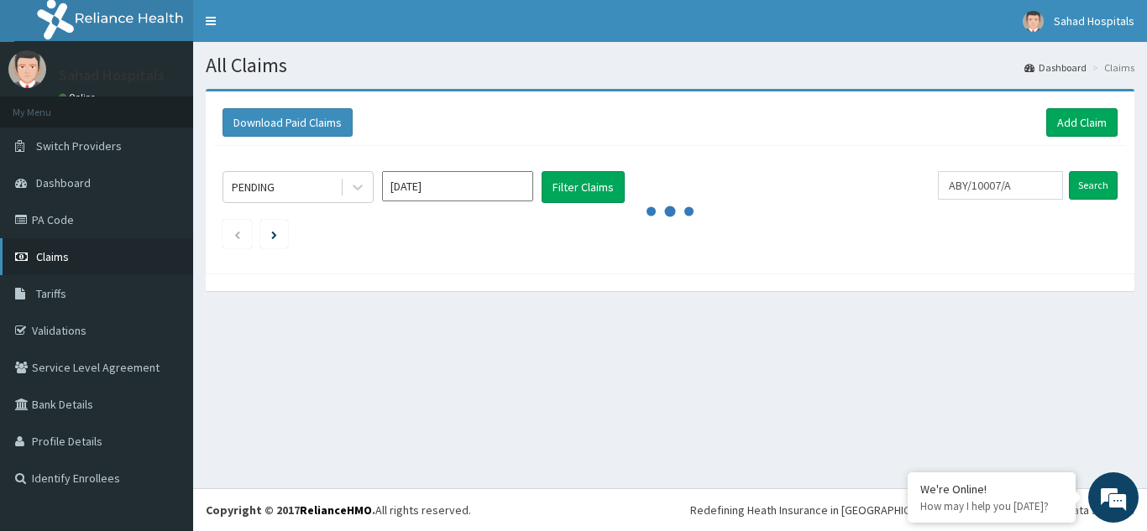
click at [33, 258] on link "Claims" at bounding box center [96, 256] width 193 height 37
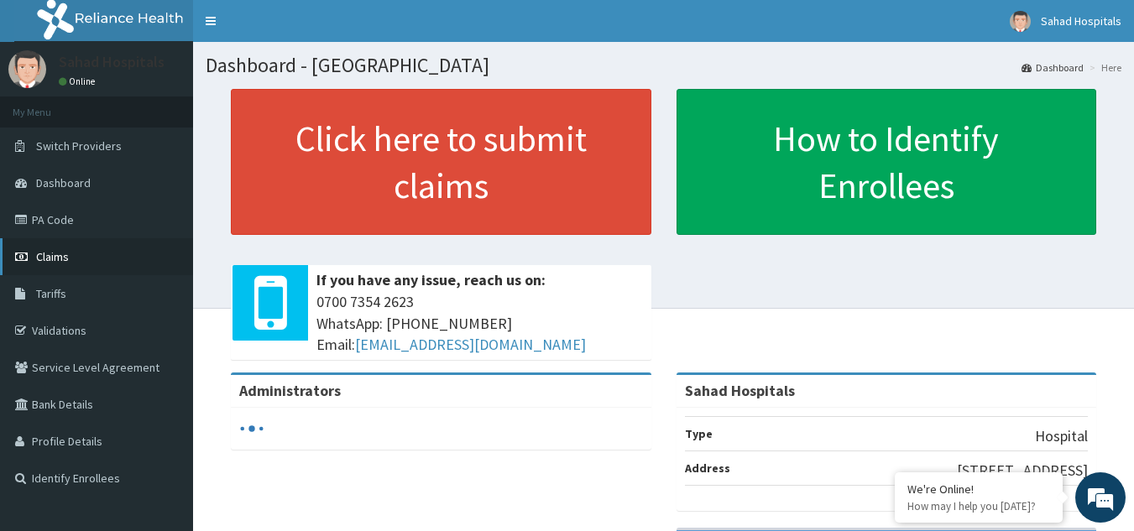
click at [45, 257] on span "Claims" at bounding box center [52, 256] width 33 height 15
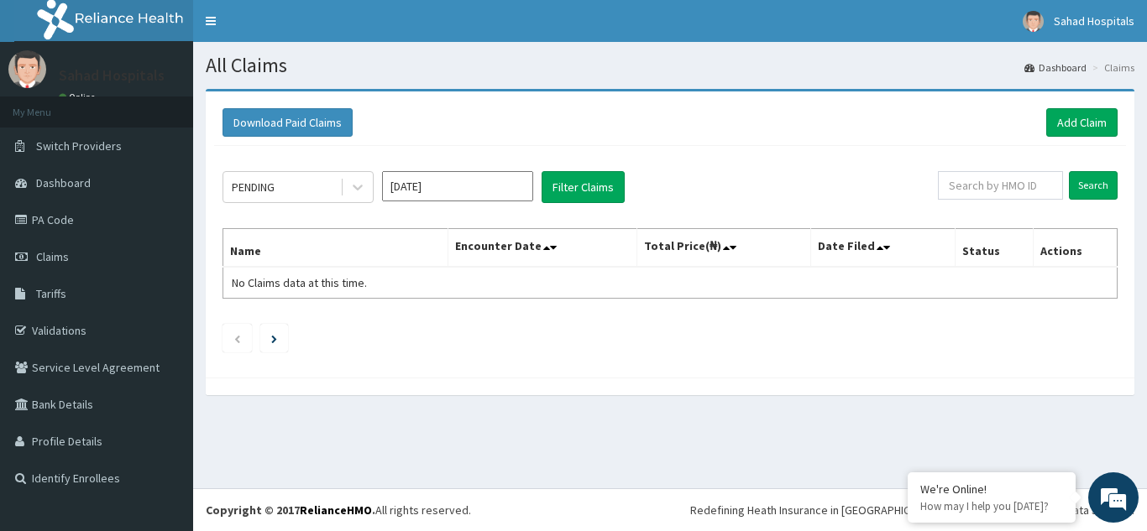
click at [468, 187] on input "[DATE]" at bounding box center [457, 186] width 151 height 30
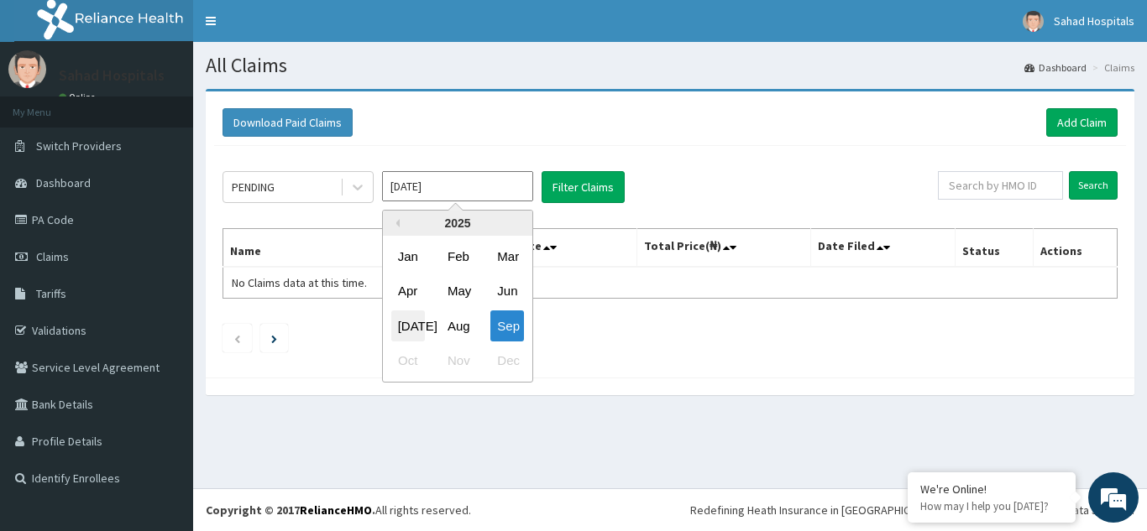
click at [407, 322] on div "[DATE]" at bounding box center [408, 326] width 34 height 31
type input "[DATE]"
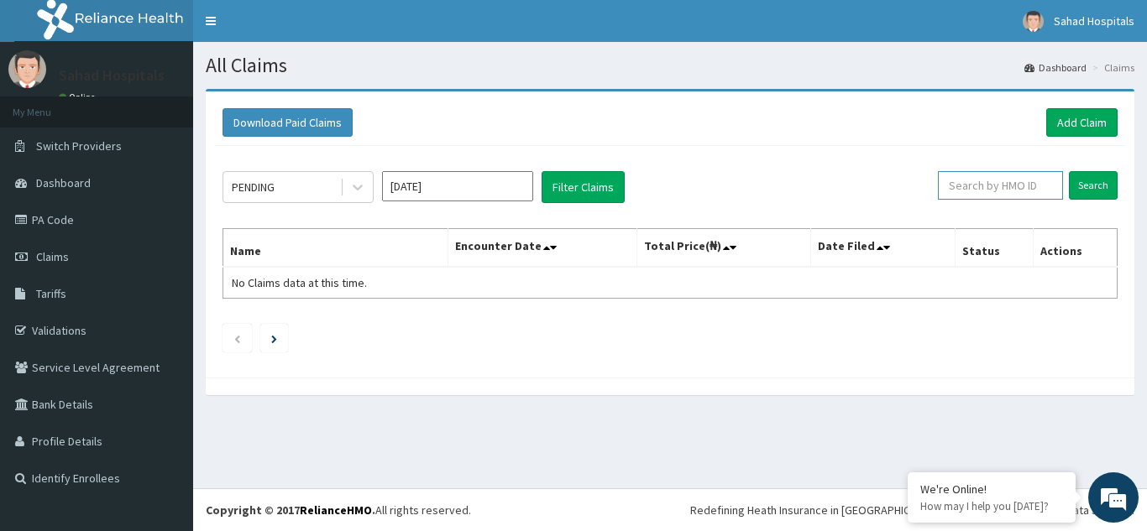
click at [972, 178] on input "text" at bounding box center [1000, 185] width 125 height 29
paste input "ABY/10007/A"
type input "ABY/10007/A"
click at [1085, 184] on input "Search" at bounding box center [1093, 185] width 49 height 29
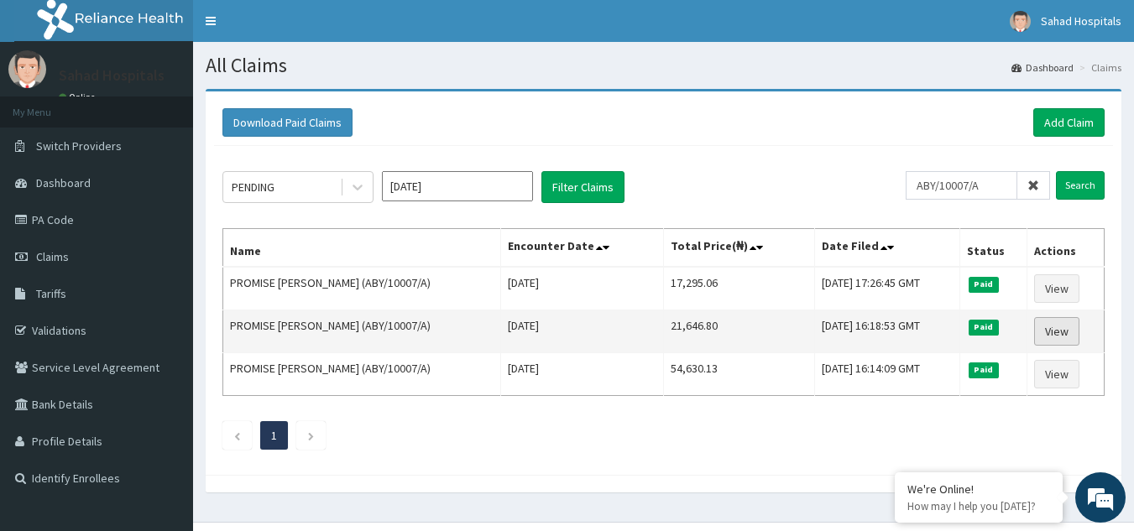
click at [1059, 335] on link "View" at bounding box center [1056, 331] width 45 height 29
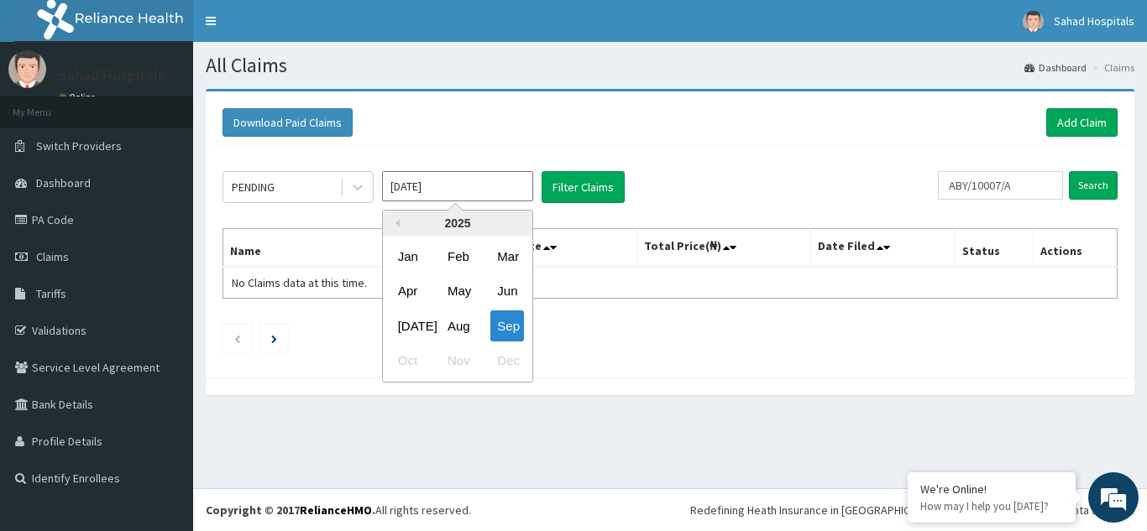
click at [452, 182] on input "Sep 2025" at bounding box center [457, 186] width 151 height 30
click at [408, 328] on div "Jul" at bounding box center [408, 326] width 34 height 31
type input "Jul 2025"
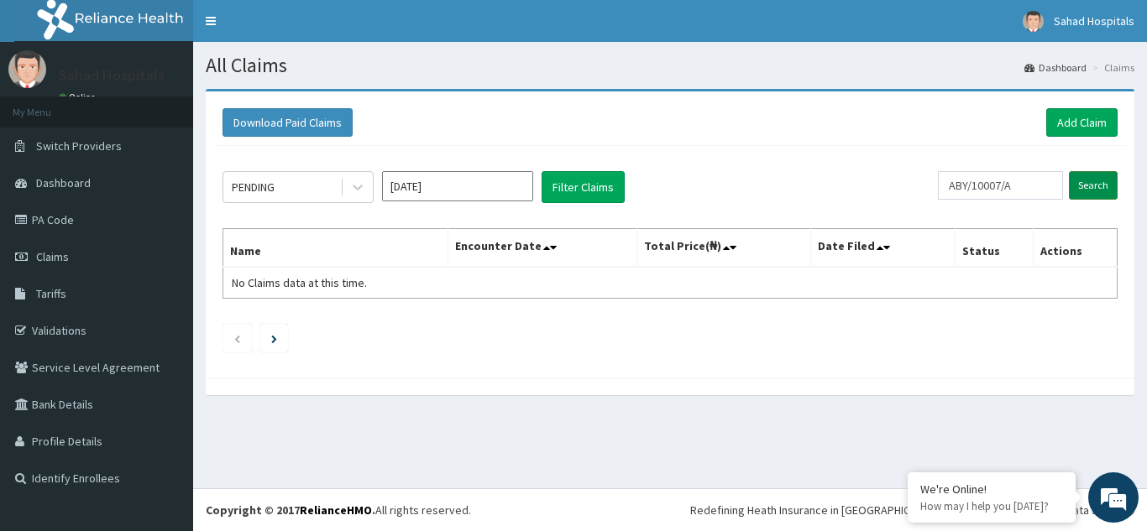
click at [1082, 183] on input "Search" at bounding box center [1093, 185] width 49 height 29
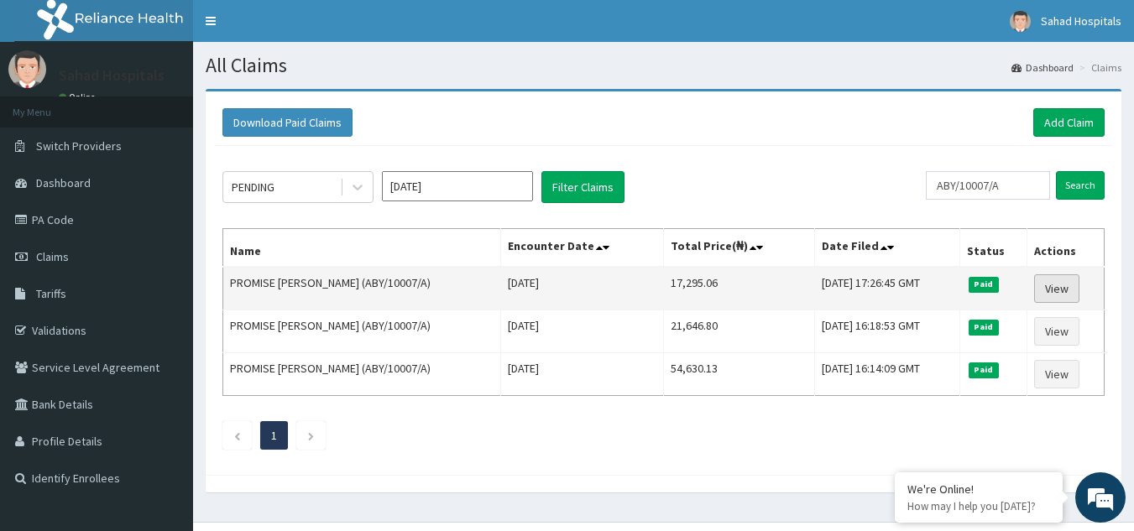
click at [1065, 286] on link "View" at bounding box center [1056, 289] width 45 height 29
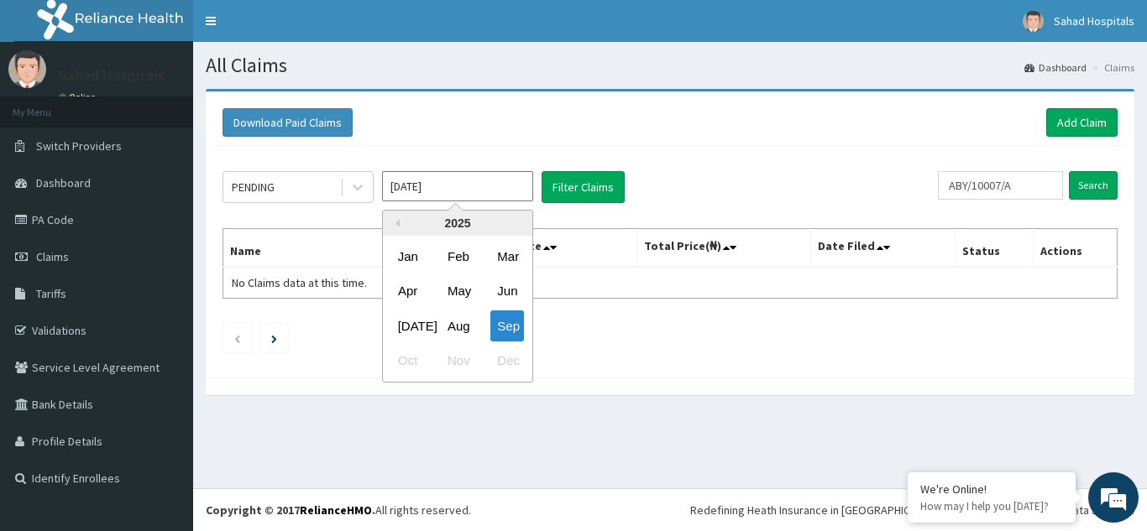
click at [484, 178] on input "Sep 2025" at bounding box center [457, 186] width 151 height 30
click at [431, 309] on div "Jul Aug Sep" at bounding box center [457, 326] width 149 height 34
click at [421, 318] on div "Jul Aug Sep" at bounding box center [457, 326] width 149 height 34
click at [421, 318] on div "Jul" at bounding box center [408, 326] width 34 height 31
type input "Jul 2025"
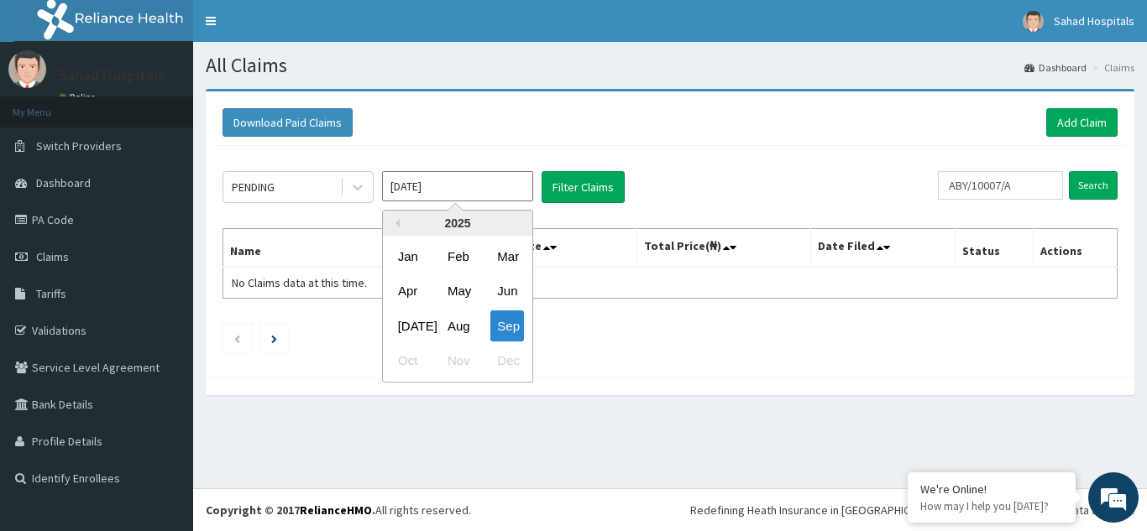
click at [422, 316] on div "PENDING Jul 2025 Previous Year 2025 Jan Feb Mar Apr May Jun Jul Aug Sep Oct Nov…" at bounding box center [670, 257] width 912 height 223
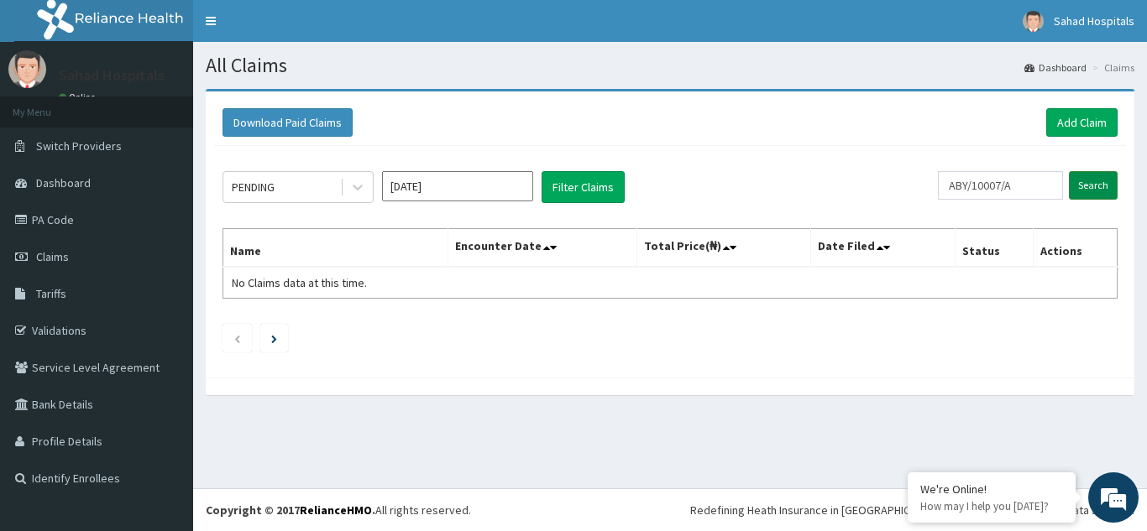
click at [1093, 180] on input "Search" at bounding box center [1093, 185] width 49 height 29
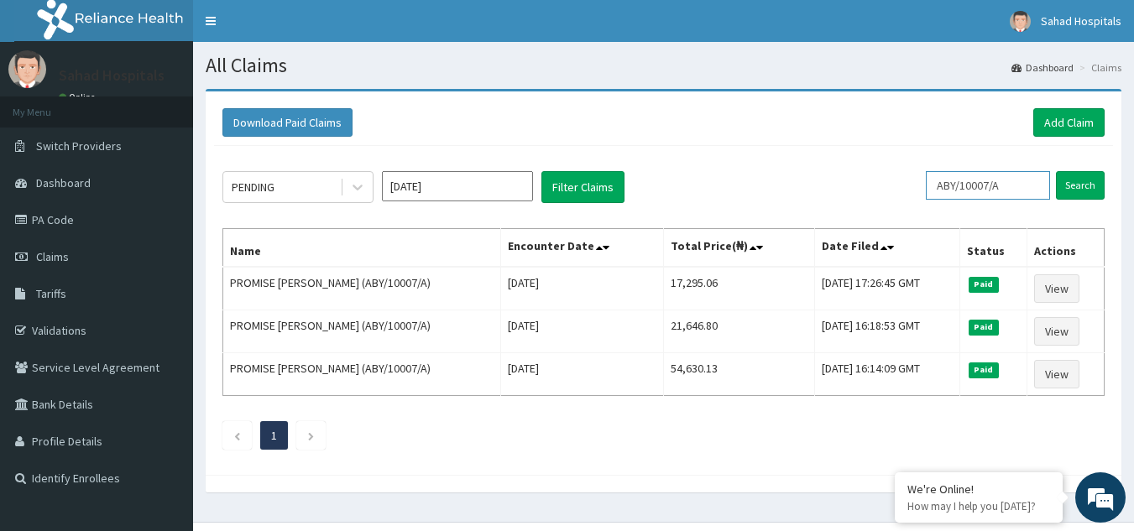
click at [1022, 187] on input "ABY/10007/A" at bounding box center [988, 185] width 124 height 29
type input "A"
paste input "ALT/10009/F"
type input "ALT/10009/F"
click at [1083, 179] on input "Search" at bounding box center [1080, 185] width 49 height 29
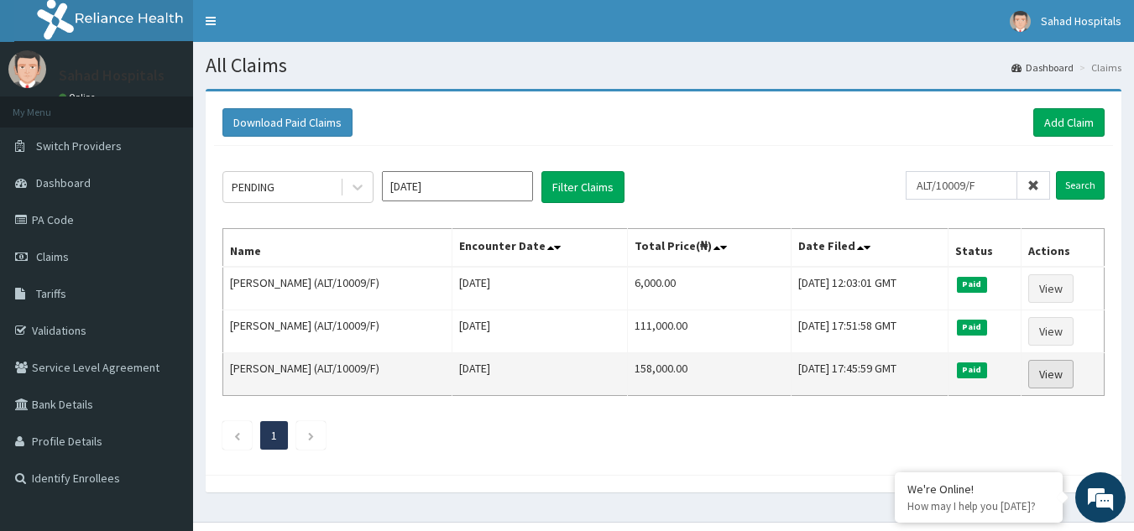
click at [1074, 379] on link "View" at bounding box center [1050, 374] width 45 height 29
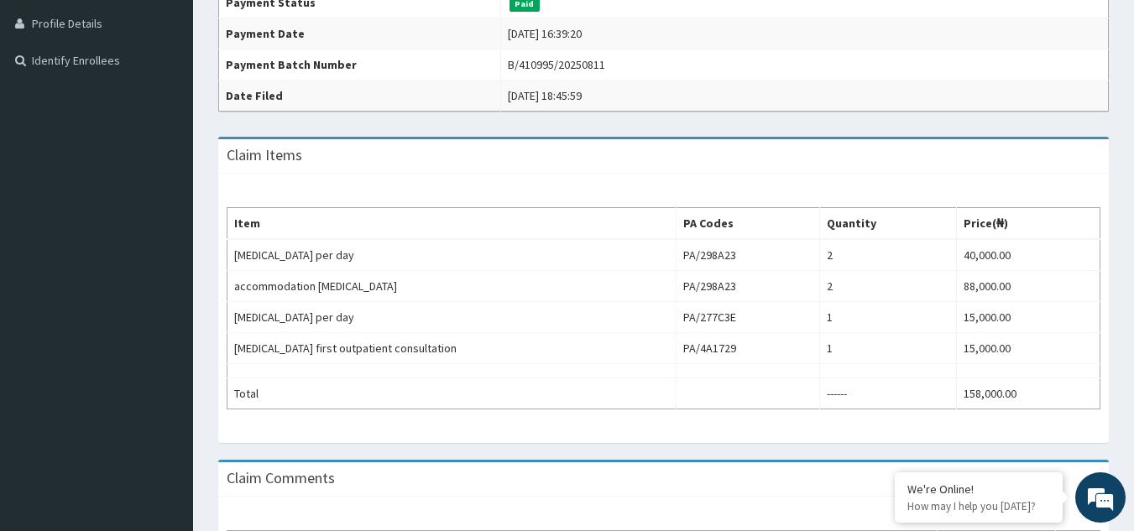
scroll to position [470, 0]
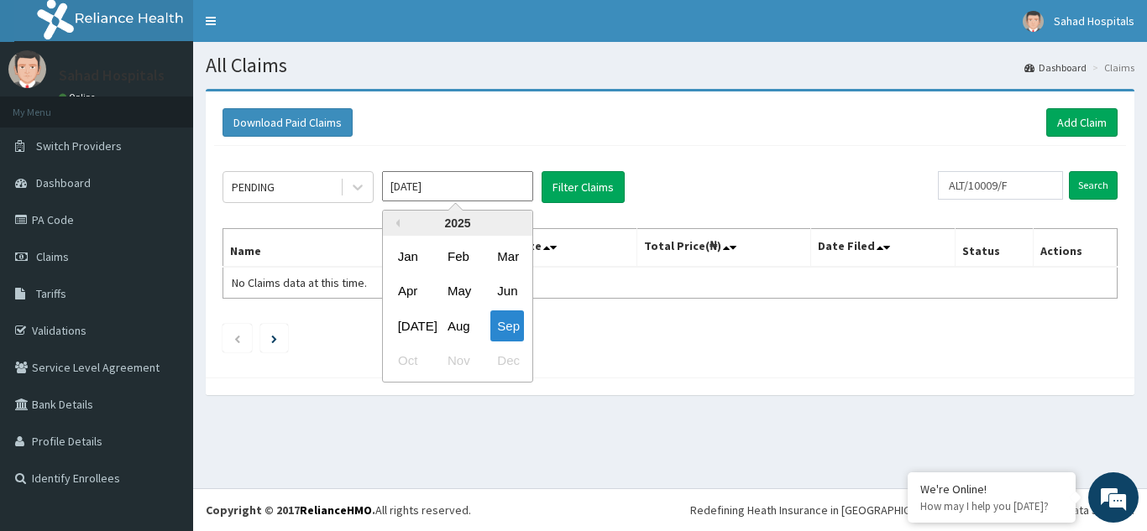
click at [433, 174] on input "[DATE]" at bounding box center [457, 186] width 151 height 30
click at [410, 327] on div "Jul" at bounding box center [408, 326] width 34 height 31
type input "Jul 2025"
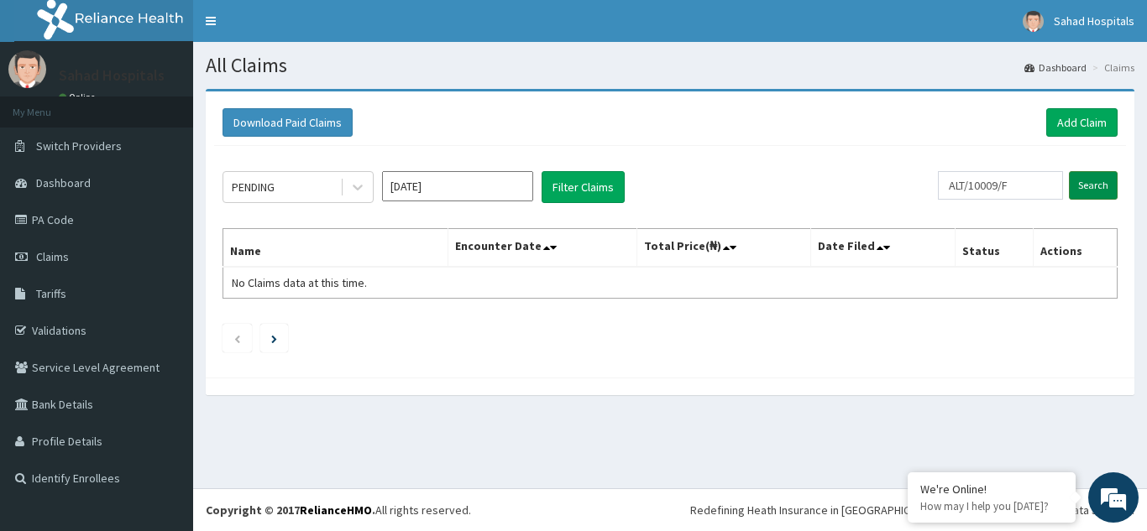
click at [1094, 180] on input "Search" at bounding box center [1093, 185] width 49 height 29
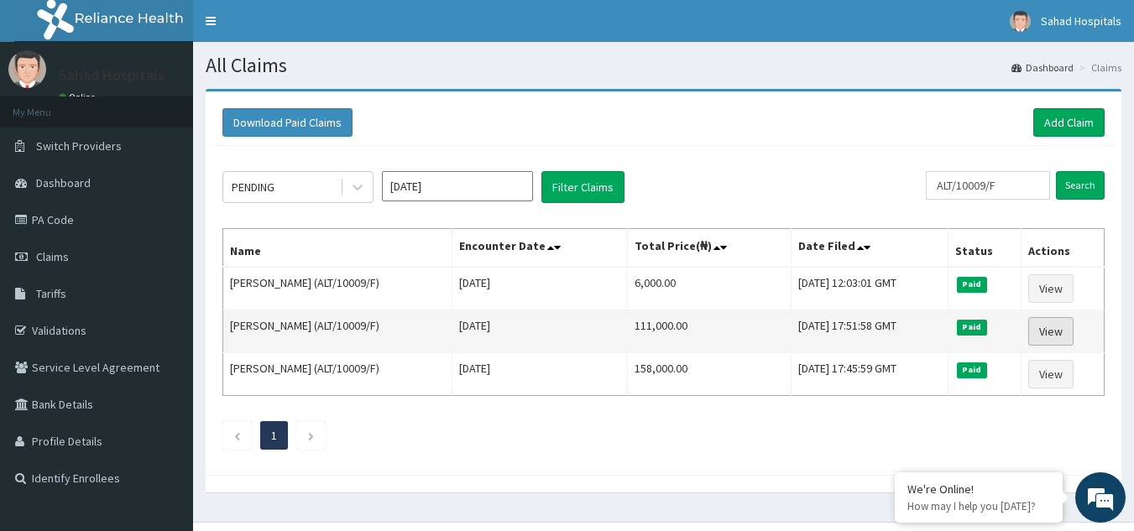
click at [1045, 334] on link "View" at bounding box center [1050, 331] width 45 height 29
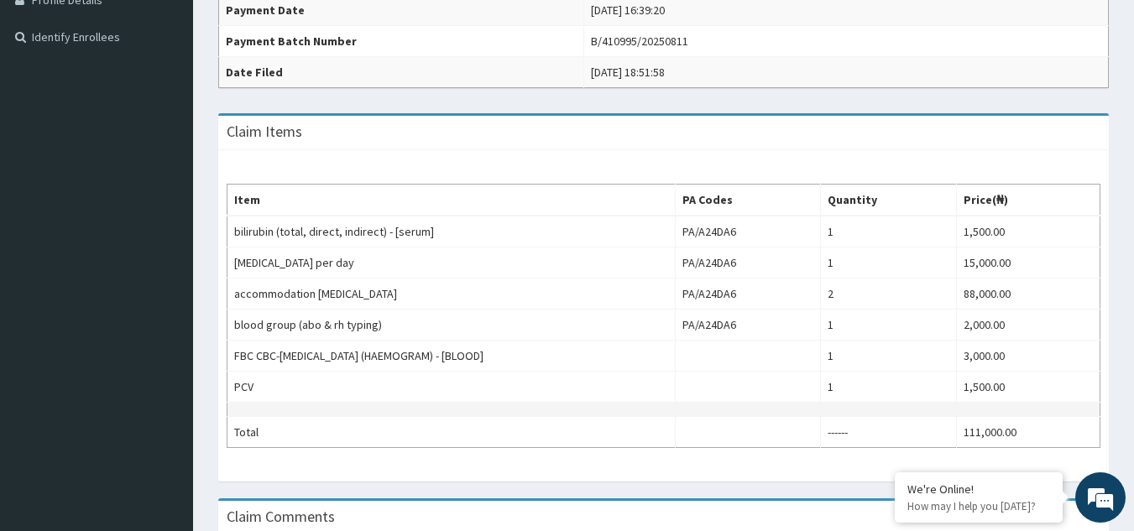
scroll to position [403, 0]
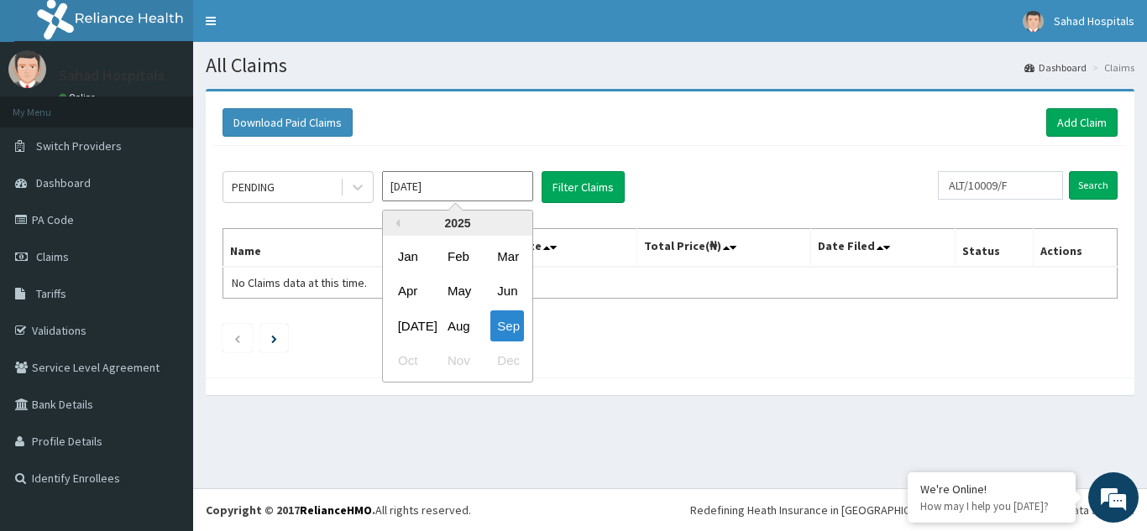
click at [480, 183] on input "[DATE]" at bounding box center [457, 186] width 151 height 30
click at [415, 332] on div "[DATE]" at bounding box center [408, 326] width 34 height 31
type input "[DATE]"
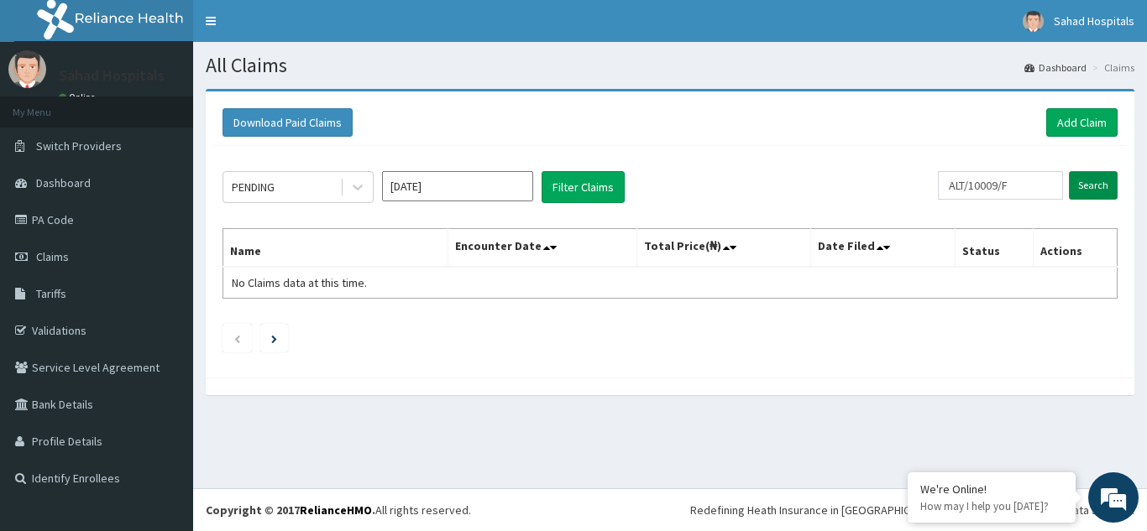
click at [1099, 180] on input "Search" at bounding box center [1093, 185] width 49 height 29
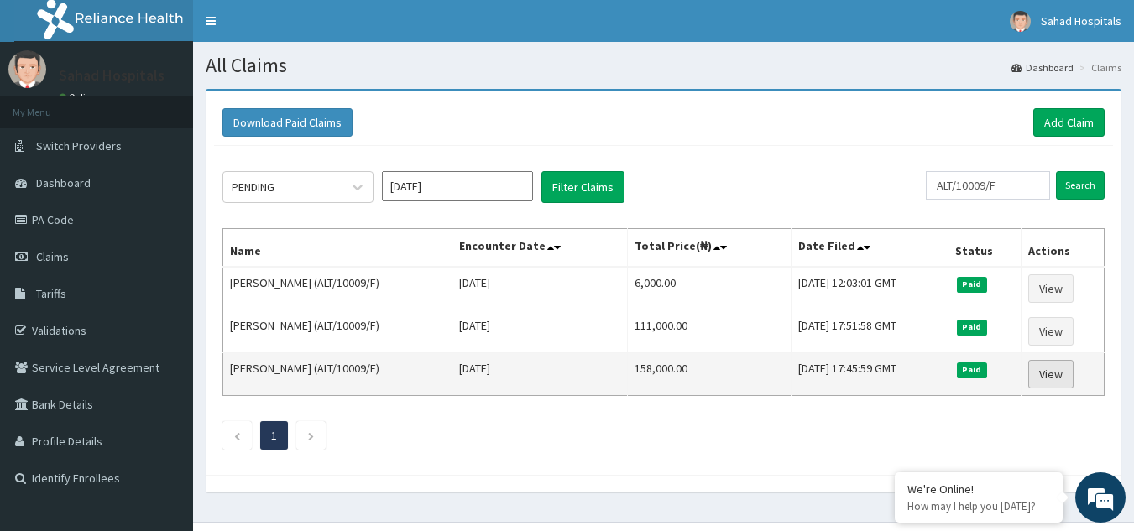
click at [1059, 378] on link "View" at bounding box center [1050, 374] width 45 height 29
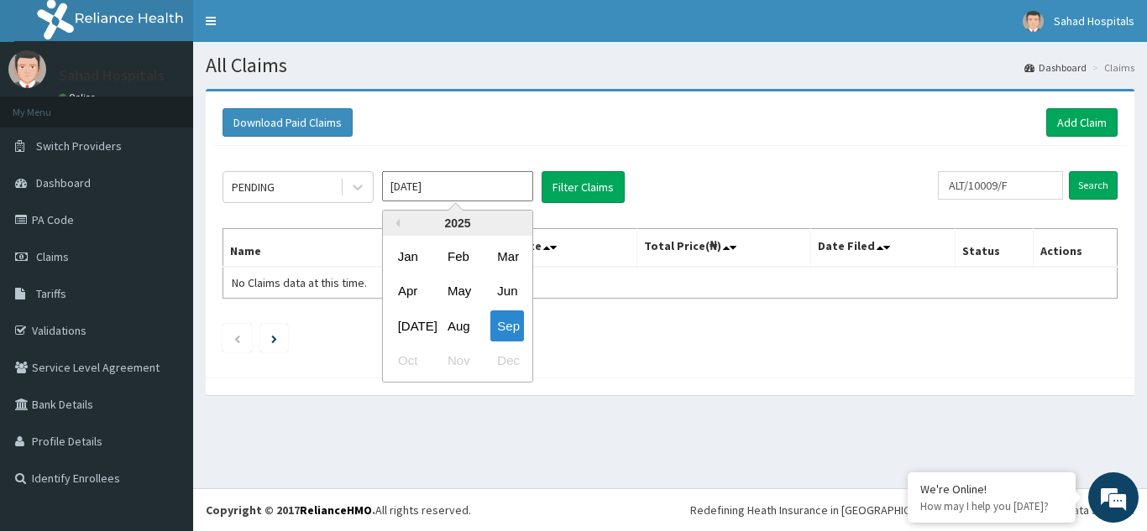
click at [476, 175] on input "[DATE]" at bounding box center [457, 186] width 151 height 30
click at [409, 333] on div "[DATE]" at bounding box center [408, 326] width 34 height 31
type input "[DATE]"
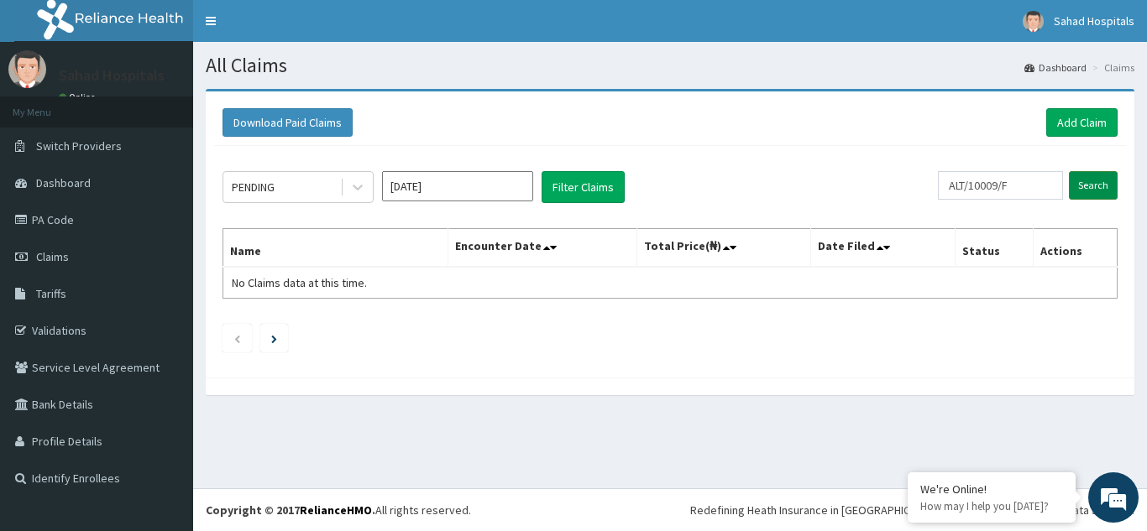
click at [1086, 188] on input "Search" at bounding box center [1093, 185] width 49 height 29
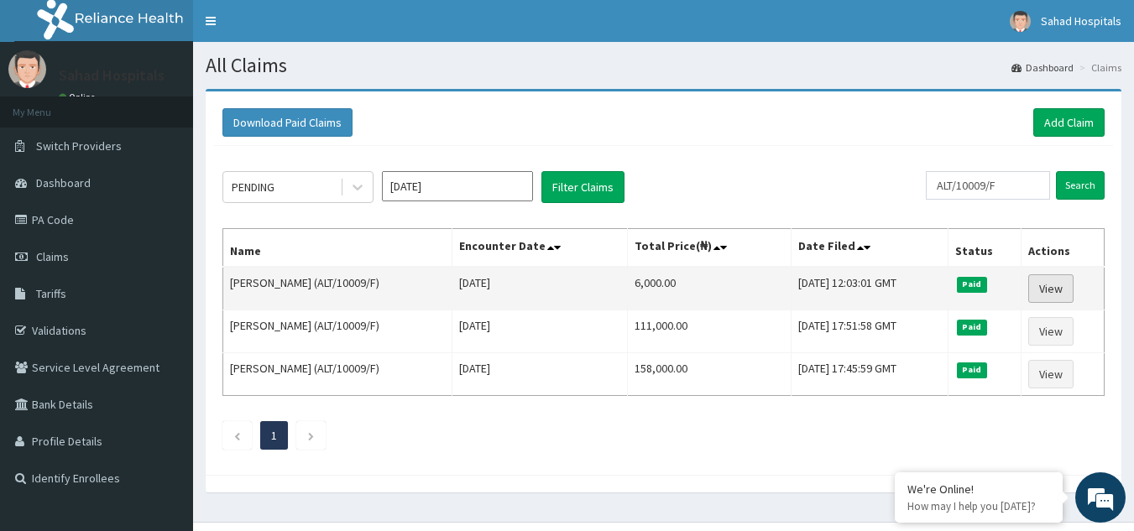
click at [1050, 280] on link "View" at bounding box center [1050, 289] width 45 height 29
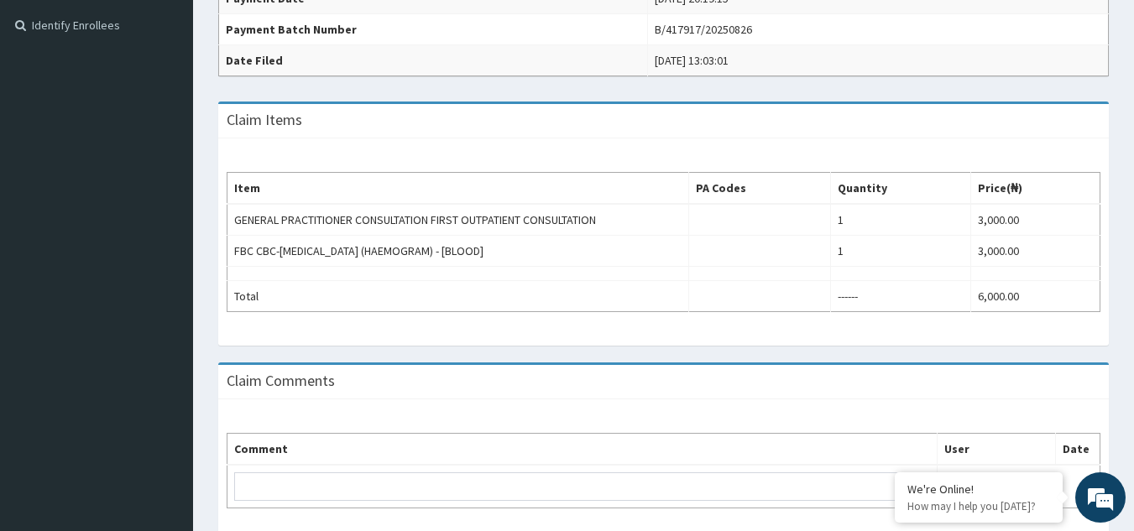
scroll to position [470, 0]
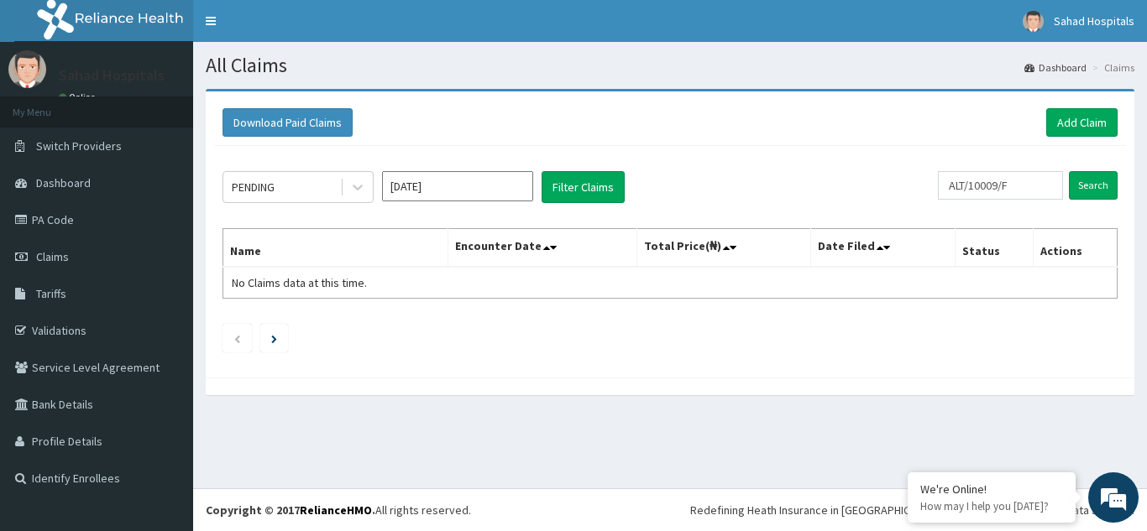
click at [1061, 254] on th "Actions" at bounding box center [1075, 248] width 84 height 39
click at [1094, 180] on input "Search" at bounding box center [1093, 185] width 49 height 29
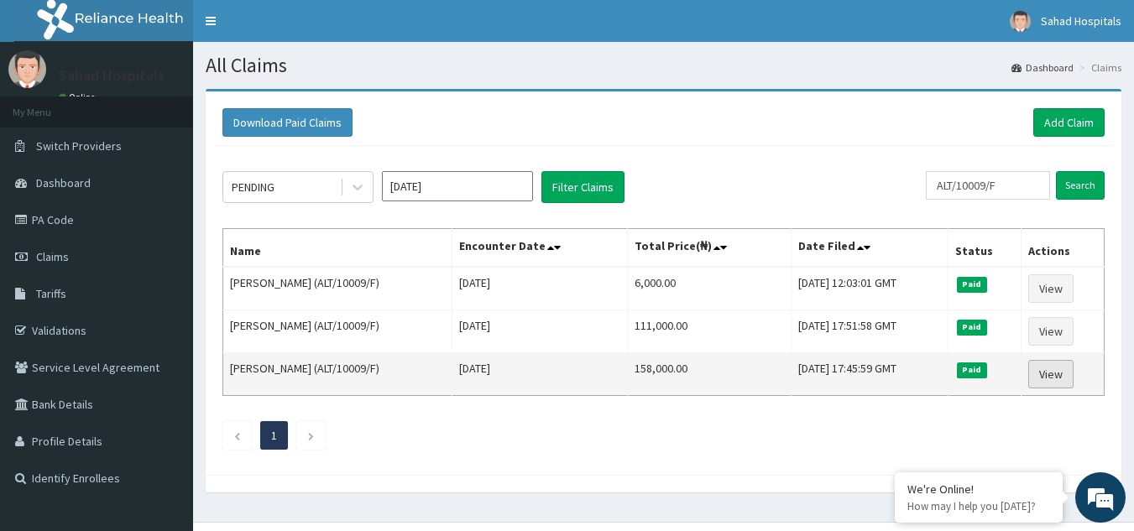
click at [1037, 374] on link "View" at bounding box center [1050, 374] width 45 height 29
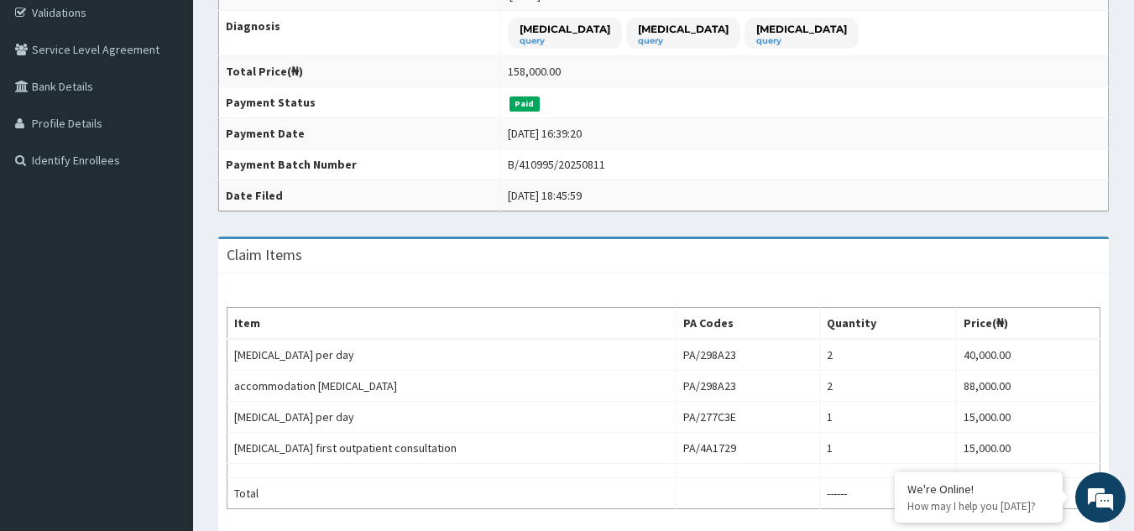
scroll to position [537, 0]
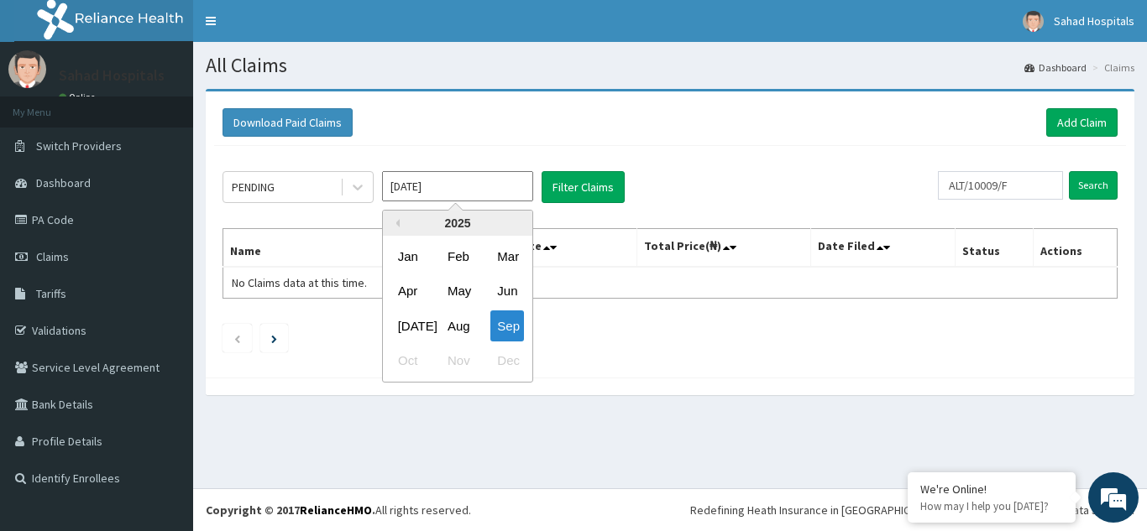
click at [443, 183] on input "[DATE]" at bounding box center [457, 186] width 151 height 30
click at [407, 320] on div "[DATE]" at bounding box center [408, 326] width 34 height 31
type input "[DATE]"
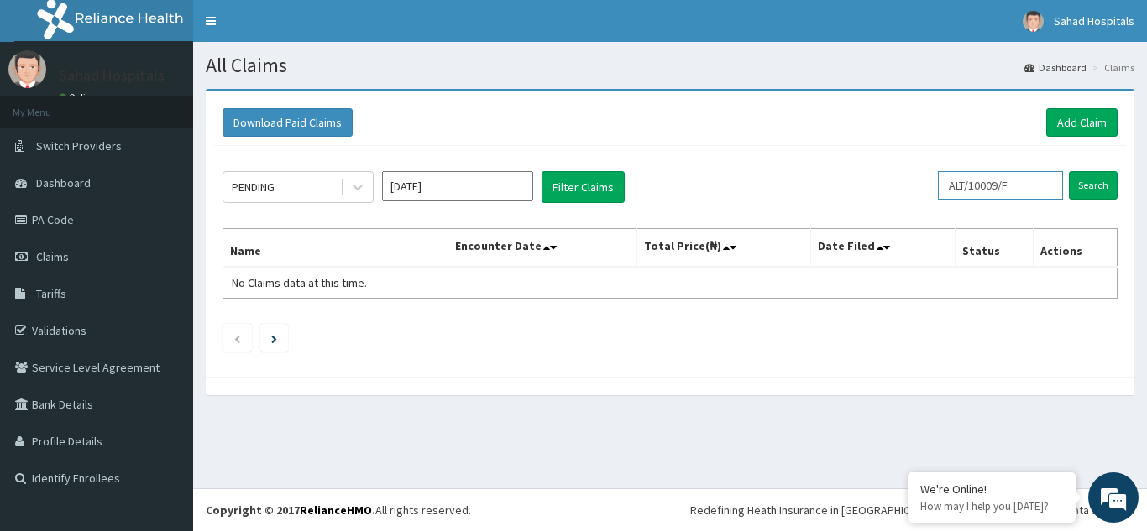
click at [1021, 186] on input "ALT/10009/F" at bounding box center [1000, 185] width 125 height 29
type input "A"
paste input "FTJ/10011/C"
type input "FTJ/10011/C"
click at [1088, 185] on input "Search" at bounding box center [1093, 185] width 49 height 29
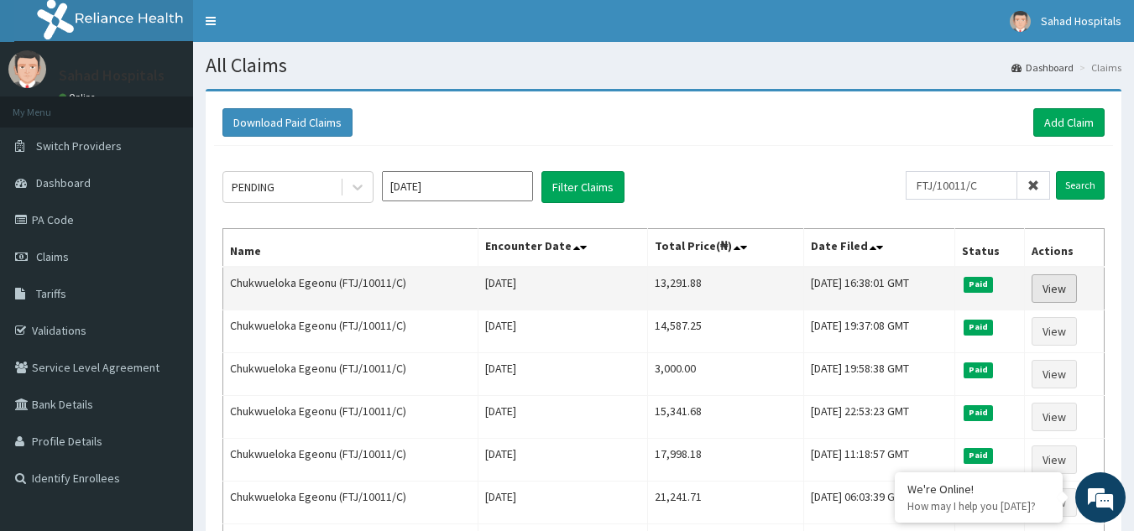
click at [1048, 285] on link "View" at bounding box center [1054, 289] width 45 height 29
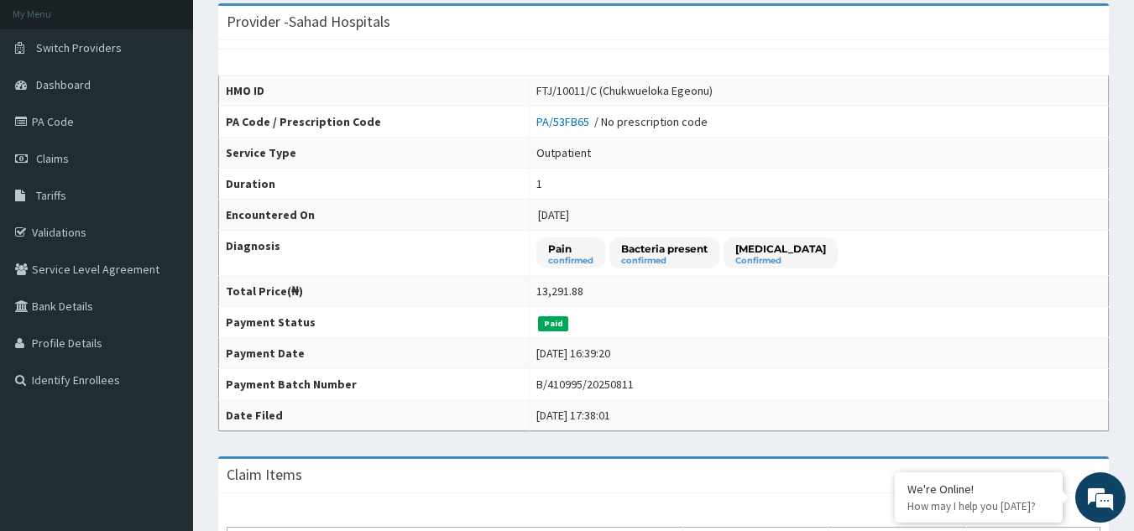
scroll to position [101, 0]
